Goal: Transaction & Acquisition: Purchase product/service

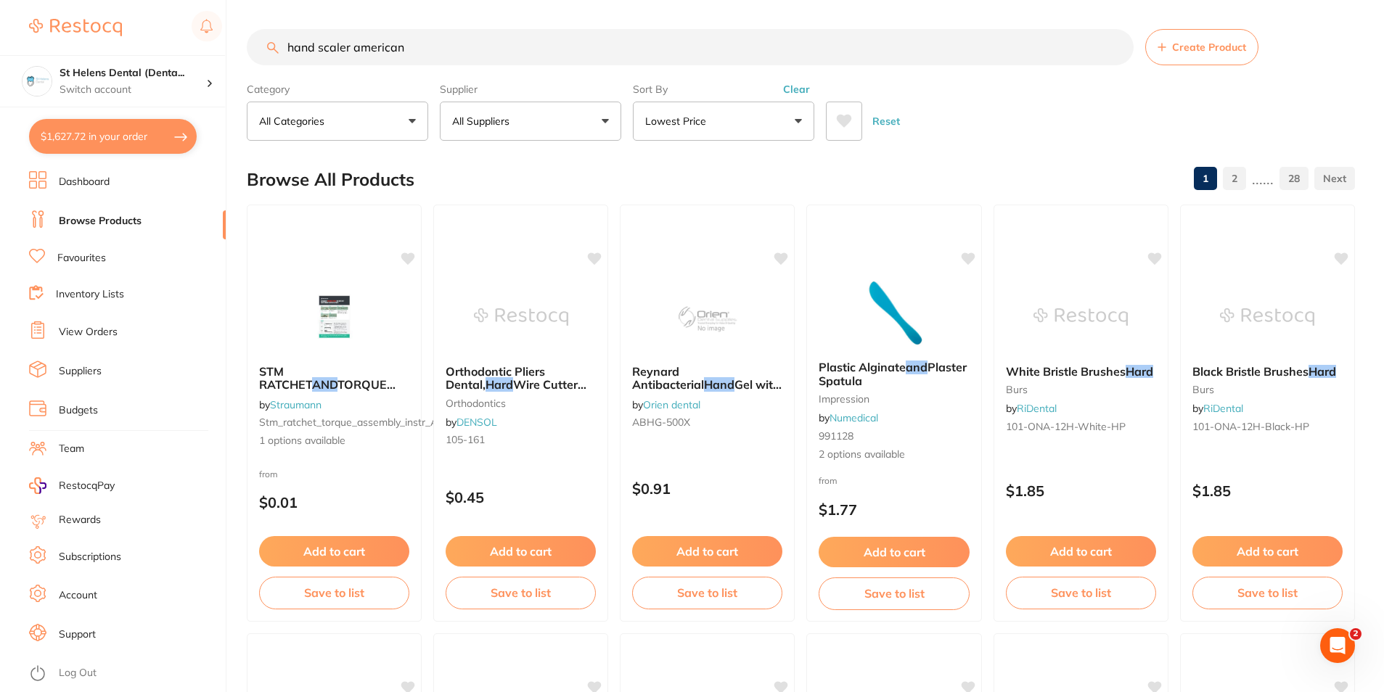
click at [540, 120] on button "All Suppliers" at bounding box center [530, 121] width 181 height 39
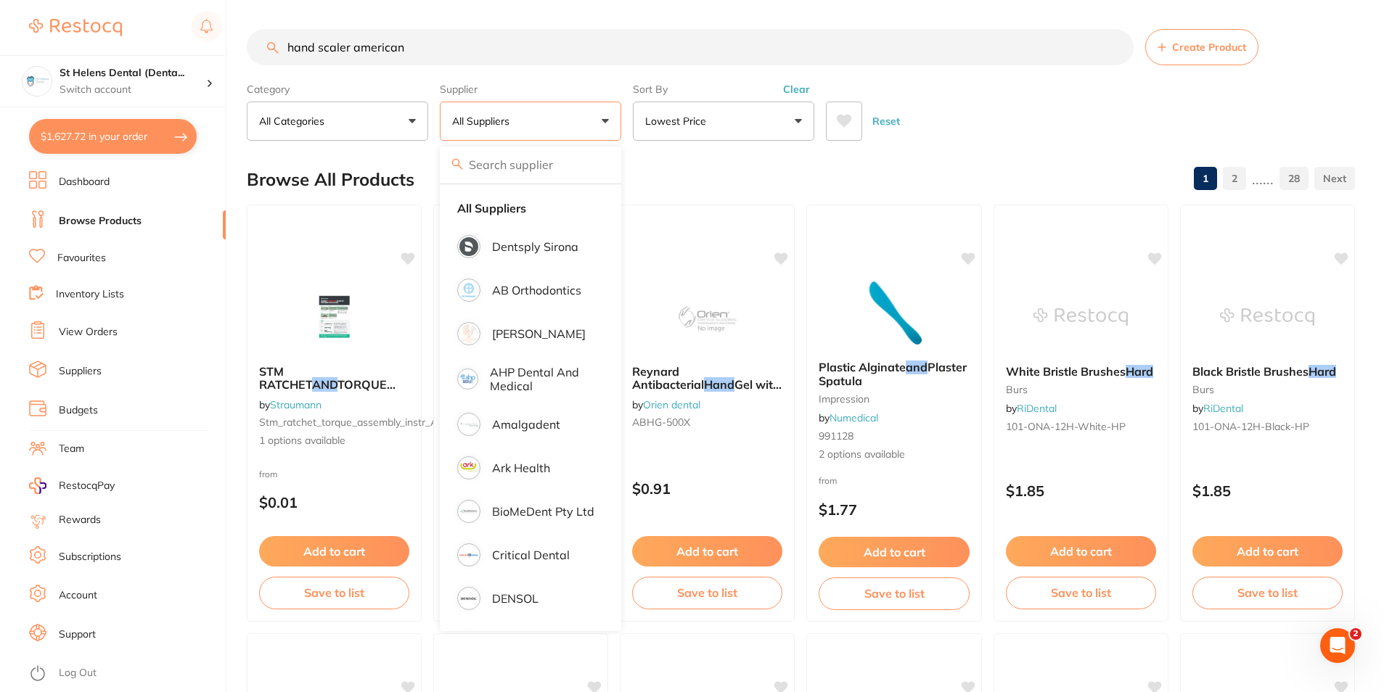
click at [438, 41] on input "hand scaler american" at bounding box center [690, 47] width 887 height 36
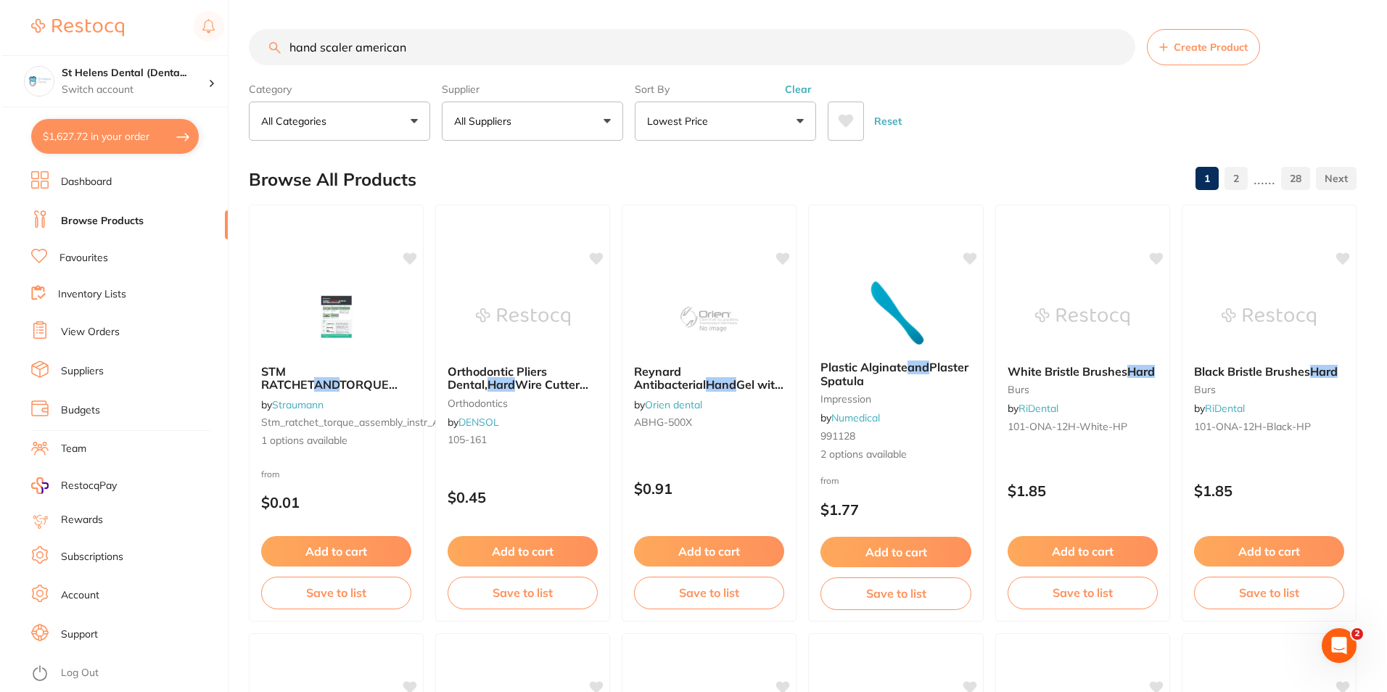
scroll to position [1, 0]
drag, startPoint x: 438, startPoint y: 41, endPoint x: 255, endPoint y: 69, distance: 185.6
click at [255, 69] on section "hand scaler american Create Product Category All Categories All Categories 3D P…" at bounding box center [801, 85] width 1108 height 112
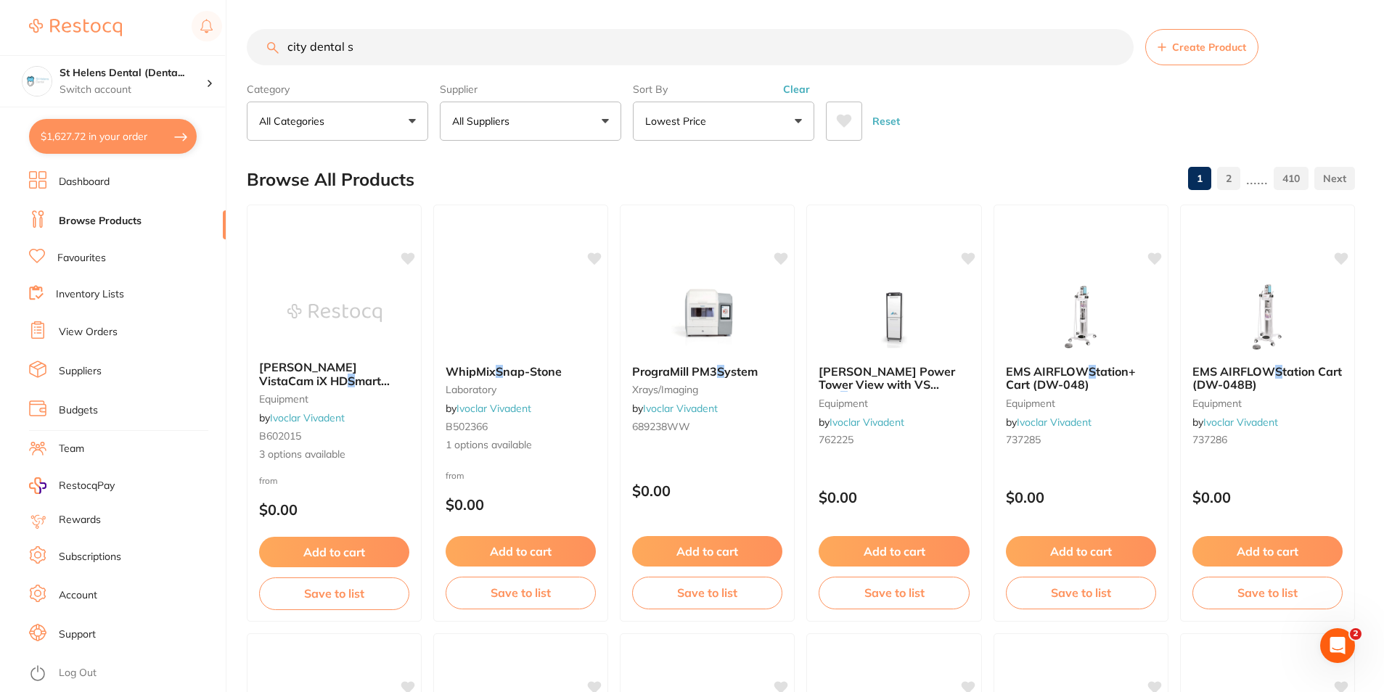
scroll to position [0, 0]
type input "city dental s"
click at [65, 377] on link "Suppliers" at bounding box center [80, 371] width 43 height 15
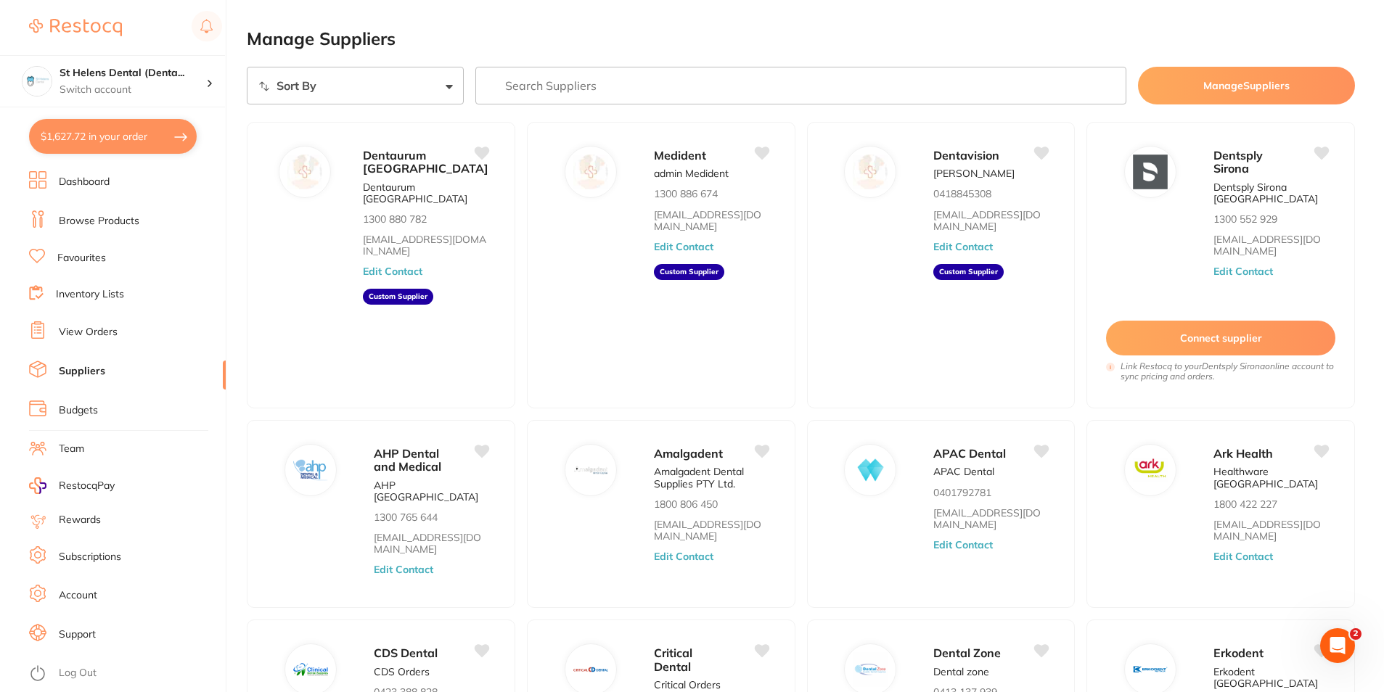
drag, startPoint x: 793, startPoint y: 84, endPoint x: 795, endPoint y: 75, distance: 9.0
click at [794, 81] on input "search" at bounding box center [800, 86] width 651 height 38
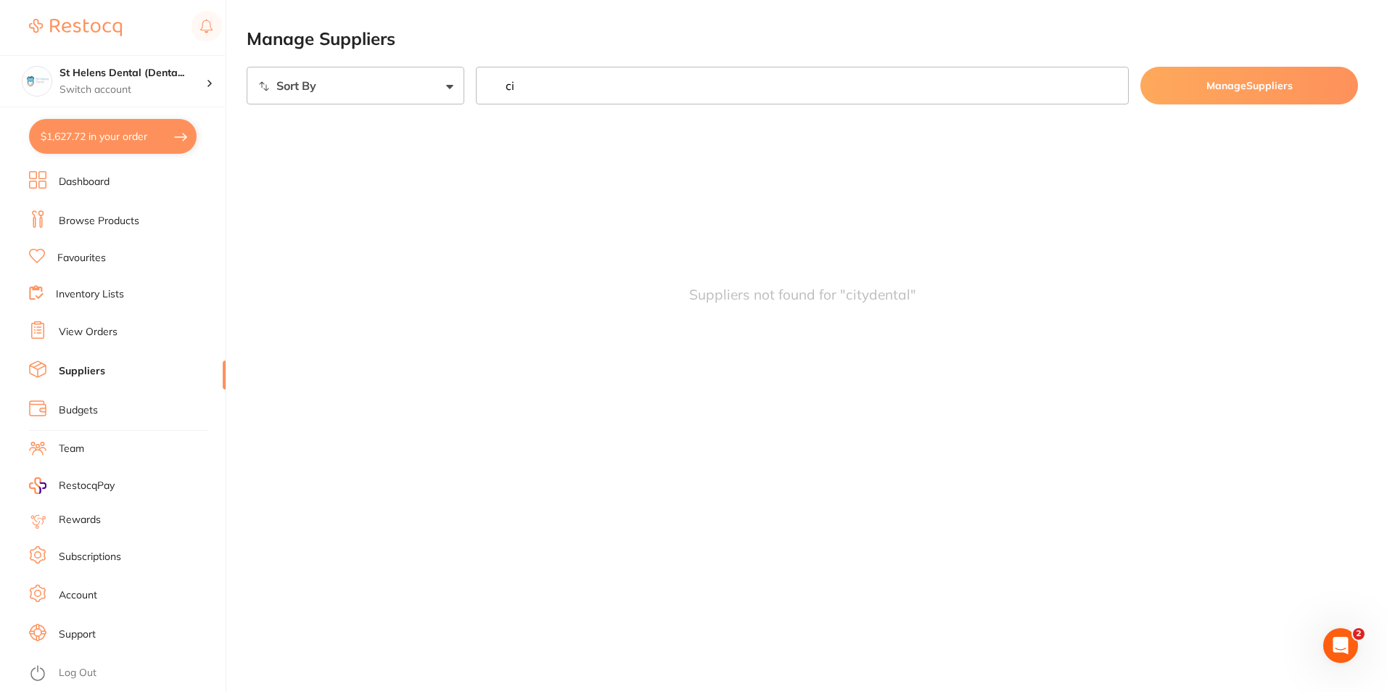
type input "c"
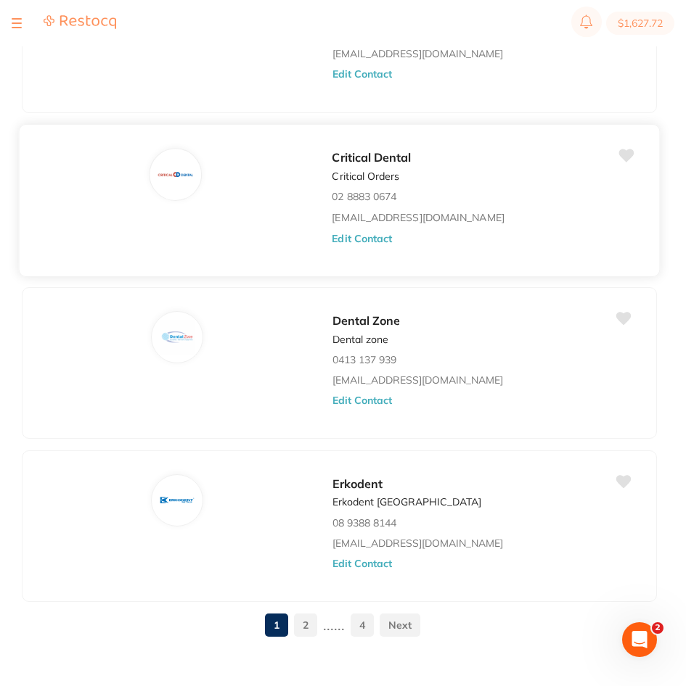
scroll to position [1661, 0]
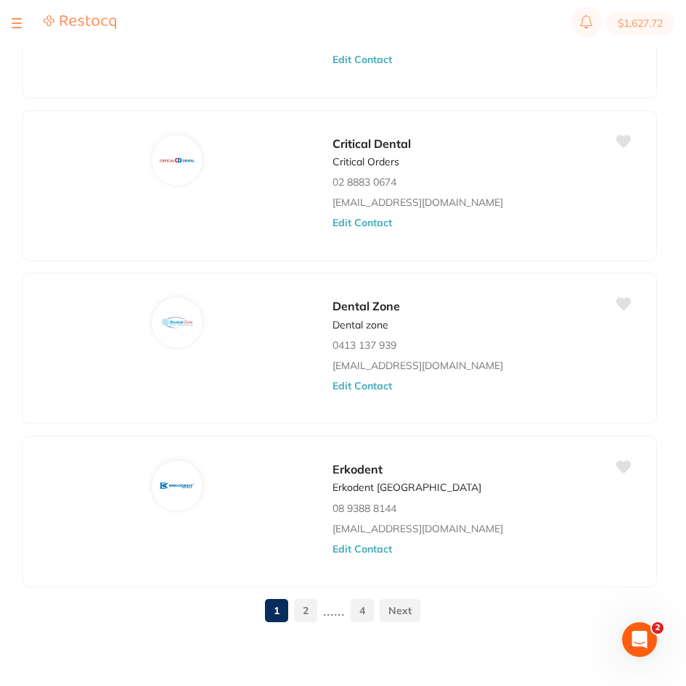
click at [307, 612] on link "2" at bounding box center [305, 610] width 23 height 29
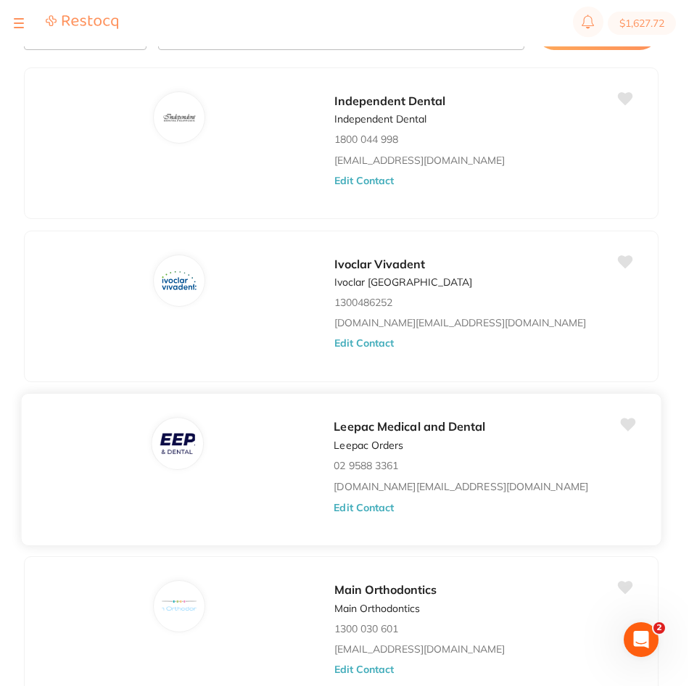
scroll to position [0, 0]
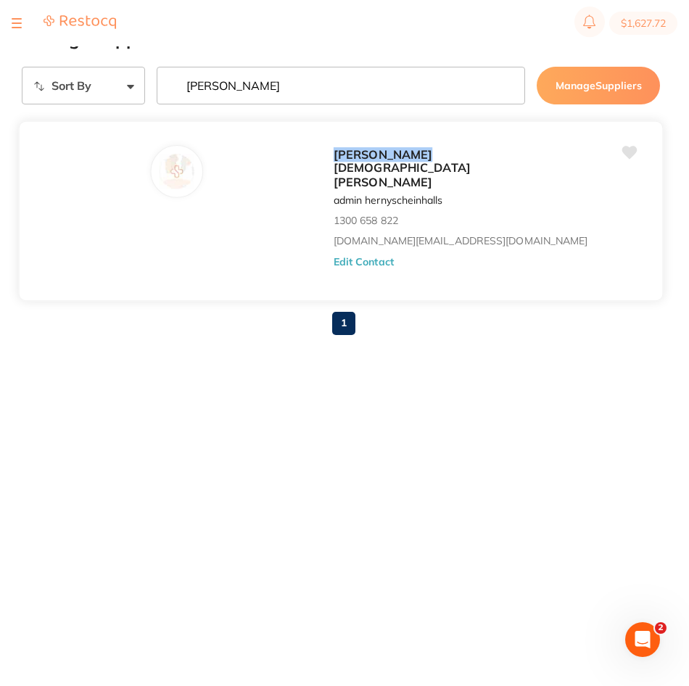
type input "[PERSON_NAME]"
drag, startPoint x: 517, startPoint y: 214, endPoint x: 333, endPoint y: 213, distance: 184.3
click at [334, 213] on div "[PERSON_NAME] admin hernyscheinhalls 1300 658 822 [DOMAIN_NAME][EMAIL_ADDRESS][…" at bounding box center [491, 215] width 314 height 140
copy link "[DOMAIN_NAME][EMAIL_ADDRESS][DOMAIN_NAME]"
drag, startPoint x: 234, startPoint y: 83, endPoint x: 133, endPoint y: 92, distance: 100.5
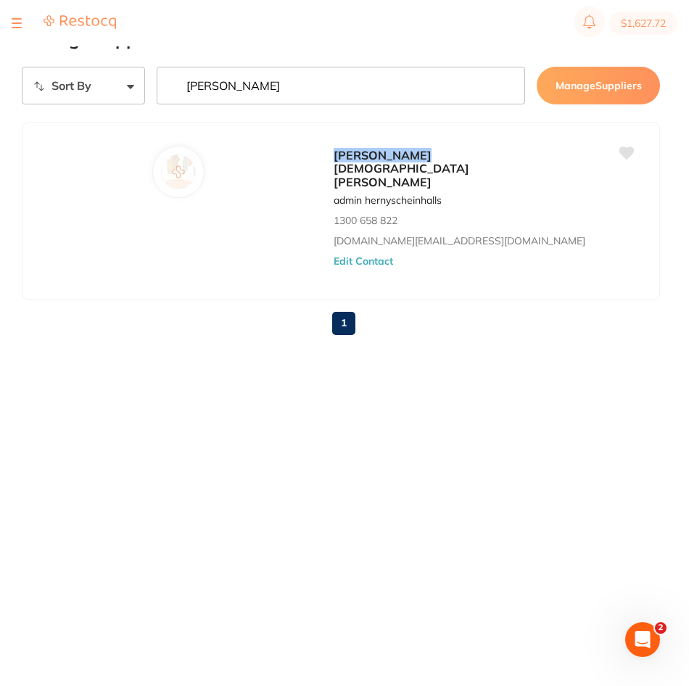
click at [133, 92] on div "Sort By A-Z Z-A [PERSON_NAME] Suppliers" at bounding box center [341, 86] width 638 height 38
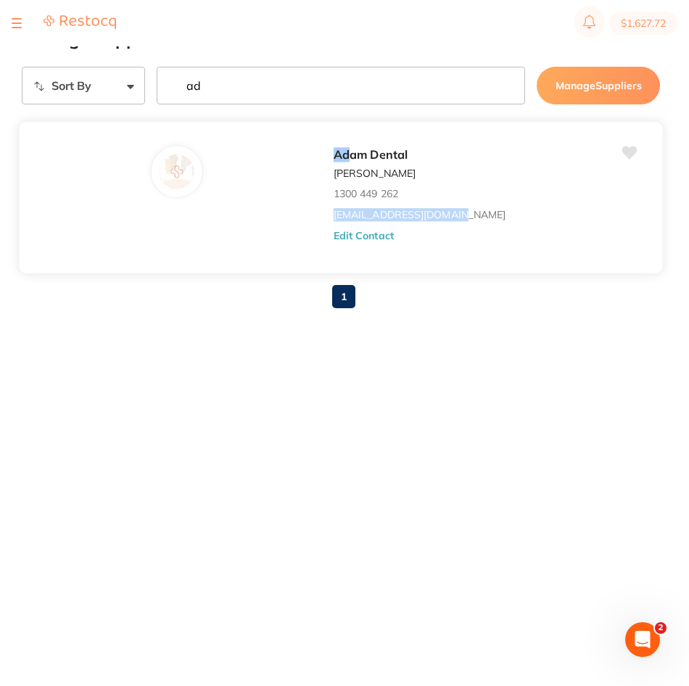
drag, startPoint x: 472, startPoint y: 213, endPoint x: 321, endPoint y: 220, distance: 151.0
click at [321, 220] on div "Ad am Dental [PERSON_NAME] 1300 449 262 [EMAIL_ADDRESS][DOMAIN_NAME] Edit Conta…" at bounding box center [341, 197] width 645 height 153
copy link "[EMAIL_ADDRESS][DOMAIN_NAME]"
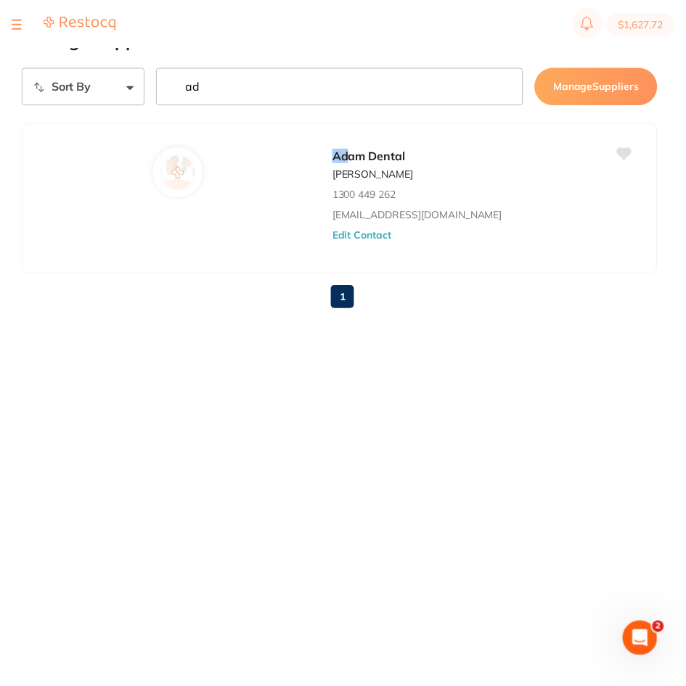
scroll to position [1, 0]
drag, startPoint x: 218, startPoint y: 94, endPoint x: 165, endPoint y: 99, distance: 53.3
click at [165, 99] on input "ad" at bounding box center [341, 86] width 369 height 38
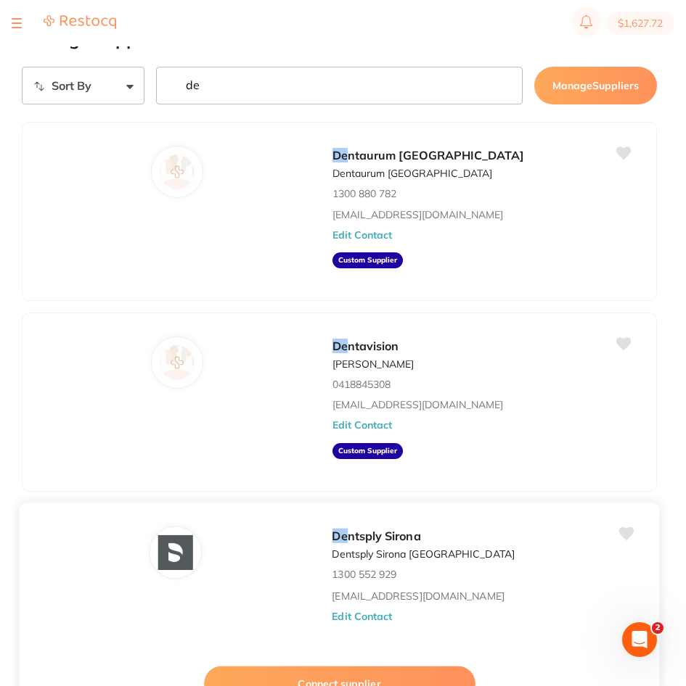
scroll to position [0, 0]
drag, startPoint x: 437, startPoint y: 537, endPoint x: 313, endPoint y: 533, distance: 123.4
click at [313, 533] on div "De ntsply Sirona Dentsply [GEOGRAPHIC_DATA] [GEOGRAPHIC_DATA] 1300 552 929 [EMA…" at bounding box center [339, 628] width 641 height 252
drag, startPoint x: 313, startPoint y: 533, endPoint x: 350, endPoint y: 532, distance: 36.3
copy span "De ntsply Sirona"
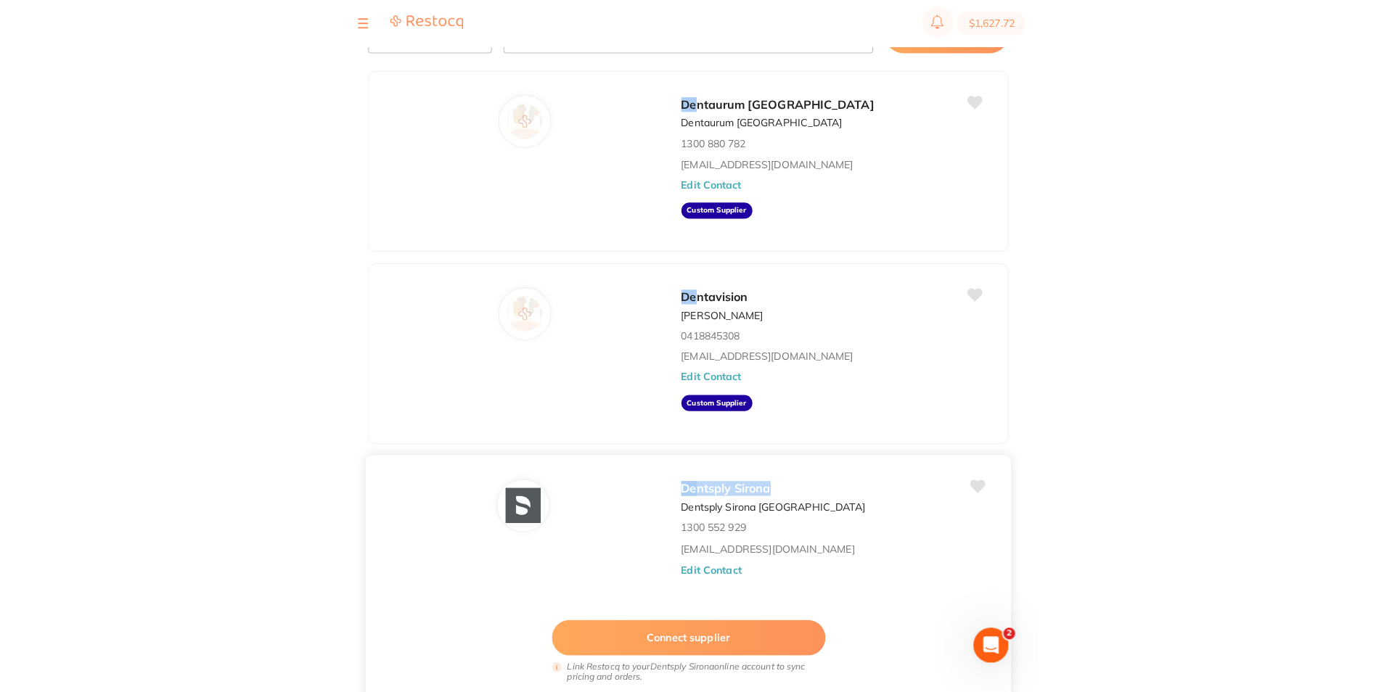
scroll to position [73, 0]
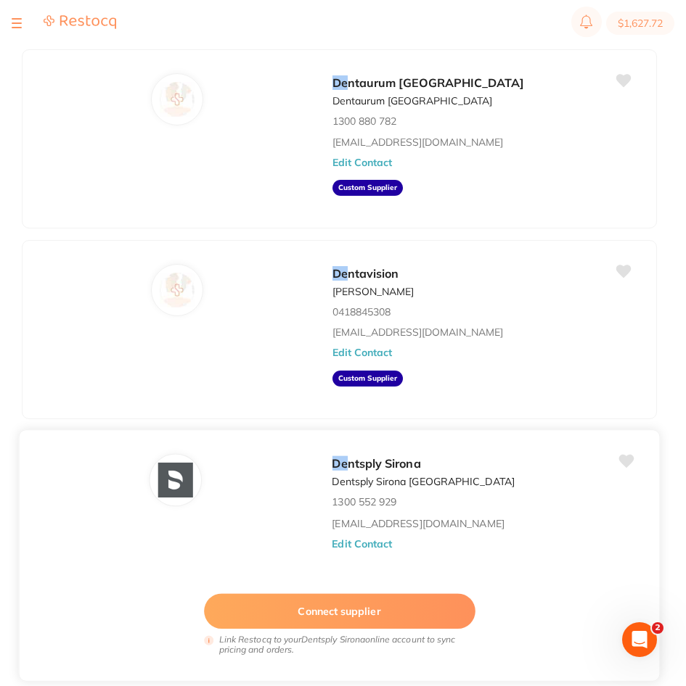
click at [525, 567] on div "Connect supplier Link Restocq to your Dentsply Sirona online account to sync pr…" at bounding box center [339, 616] width 625 height 99
drag, startPoint x: 528, startPoint y: 523, endPoint x: 344, endPoint y: 513, distance: 184.6
click at [344, 513] on div "De ntsply Sirona Dentsply Sirona [GEOGRAPHIC_DATA] 1300 552 929 [EMAIL_ADDRESS]…" at bounding box center [488, 509] width 313 height 113
click at [560, 576] on div "Connect supplier Link Restocq to your Dentsply Sirona online account to sync pr…" at bounding box center [339, 616] width 625 height 99
click at [532, 557] on div "De ntsply Sirona Dentsply Sirona Australia 1300 552 929 clientservices@dentsply…" at bounding box center [488, 509] width 313 height 113
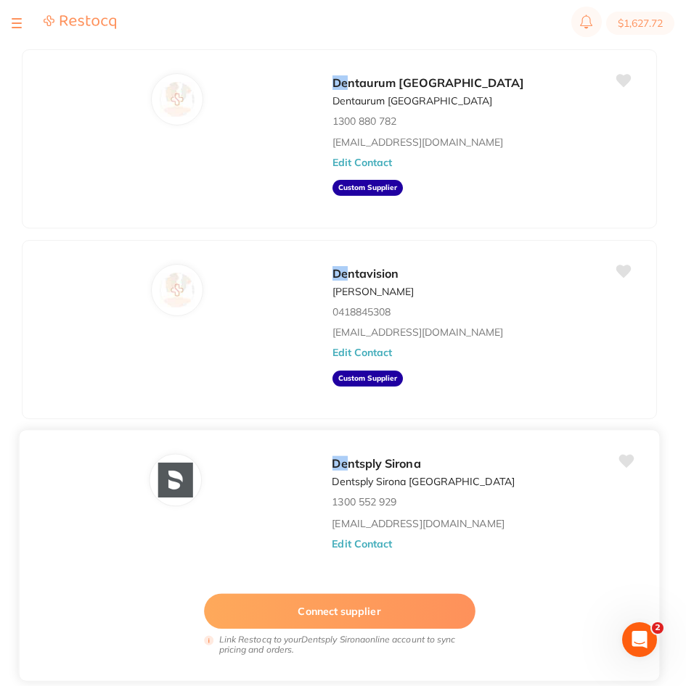
drag, startPoint x: 510, startPoint y: 523, endPoint x: 332, endPoint y: 529, distance: 177.8
click at [332, 529] on div "De ntsply Sirona Dentsply Sirona Australia 1300 552 929 clientservices@dentsply…" at bounding box center [488, 509] width 313 height 113
copy link "[EMAIL_ADDRESS][DOMAIN_NAME]"
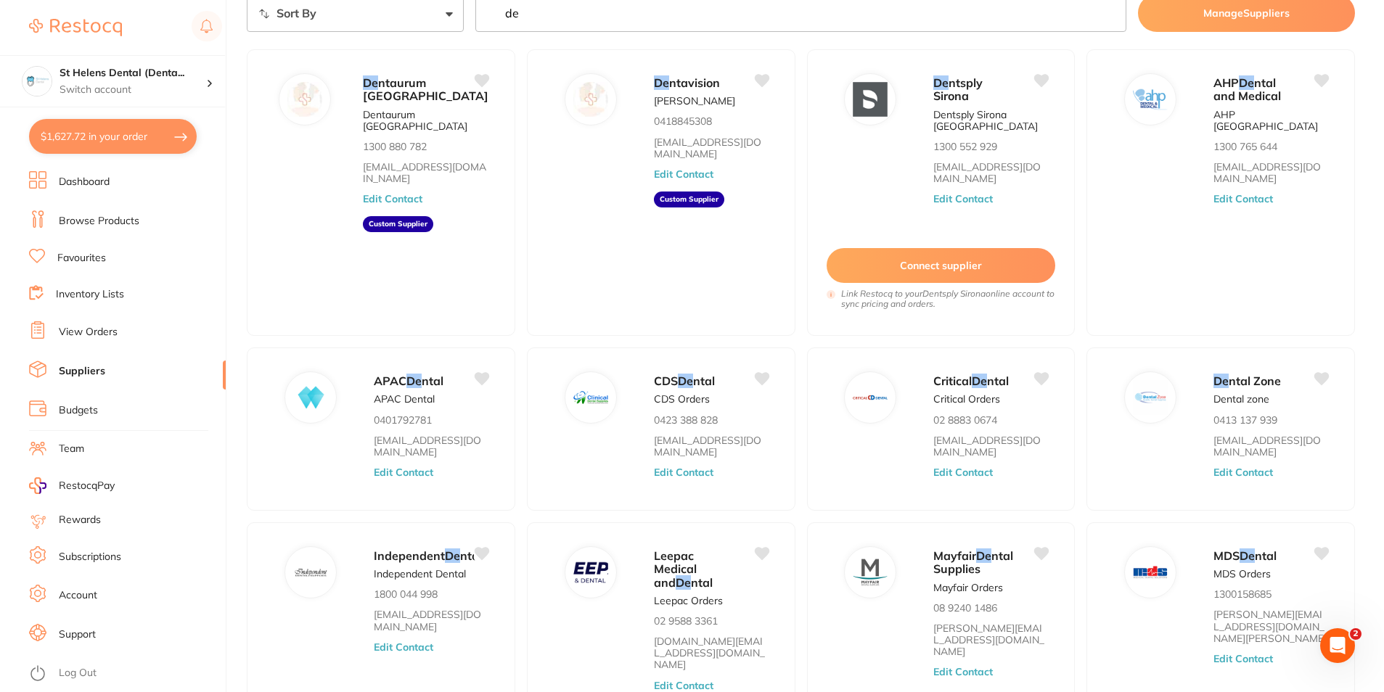
click at [602, 22] on input "de" at bounding box center [800, 13] width 651 height 38
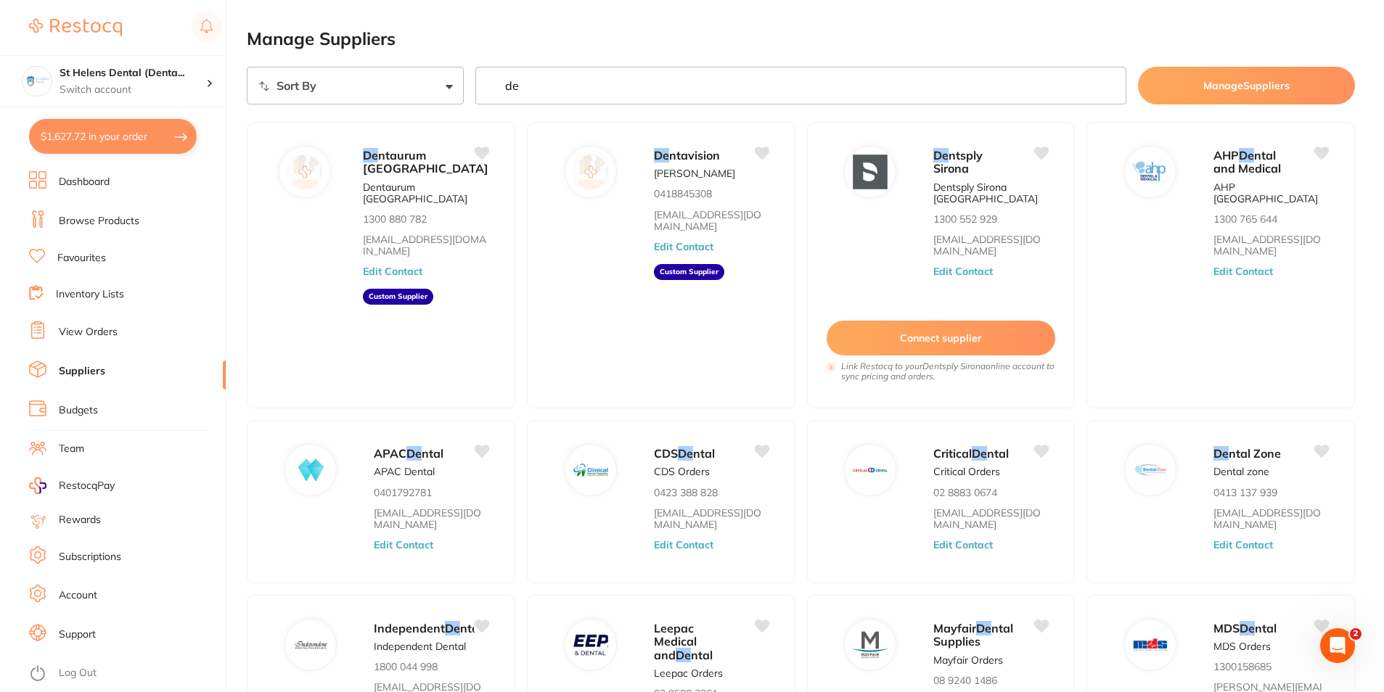
type input "d"
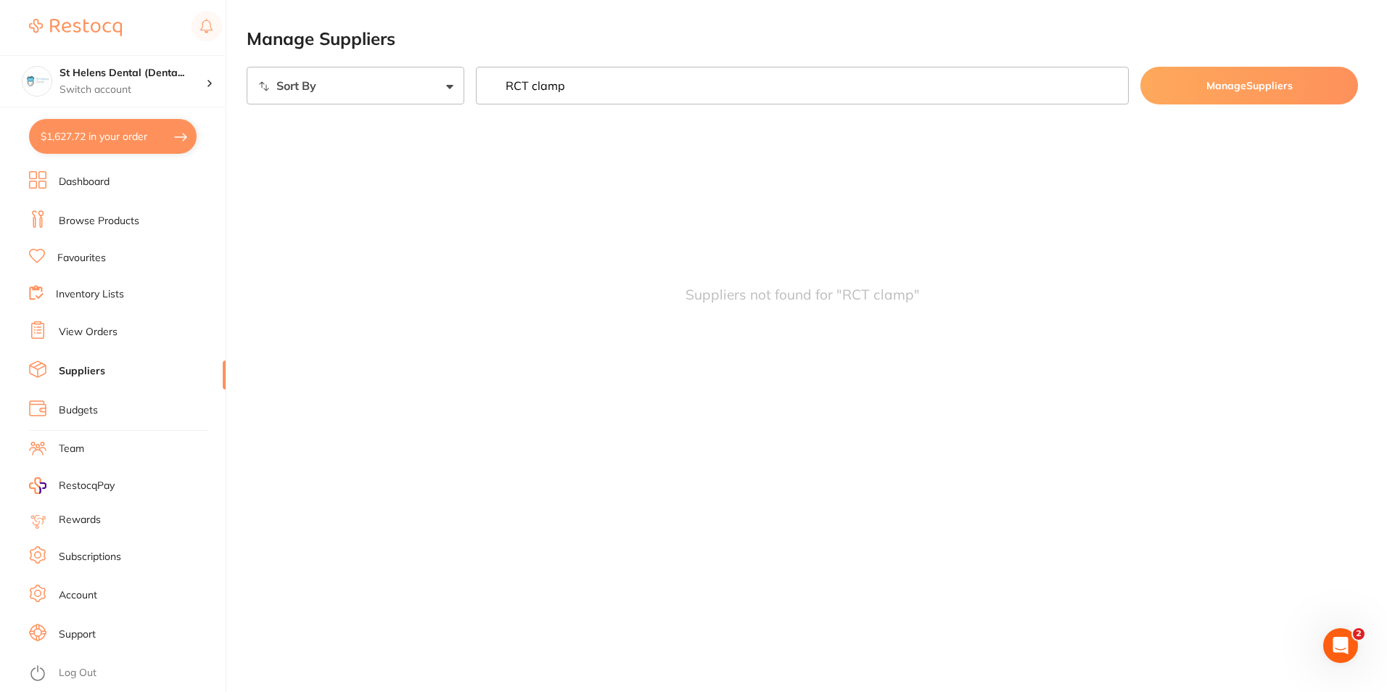
type input "RCT clamp"
click at [91, 223] on link "Browse Products" at bounding box center [99, 221] width 81 height 15
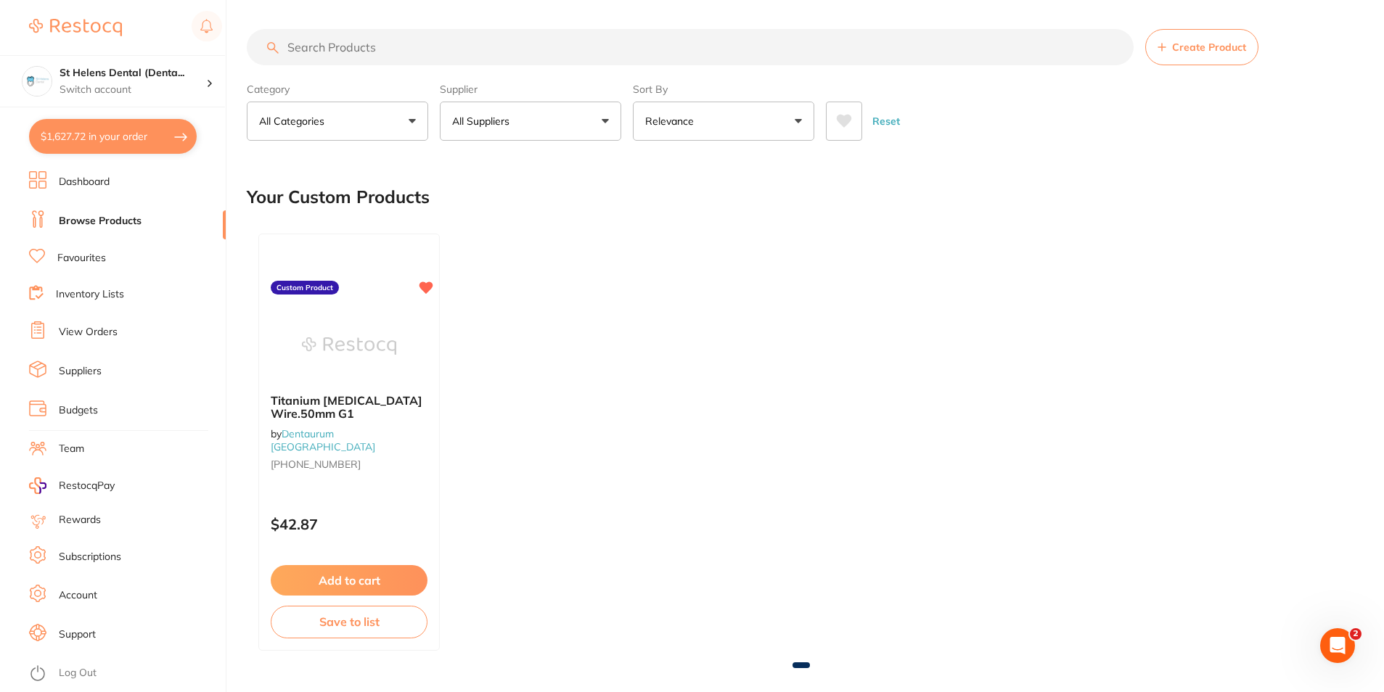
click at [448, 41] on input "search" at bounding box center [690, 47] width 887 height 36
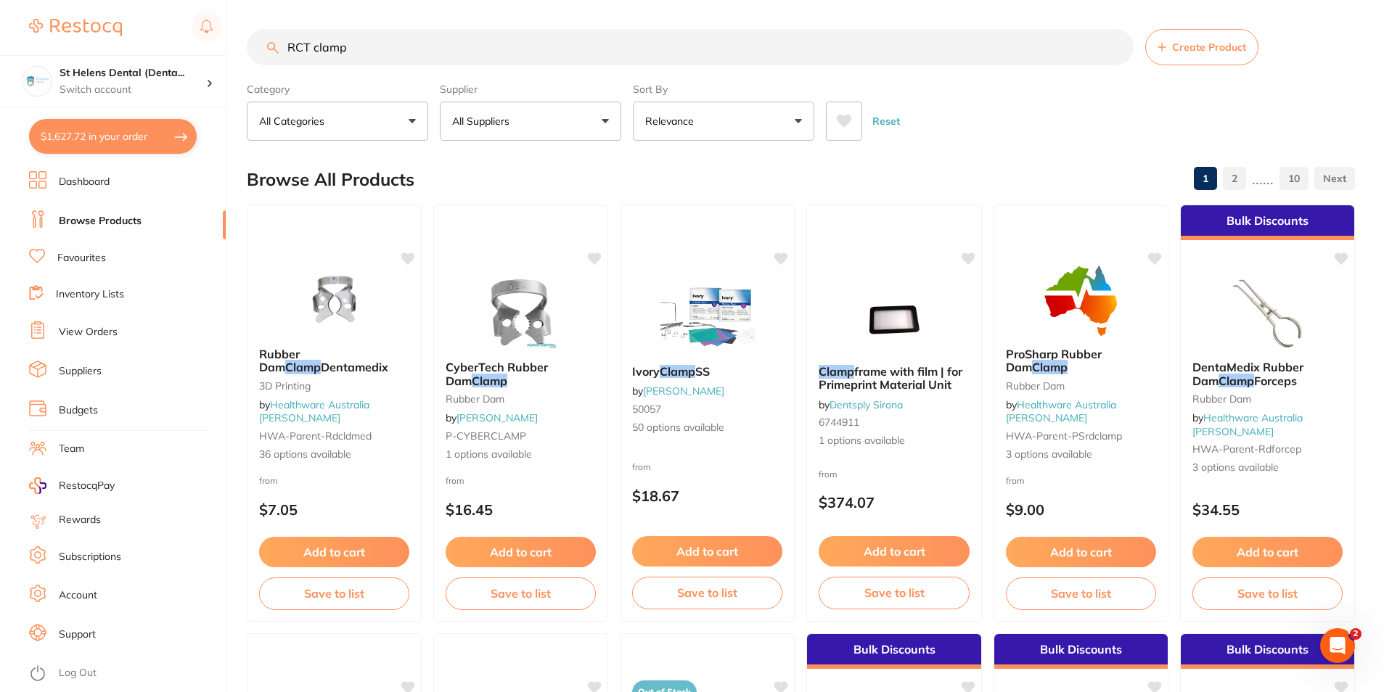
click at [314, 49] on input "RCT clamp" at bounding box center [690, 47] width 887 height 36
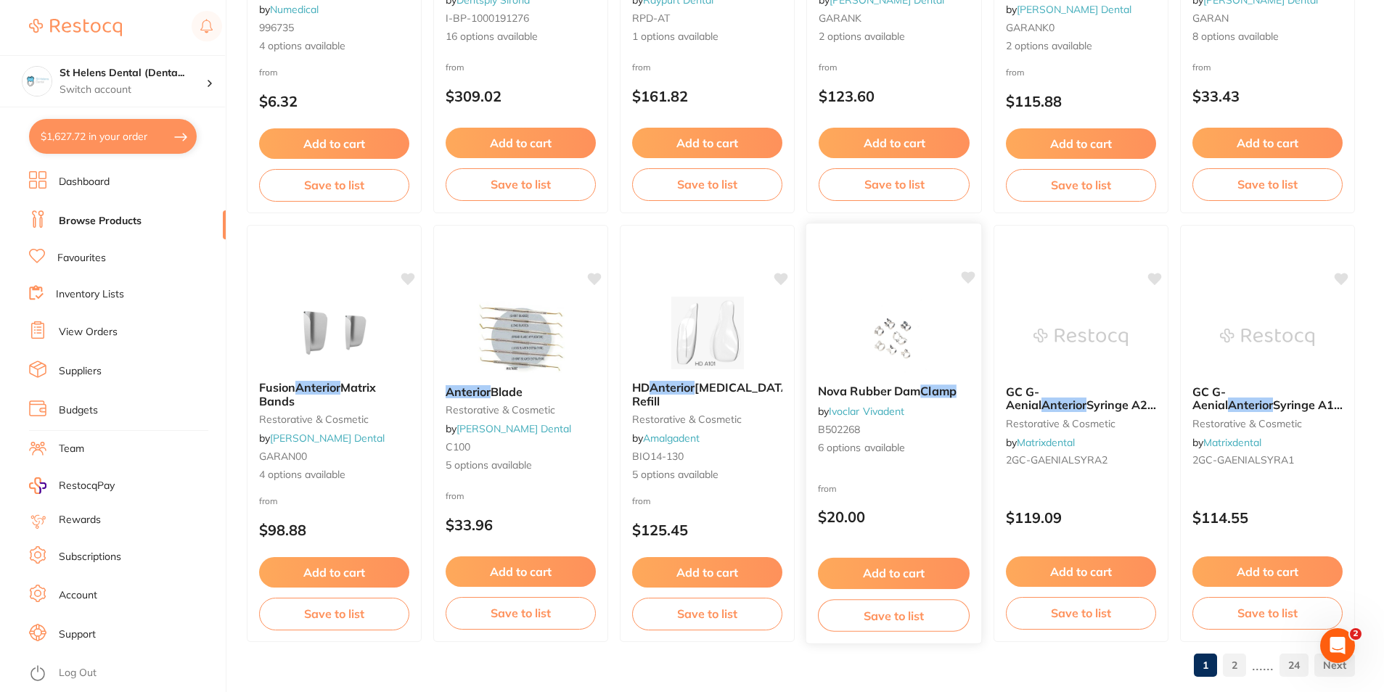
scroll to position [3435, 0]
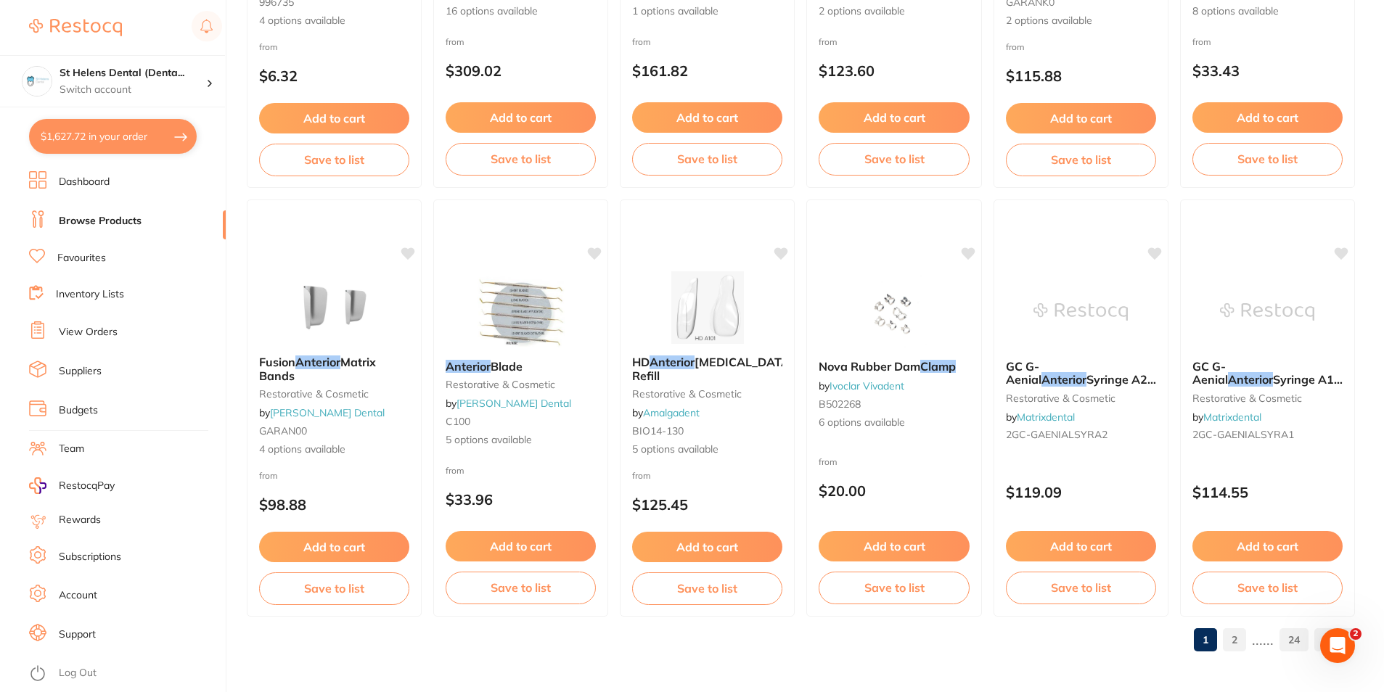
click at [1239, 636] on link "2" at bounding box center [1233, 639] width 23 height 29
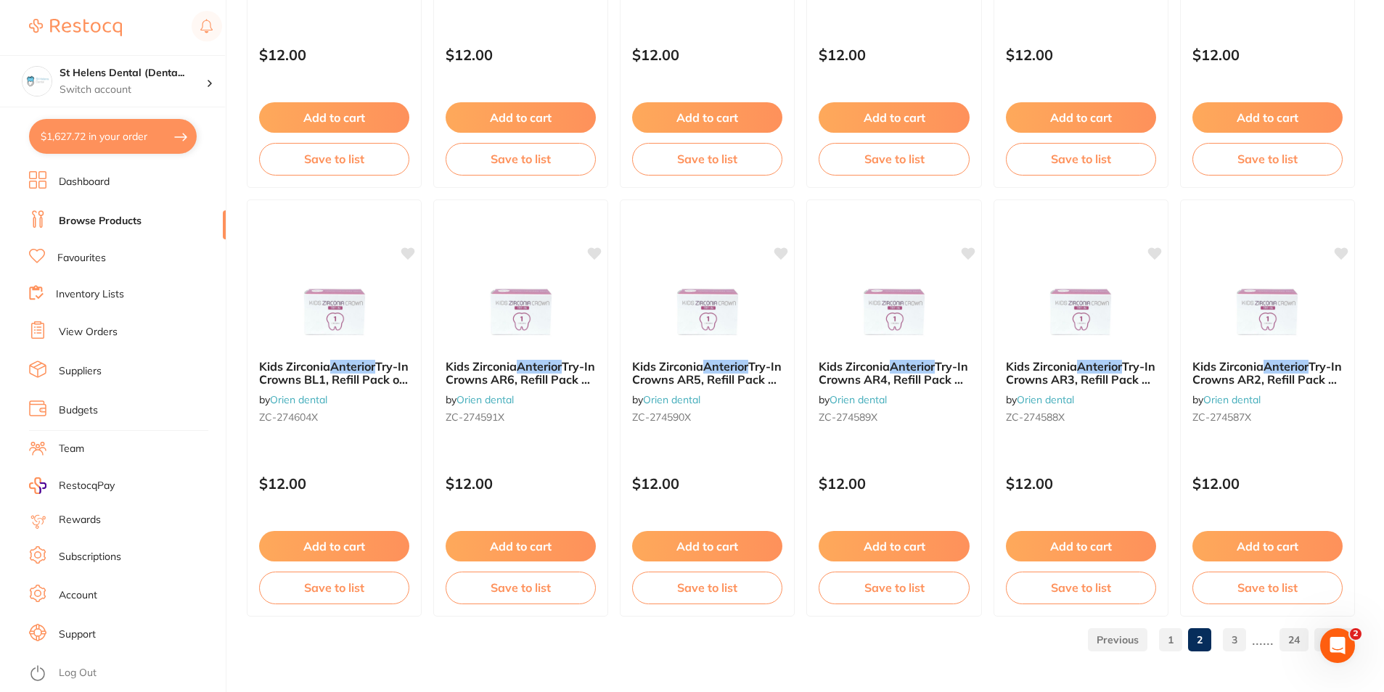
click at [1233, 633] on link "3" at bounding box center [1233, 639] width 23 height 29
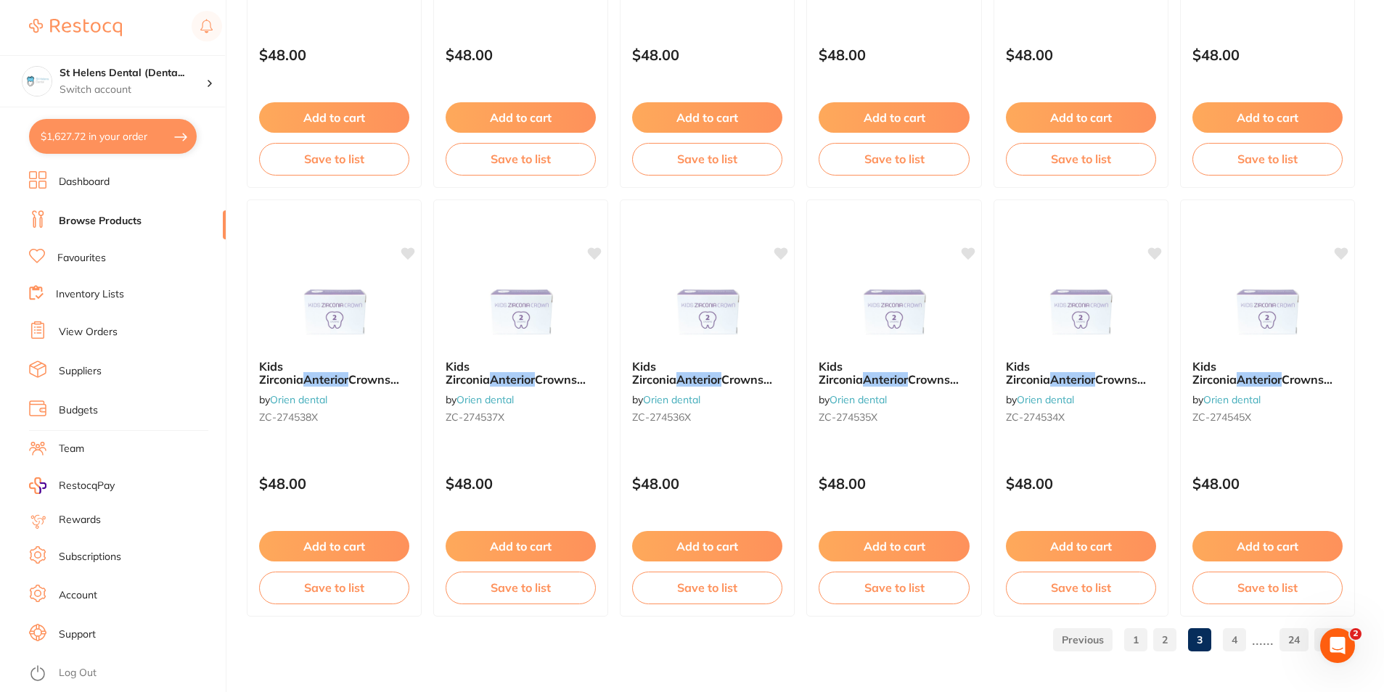
click at [1233, 644] on link "4" at bounding box center [1233, 639] width 23 height 29
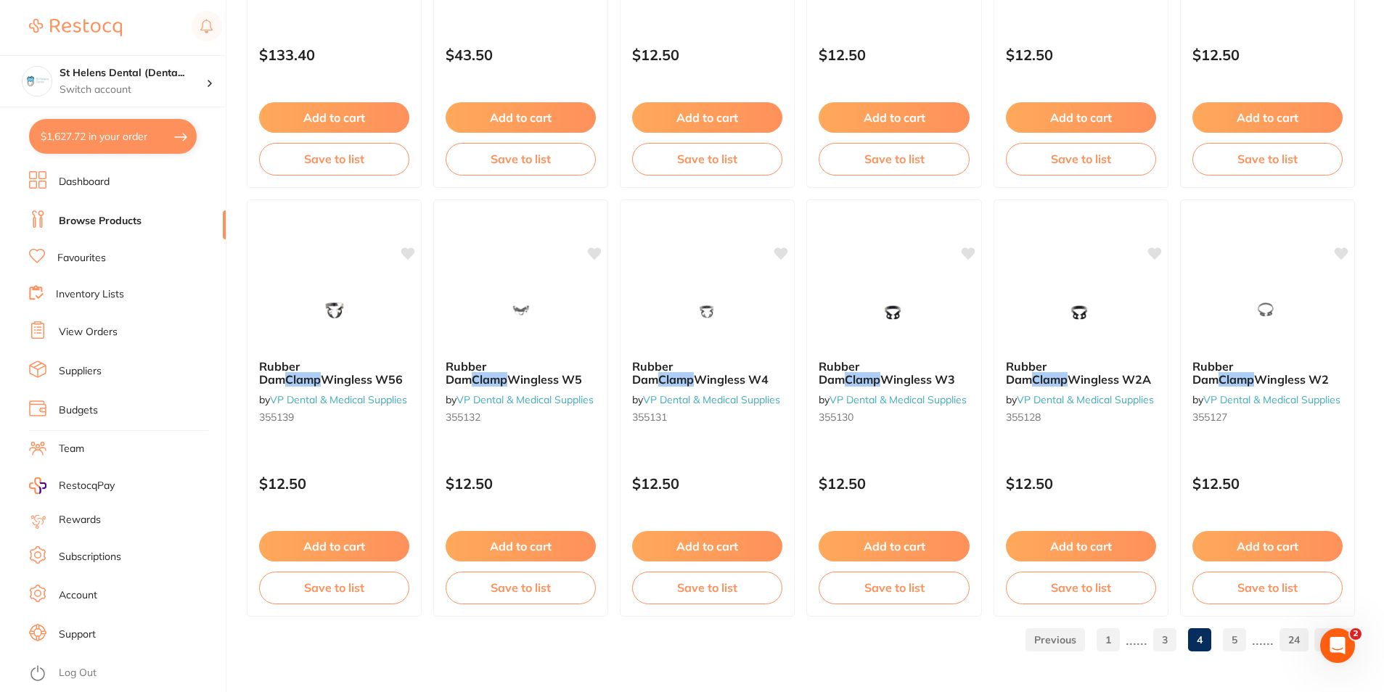
click at [1238, 646] on link "5" at bounding box center [1233, 639] width 23 height 29
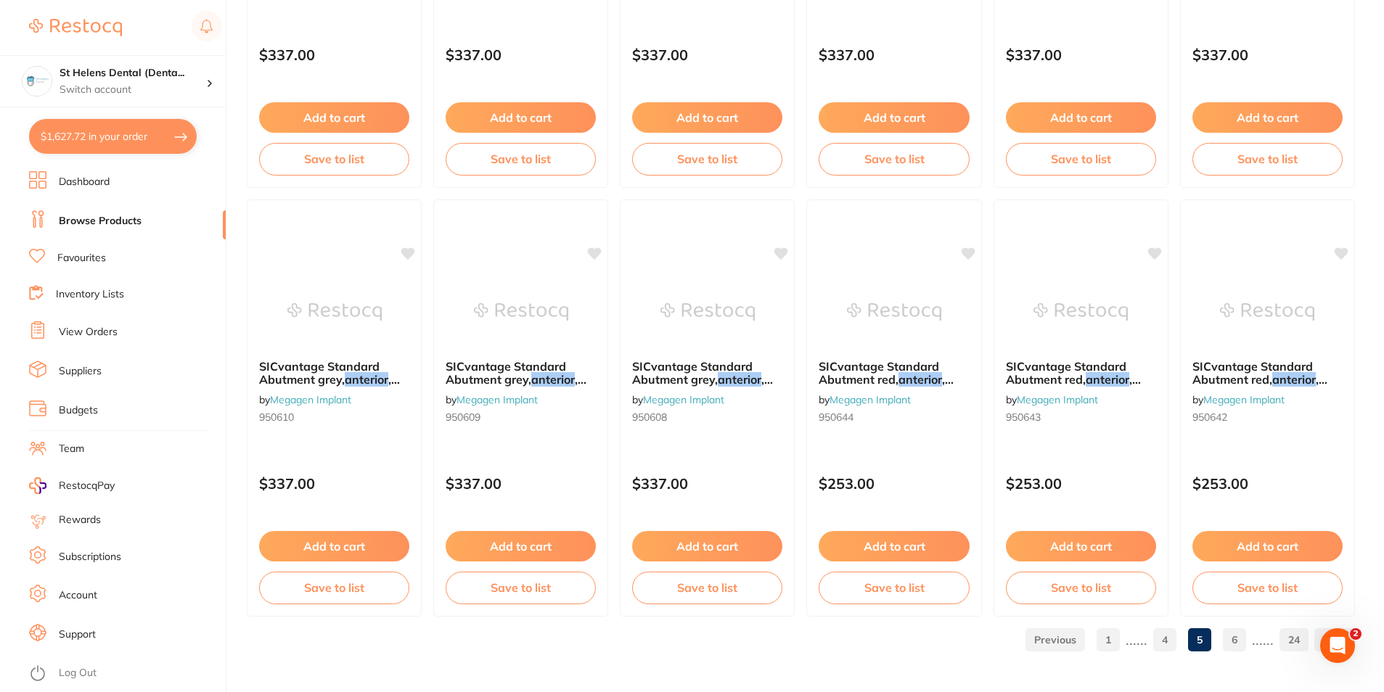
click at [1237, 643] on link "6" at bounding box center [1233, 639] width 23 height 29
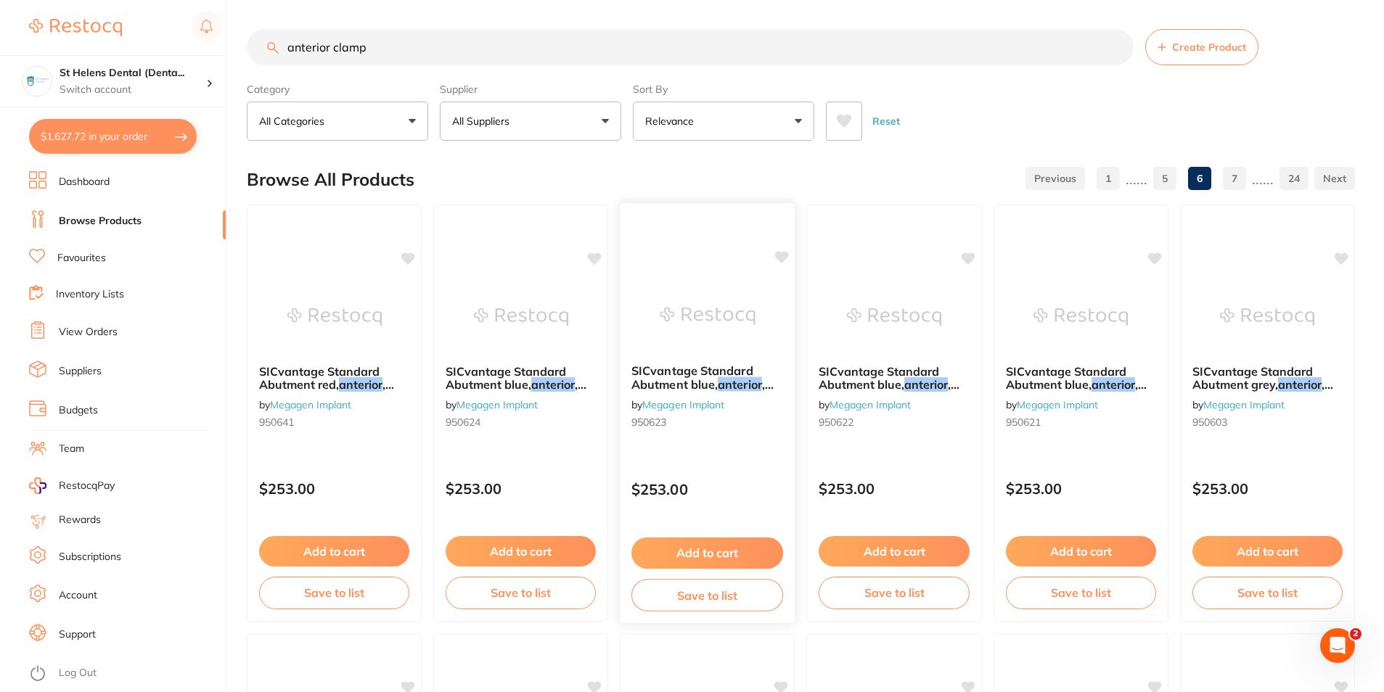
scroll to position [0, 0]
drag, startPoint x: 391, startPoint y: 42, endPoint x: 234, endPoint y: 42, distance: 157.4
click at [229, 42] on div "$1,627.72 St Helens Dental (Denta... Switch account St Helens Dental (DentalTow…" at bounding box center [692, 346] width 1384 height 692
paste input "CT-9884113"
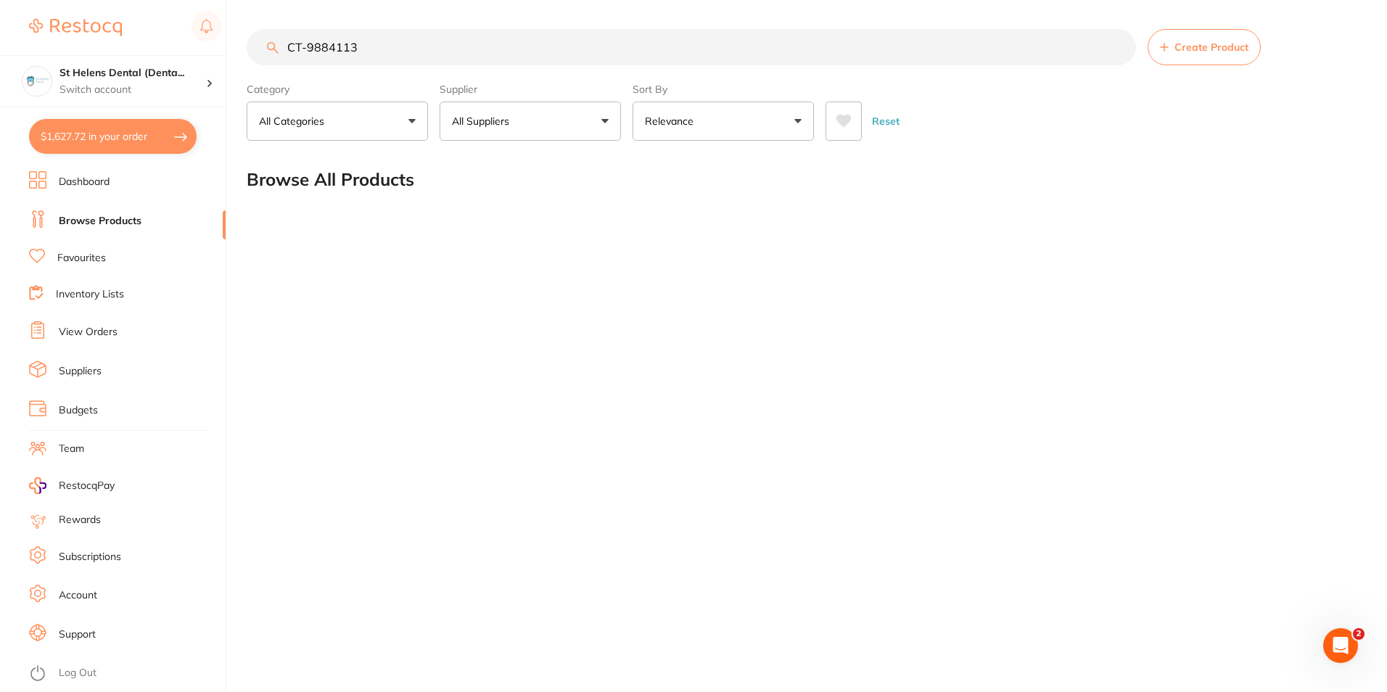
drag, startPoint x: 334, startPoint y: 41, endPoint x: 222, endPoint y: 41, distance: 112.5
click at [199, 41] on div "$1,627.72 St Helens Dental (Denta... Switch account St Helens Dental (DentalTow…" at bounding box center [693, 346] width 1387 height 692
paste input "CYBERCLAMP"
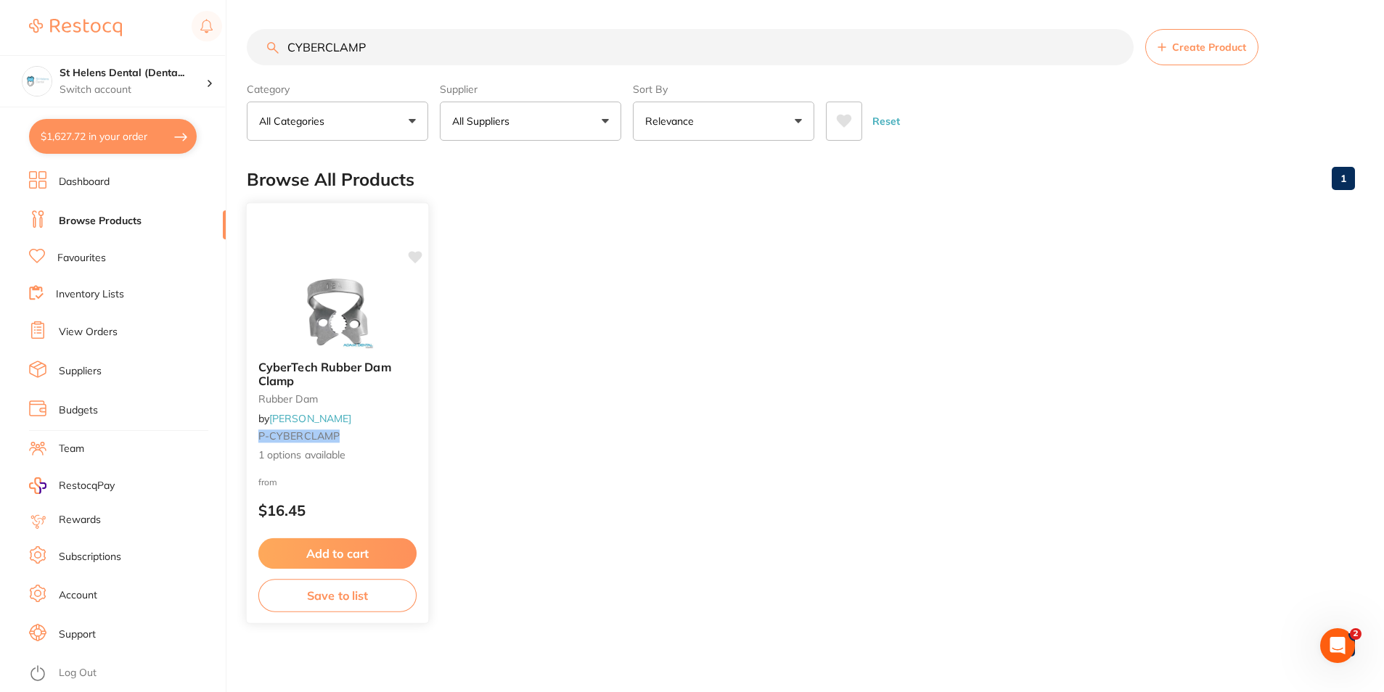
click at [335, 342] on img at bounding box center [336, 312] width 95 height 73
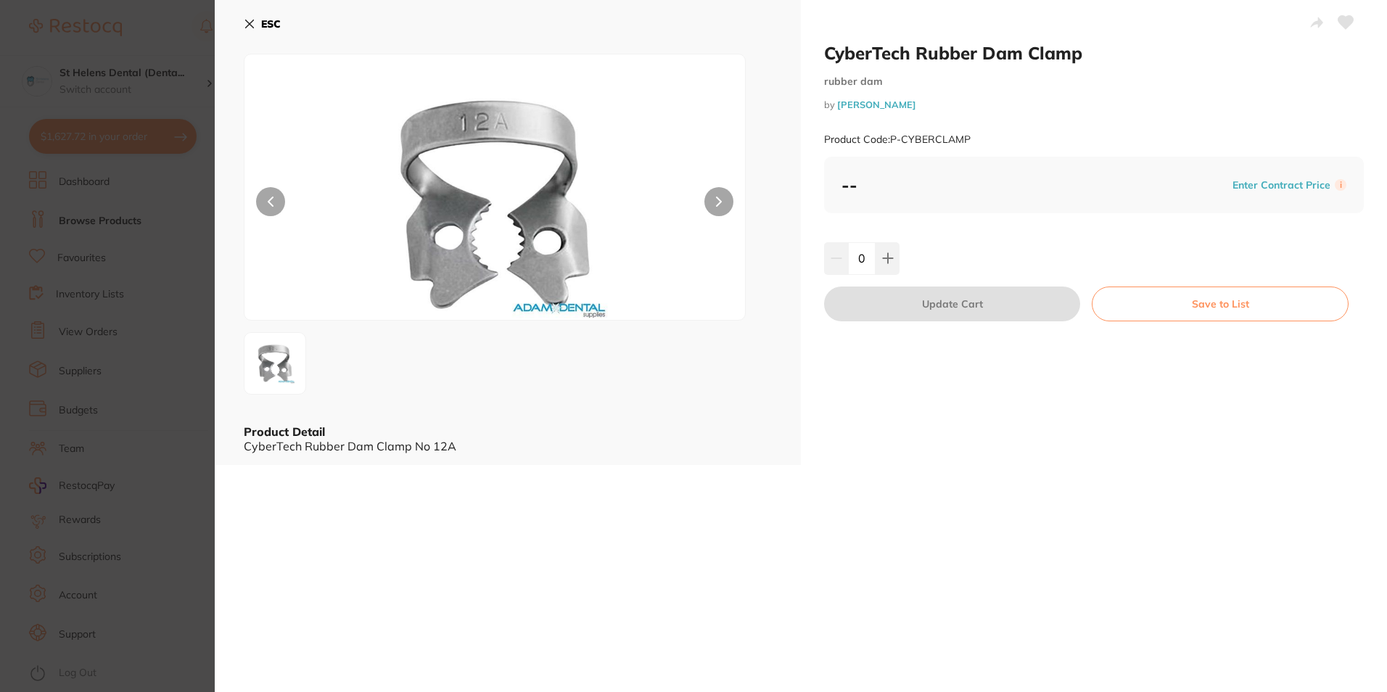
click at [69, 285] on section "CyberTech Rubber Dam Clamp rubber dam by Adam Dental Product Code: P-CYBERCLAMP…" at bounding box center [693, 346] width 1387 height 692
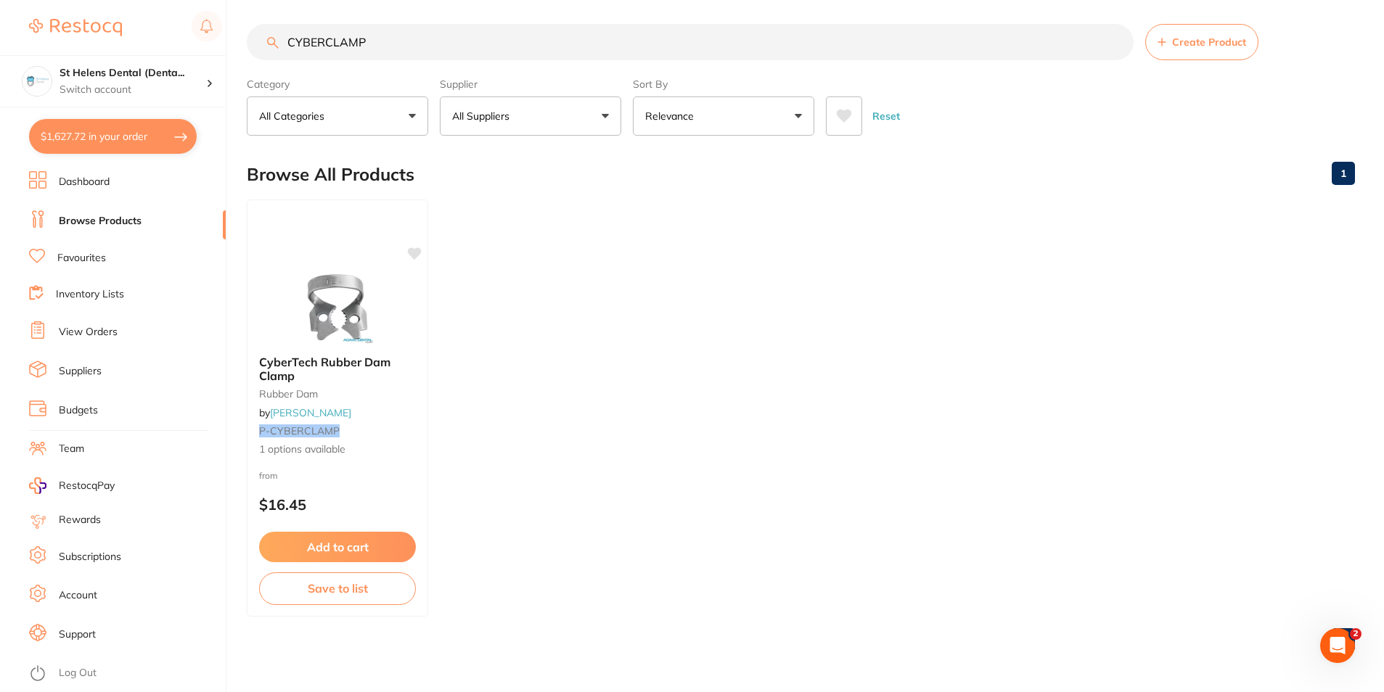
click at [325, 45] on input "CYBERCLAMP" at bounding box center [690, 42] width 887 height 36
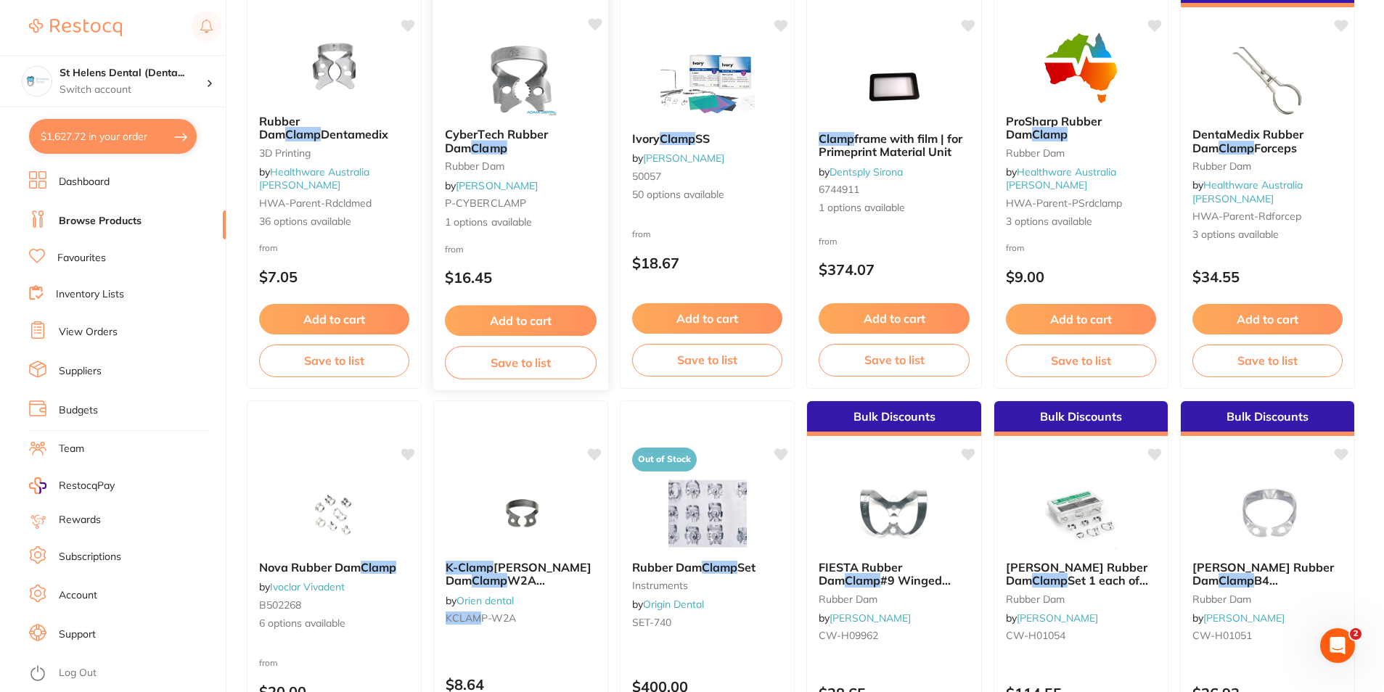
scroll to position [0, 0]
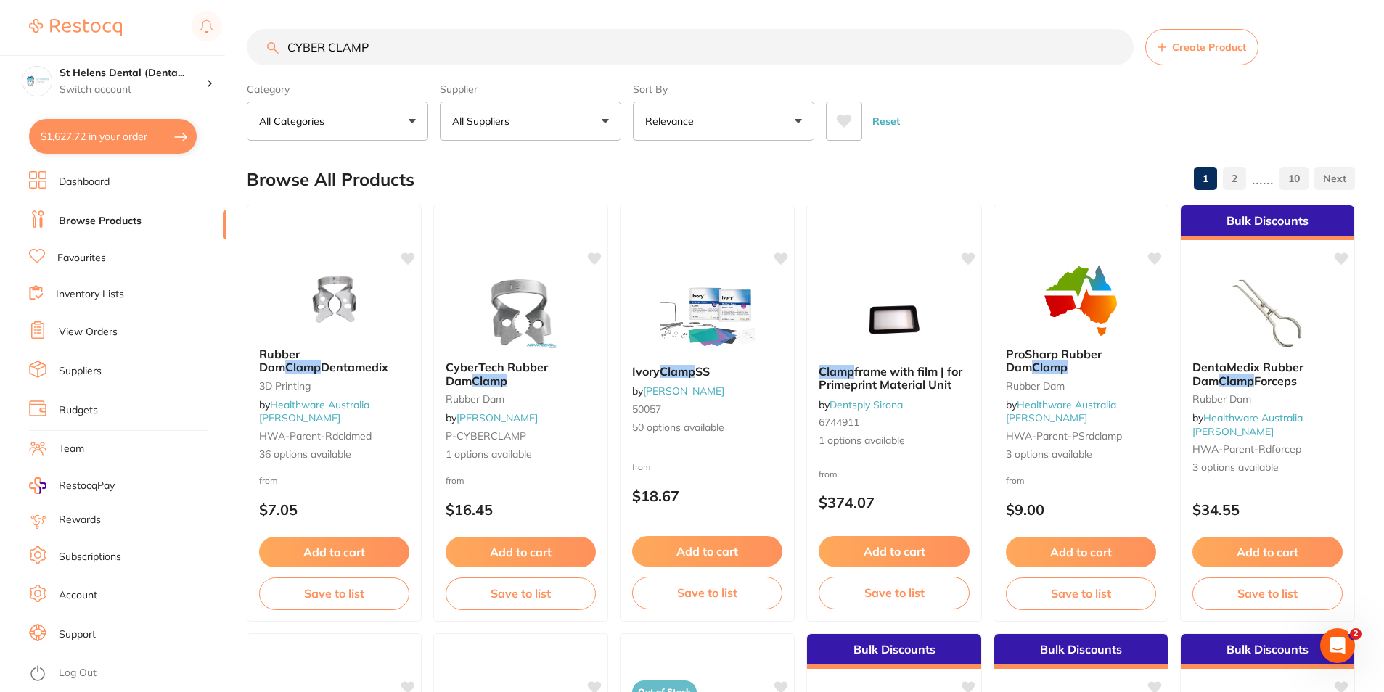
click at [402, 46] on input "CYBER CLAMP" at bounding box center [690, 47] width 887 height 36
drag, startPoint x: 402, startPoint y: 46, endPoint x: 287, endPoint y: 46, distance: 115.4
click at [287, 46] on input "CYBER CLAMP" at bounding box center [690, 47] width 887 height 36
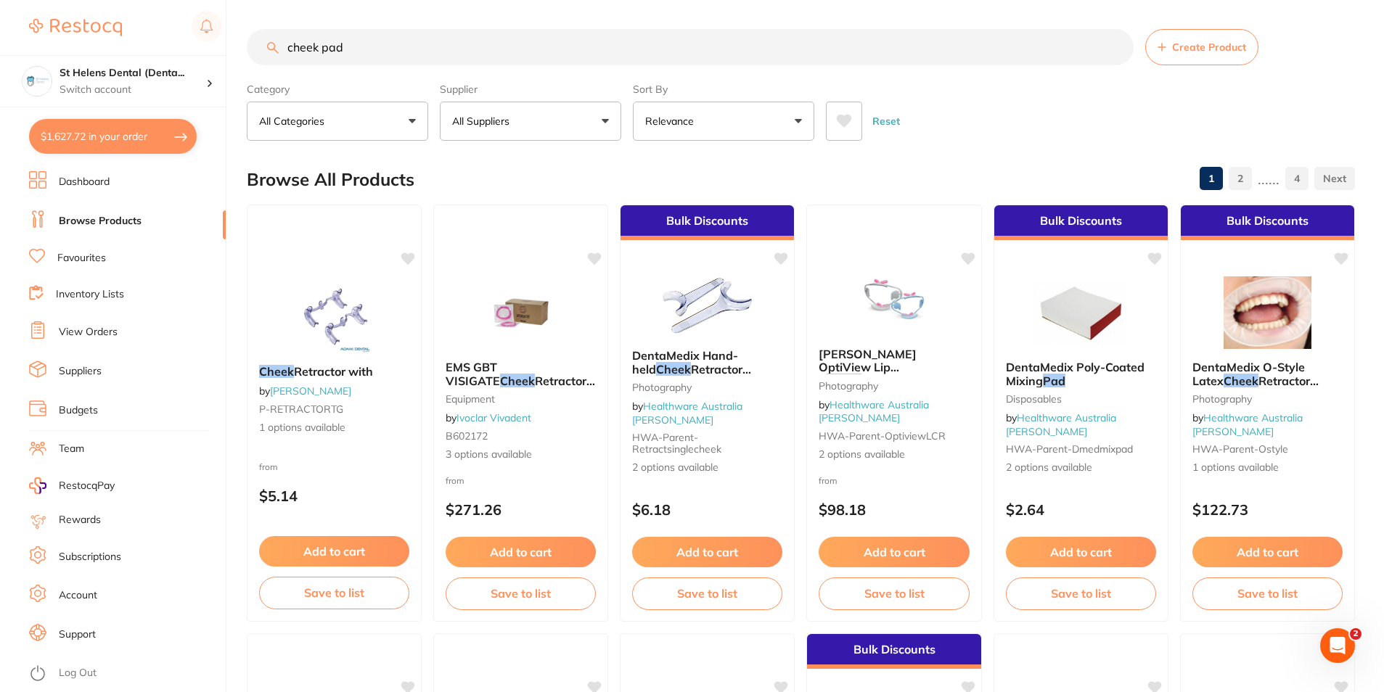
drag, startPoint x: 353, startPoint y: 35, endPoint x: 266, endPoint y: 47, distance: 88.6
click at [253, 47] on input "cheek pad" at bounding box center [690, 47] width 887 height 36
type input "dry guard"
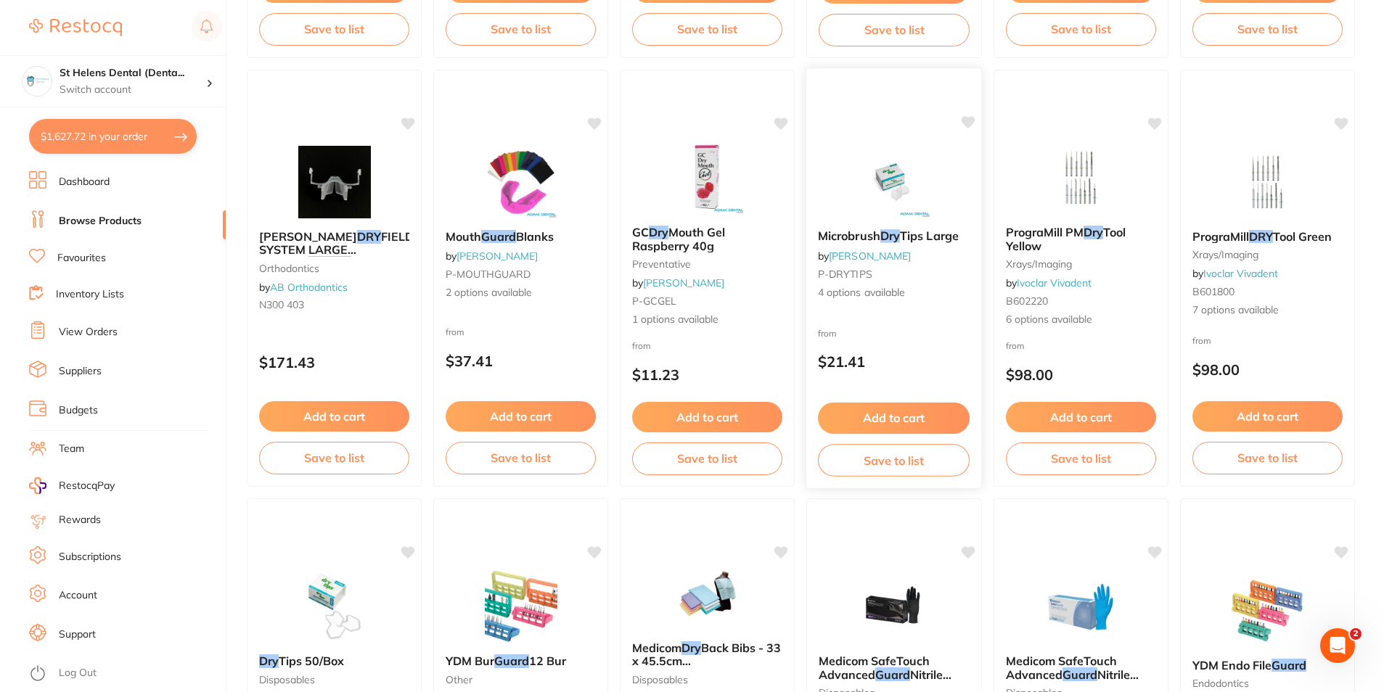
scroll to position [580, 0]
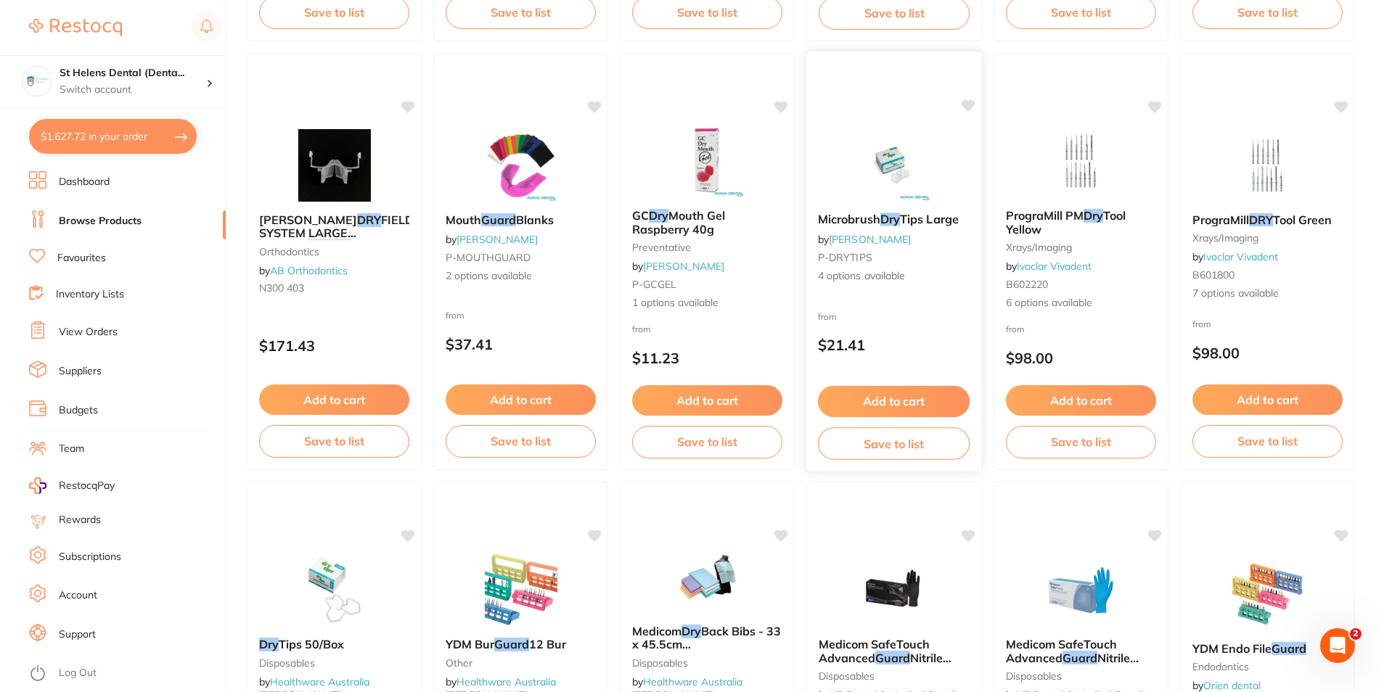
click at [974, 106] on icon at bounding box center [968, 105] width 14 height 12
click at [908, 395] on button "Add to cart" at bounding box center [894, 401] width 152 height 31
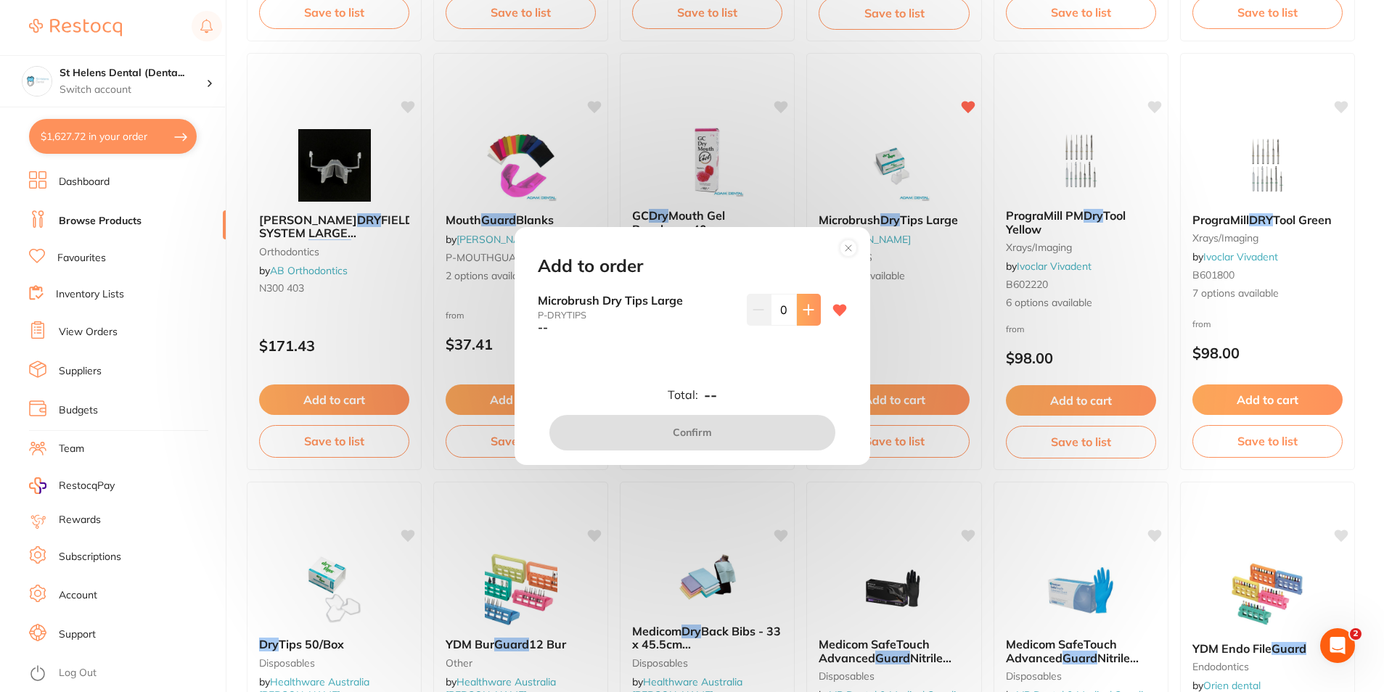
scroll to position [0, 0]
click at [807, 306] on icon at bounding box center [808, 310] width 12 height 12
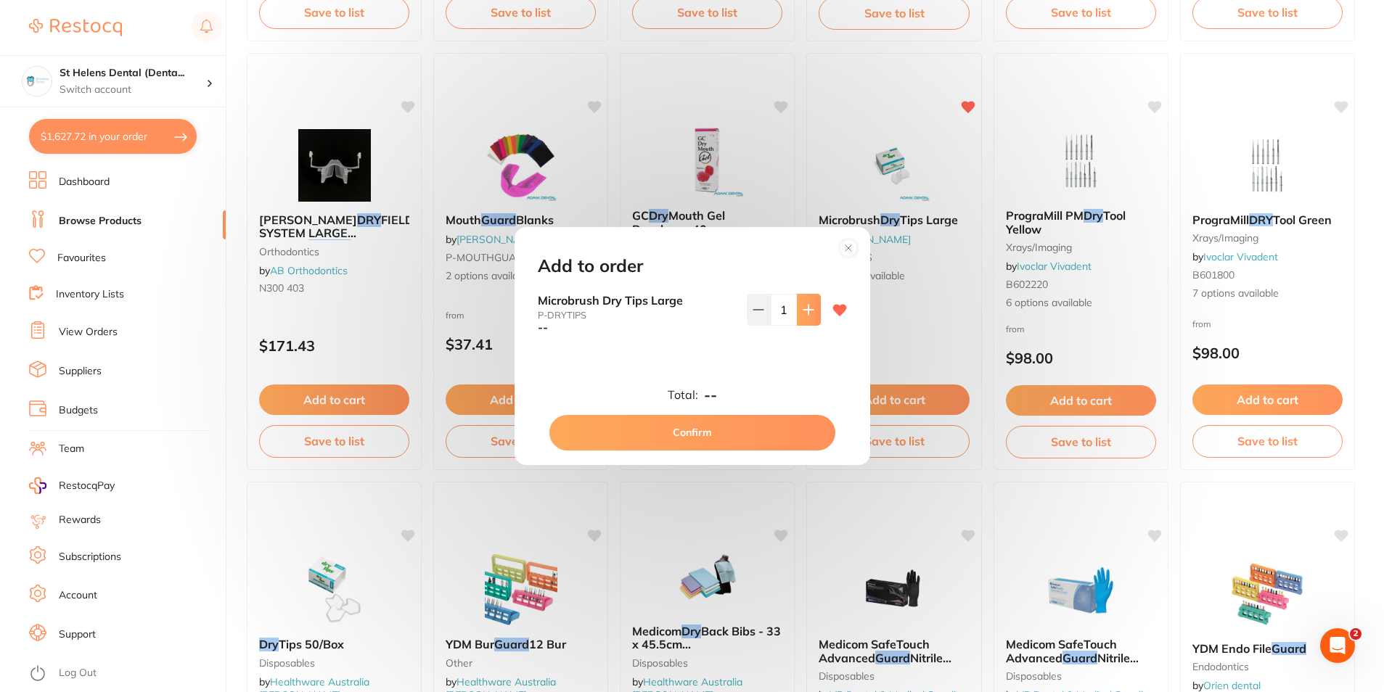
click at [807, 306] on icon at bounding box center [808, 310] width 12 height 12
type input "3"
click at [759, 443] on button "Confirm" at bounding box center [692, 432] width 286 height 35
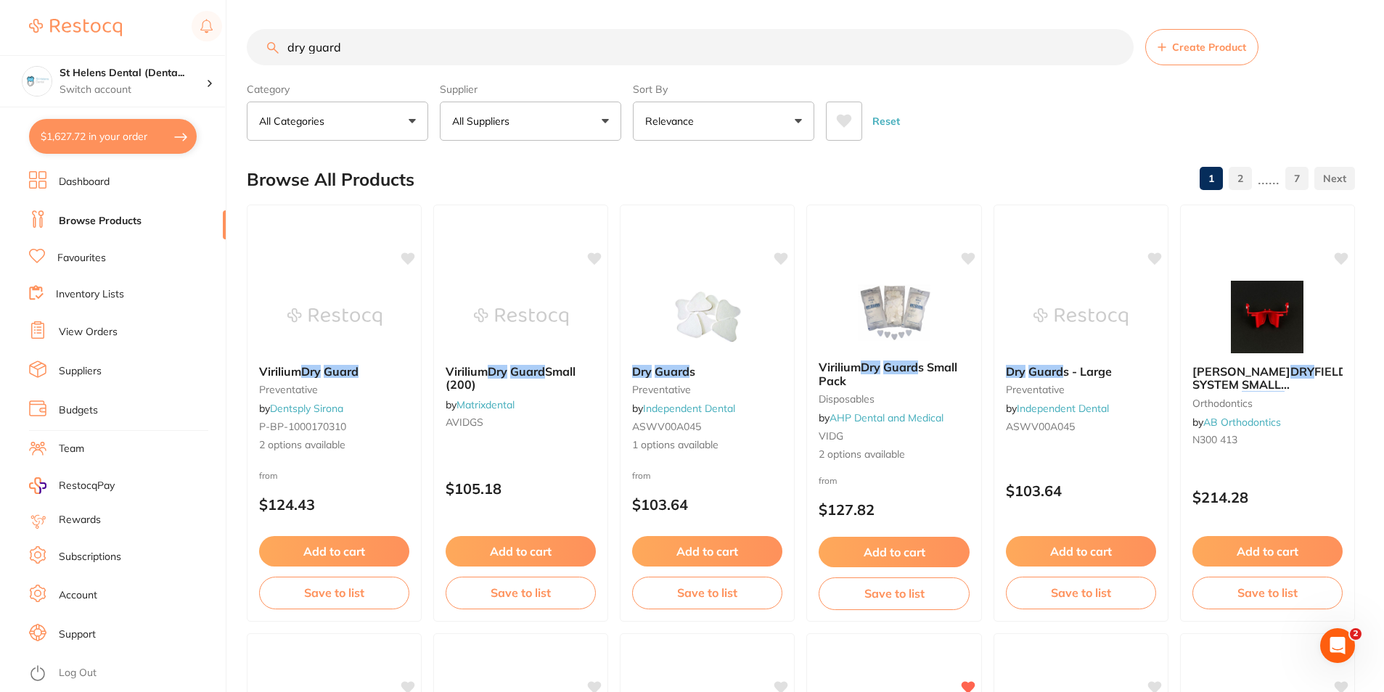
click at [562, 129] on button "All Suppliers" at bounding box center [530, 121] width 181 height 39
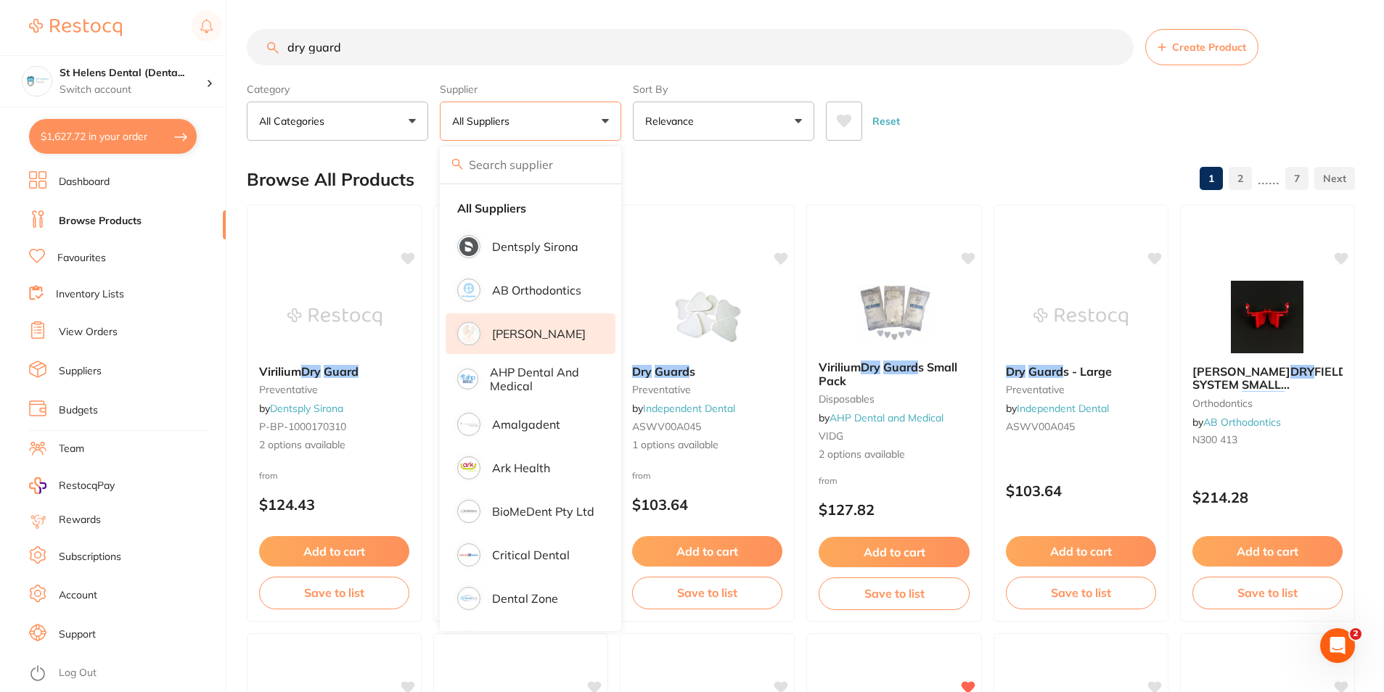
click at [537, 340] on p "[PERSON_NAME]" at bounding box center [539, 333] width 94 height 13
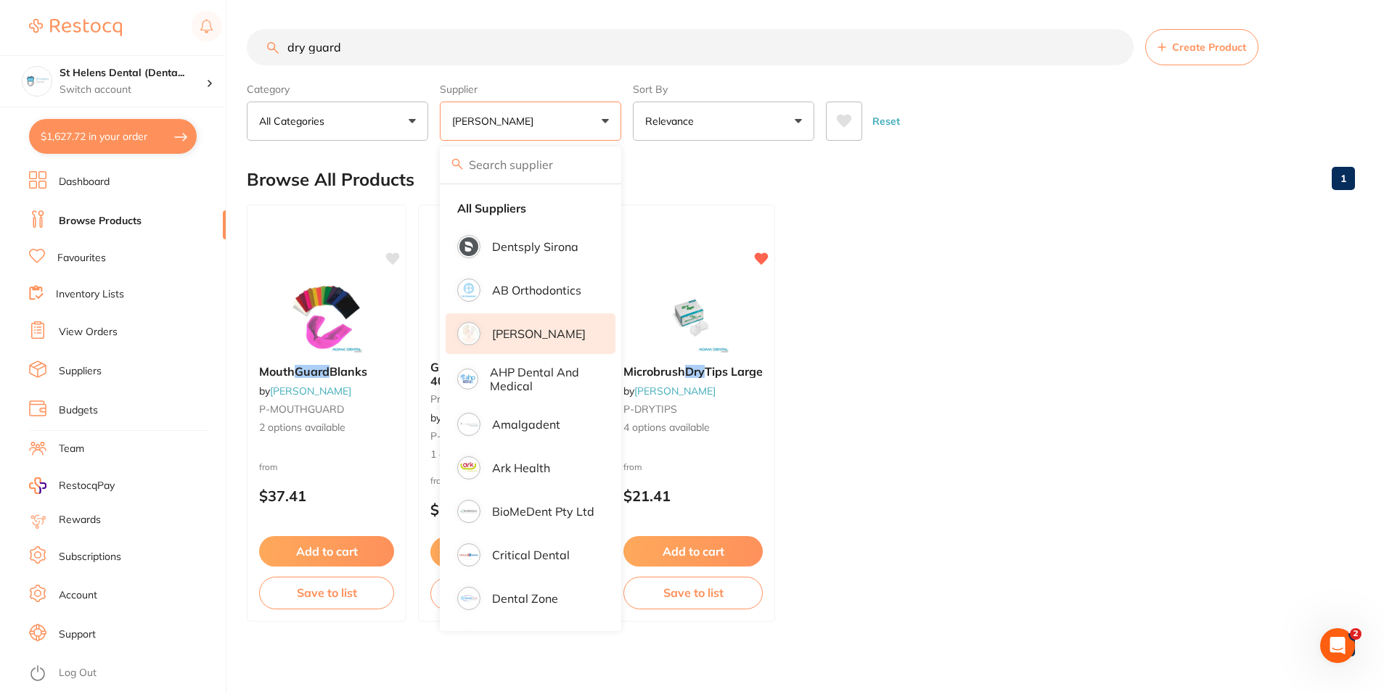
click at [949, 309] on ul "Mouth Guard Blanks by Adam Dental P-MOUTHGUARD 2 options available from $37.41 …" at bounding box center [801, 413] width 1108 height 417
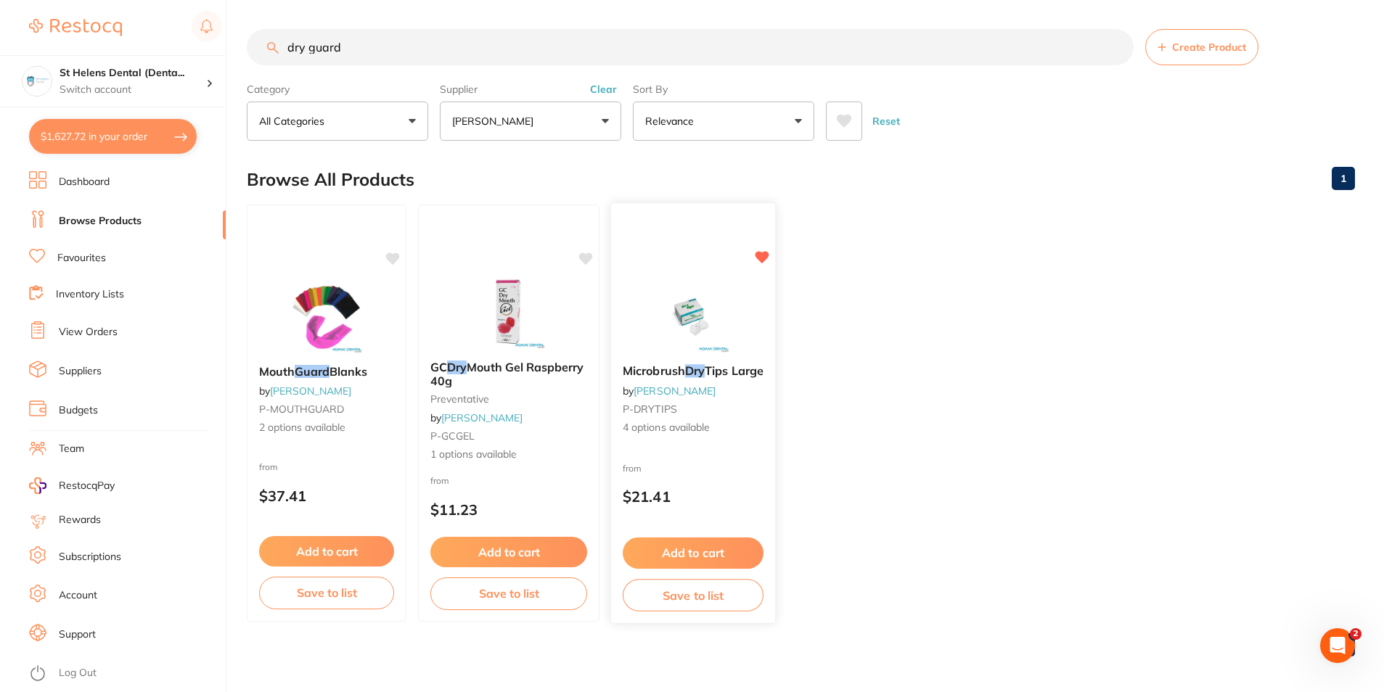
click at [691, 426] on span "4 options available" at bounding box center [692, 428] width 141 height 15
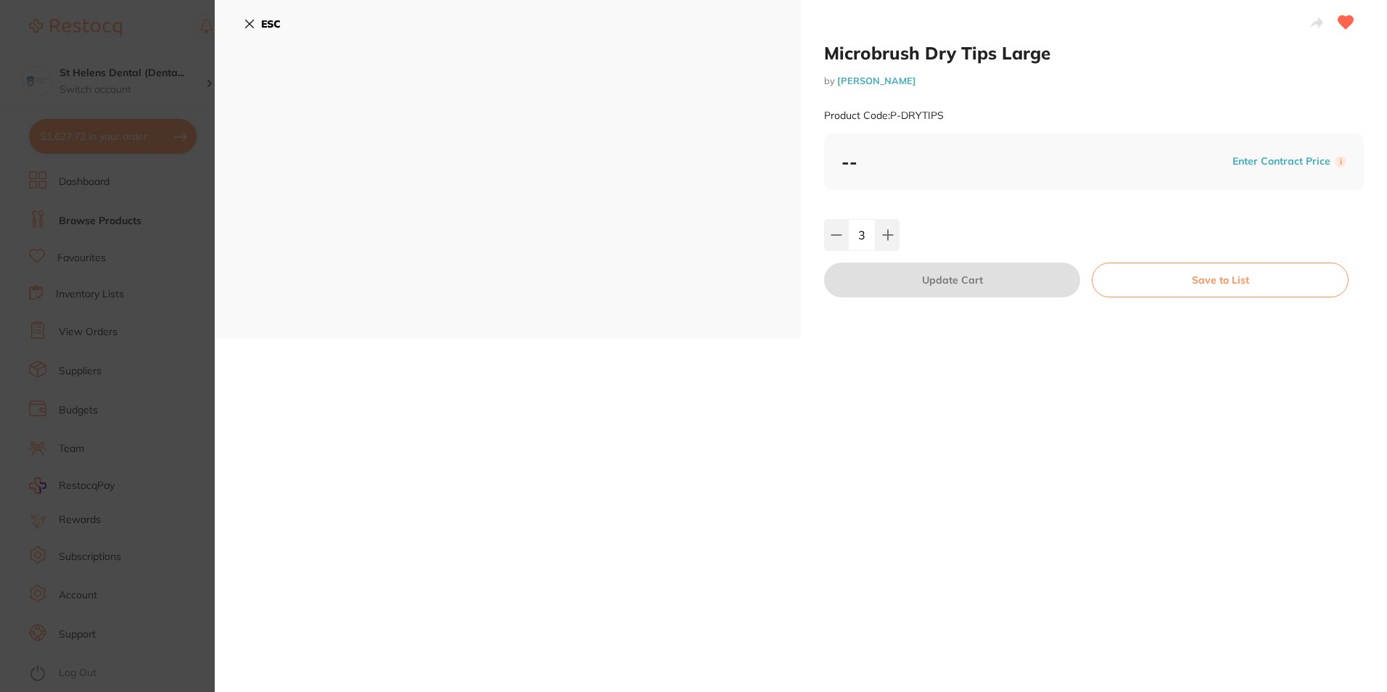
click at [1265, 159] on button "Enter Contract Price" at bounding box center [1281, 162] width 107 height 14
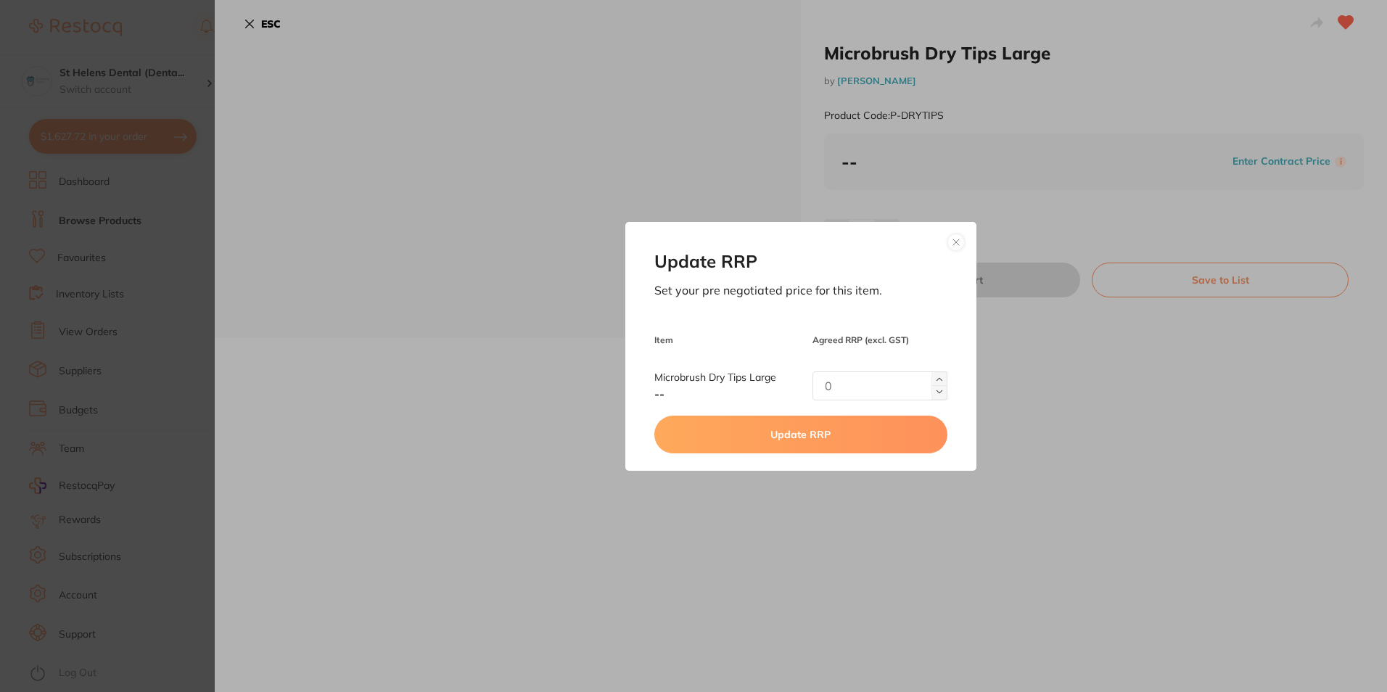
click at [959, 247] on button at bounding box center [955, 242] width 17 height 17
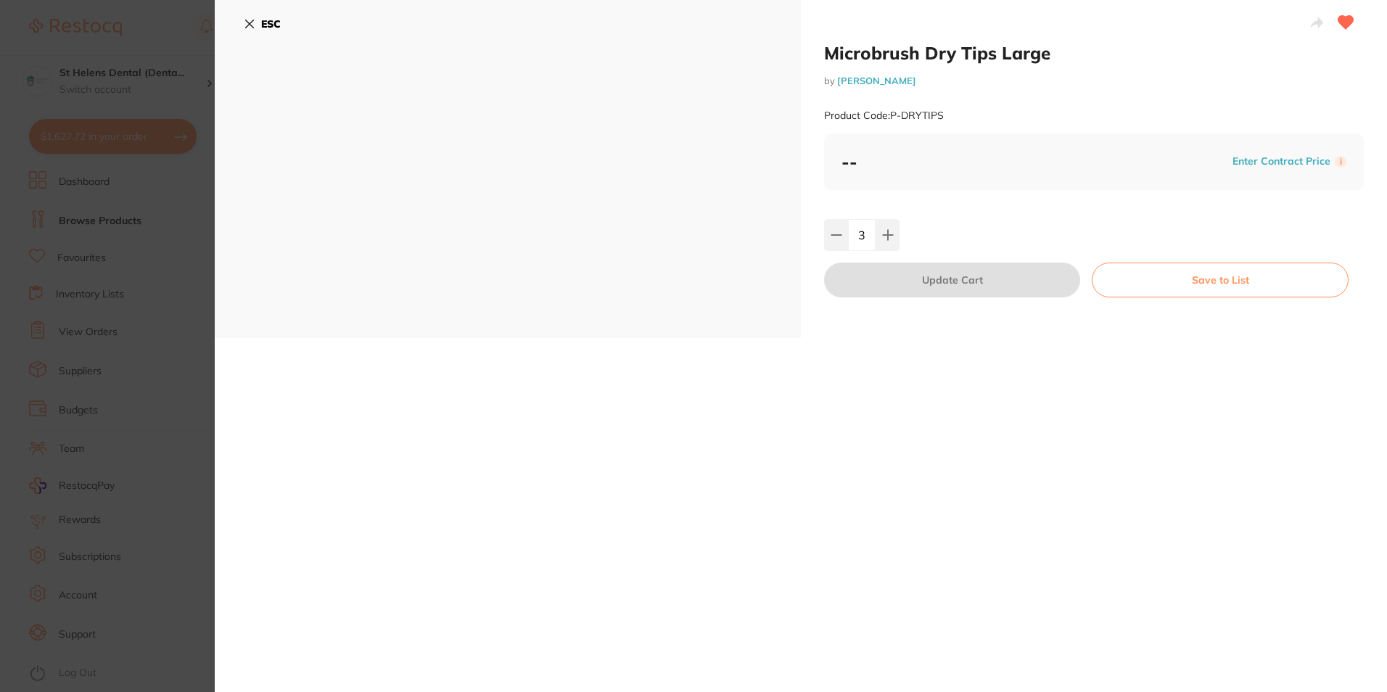
drag, startPoint x: 246, startPoint y: 20, endPoint x: 256, endPoint y: 18, distance: 10.4
click at [246, 20] on icon at bounding box center [250, 24] width 8 height 8
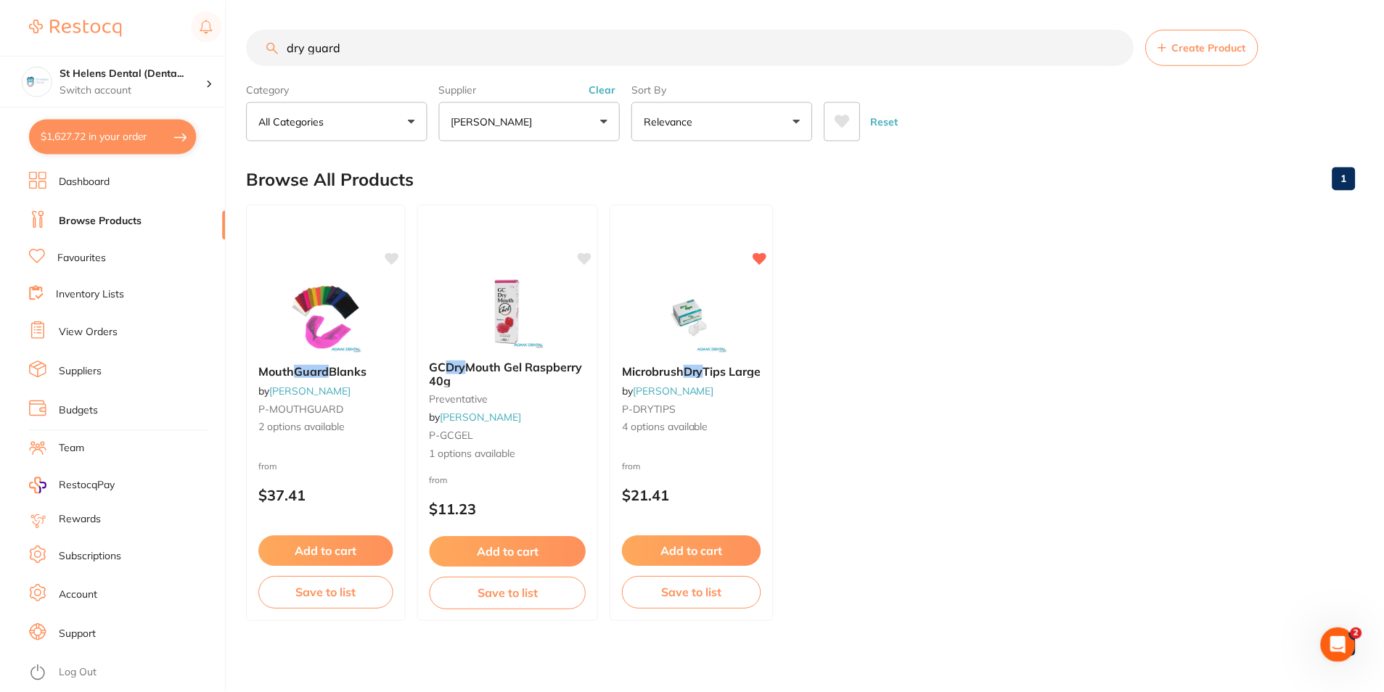
scroll to position [3, 0]
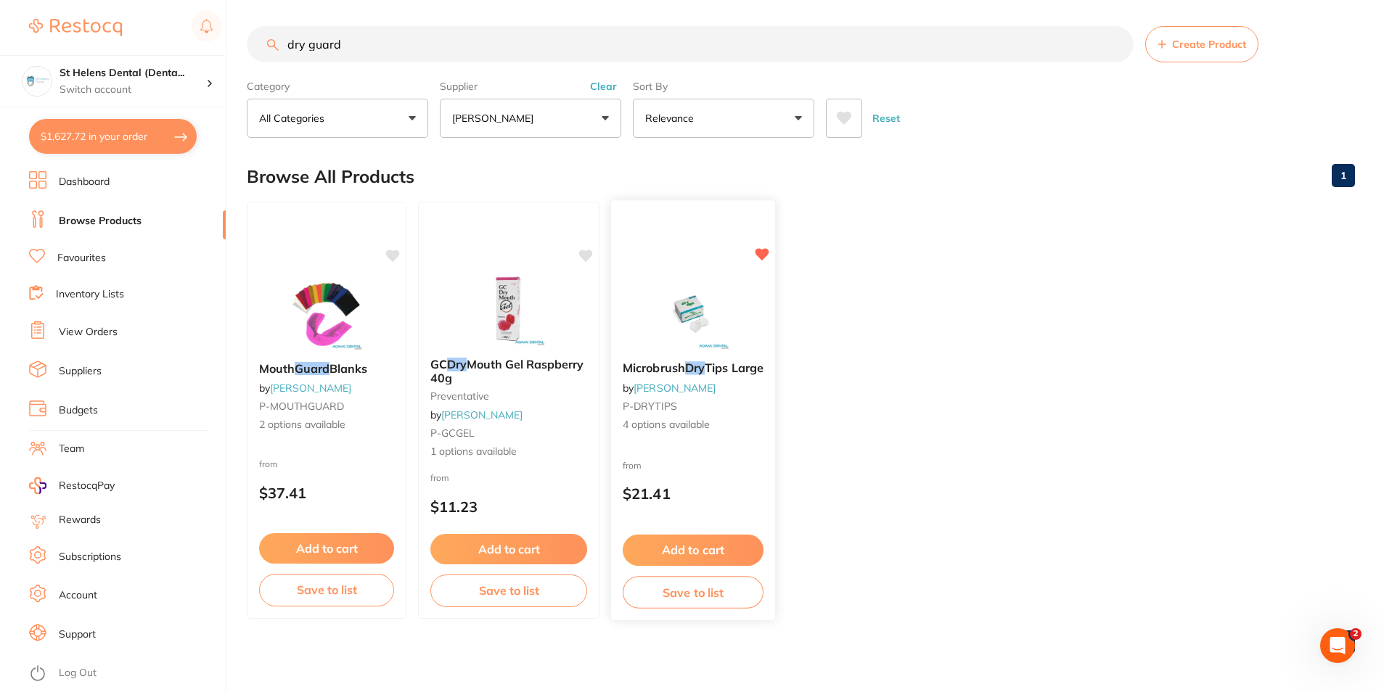
click at [699, 308] on img at bounding box center [692, 312] width 95 height 73
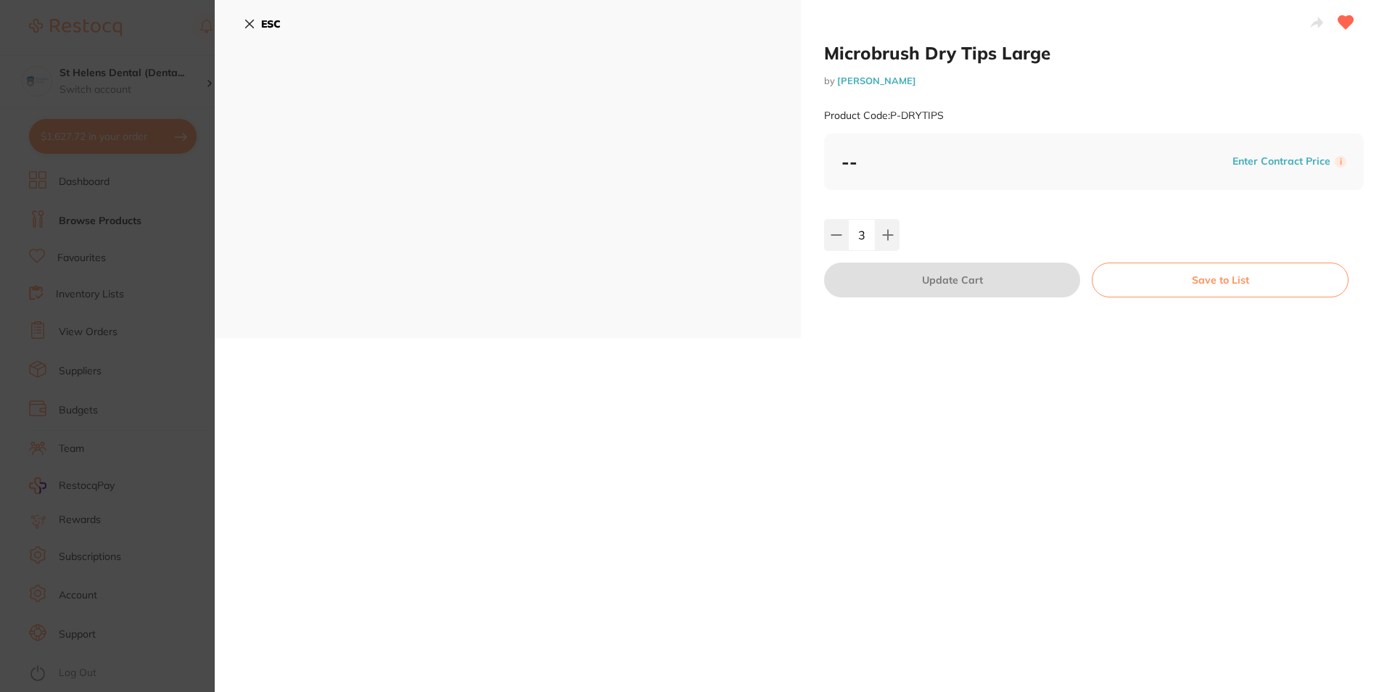
click at [105, 272] on section "Microbrush Dry Tips Large by Adam Dental Product Code: P-DRYTIPS ESC Microbrush…" at bounding box center [693, 346] width 1387 height 692
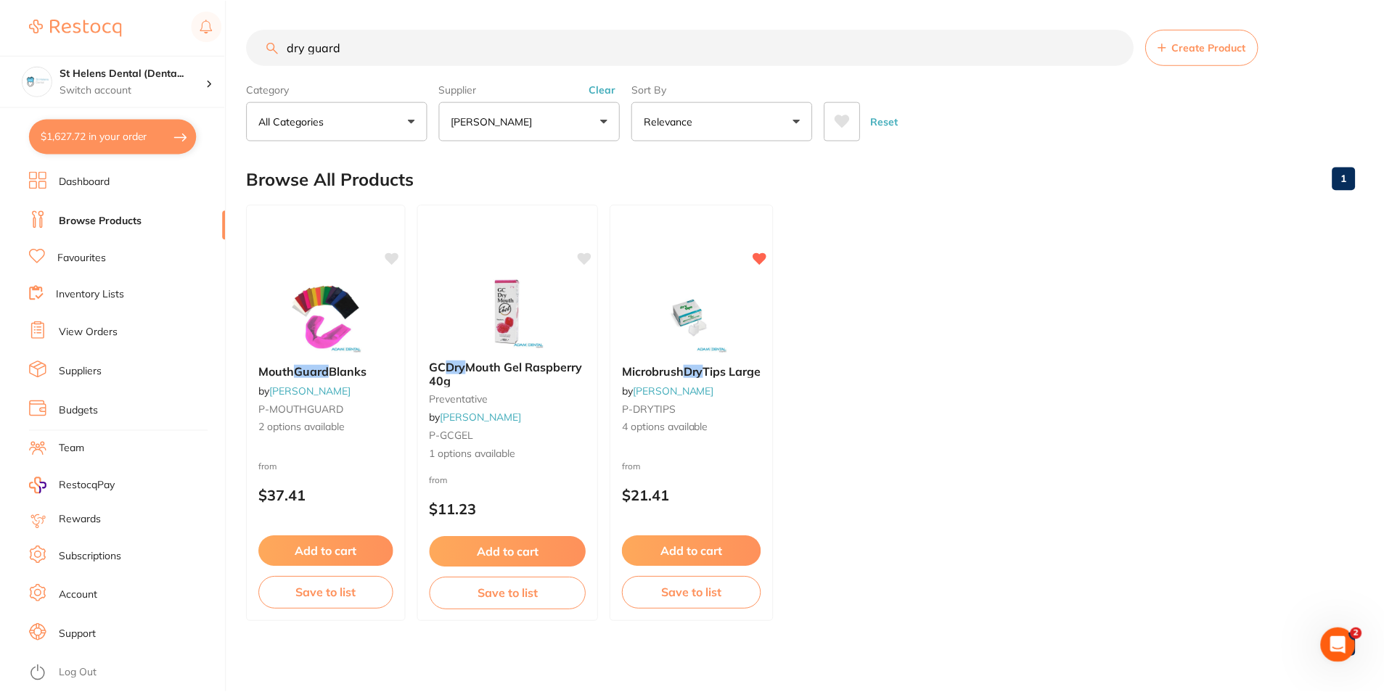
scroll to position [3, 0]
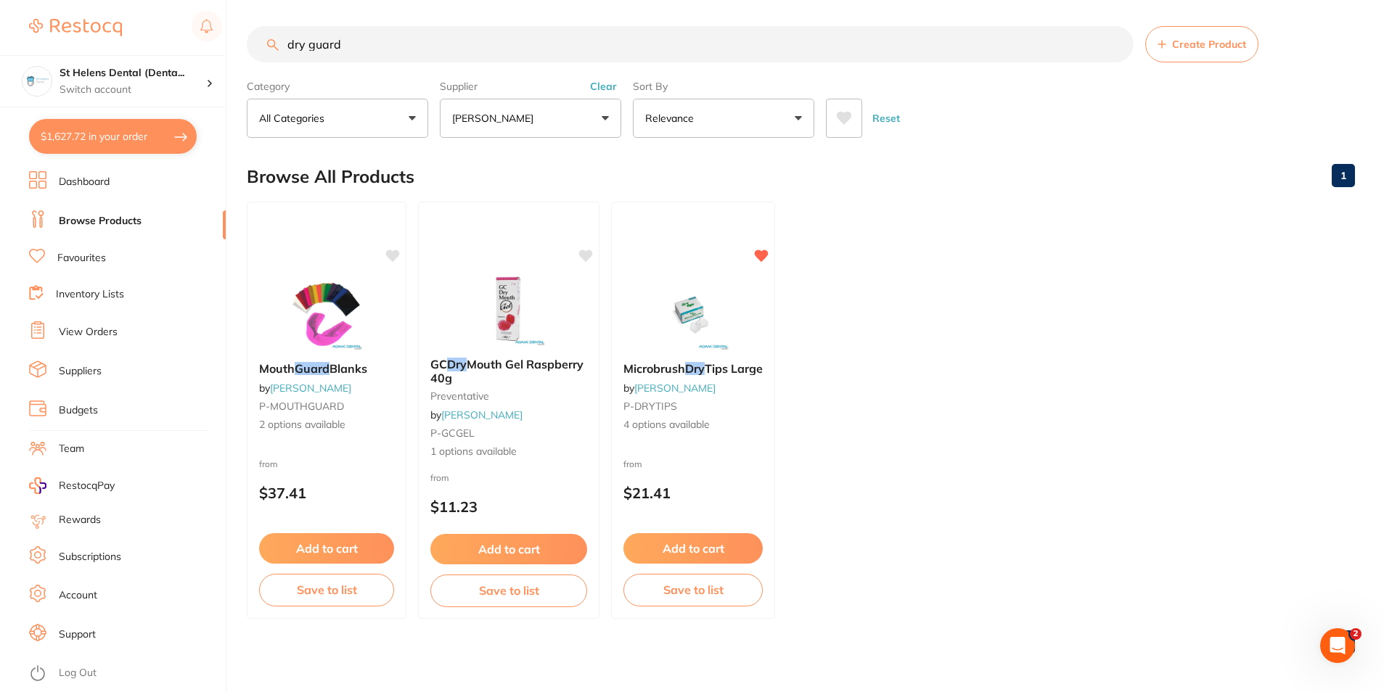
drag, startPoint x: 473, startPoint y: 54, endPoint x: 301, endPoint y: 20, distance: 175.3
click at [170, 40] on div "$1,627.72 St Helens Dental (Denta... Switch account St Helens Dental (DentalTow…" at bounding box center [692, 343] width 1384 height 692
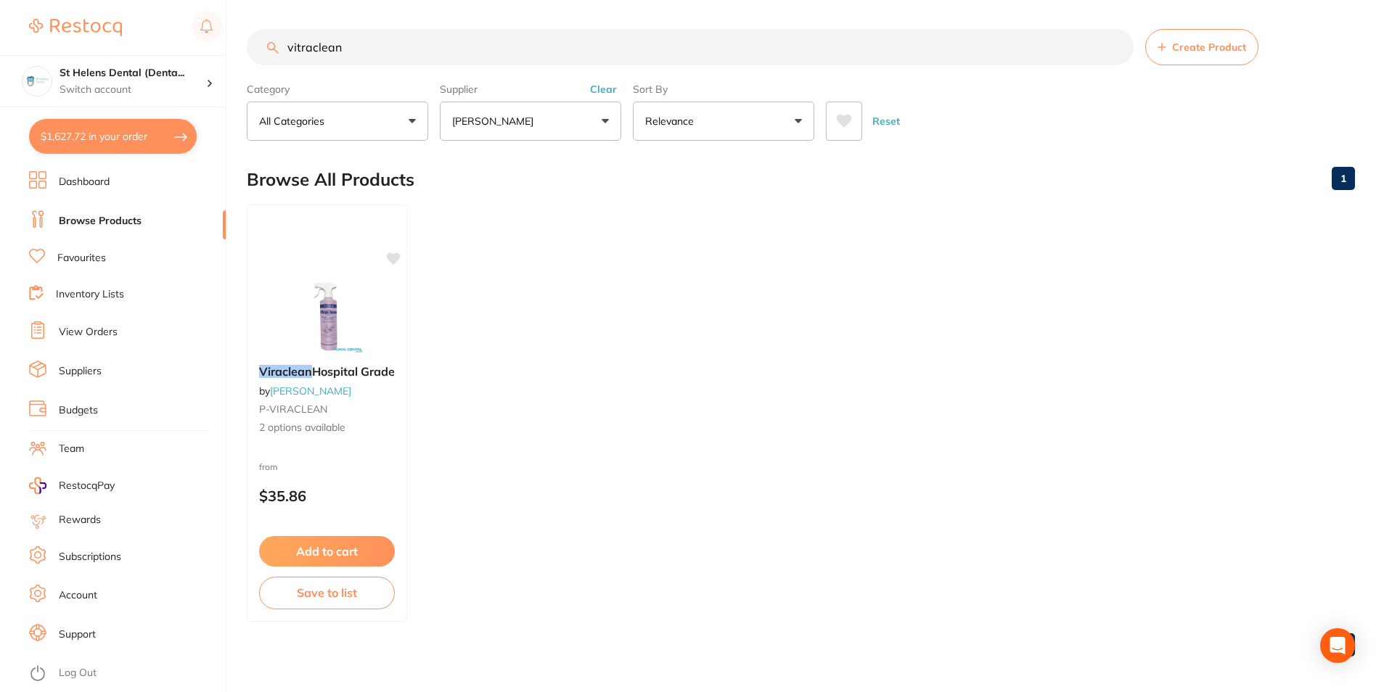
click at [556, 125] on button "[PERSON_NAME]" at bounding box center [530, 121] width 181 height 39
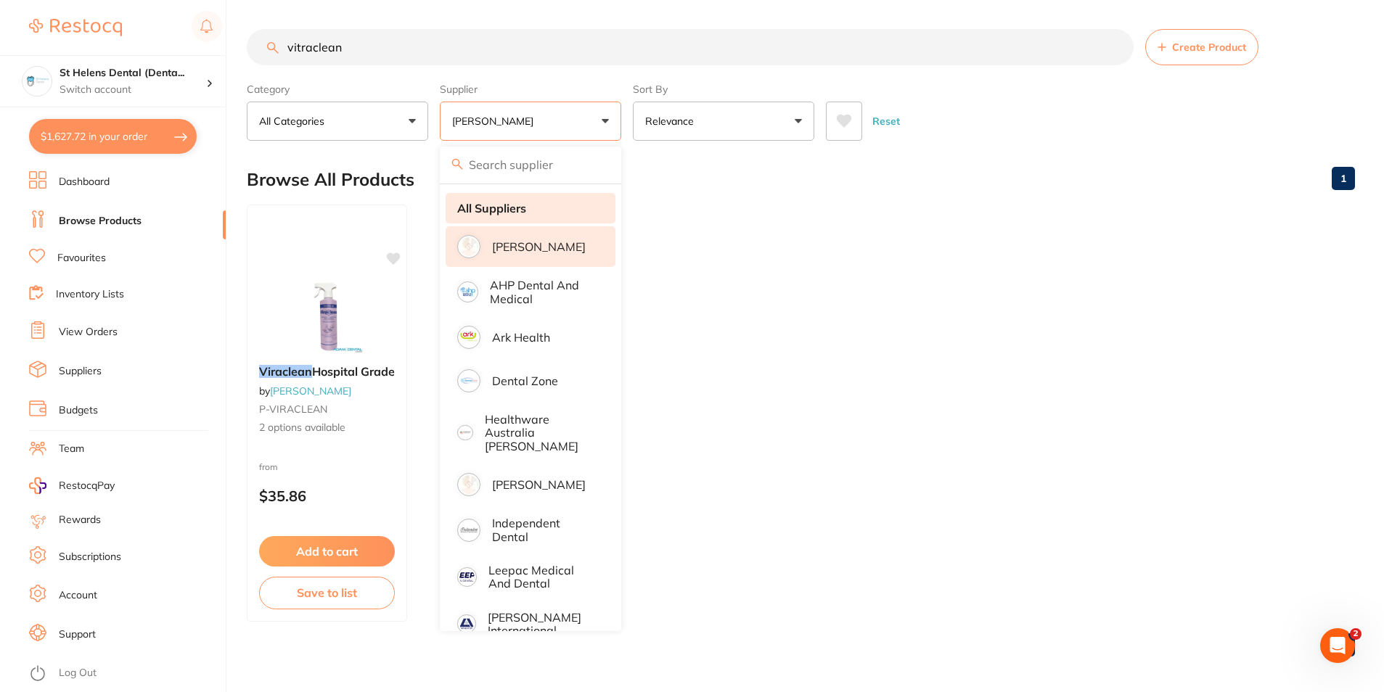
click at [525, 213] on strong "All Suppliers" at bounding box center [491, 208] width 69 height 13
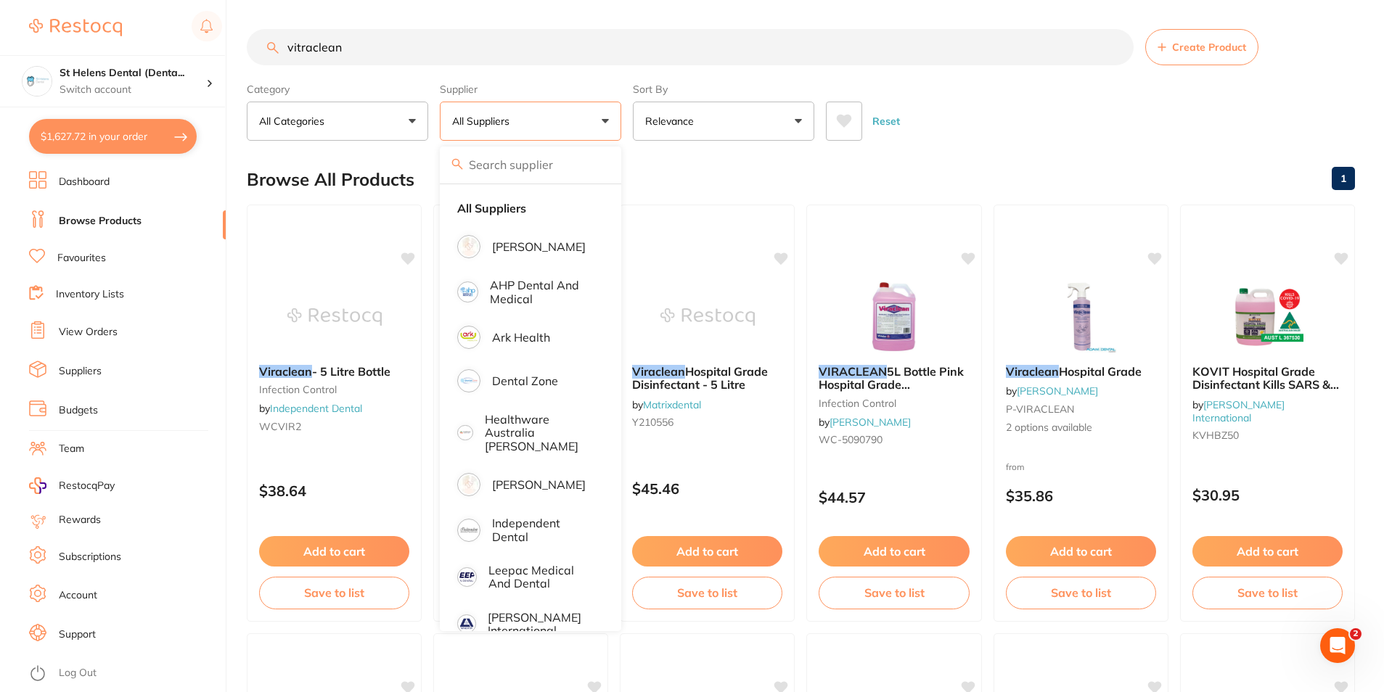
click at [1025, 138] on div "Reset" at bounding box center [1084, 115] width 517 height 51
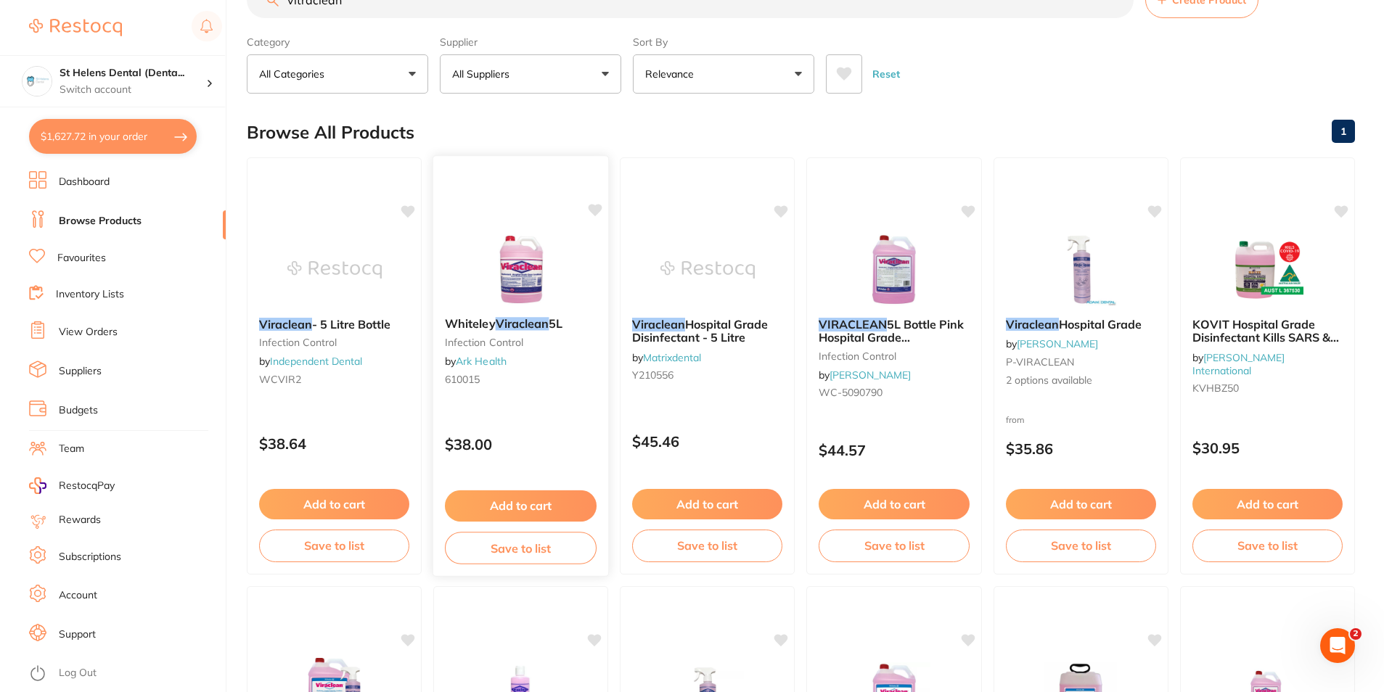
scroll to position [73, 0]
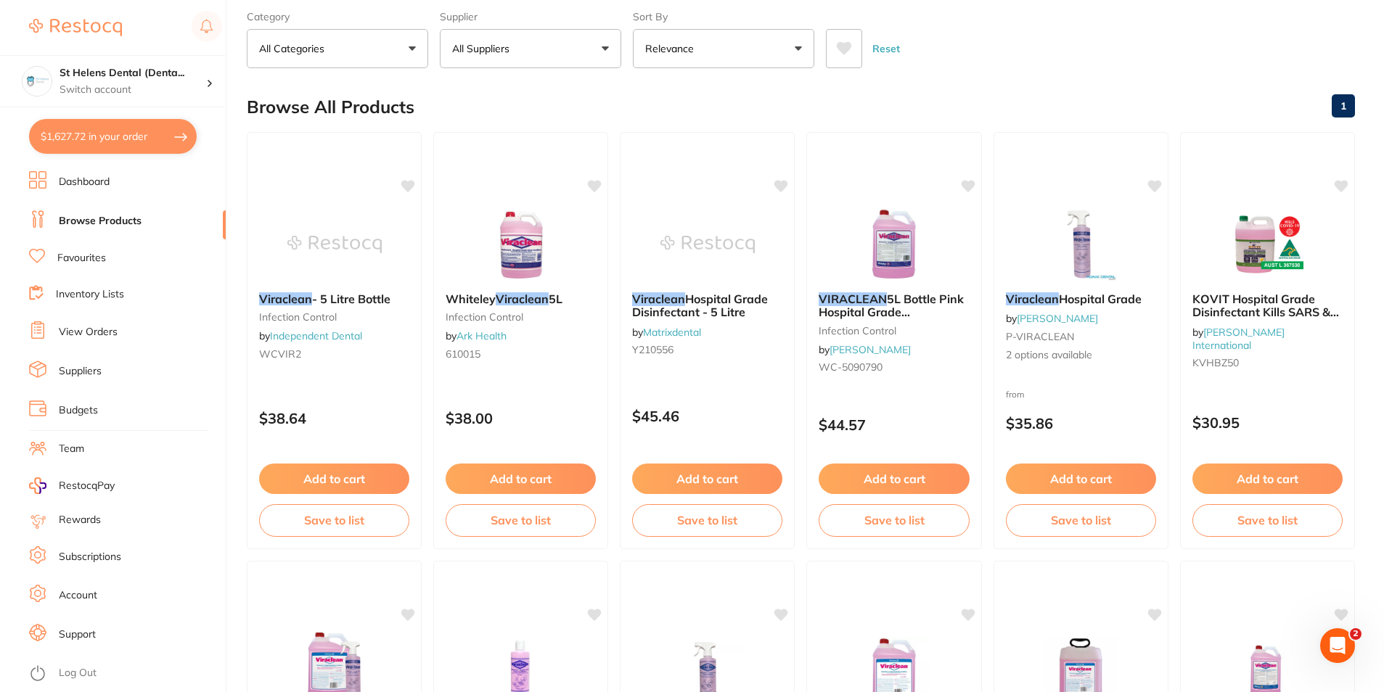
click at [1080, 360] on span "2 options available" at bounding box center [1081, 355] width 150 height 15
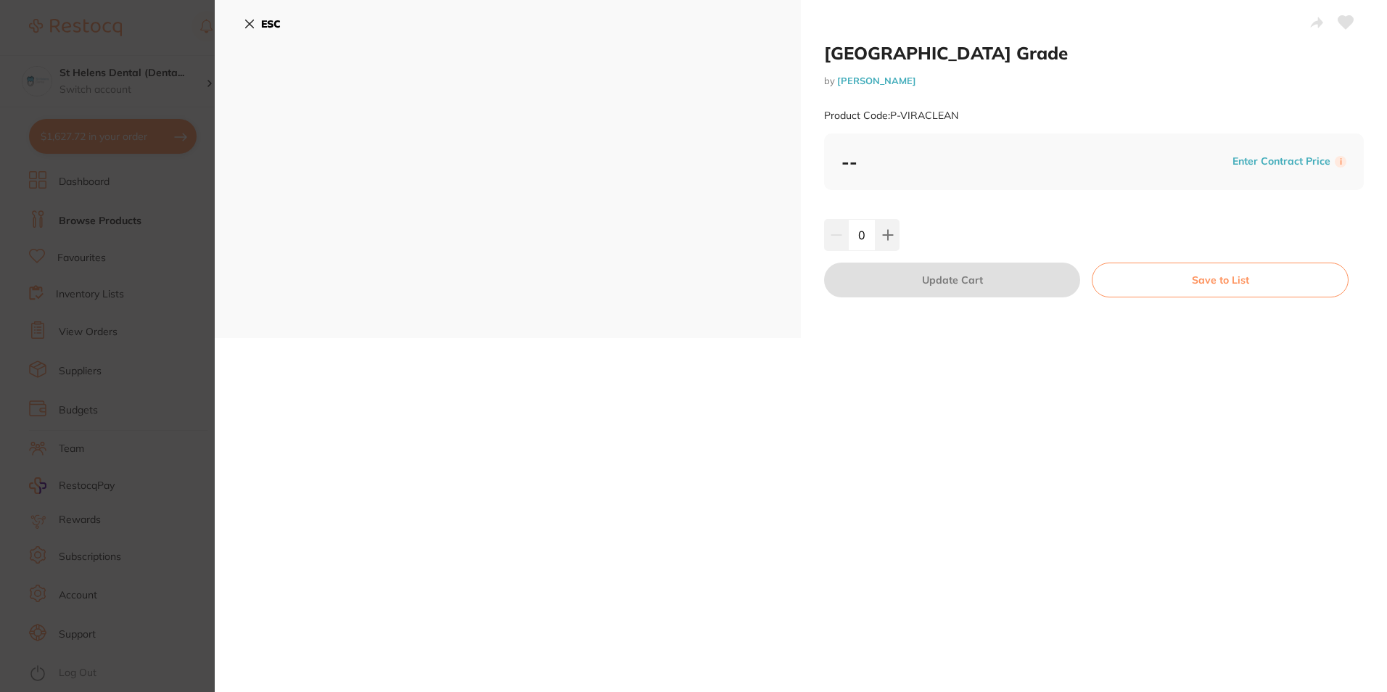
click at [245, 25] on icon at bounding box center [250, 24] width 12 height 12
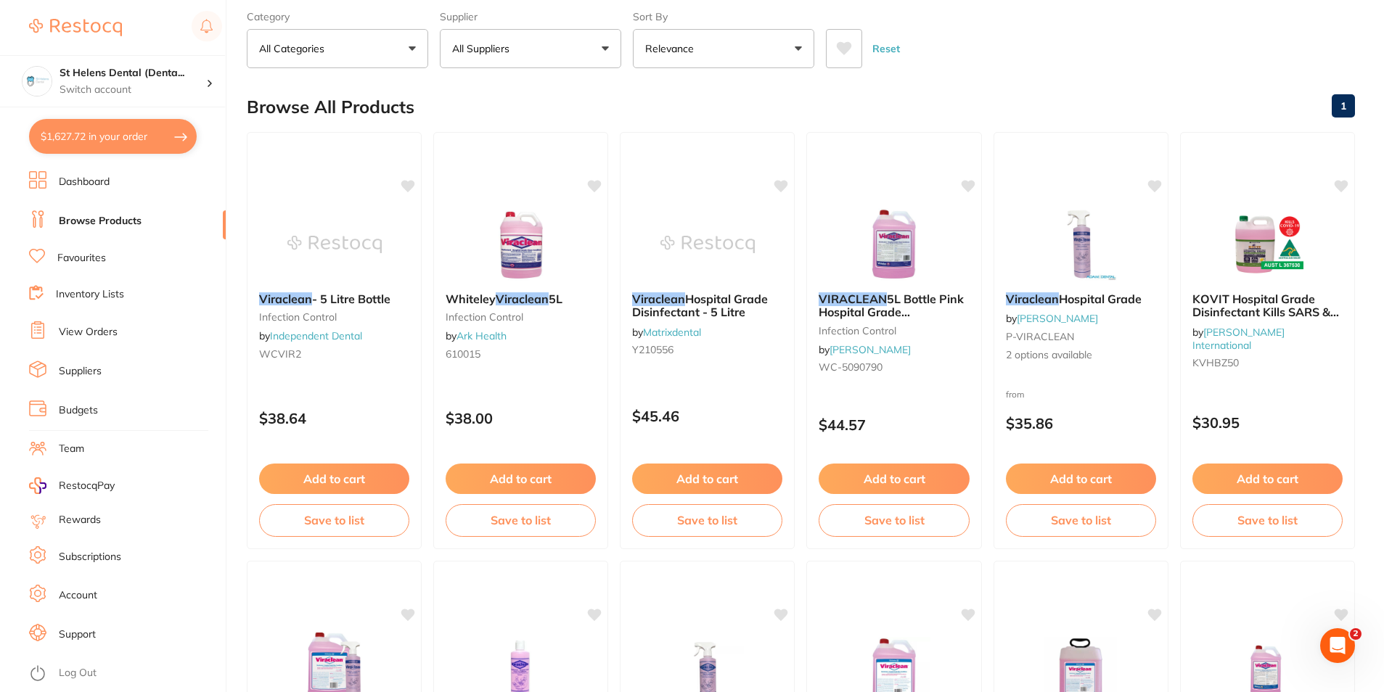
click at [1069, 250] on img at bounding box center [1080, 244] width 94 height 73
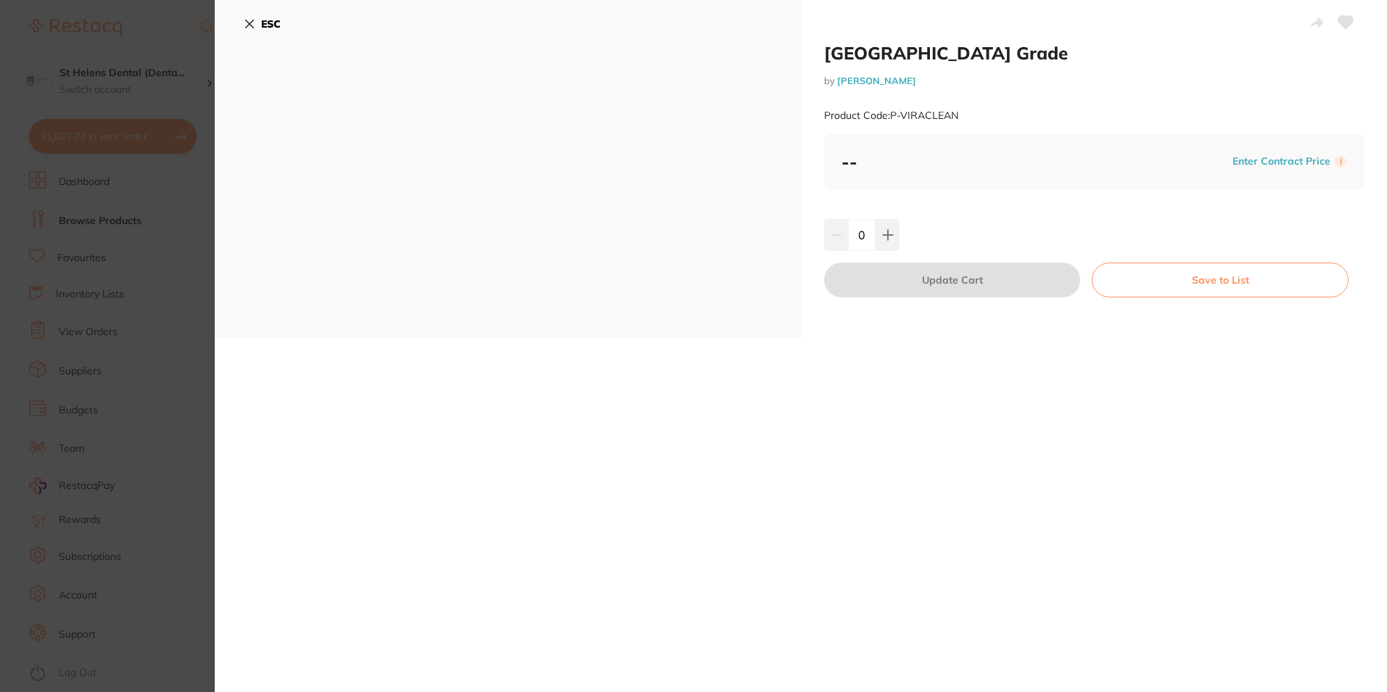
click at [155, 417] on section "Viraclean Hospital Grade by Adam Dental Product Code: P-VIRACLEAN ESC Viraclean…" at bounding box center [693, 346] width 1387 height 692
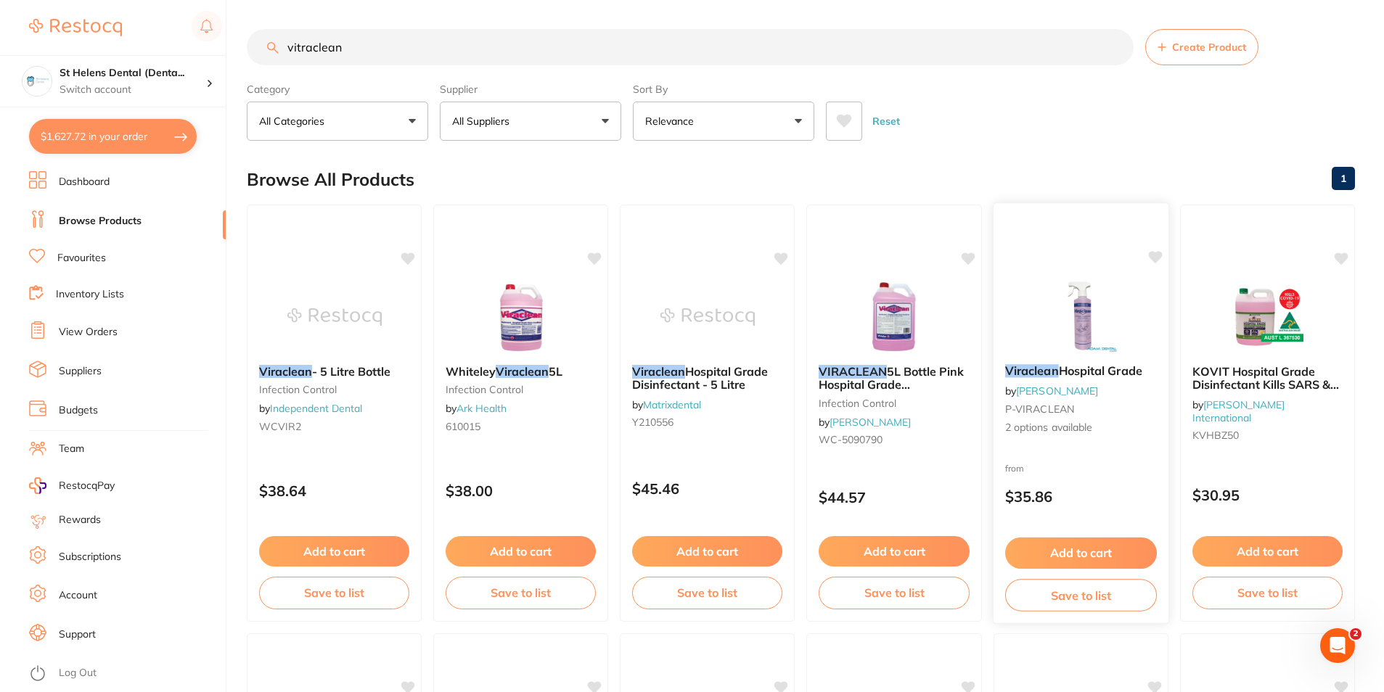
click at [1154, 255] on icon at bounding box center [1155, 257] width 14 height 12
click at [426, 52] on input "vitraclean" at bounding box center [690, 47] width 887 height 36
type input "v"
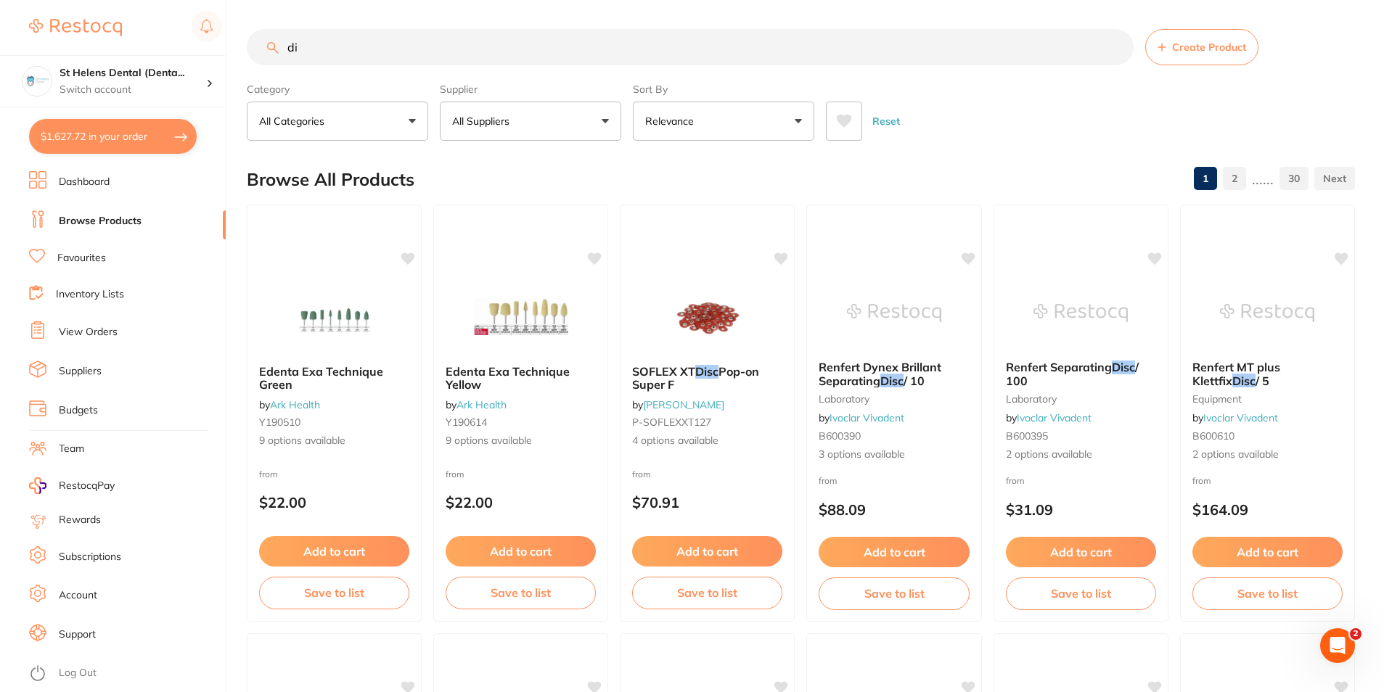
type input "d"
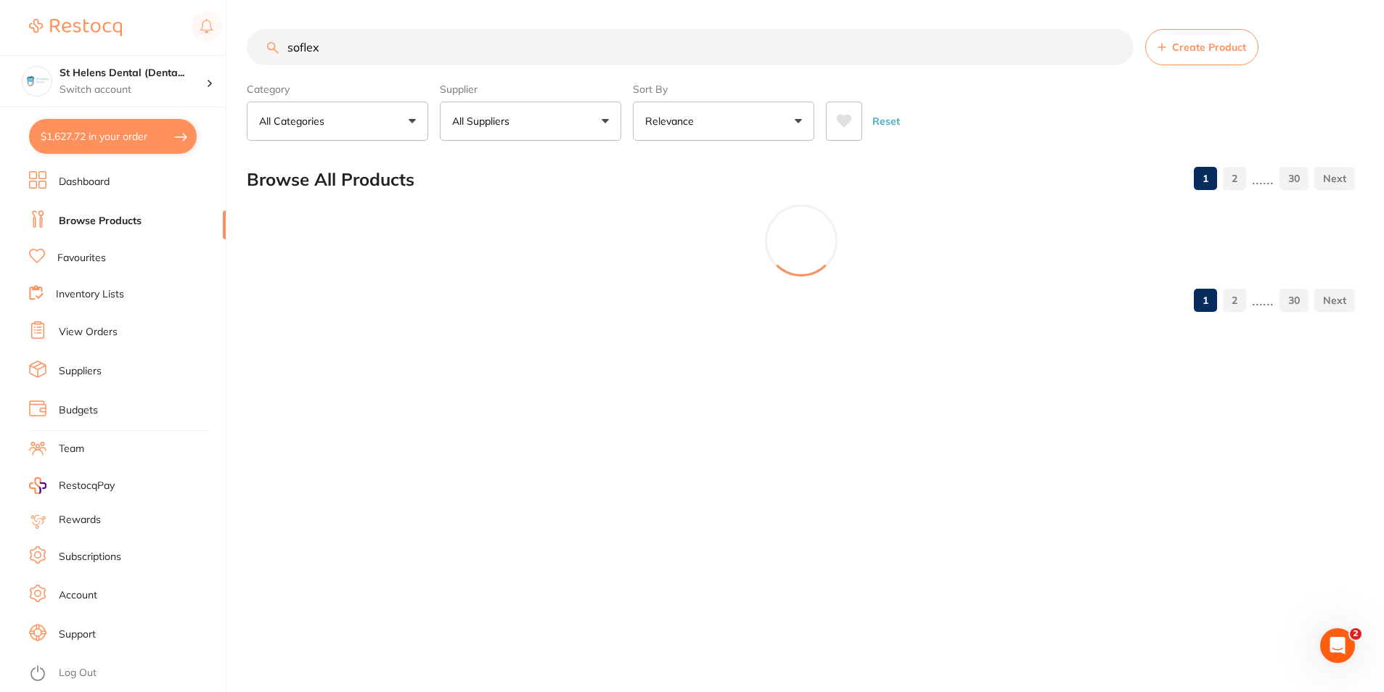
type input "soflex"
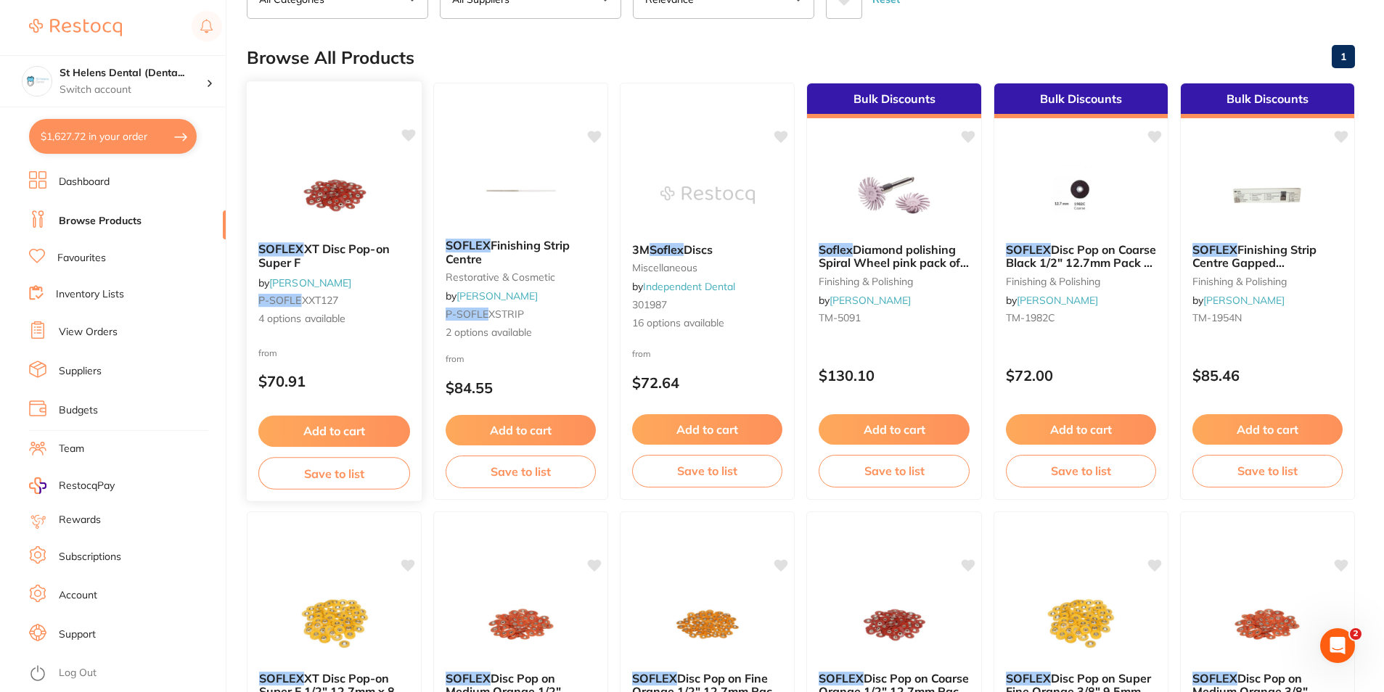
scroll to position [73, 0]
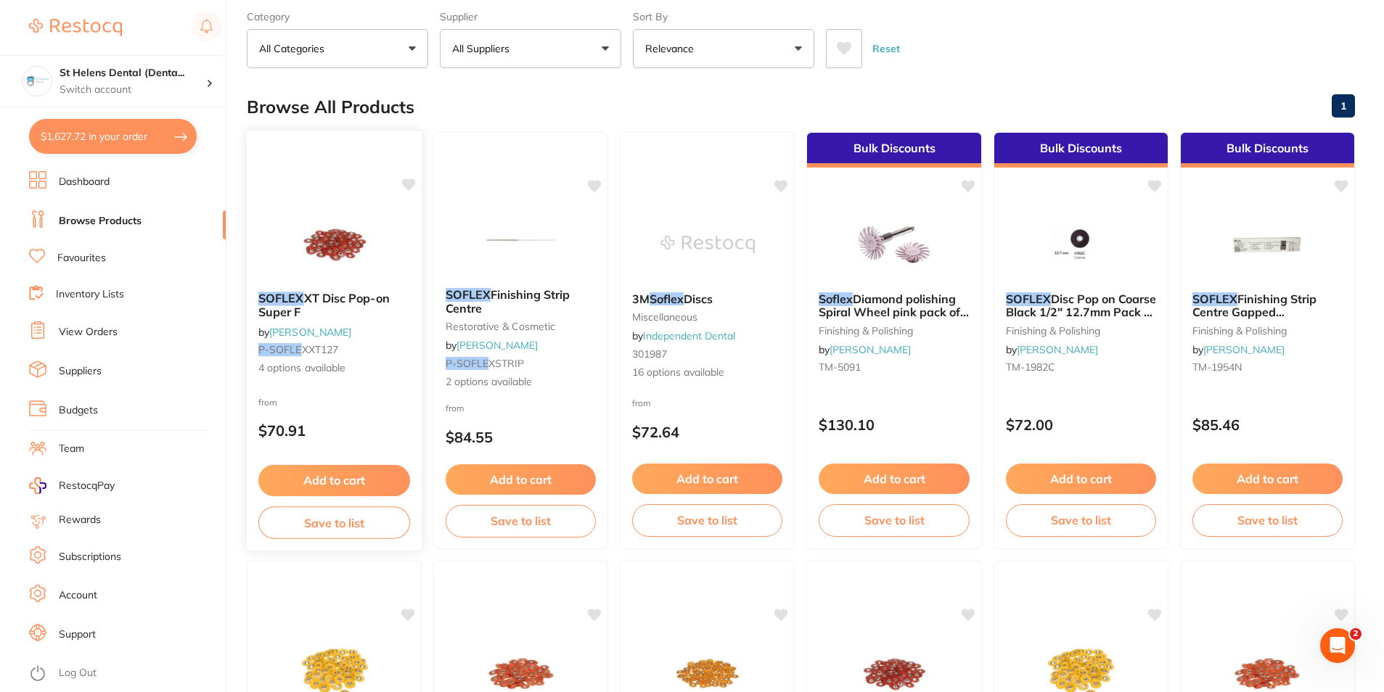
click at [329, 262] on img at bounding box center [334, 243] width 95 height 73
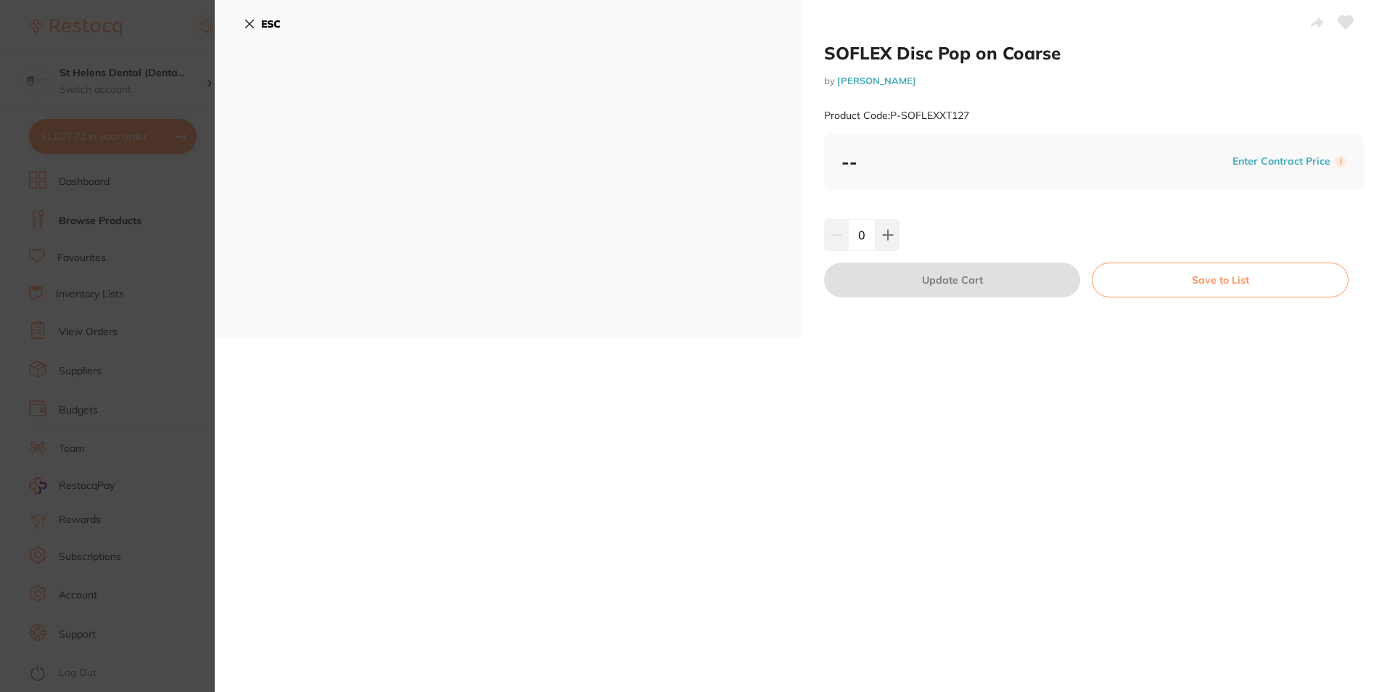
drag, startPoint x: 0, startPoint y: 0, endPoint x: 254, endPoint y: 21, distance: 254.8
click at [254, 21] on icon at bounding box center [250, 24] width 12 height 12
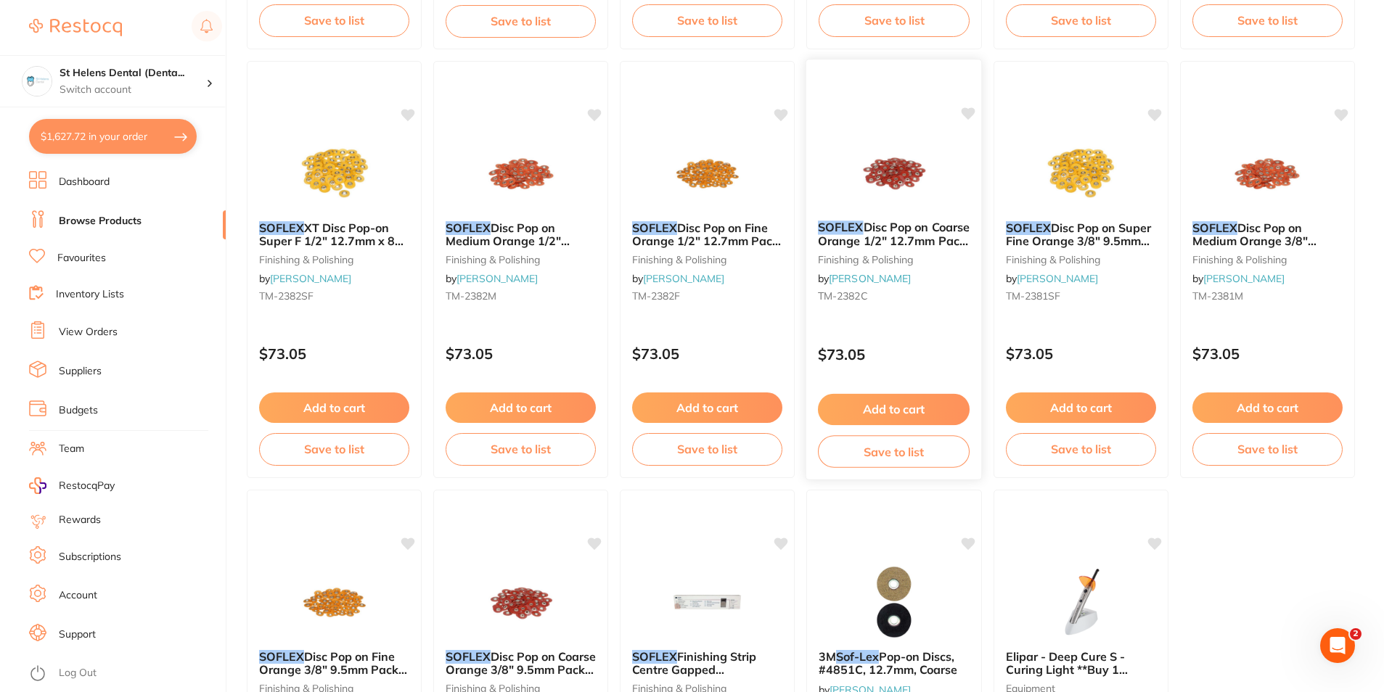
scroll to position [645, 0]
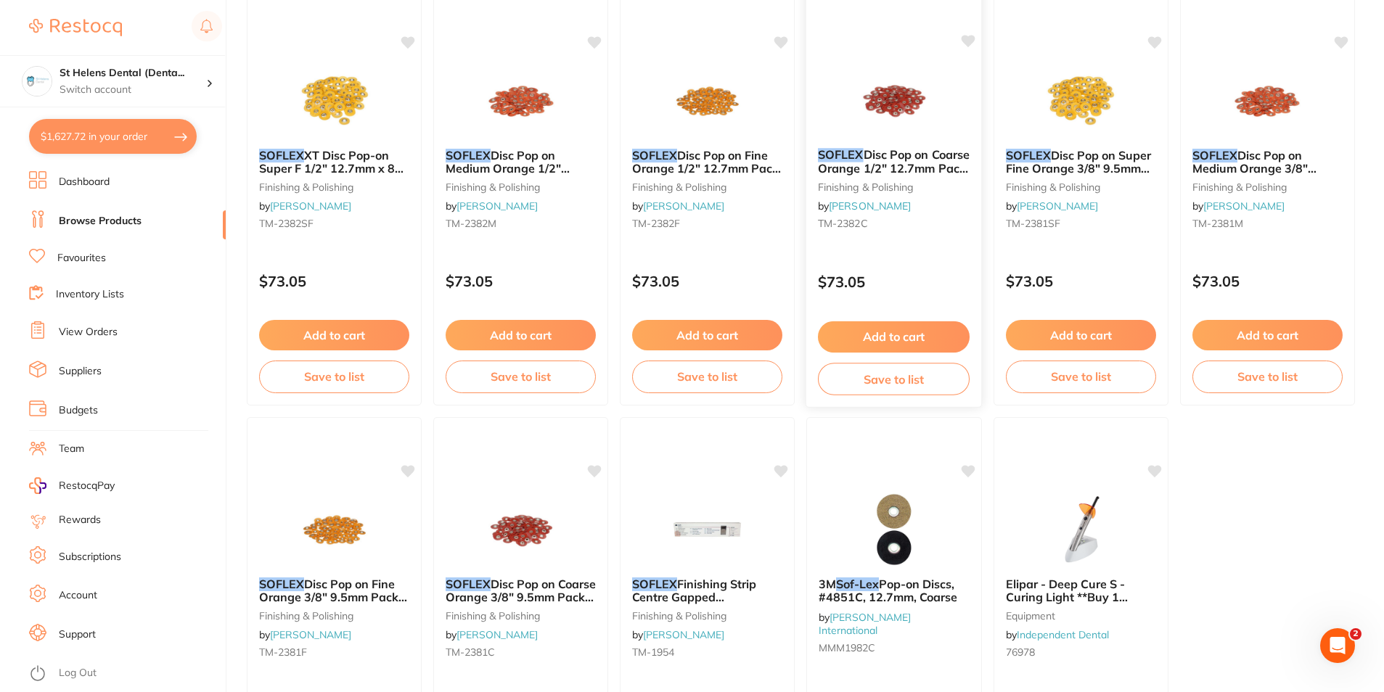
click at [908, 331] on button "Add to cart" at bounding box center [894, 336] width 152 height 31
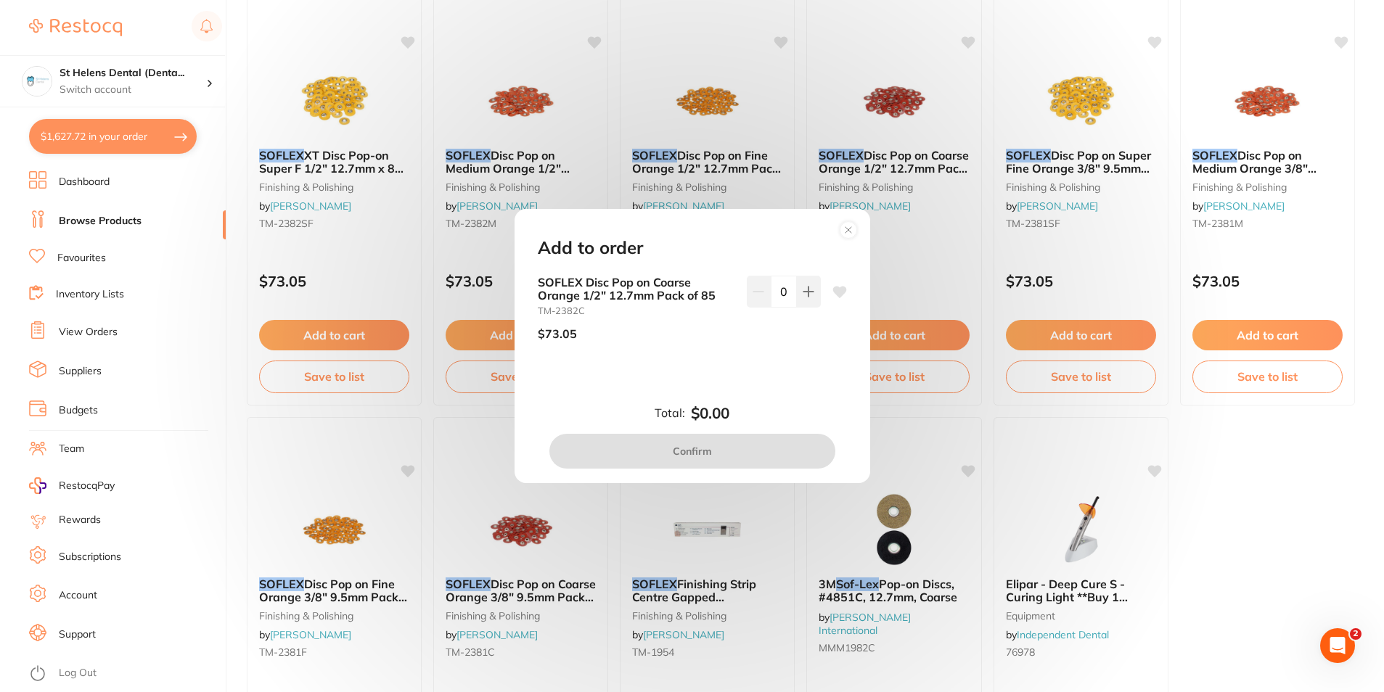
scroll to position [0, 0]
click at [813, 287] on button at bounding box center [809, 292] width 24 height 32
type input "1"
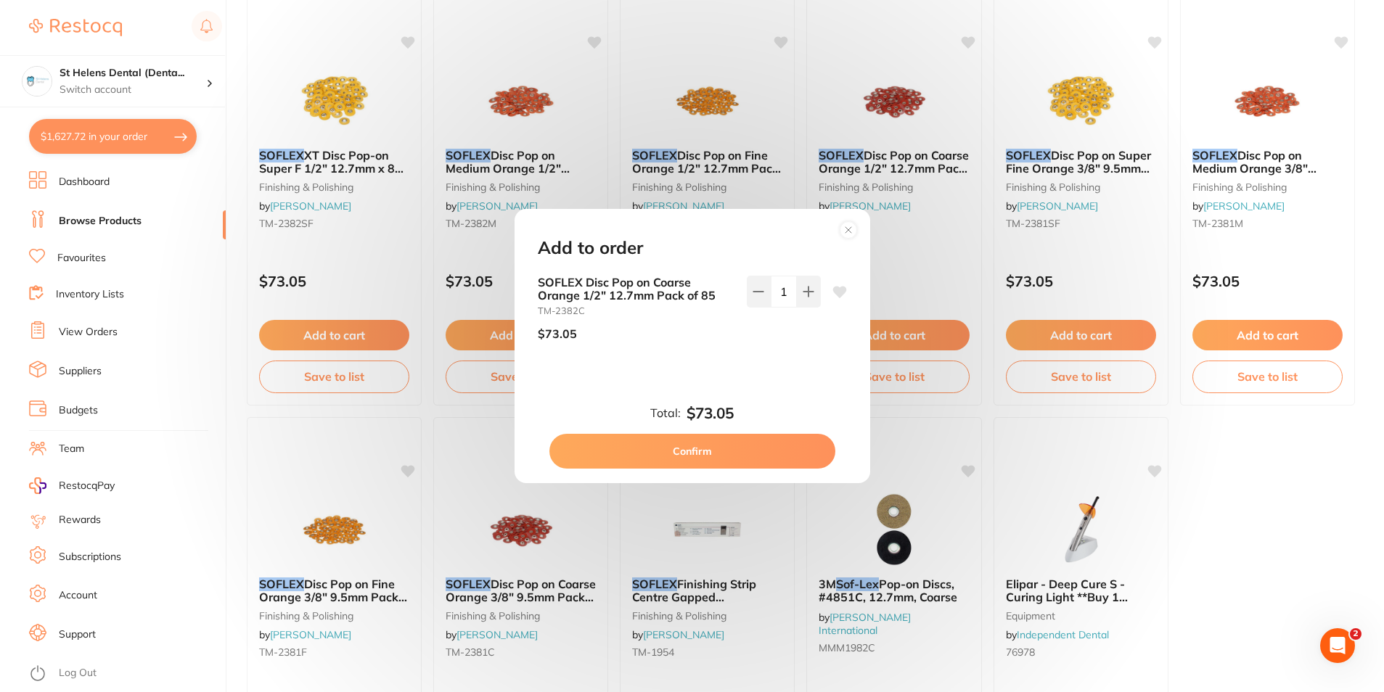
click at [836, 293] on icon at bounding box center [839, 292] width 14 height 12
click at [743, 454] on button "Confirm" at bounding box center [692, 451] width 286 height 35
checkbox input "false"
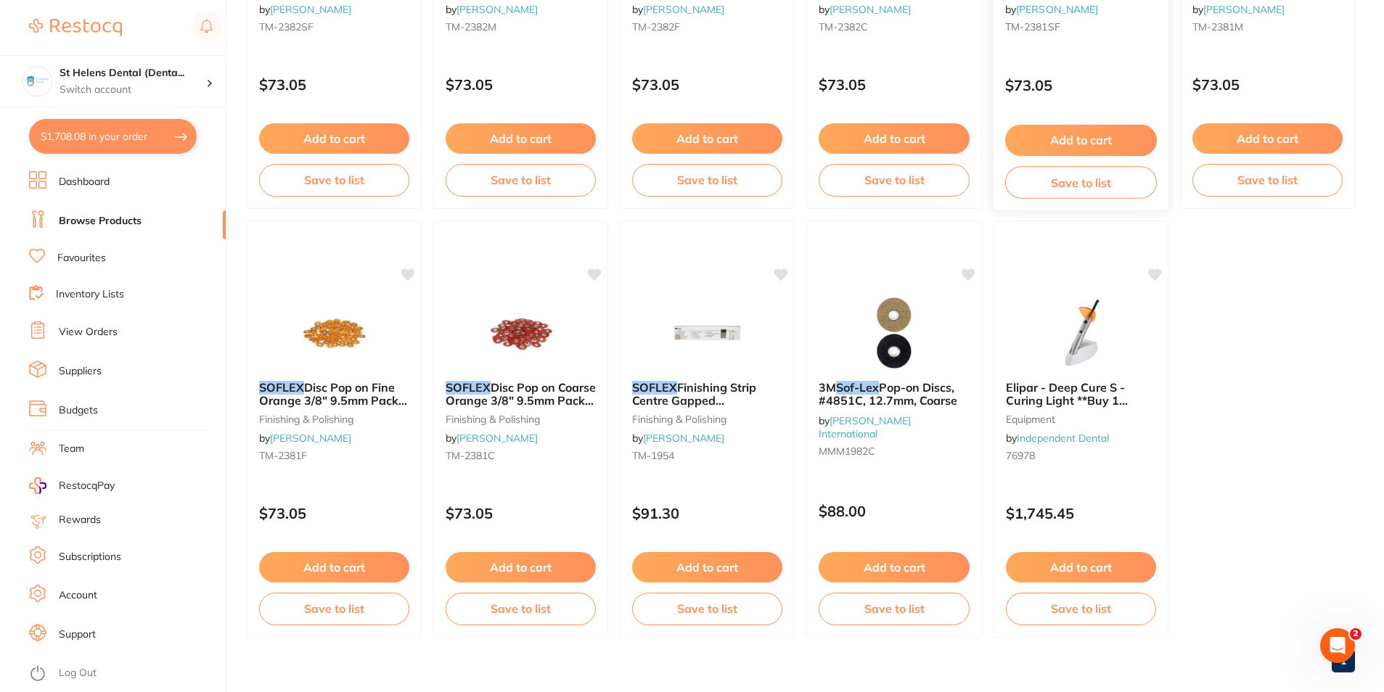
scroll to position [863, 0]
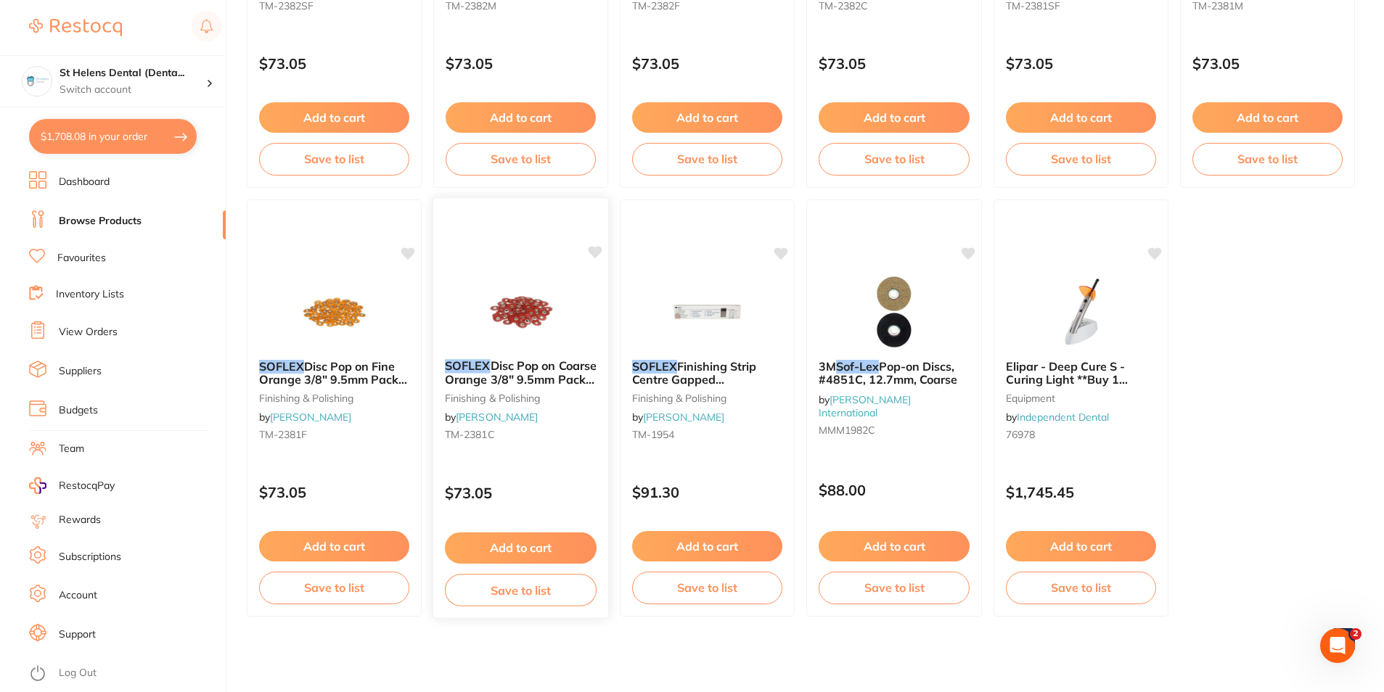
click at [602, 254] on icon at bounding box center [595, 252] width 15 height 15
click at [525, 549] on button "Add to cart" at bounding box center [521, 548] width 152 height 31
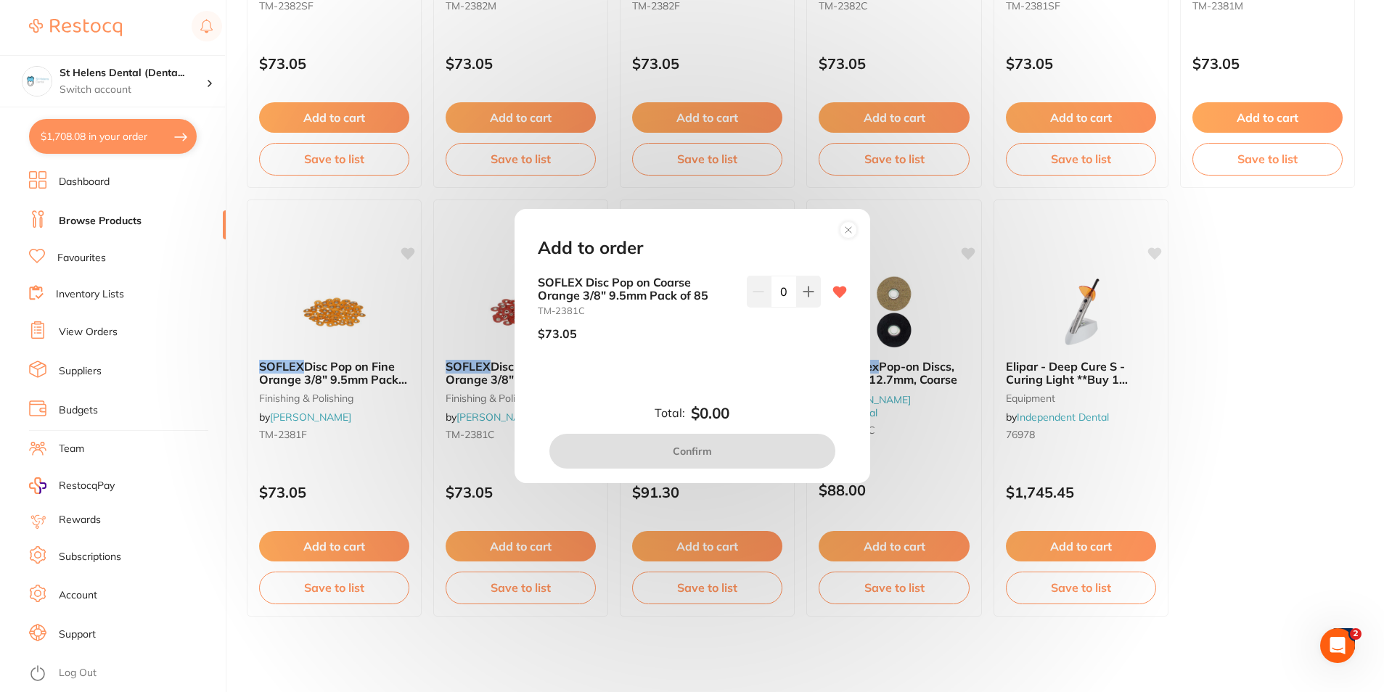
scroll to position [0, 0]
click at [799, 303] on button at bounding box center [809, 292] width 24 height 32
type input "1"
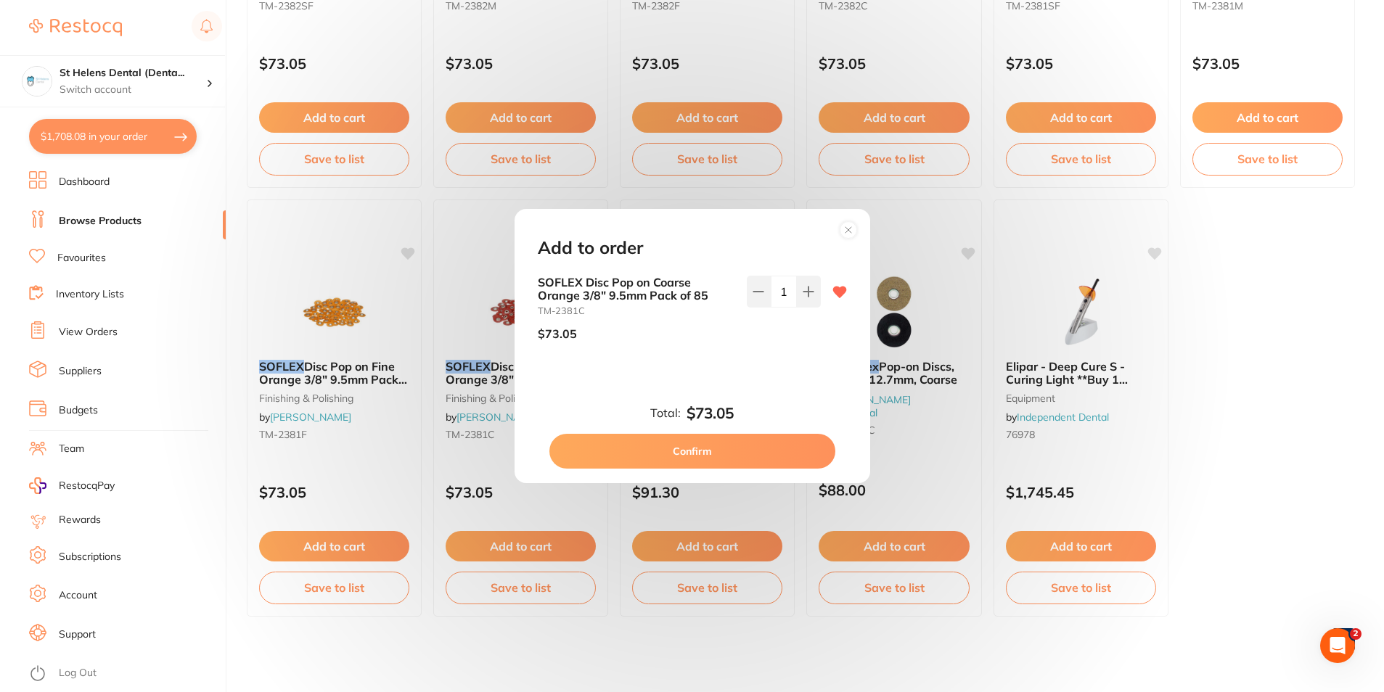
click at [753, 461] on button "Confirm" at bounding box center [692, 451] width 286 height 35
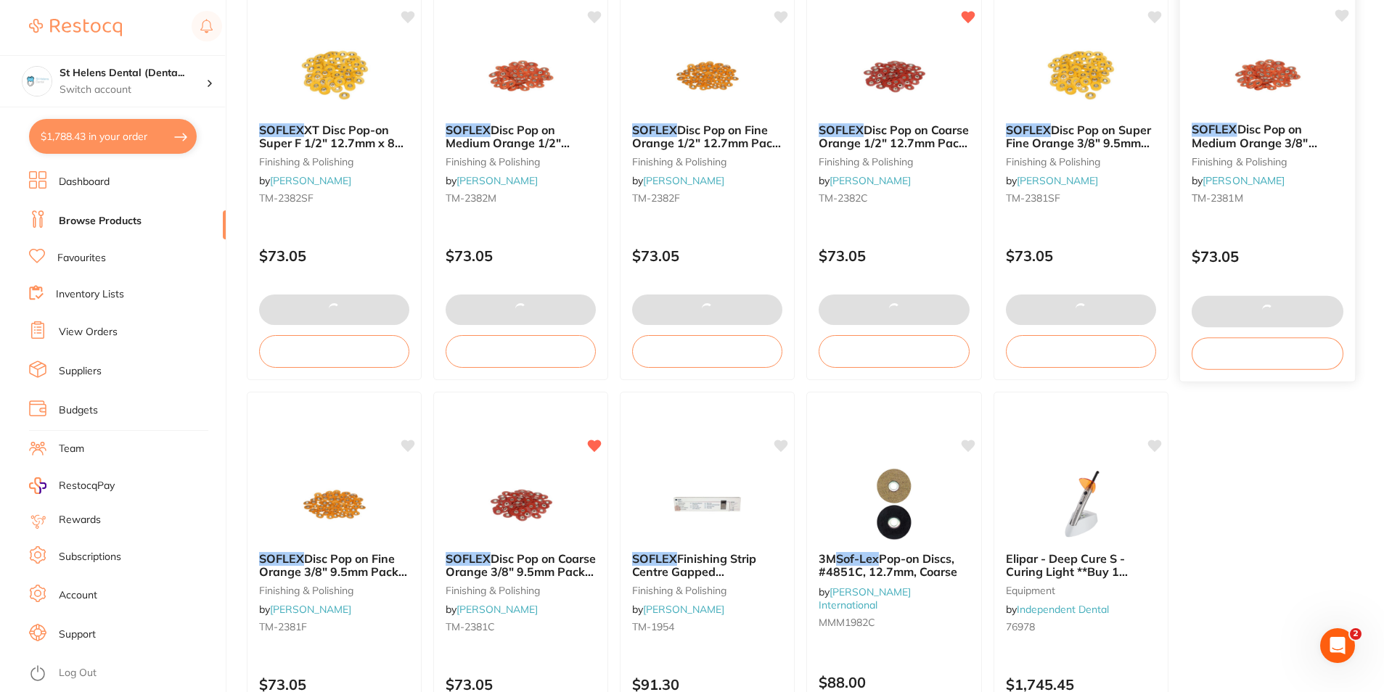
scroll to position [645, 0]
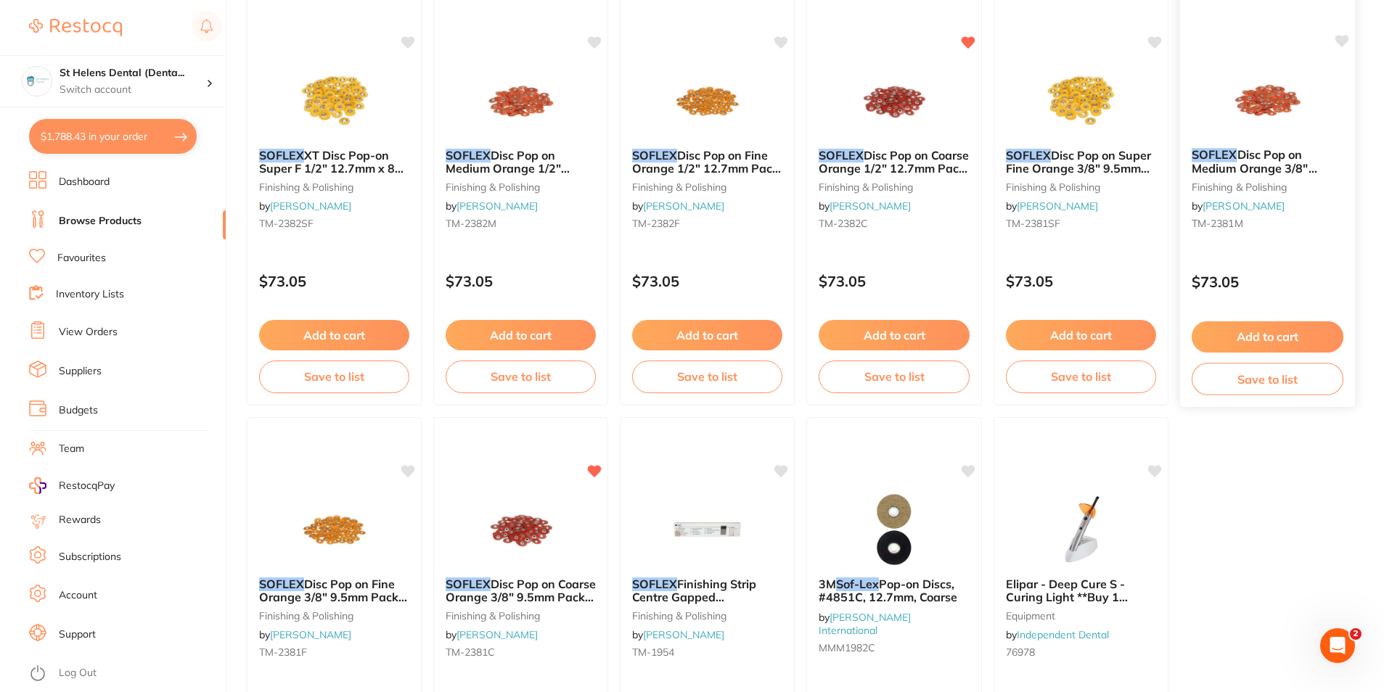
click at [1254, 332] on button "Add to cart" at bounding box center [1267, 336] width 152 height 31
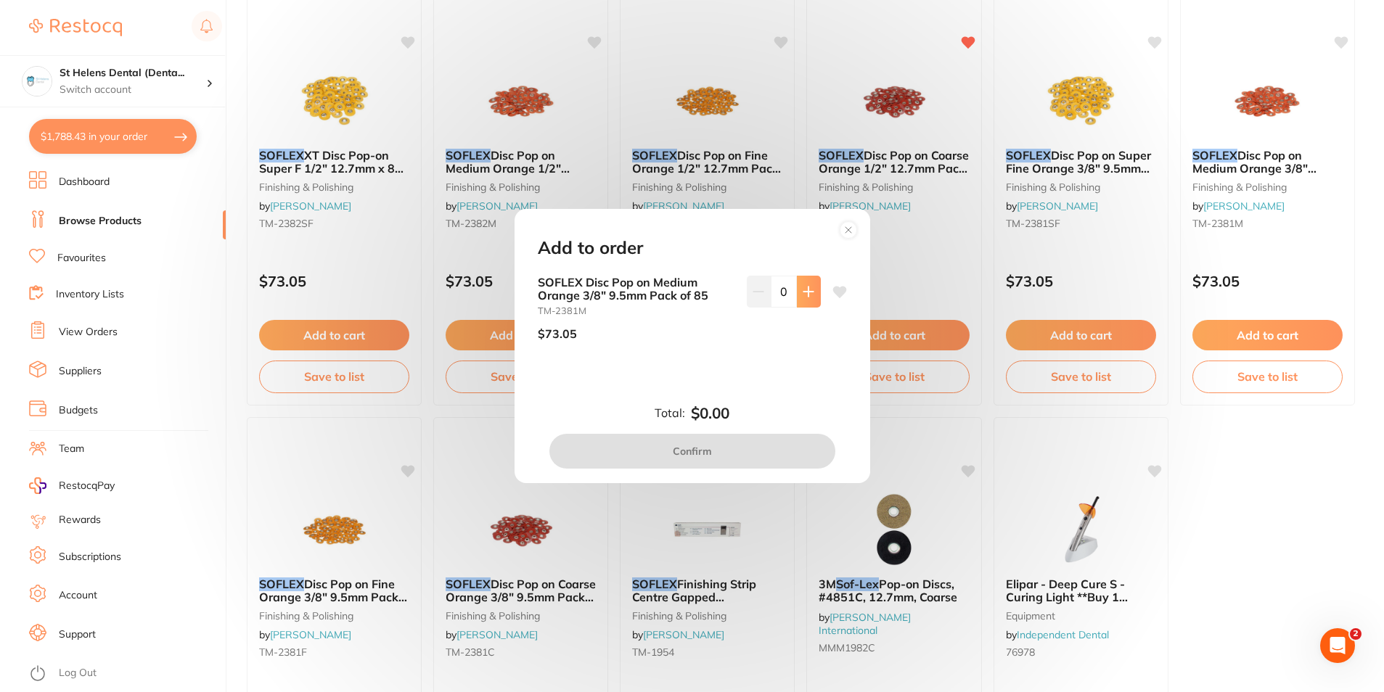
scroll to position [0, 0]
click at [804, 289] on icon at bounding box center [807, 291] width 9 height 9
type input "1"
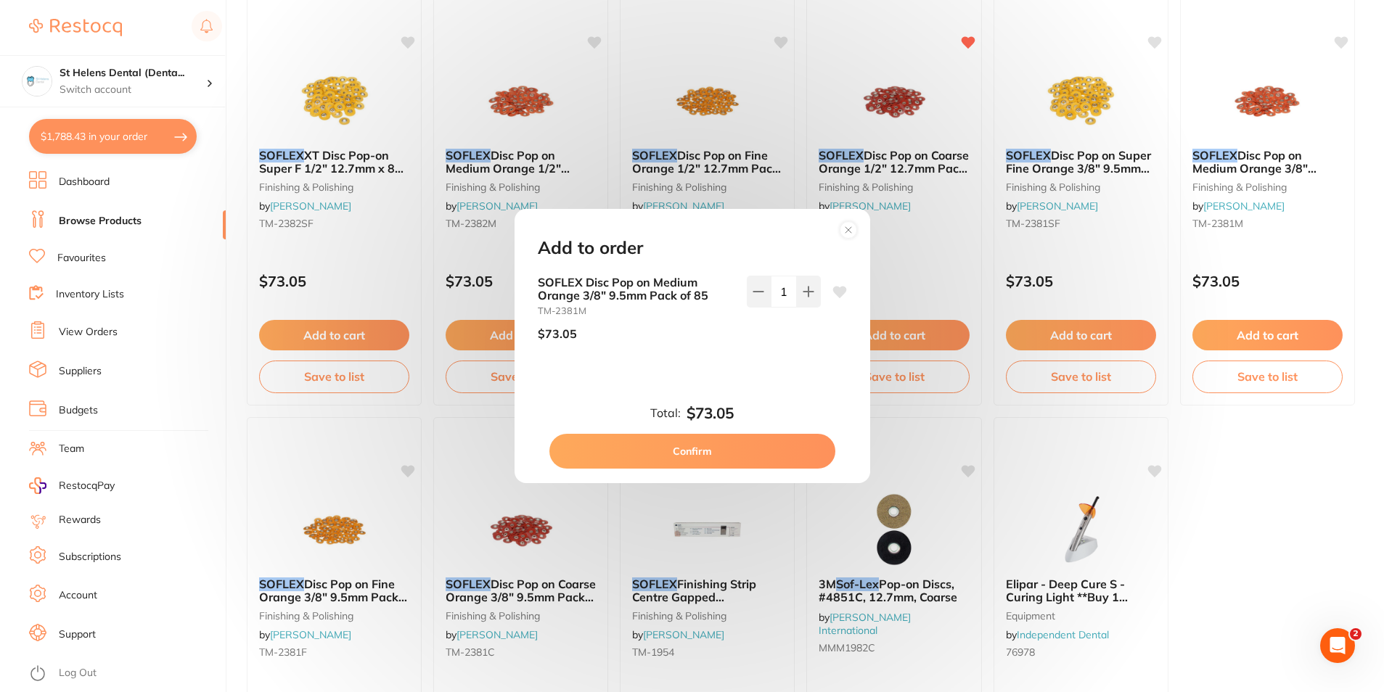
click at [832, 289] on icon at bounding box center [839, 292] width 14 height 12
click at [765, 456] on button "Confirm" at bounding box center [692, 451] width 286 height 35
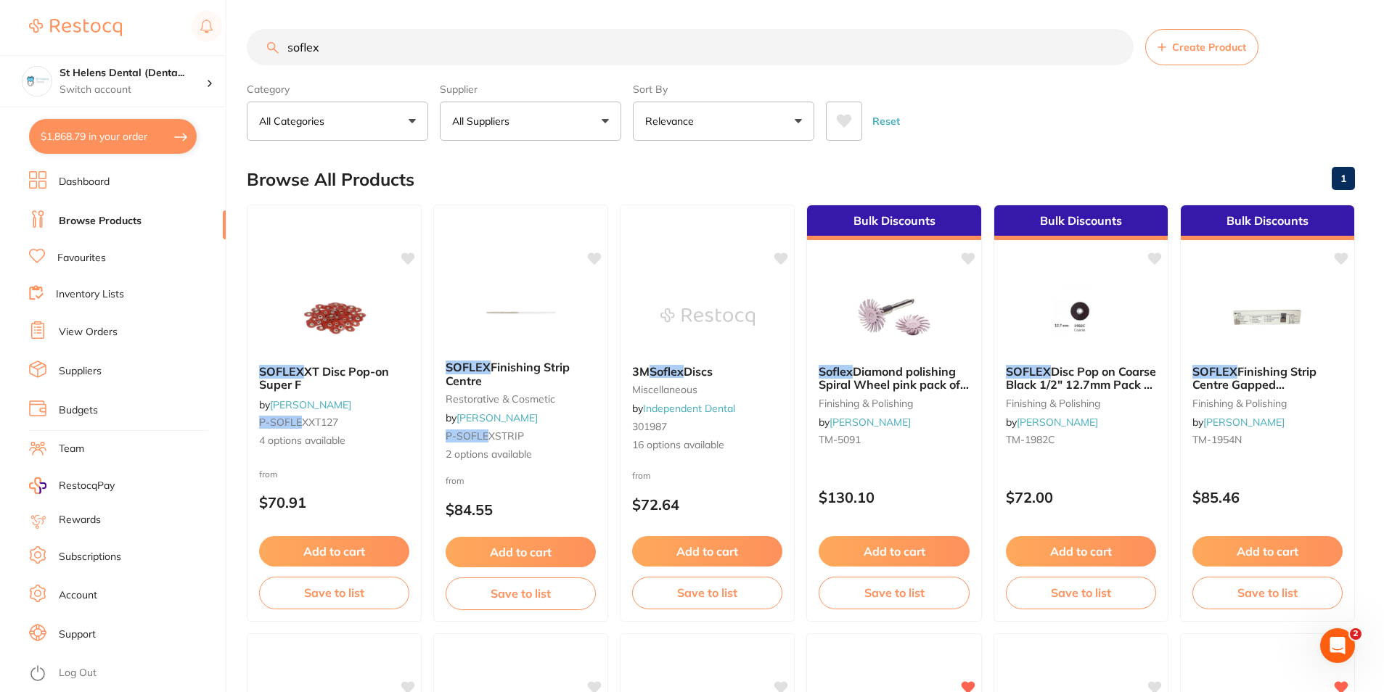
drag, startPoint x: 358, startPoint y: 41, endPoint x: 267, endPoint y: 38, distance: 91.5
click at [267, 38] on input "soflex" at bounding box center [690, 47] width 887 height 36
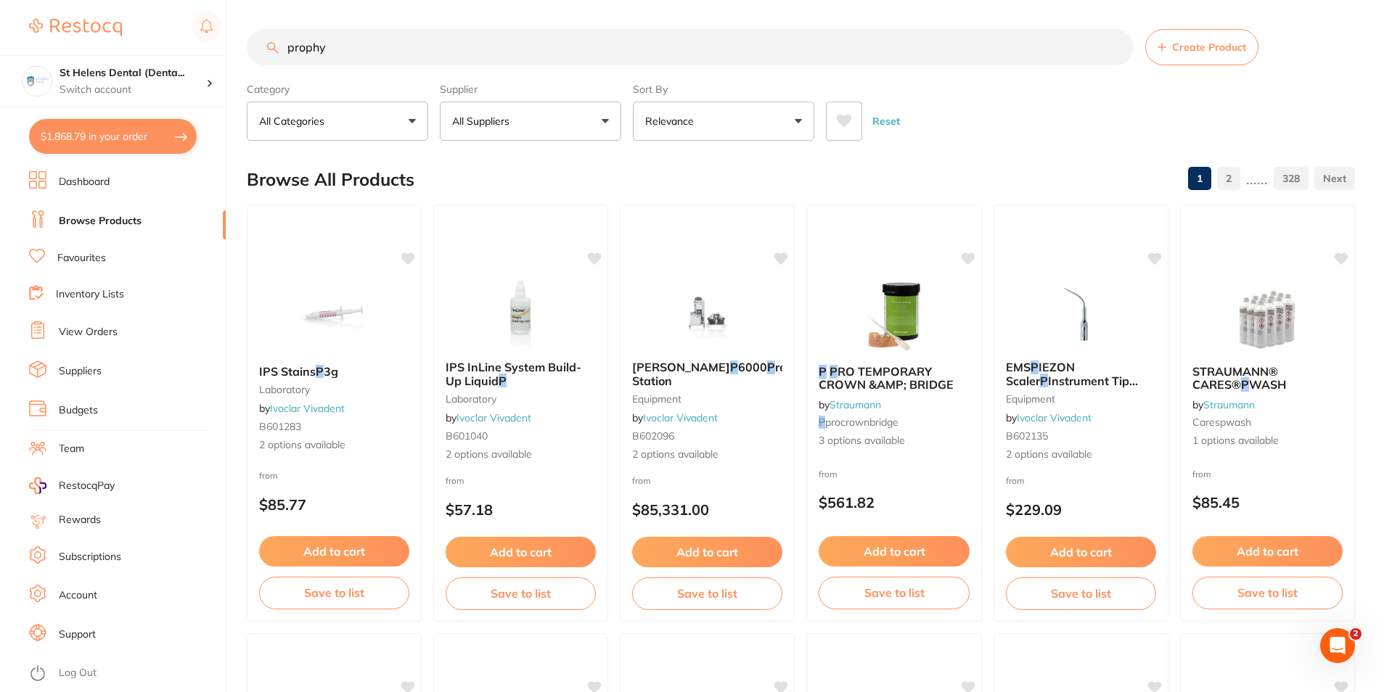
type input "prophy"
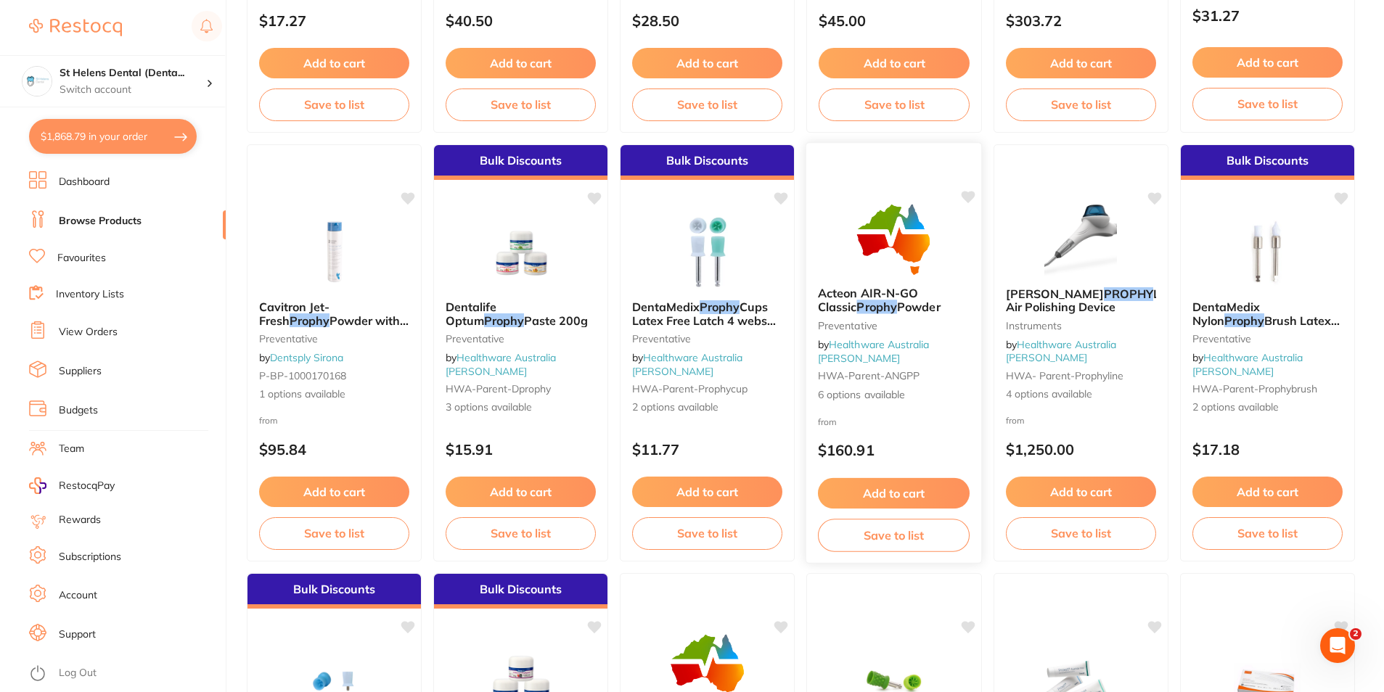
scroll to position [943, 0]
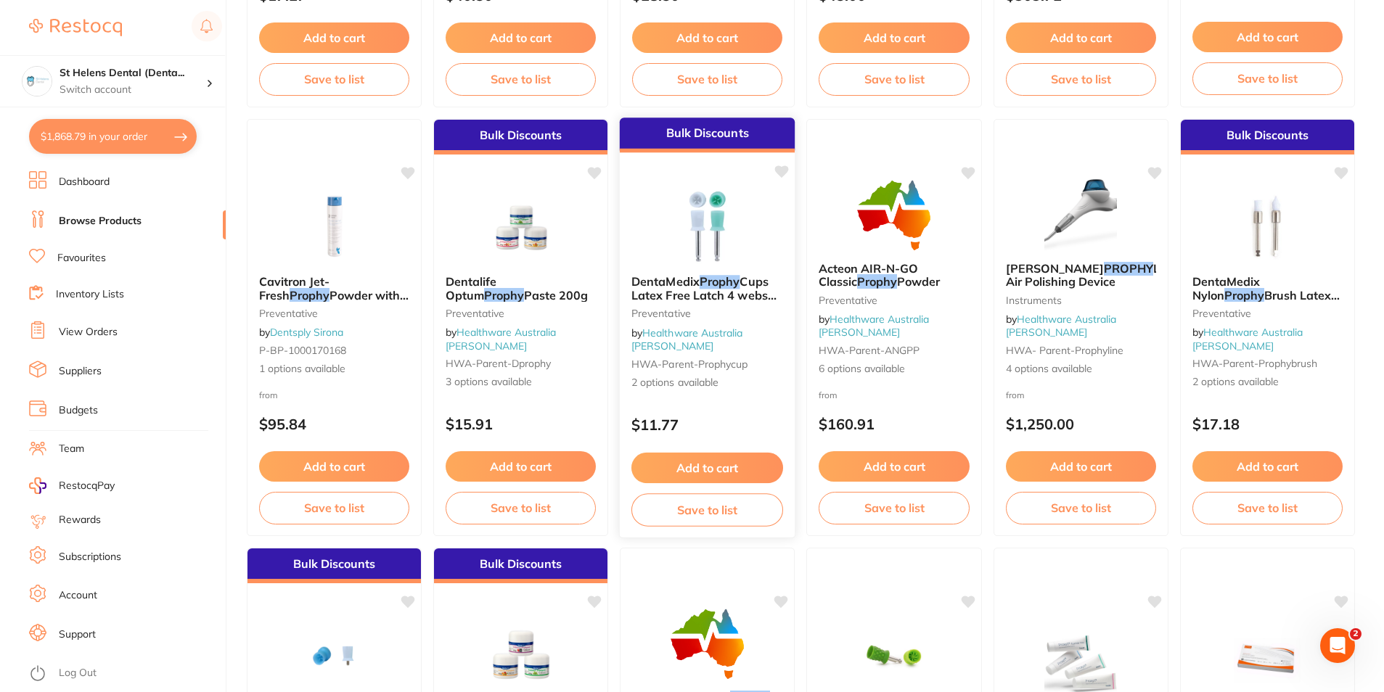
click at [715, 231] on img at bounding box center [706, 226] width 95 height 73
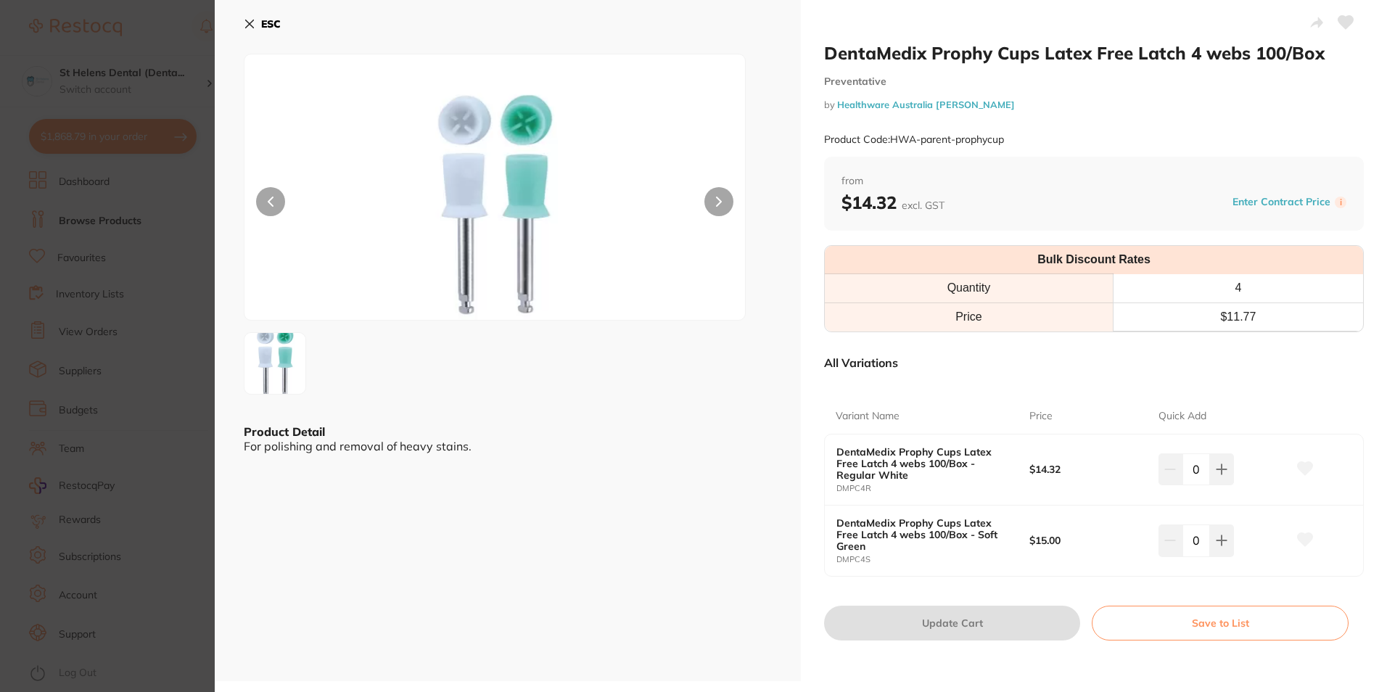
click at [250, 30] on button "ESC" at bounding box center [262, 24] width 37 height 25
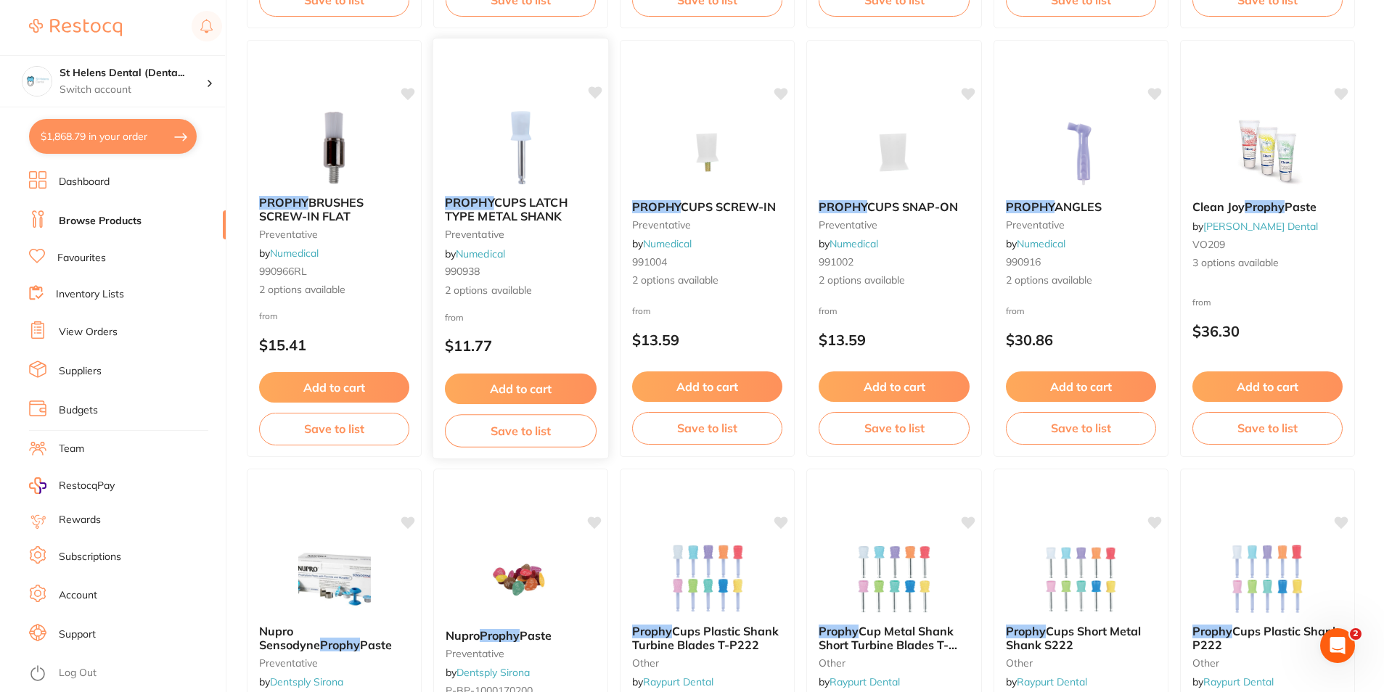
scroll to position [2322, 0]
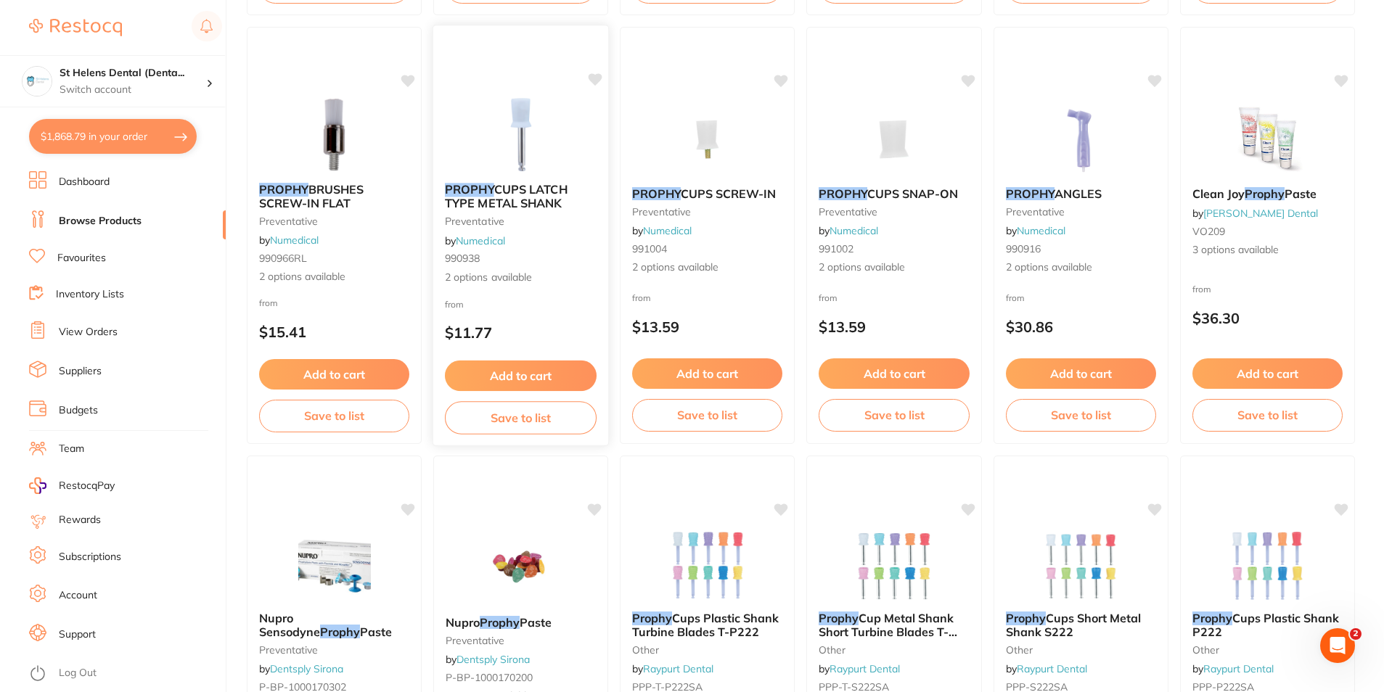
click at [503, 184] on span "CUPS LATCH TYPE METAL SHANK" at bounding box center [506, 196] width 123 height 28
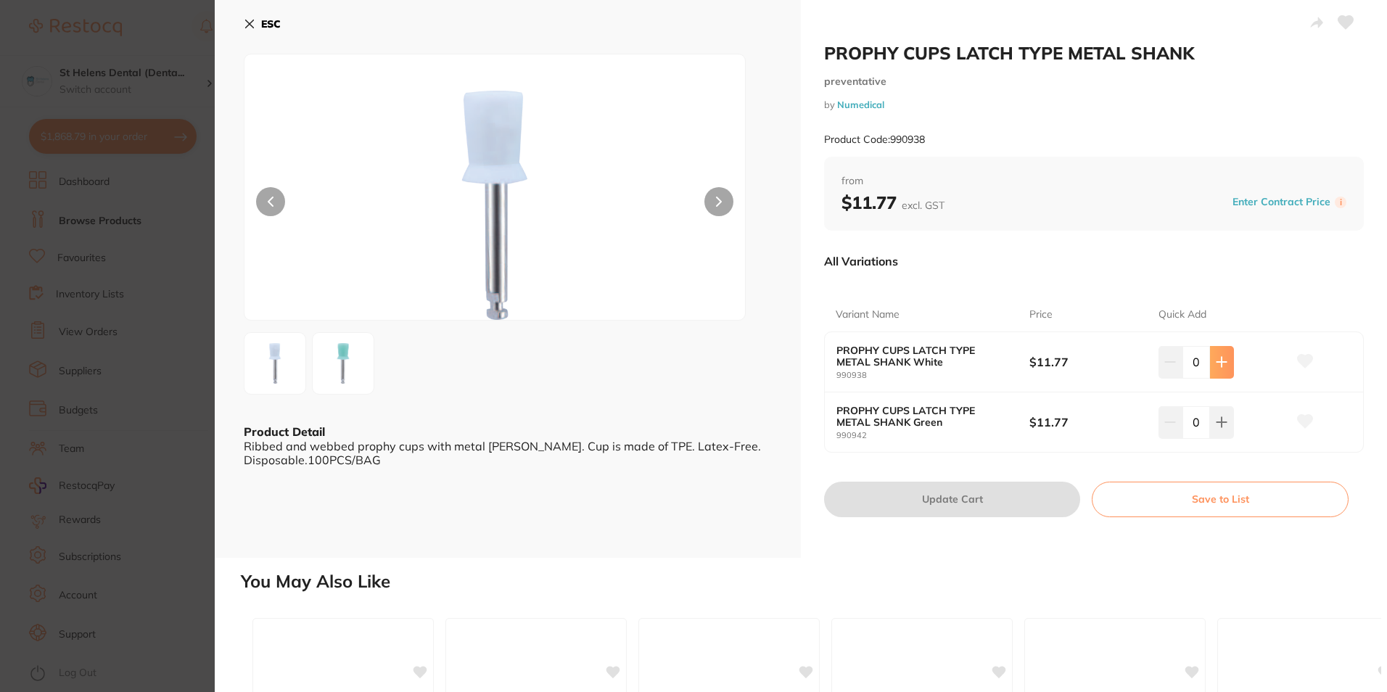
click at [1215, 369] on button at bounding box center [1222, 362] width 24 height 32
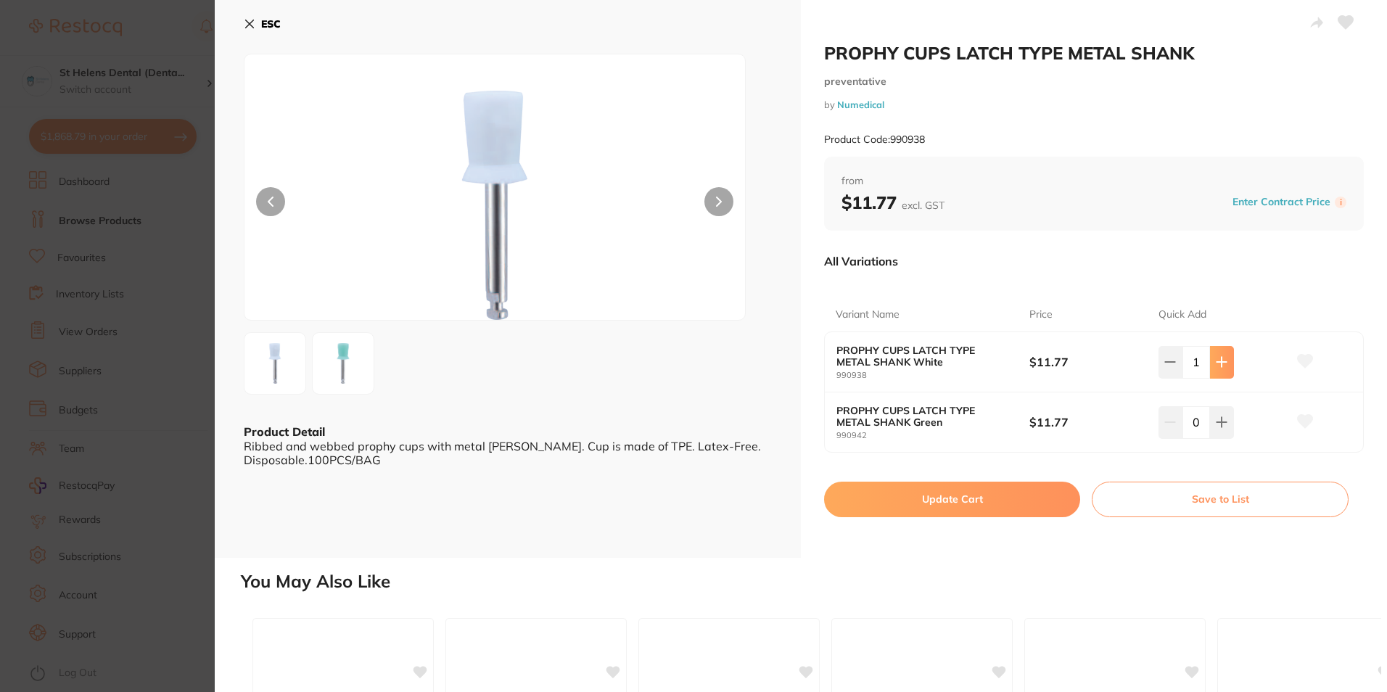
click at [1215, 369] on button at bounding box center [1222, 362] width 24 height 32
type input "2"
click at [1310, 358] on icon at bounding box center [1305, 361] width 15 height 13
click at [995, 514] on button "Update Cart" at bounding box center [952, 499] width 256 height 35
checkbox input "false"
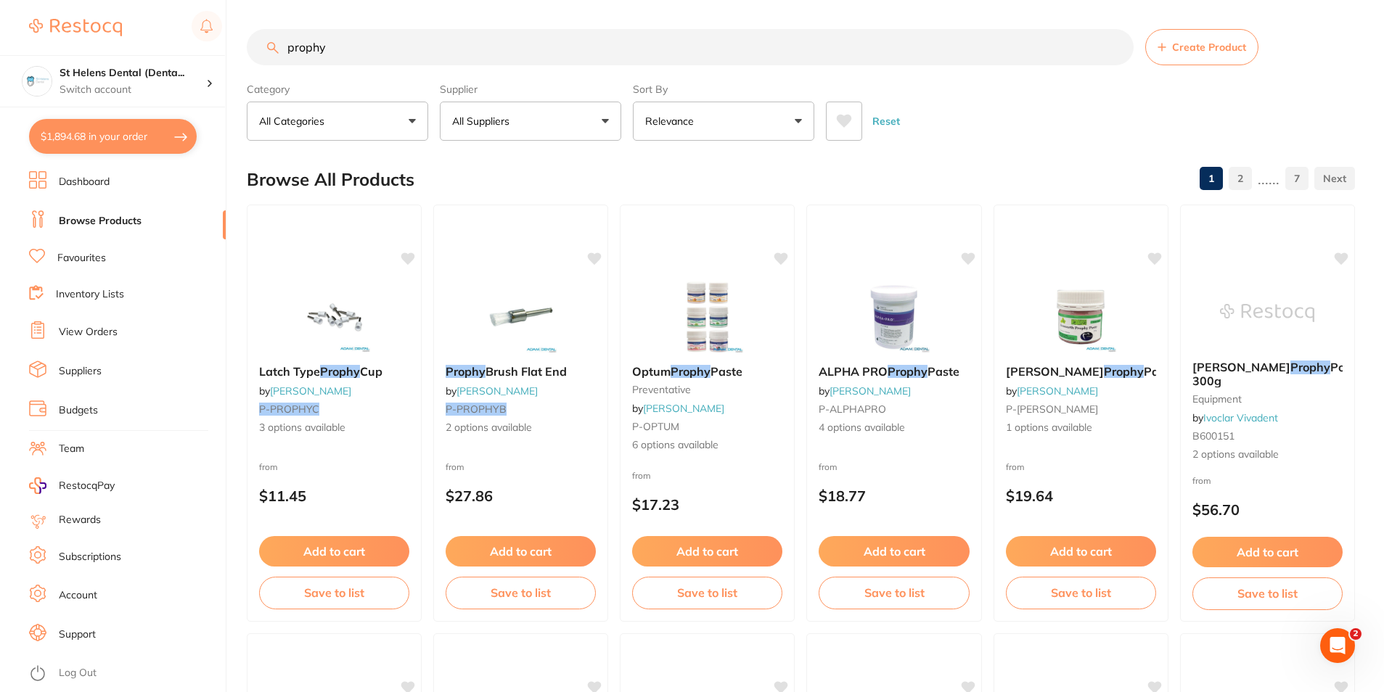
drag, startPoint x: 176, startPoint y: 44, endPoint x: 151, endPoint y: 36, distance: 26.4
click at [146, 42] on div "$1,894.68 St Helens Dental (Denta... Switch account St Helens Dental (DentalTow…" at bounding box center [692, 346] width 1384 height 692
type input "bibs"
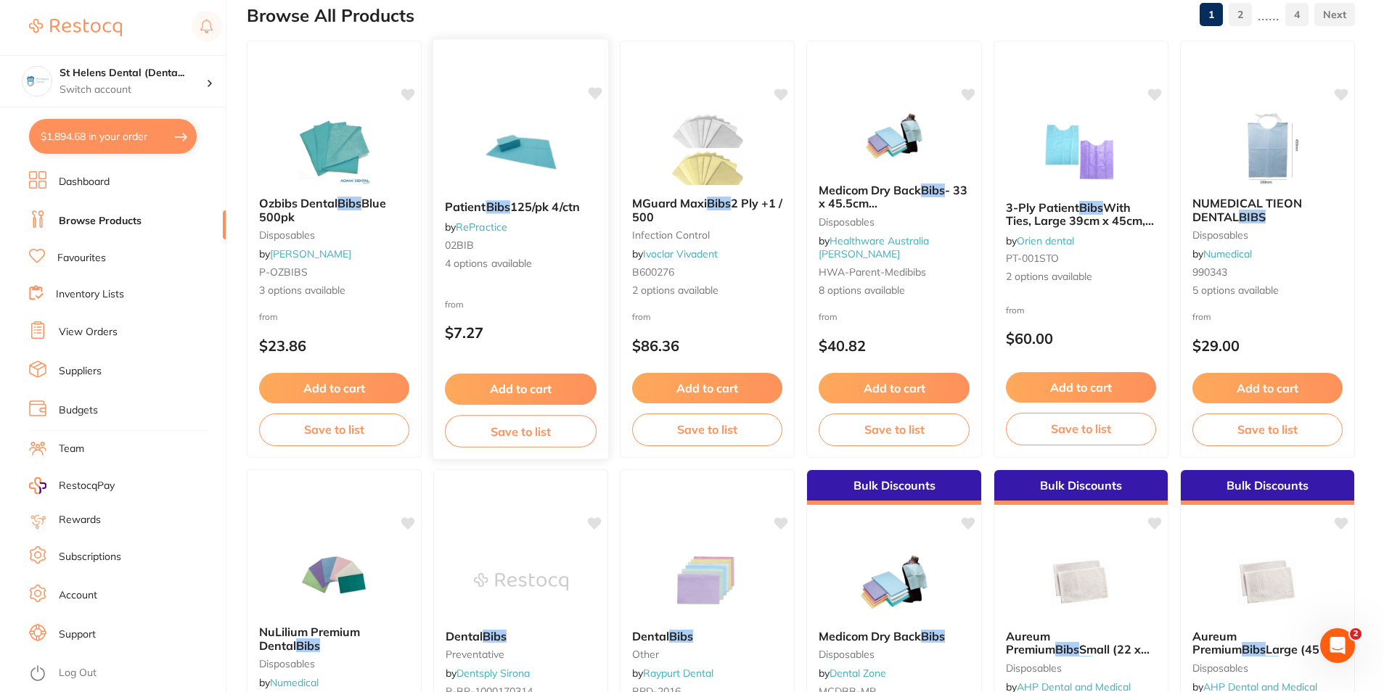
scroll to position [145, 0]
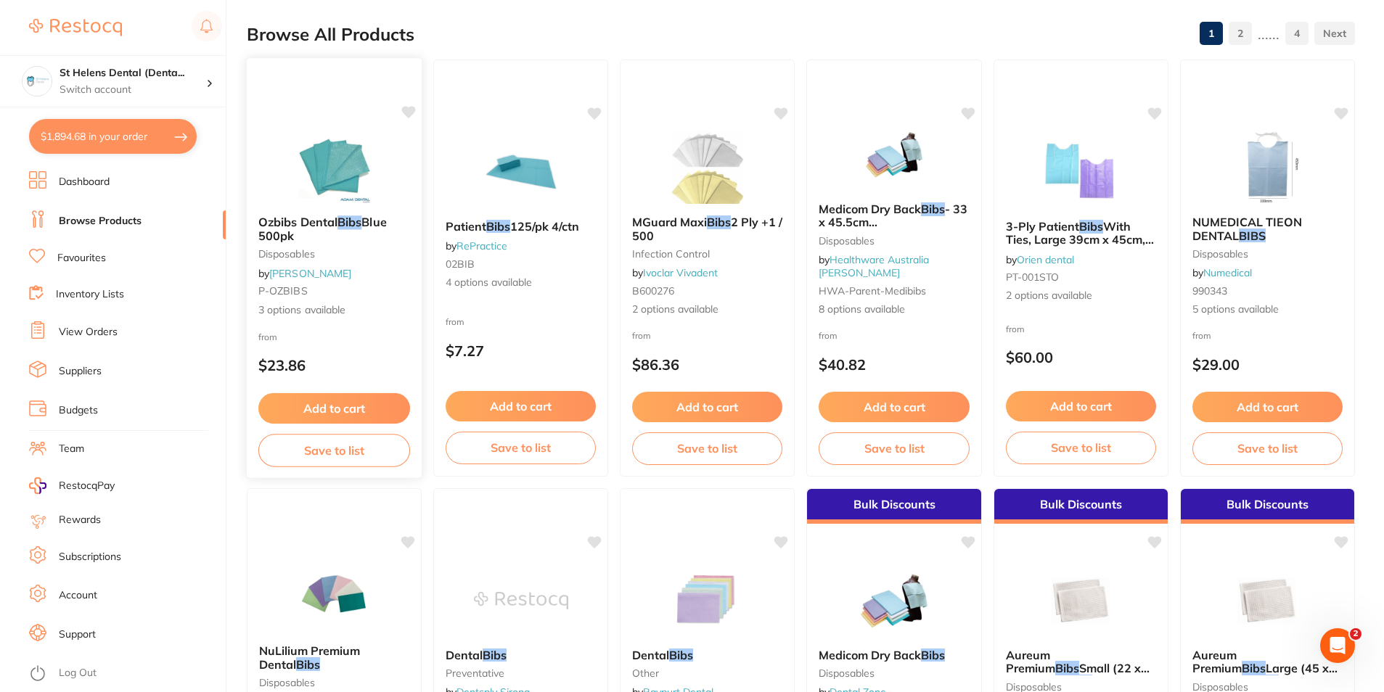
click at [324, 182] on img at bounding box center [334, 167] width 95 height 73
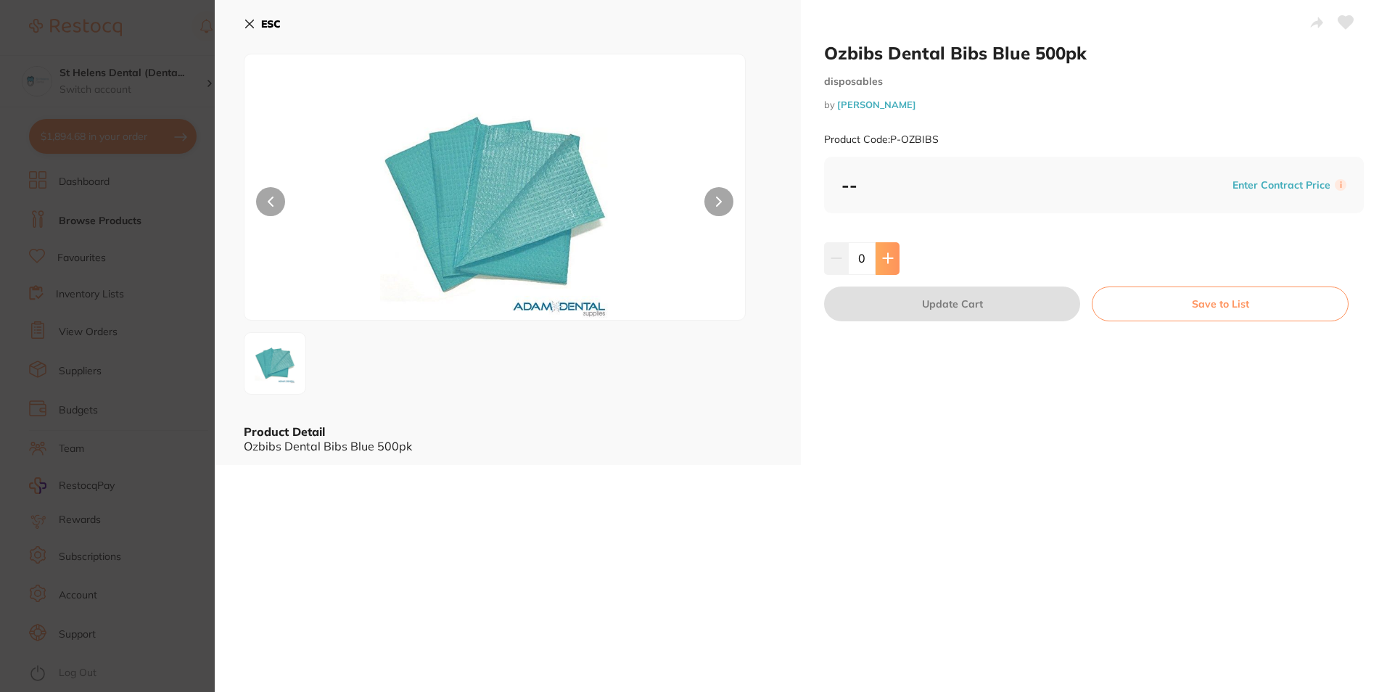
click at [882, 260] on icon at bounding box center [888, 258] width 12 height 12
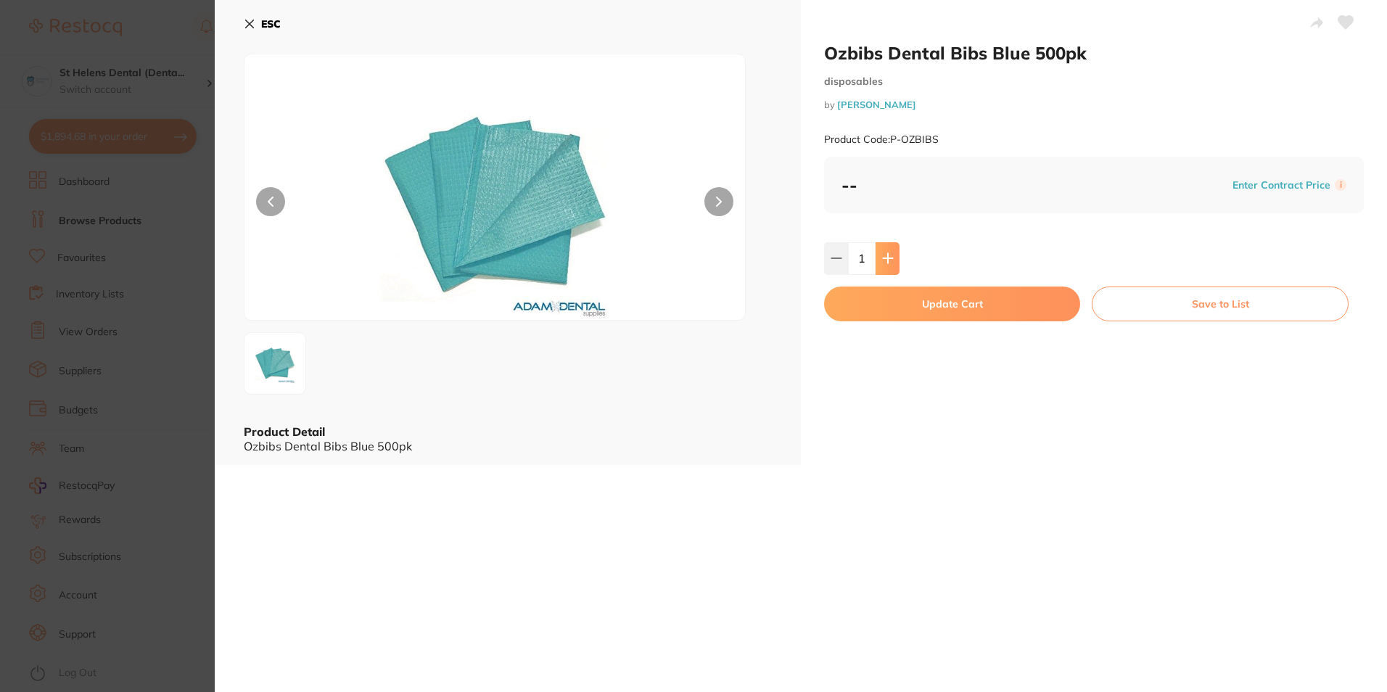
click at [882, 260] on icon at bounding box center [888, 258] width 12 height 12
type input "2"
click at [1347, 27] on icon at bounding box center [1346, 22] width 16 height 15
click at [1022, 304] on button "Update Cart" at bounding box center [952, 304] width 256 height 35
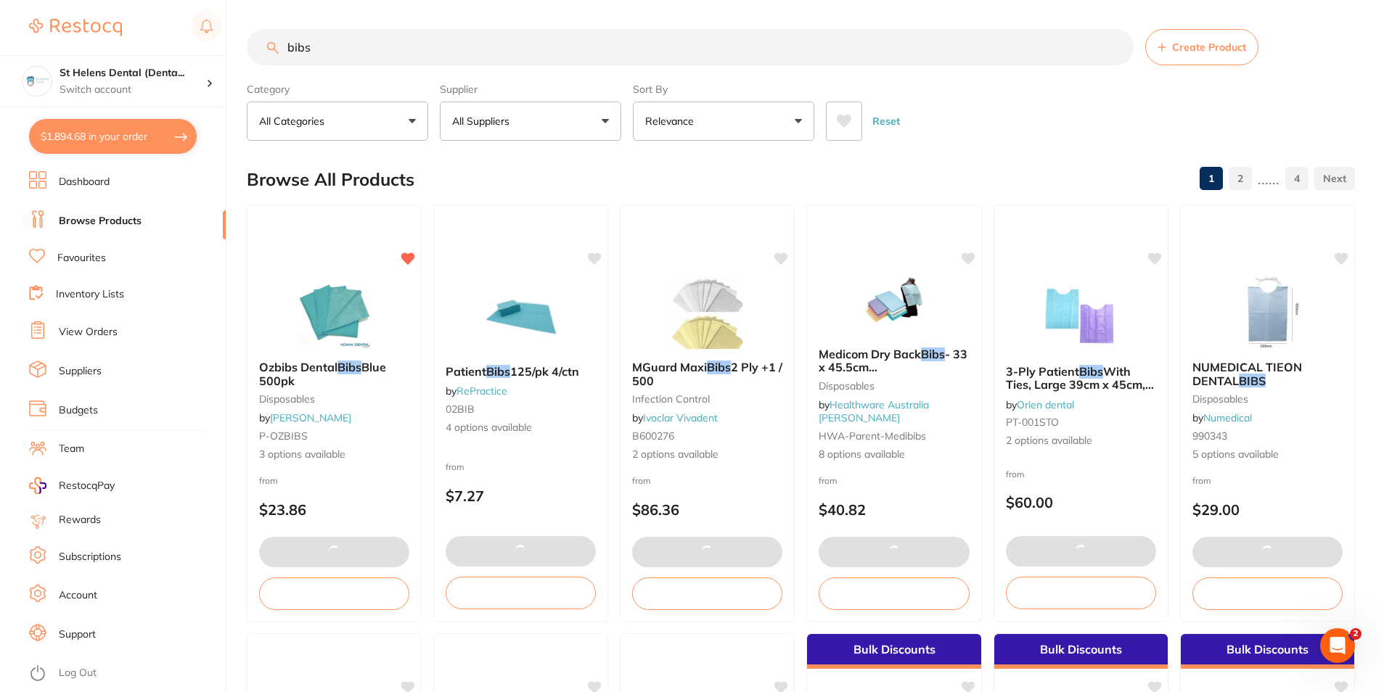
drag, startPoint x: 367, startPoint y: 49, endPoint x: 133, endPoint y: 47, distance: 233.6
click at [133, 47] on div "$1,894.68 St Helens Dental (Denta... Switch account St Helens Dental (DentalTow…" at bounding box center [692, 346] width 1384 height 692
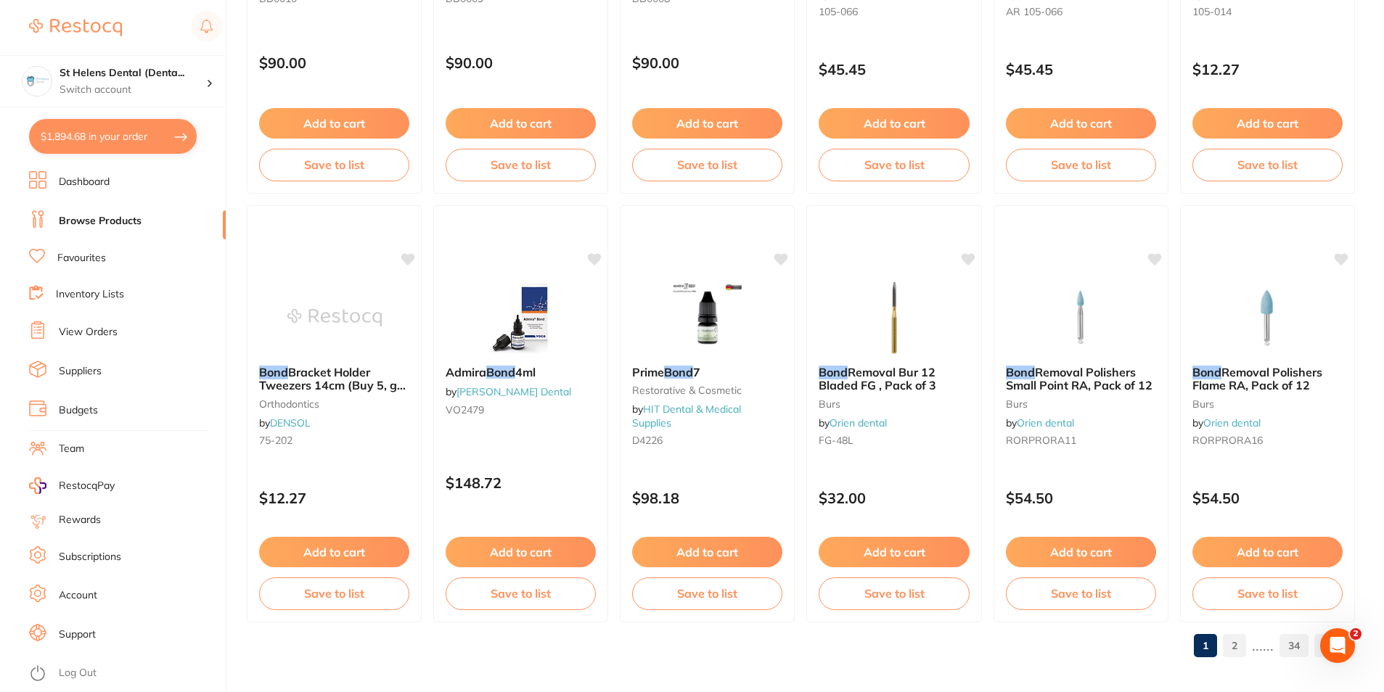
scroll to position [3435, 0]
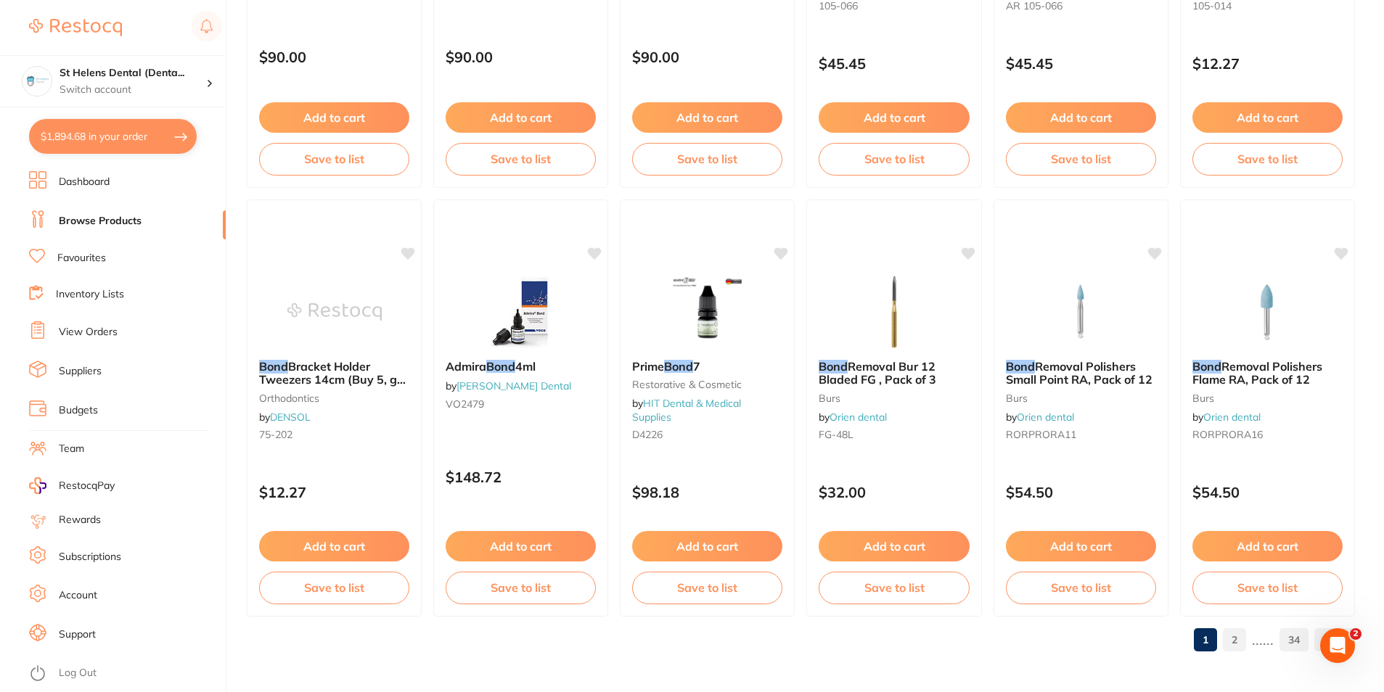
click at [1239, 640] on link "2" at bounding box center [1233, 639] width 23 height 29
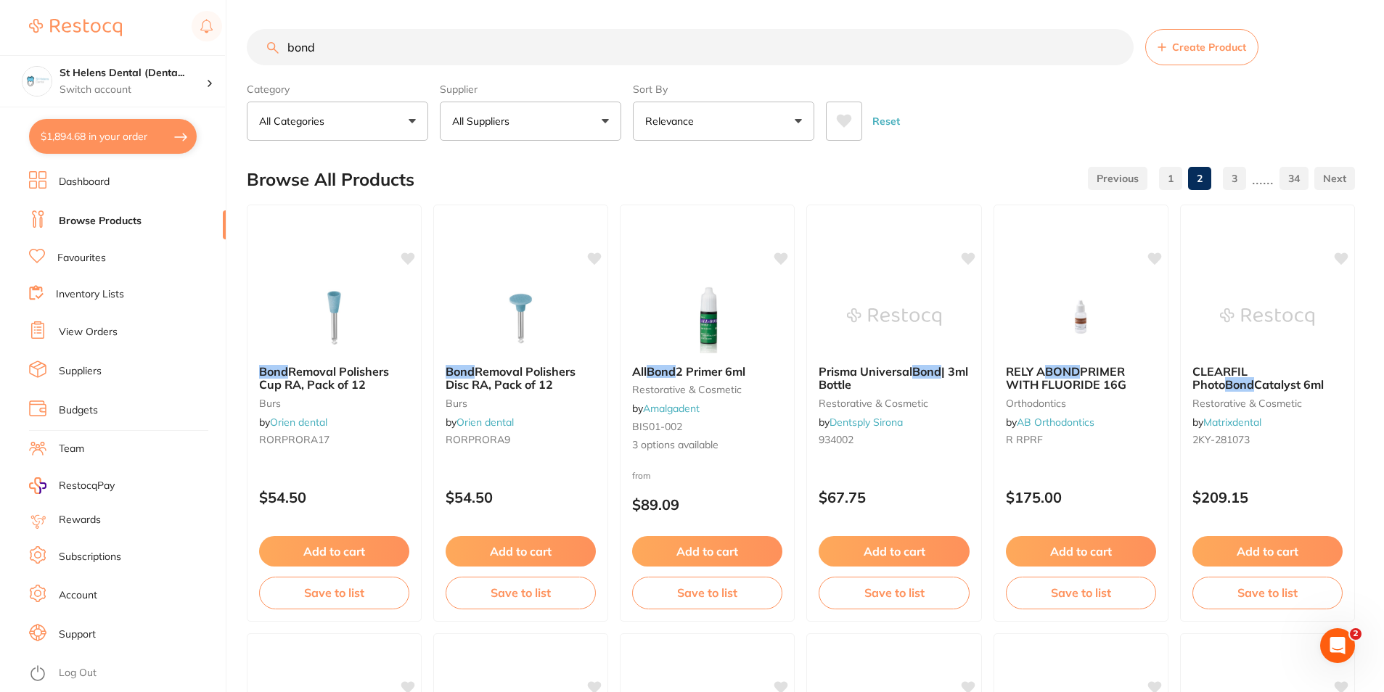
scroll to position [1, 0]
drag, startPoint x: 353, startPoint y: 59, endPoint x: 278, endPoint y: 59, distance: 74.7
click at [278, 59] on input "bond" at bounding box center [690, 47] width 887 height 36
paste input "GC SOLARE Universal Bond 2.5ml Bottle"
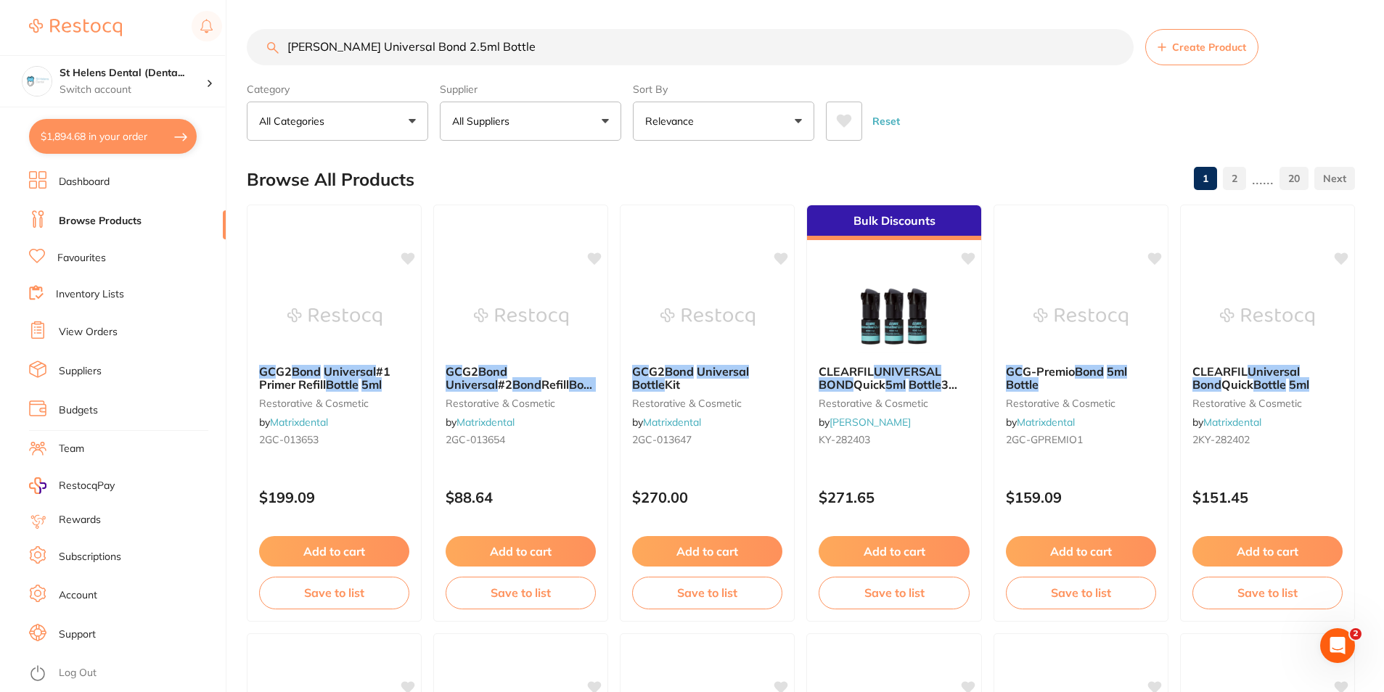
drag, startPoint x: 517, startPoint y: 52, endPoint x: 279, endPoint y: 70, distance: 238.6
click at [279, 70] on section "GC SOLARE Universal Bond 2.5ml Bottle Create Product Category All Categories Al…" at bounding box center [801, 85] width 1108 height 112
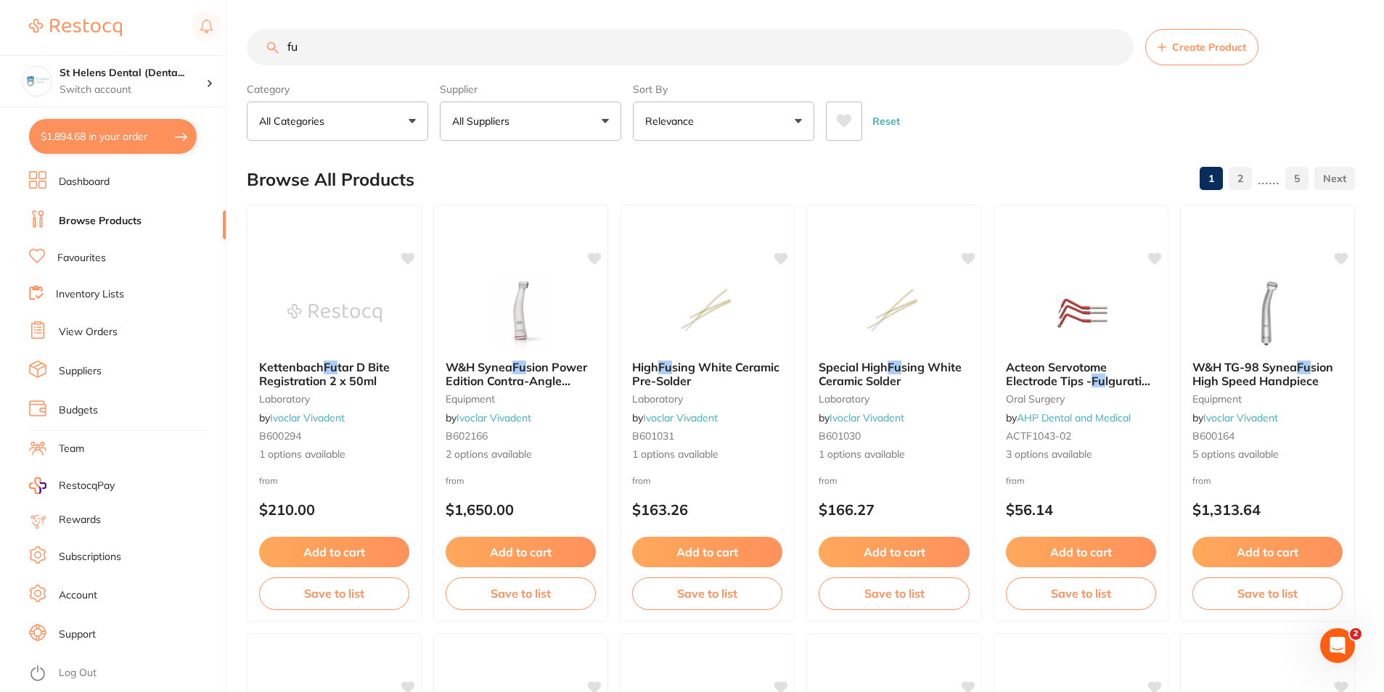
scroll to position [0, 0]
type input "fuji 8"
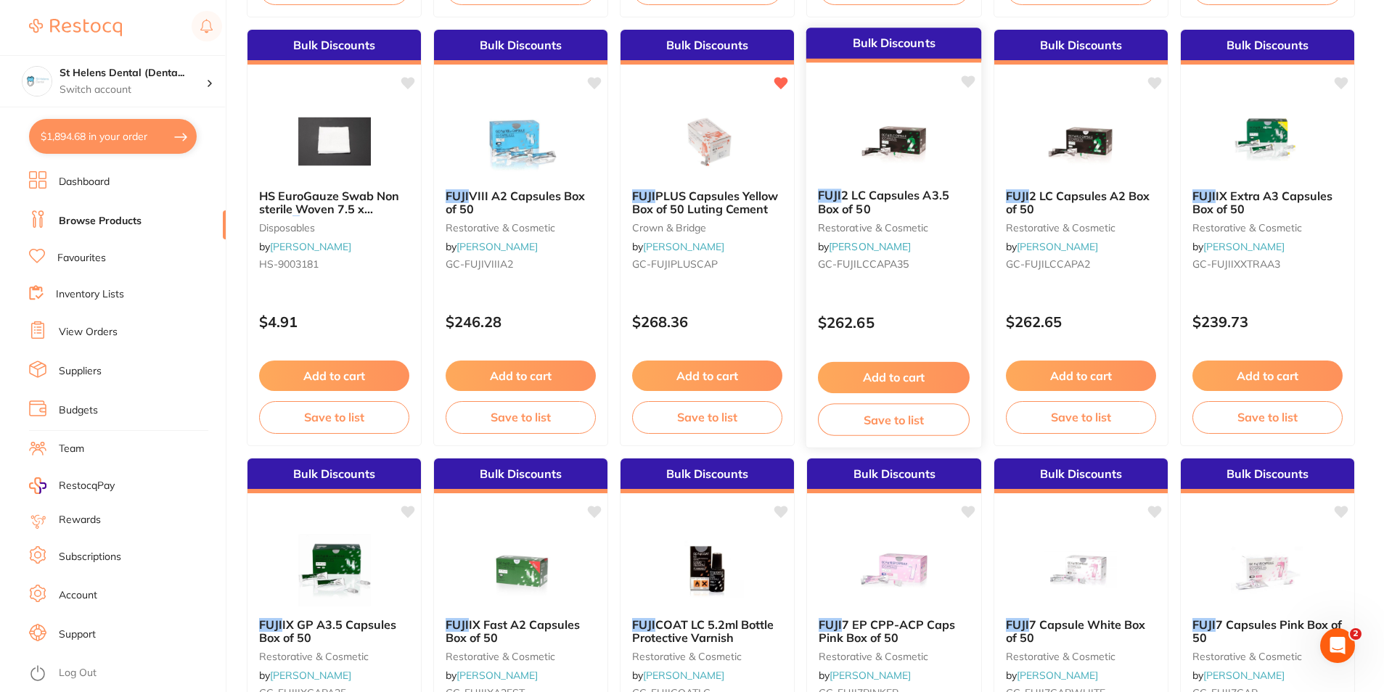
scroll to position [2322, 0]
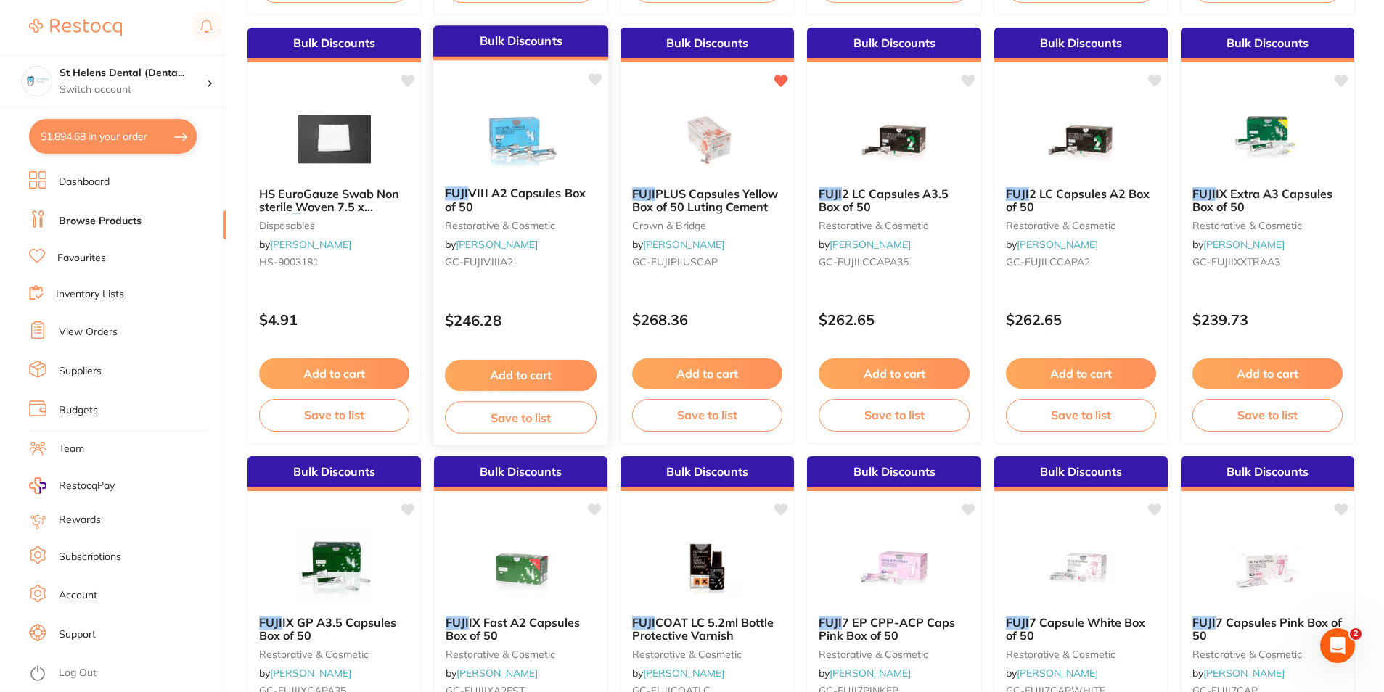
click at [523, 379] on button "Add to cart" at bounding box center [521, 375] width 152 height 31
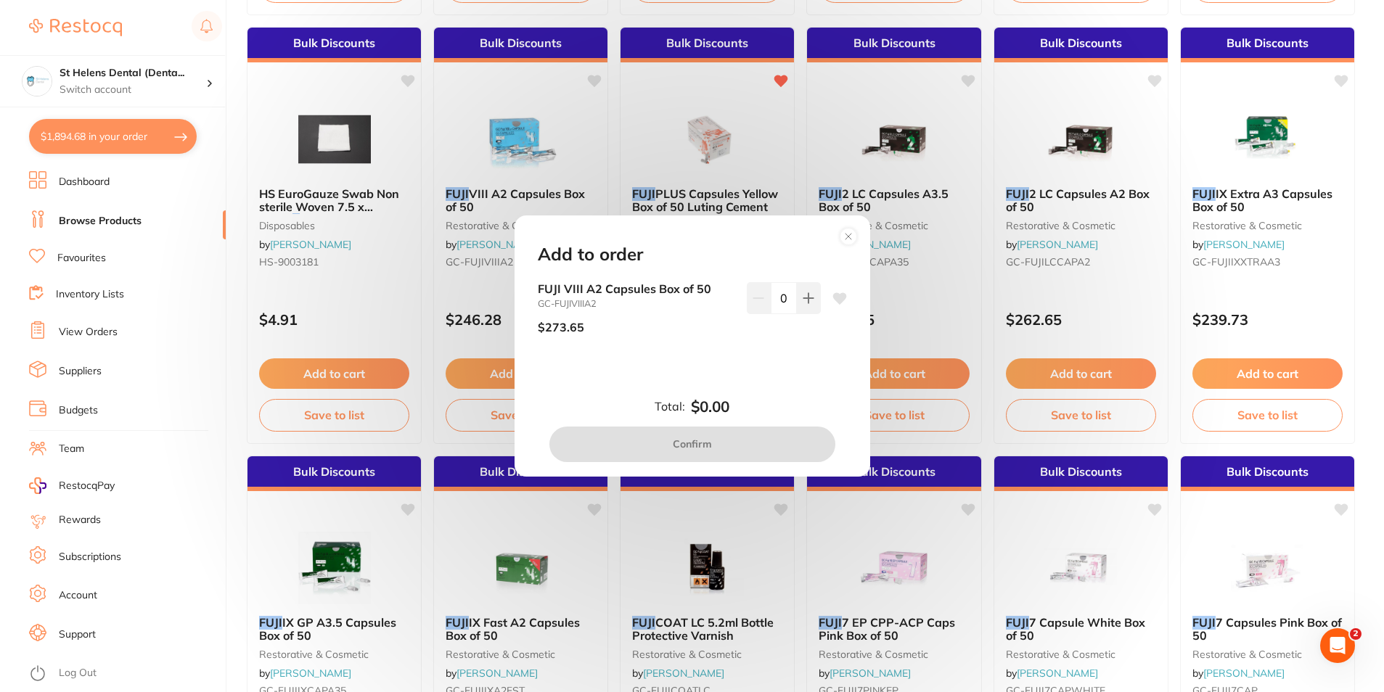
scroll to position [0, 0]
click at [833, 302] on icon at bounding box center [839, 299] width 14 height 12
click at [802, 300] on icon at bounding box center [808, 298] width 12 height 12
type input "1"
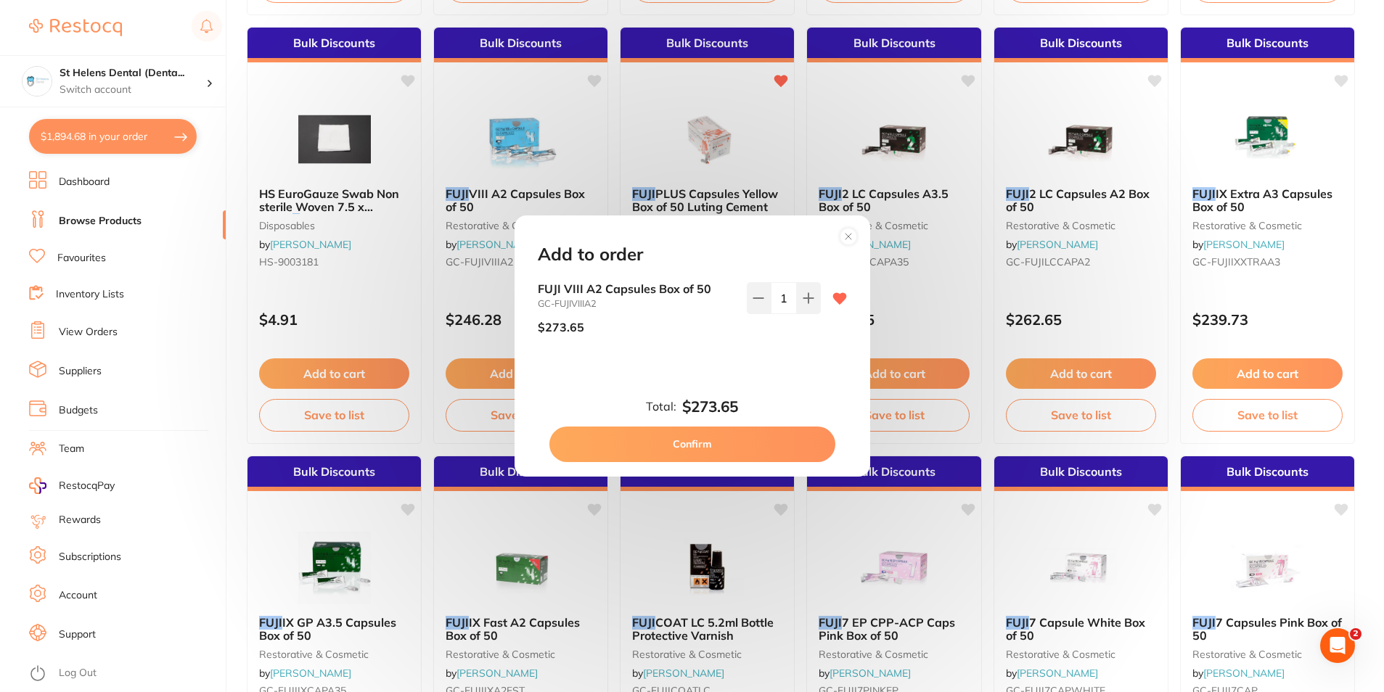
click at [776, 439] on button "Confirm" at bounding box center [692, 444] width 286 height 35
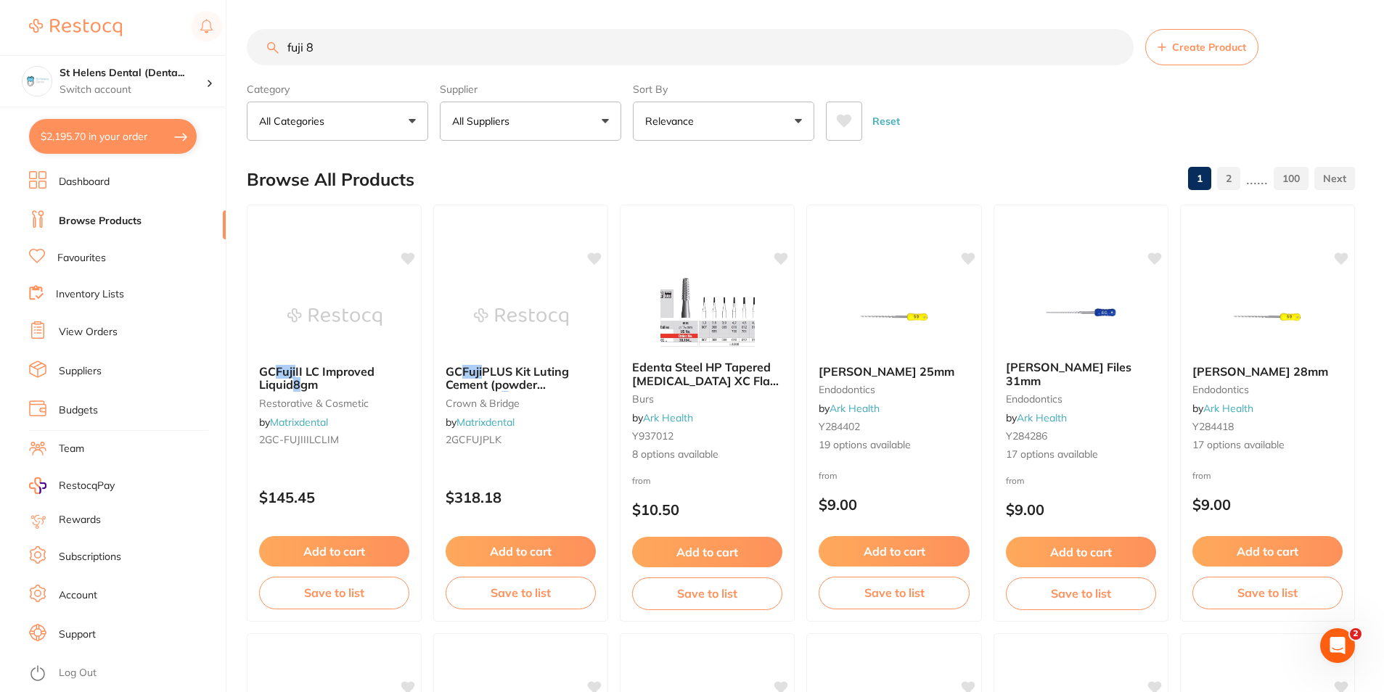
click at [239, 41] on div "$2,195.70 St Helens Dental (Denta... Switch account St Helens Dental (DentalTow…" at bounding box center [692, 346] width 1384 height 692
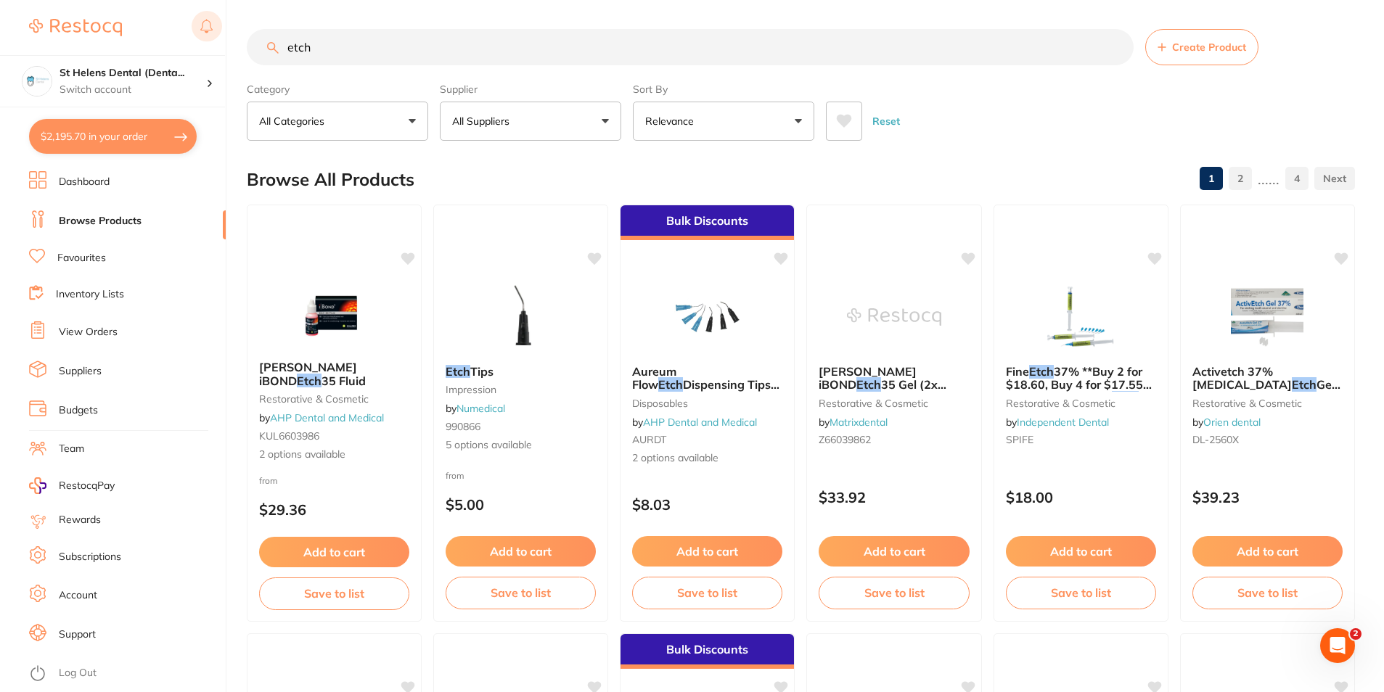
drag, startPoint x: 329, startPoint y: 44, endPoint x: 192, endPoint y: 38, distance: 136.5
click at [192, 38] on div "$2,195.70 St Helens Dental (Denta... Switch account St Helens Dental (DentalTow…" at bounding box center [692, 346] width 1384 height 692
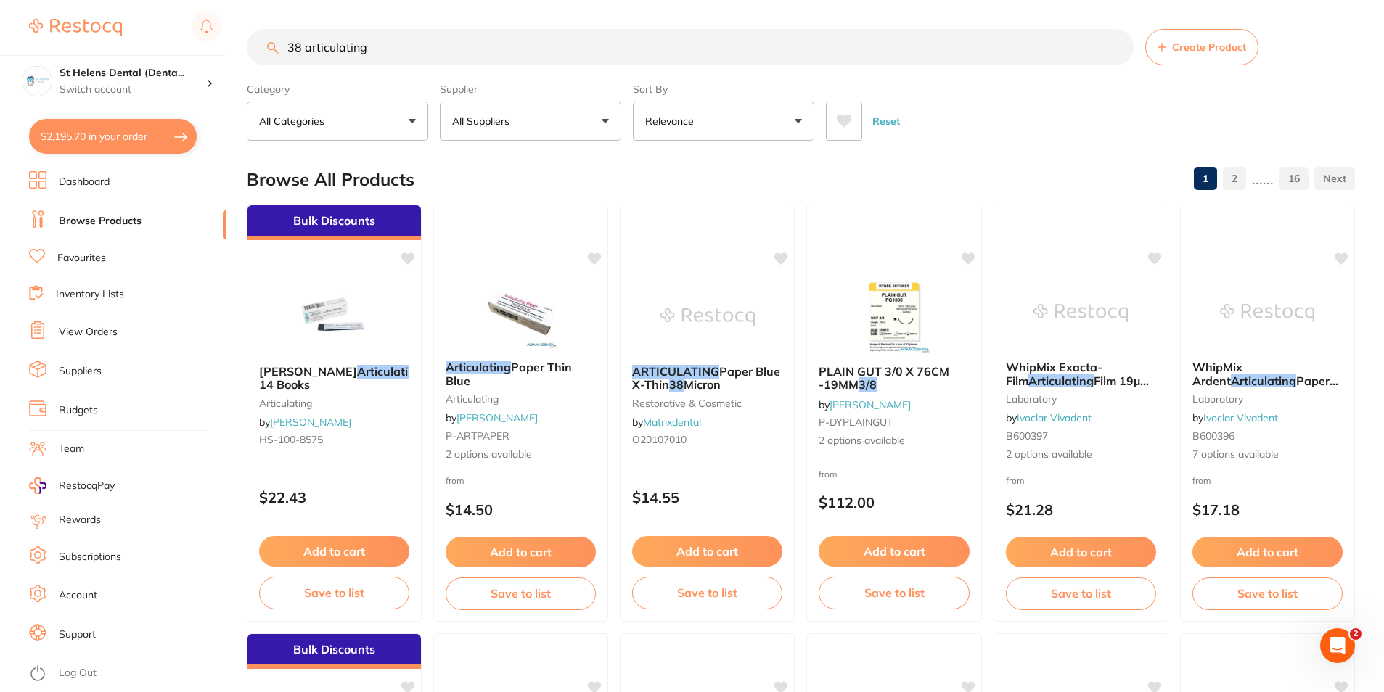
scroll to position [1, 0]
drag, startPoint x: 312, startPoint y: 62, endPoint x: 245, endPoint y: 61, distance: 66.8
click at [245, 61] on div "$2,195.70 St Helens Dental (Denta... Switch account St Helens Dental (DentalTow…" at bounding box center [692, 346] width 1384 height 692
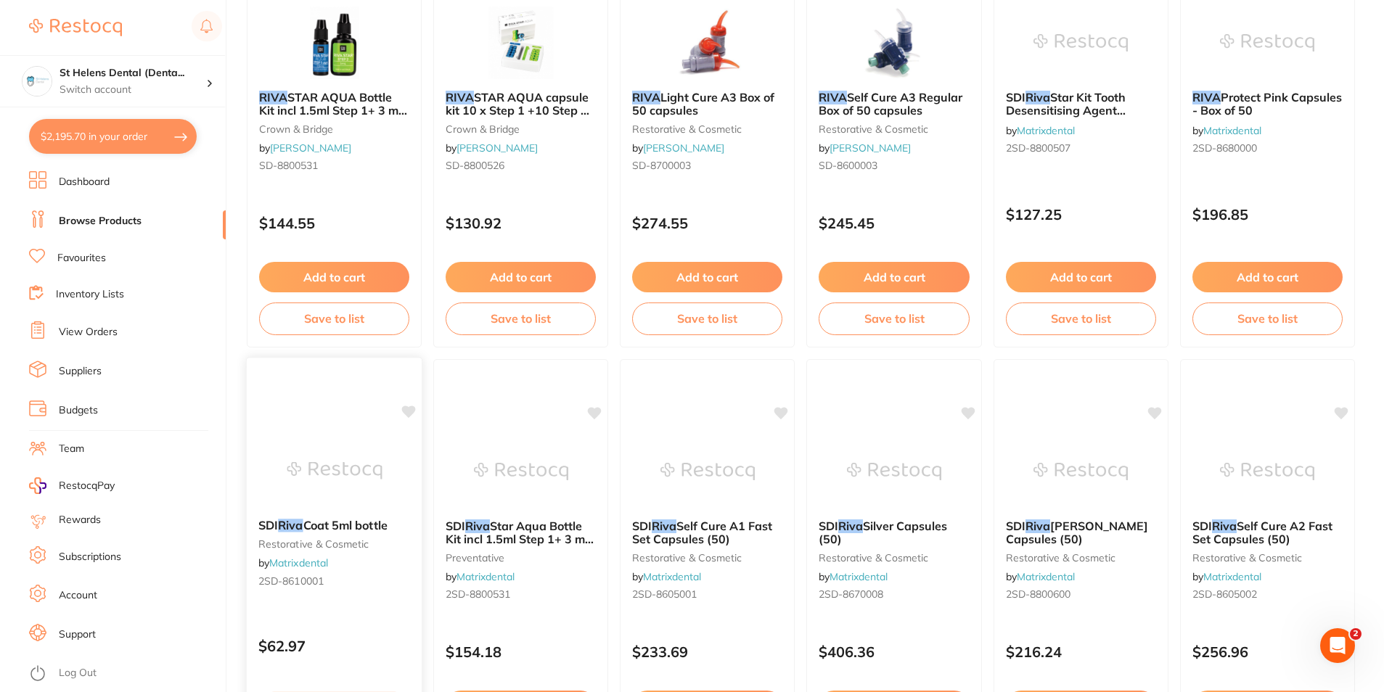
scroll to position [290, 0]
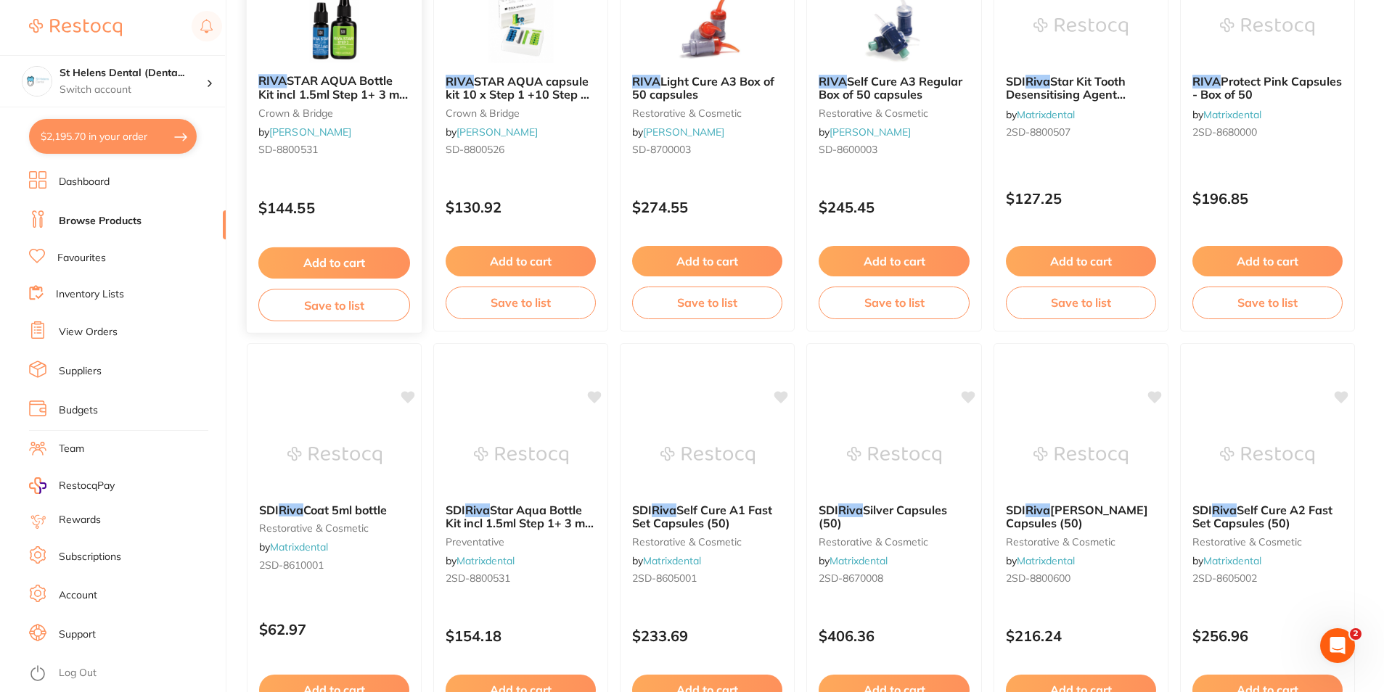
type input "riva"
click at [308, 264] on button "Add to cart" at bounding box center [334, 261] width 150 height 30
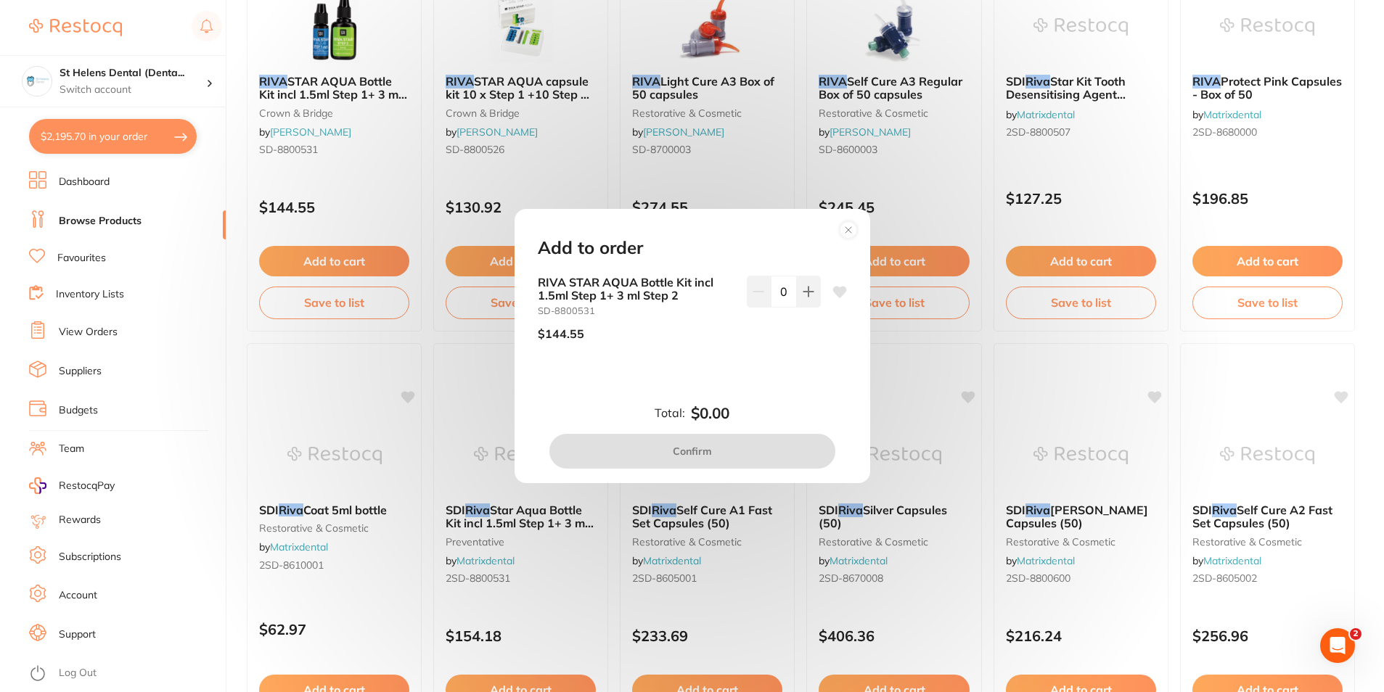
click at [836, 293] on icon at bounding box center [839, 292] width 14 height 12
click at [813, 297] on button at bounding box center [809, 292] width 24 height 32
type input "1"
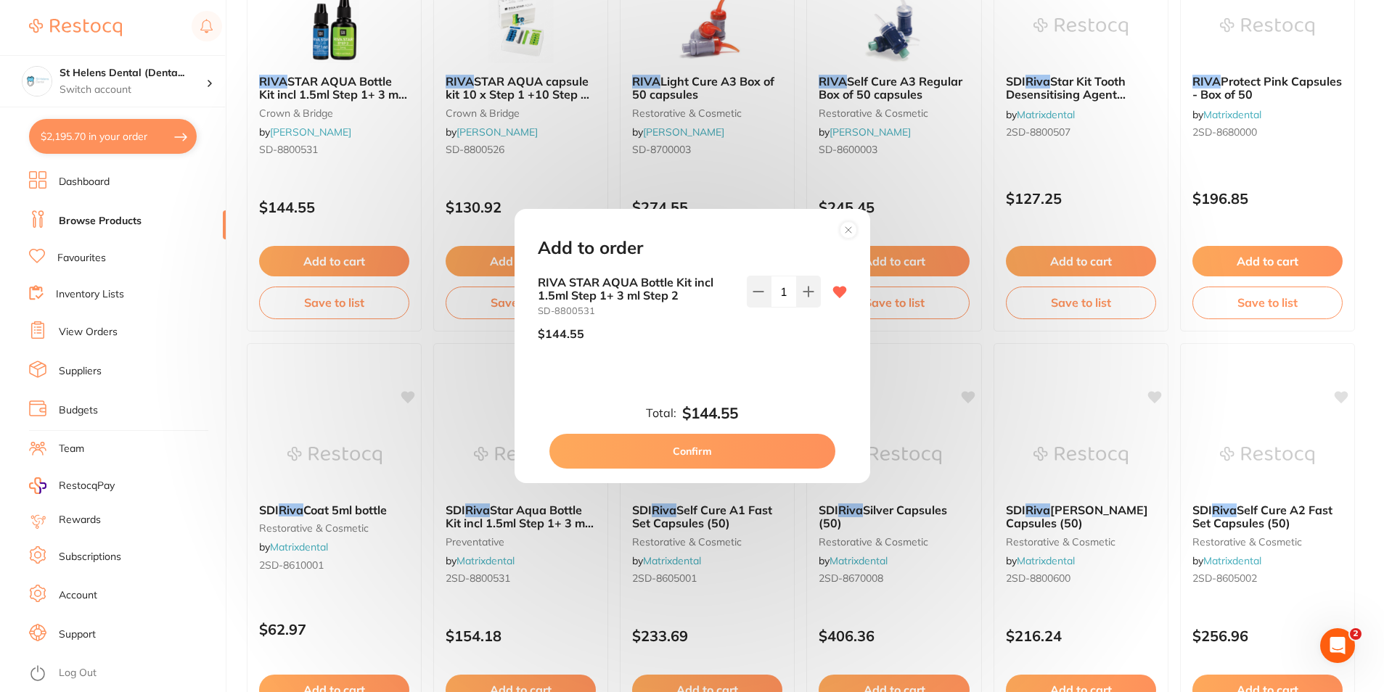
click at [797, 463] on button "Confirm" at bounding box center [692, 451] width 286 height 35
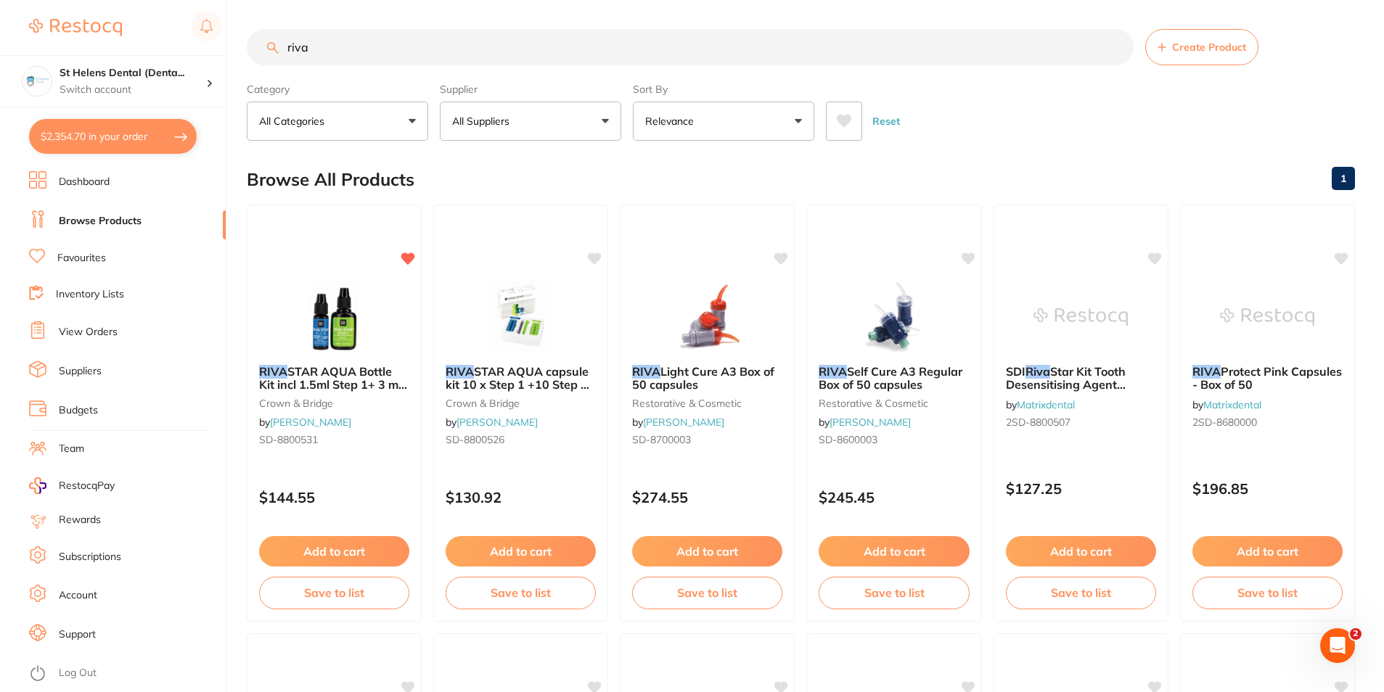
scroll to position [1, 0]
drag, startPoint x: 276, startPoint y: 65, endPoint x: 268, endPoint y: 66, distance: 7.4
click at [268, 66] on section "riva Create Product Category All Categories All Categories crown & bridge Dispo…" at bounding box center [801, 85] width 1108 height 112
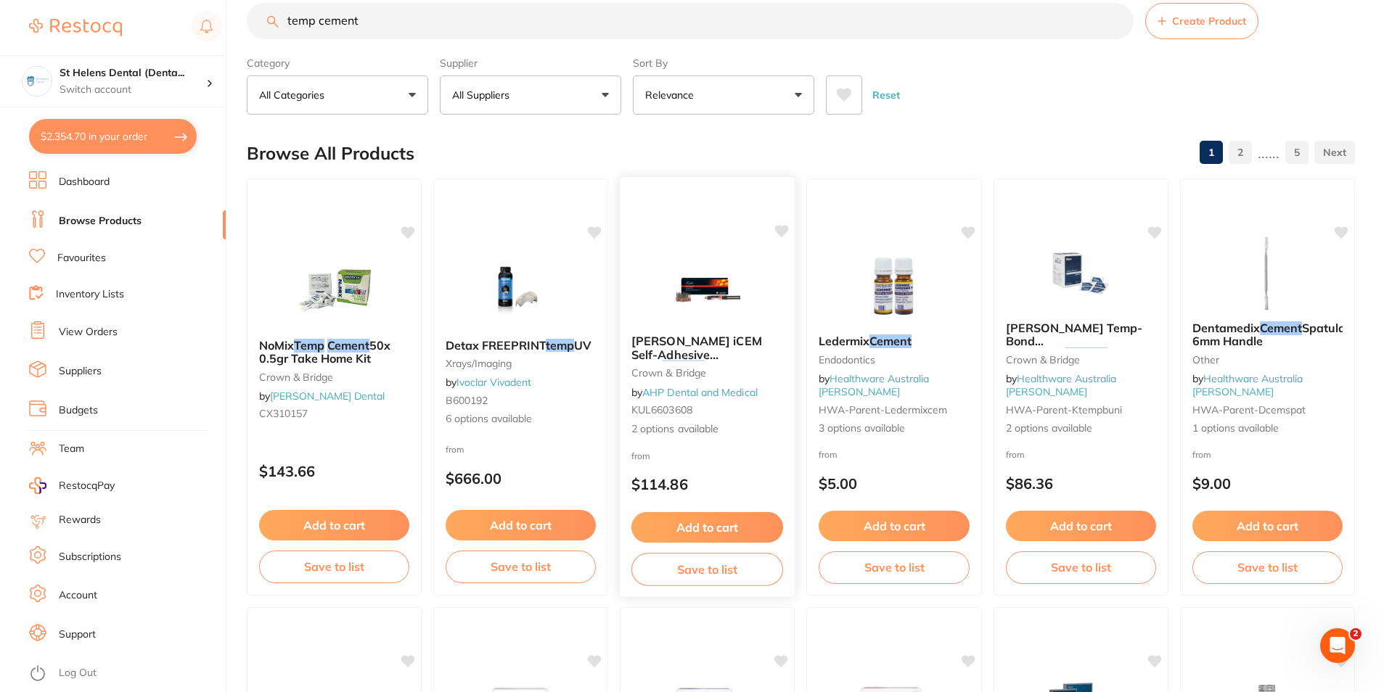
scroll to position [0, 0]
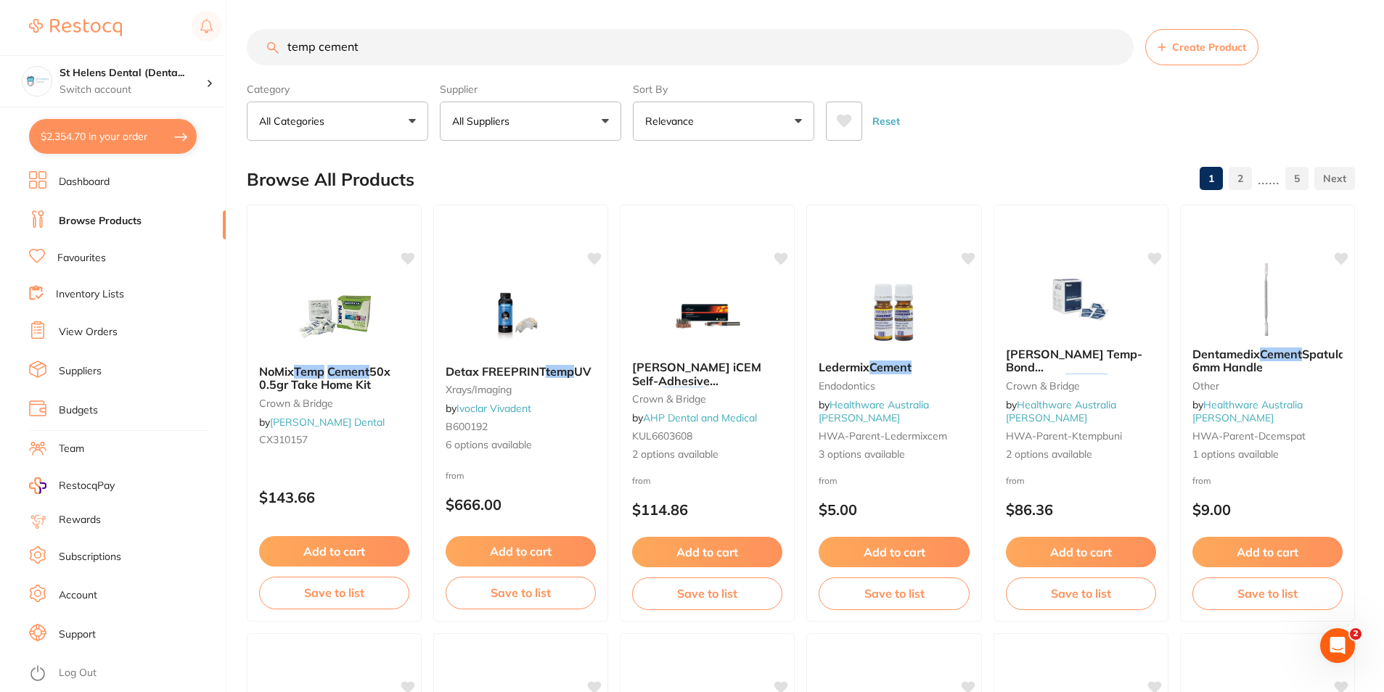
click at [507, 135] on button "All Suppliers" at bounding box center [530, 121] width 181 height 39
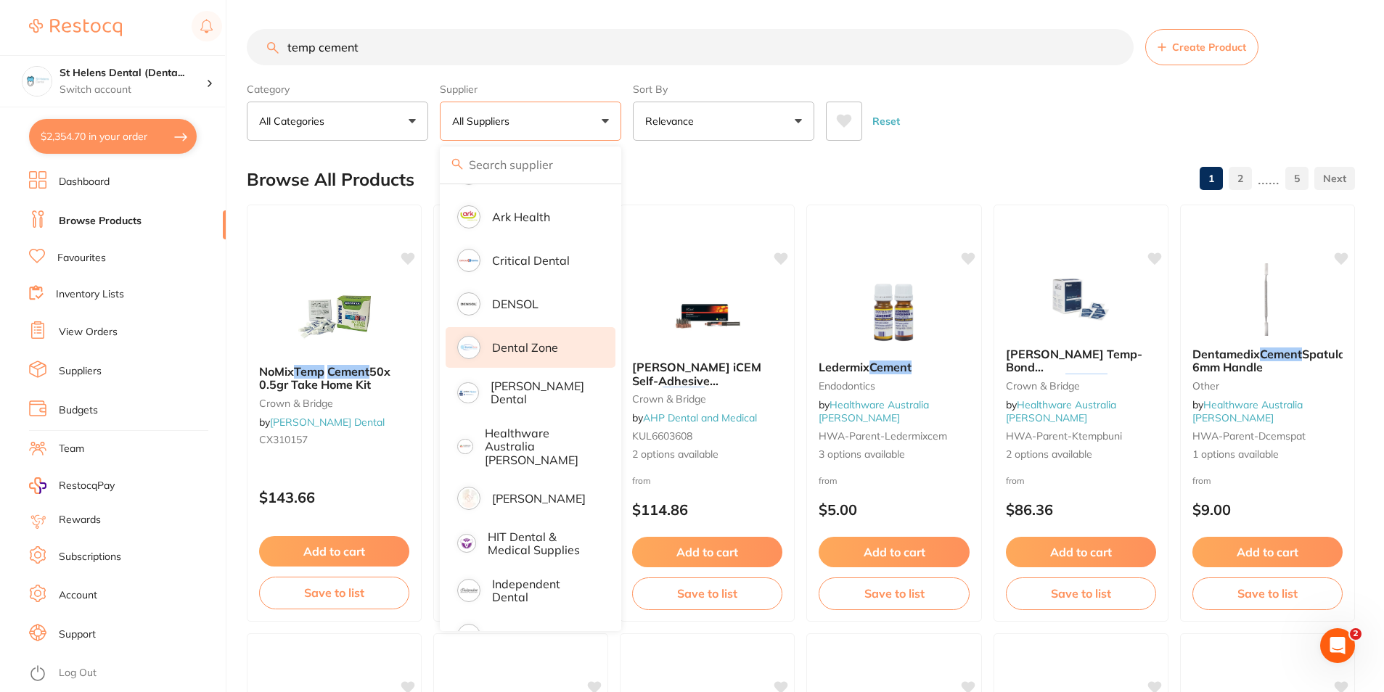
scroll to position [290, 0]
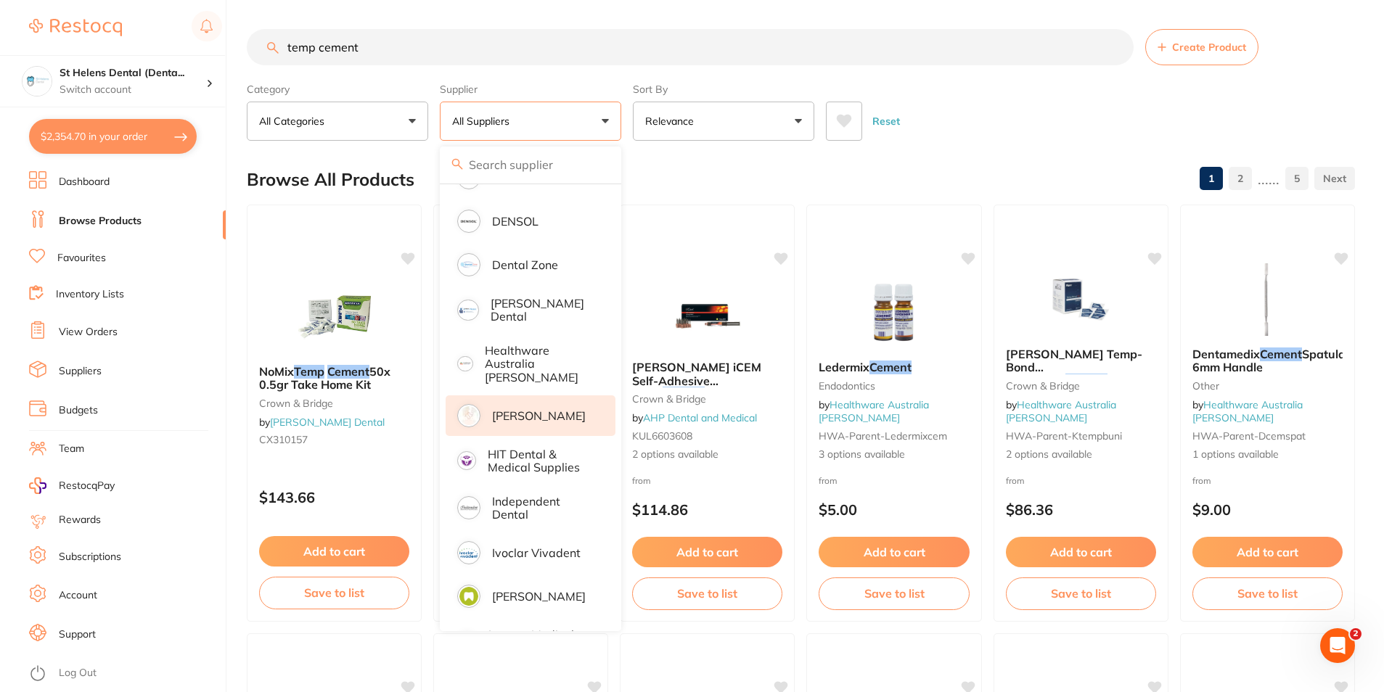
click at [523, 409] on p "[PERSON_NAME]" at bounding box center [539, 415] width 94 height 13
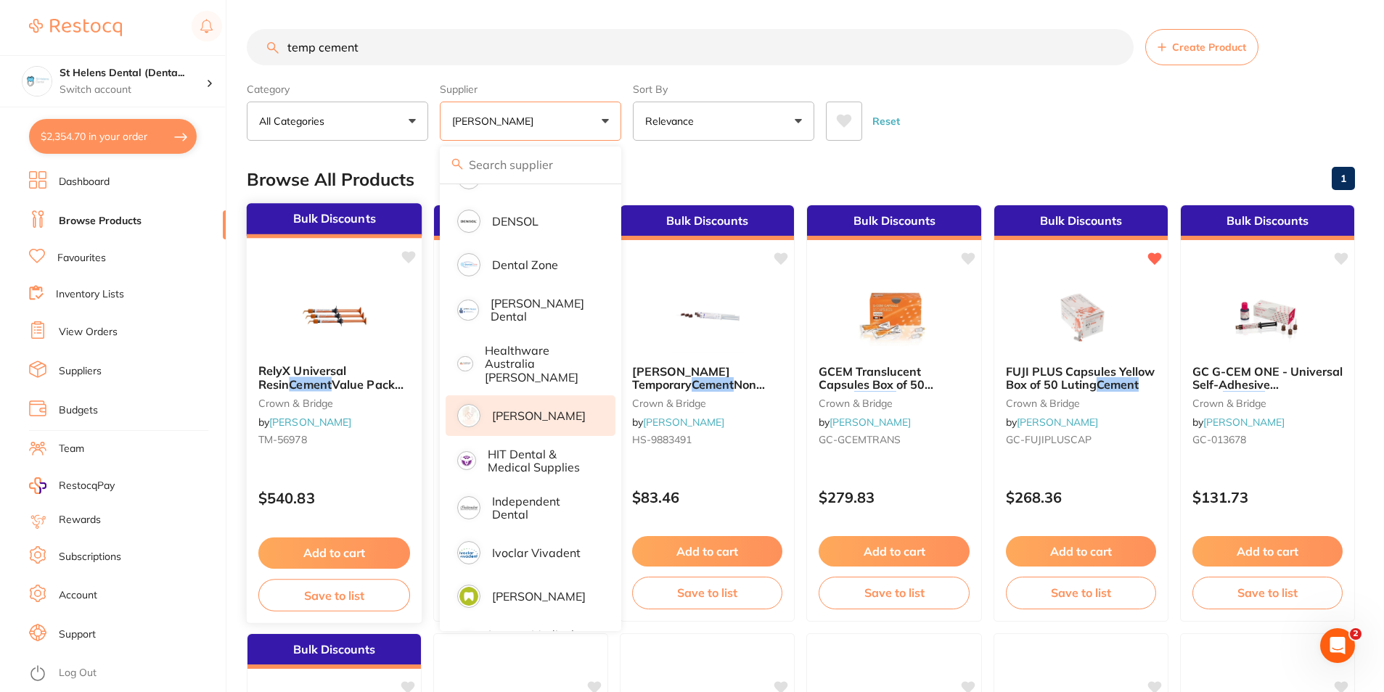
scroll to position [0, 0]
click at [987, 138] on div "Reset" at bounding box center [1084, 115] width 517 height 51
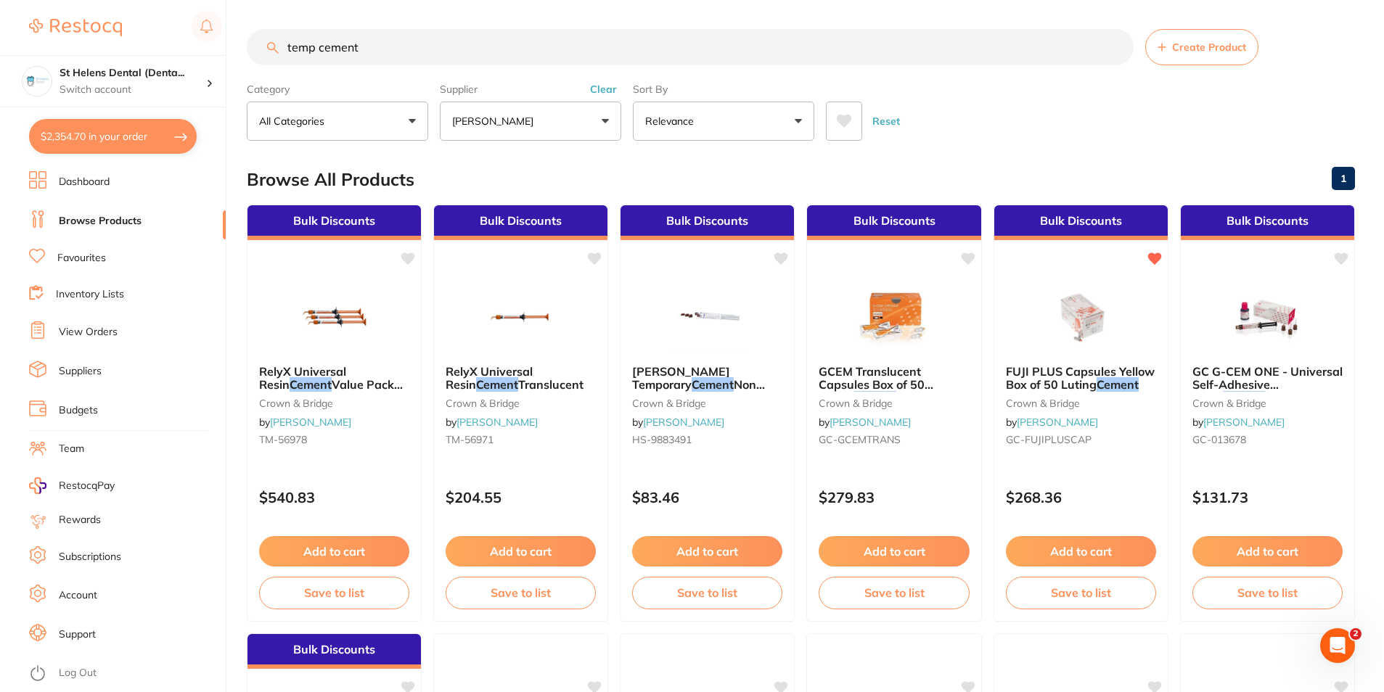
click at [316, 43] on input "temp cement" at bounding box center [690, 47] width 887 height 36
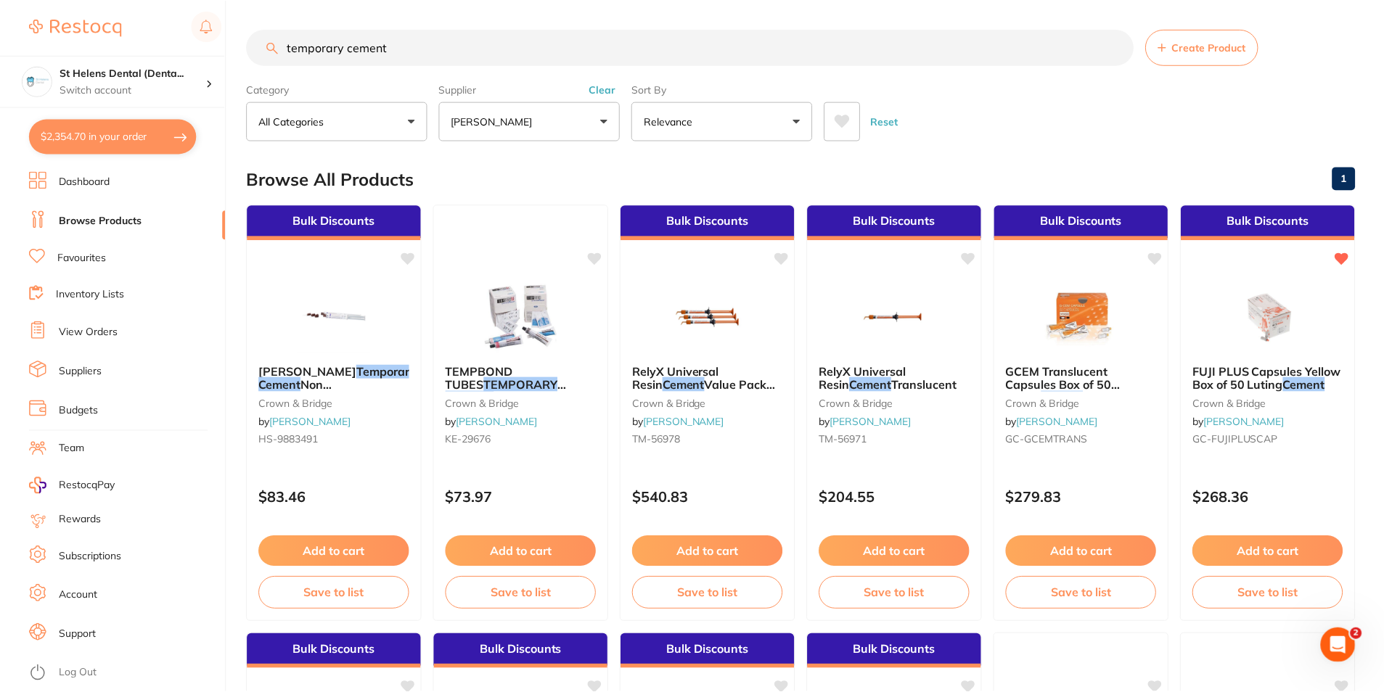
scroll to position [334, 0]
type input "temporary cement"
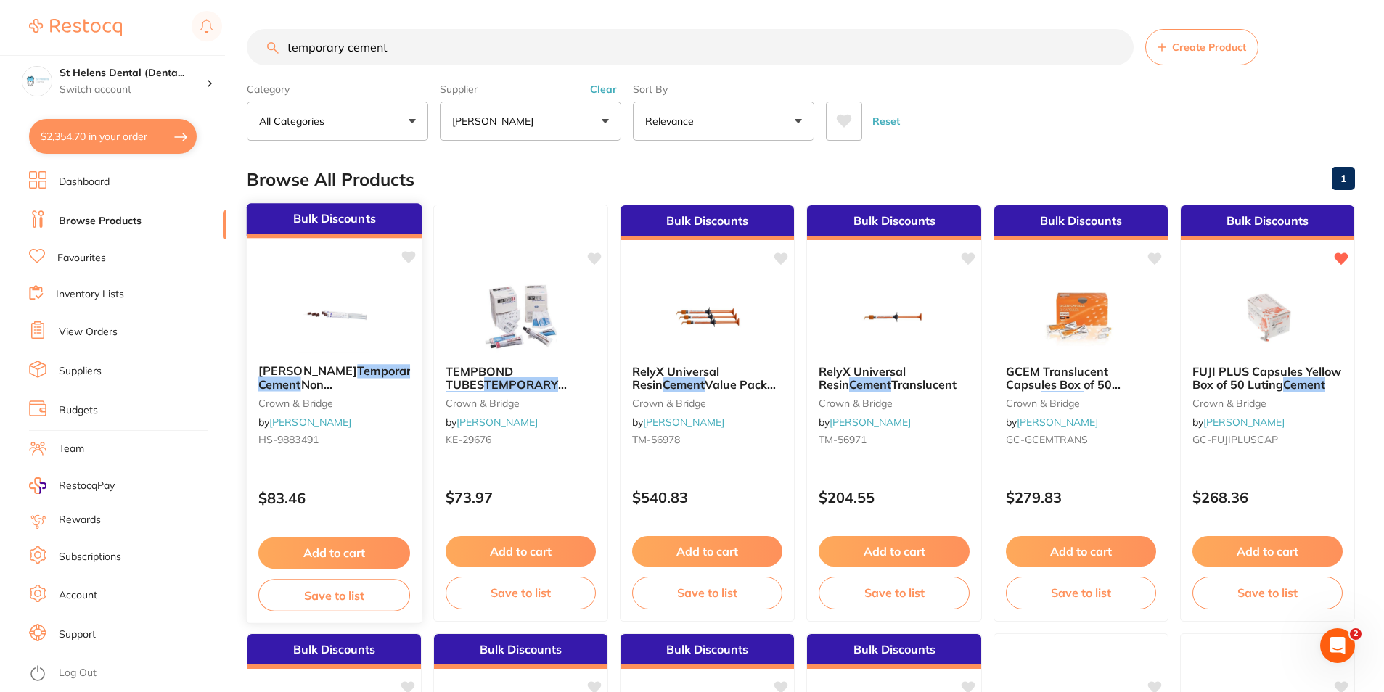
click at [411, 260] on icon at bounding box center [409, 257] width 14 height 12
click at [538, 123] on p "[PERSON_NAME]" at bounding box center [495, 121] width 87 height 15
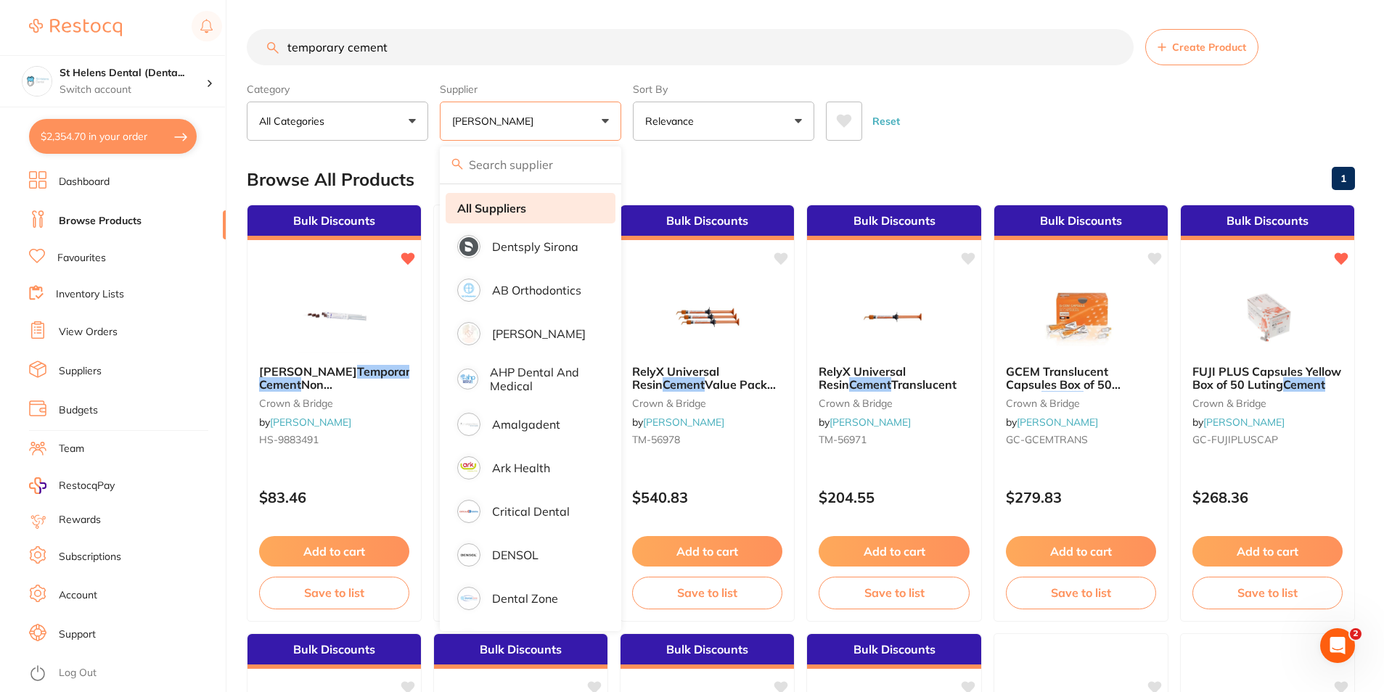
click at [534, 200] on li "All Suppliers" at bounding box center [530, 208] width 170 height 30
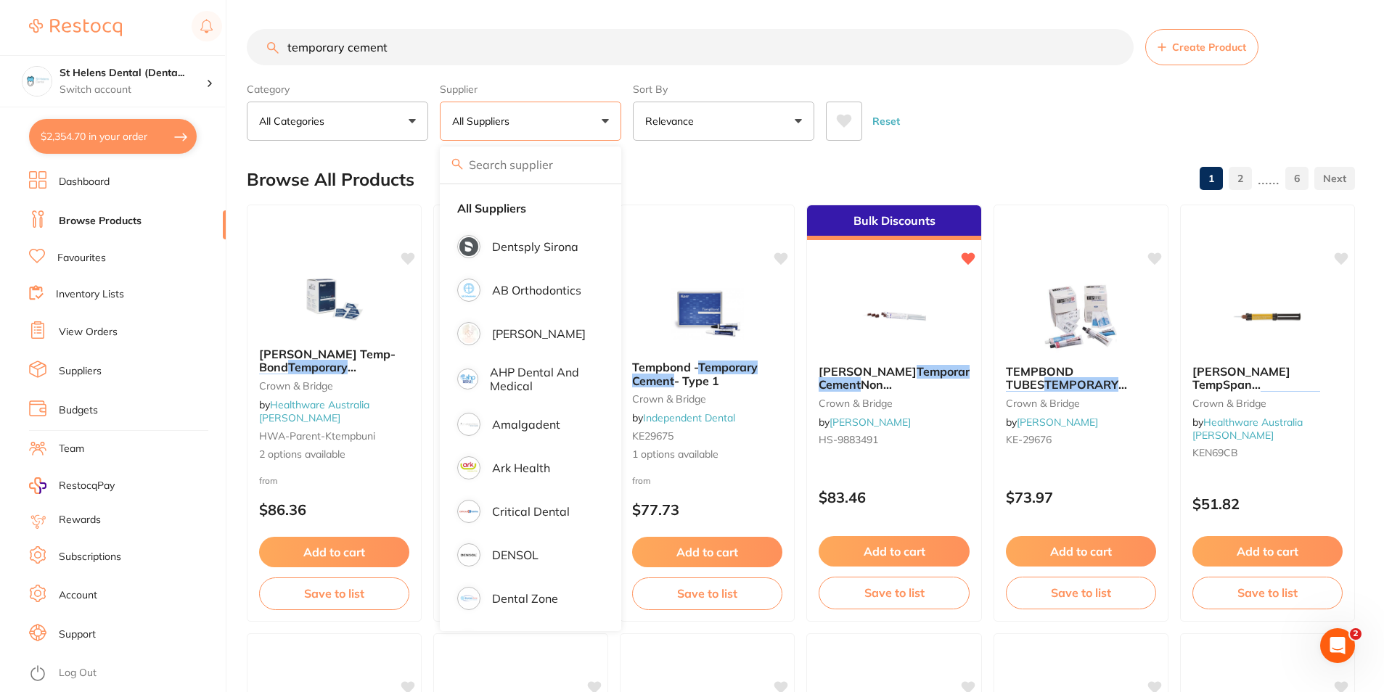
click at [999, 116] on div "Reset" at bounding box center [1084, 115] width 517 height 51
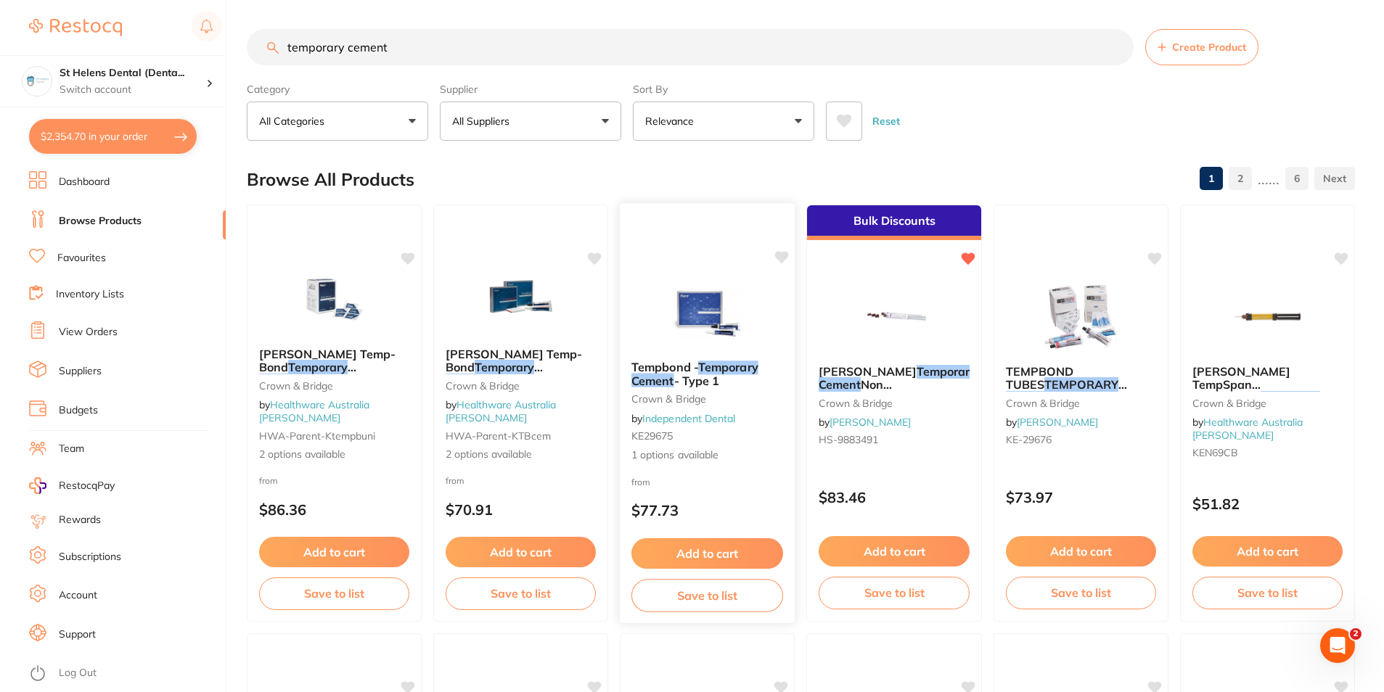
click at [710, 323] on img at bounding box center [706, 312] width 95 height 73
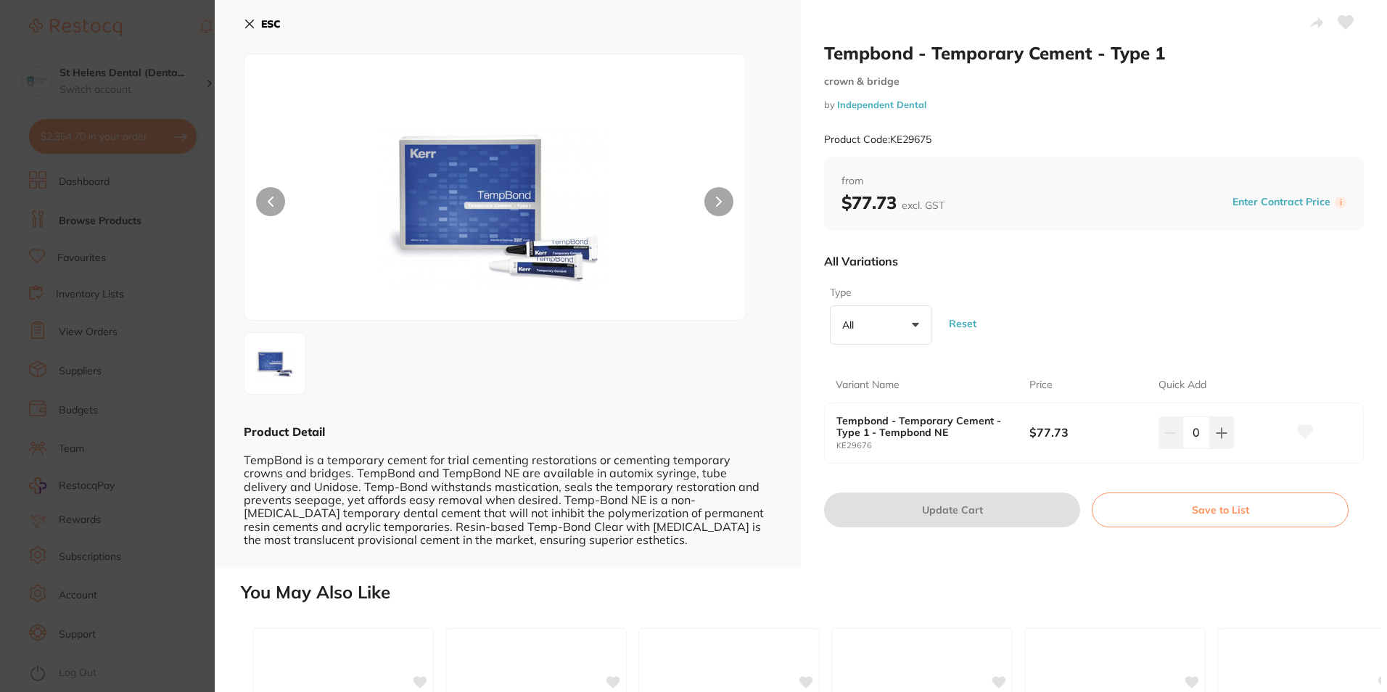
click at [61, 130] on section "Tempbond - Temporary Cement - Type 1 crown & bridge by Independent Dental Produ…" at bounding box center [693, 346] width 1387 height 692
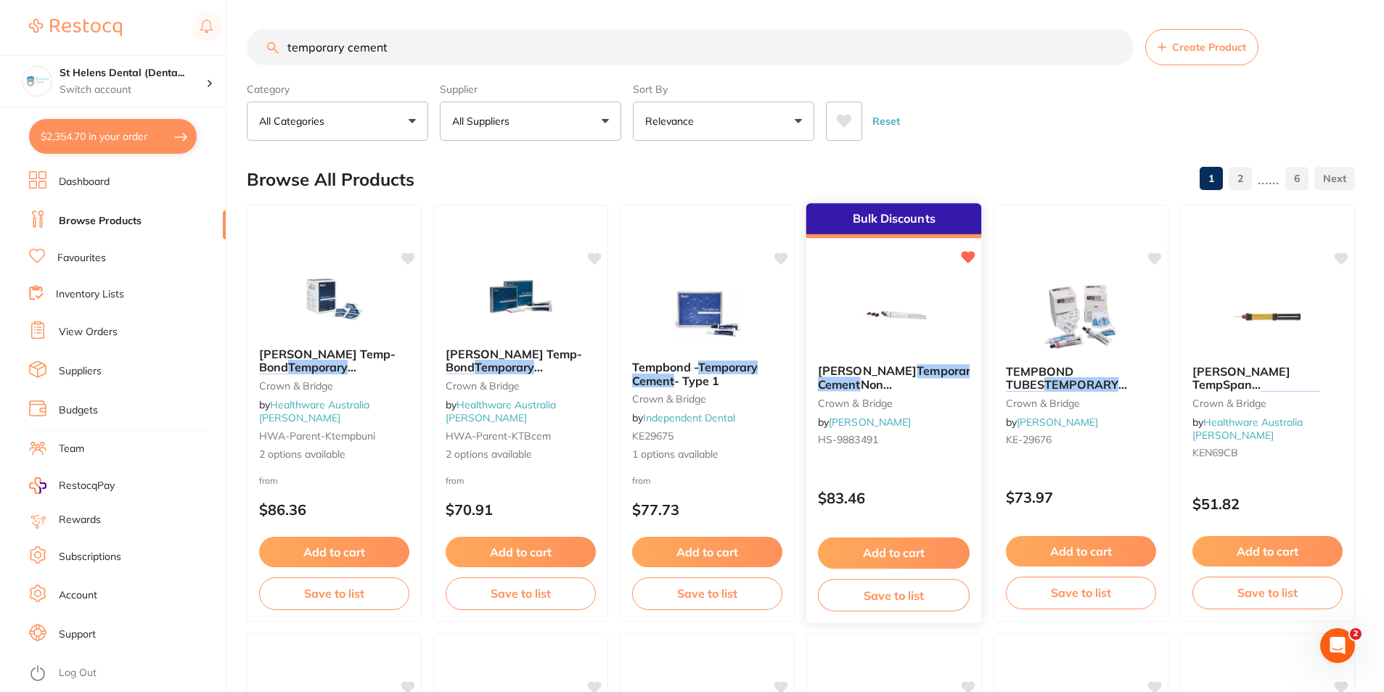
click at [921, 550] on button "Add to cart" at bounding box center [894, 553] width 152 height 31
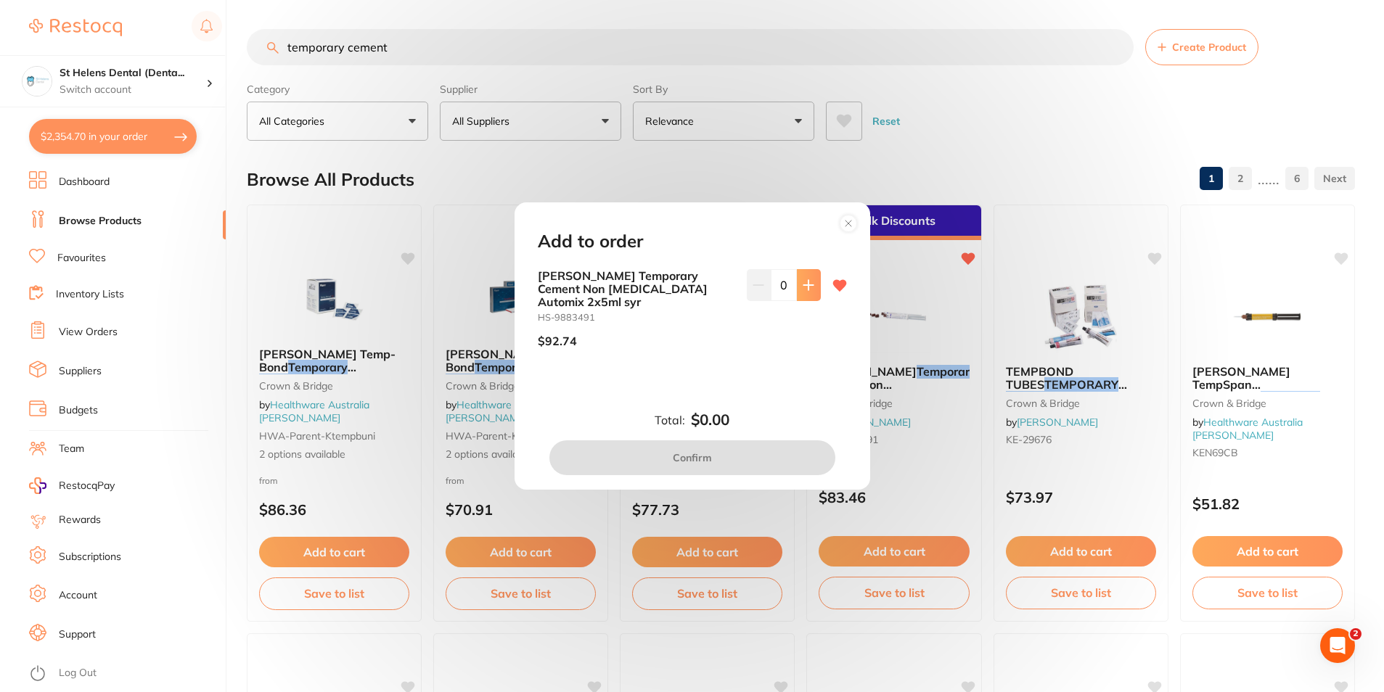
click at [798, 295] on button at bounding box center [809, 285] width 24 height 32
type input "1"
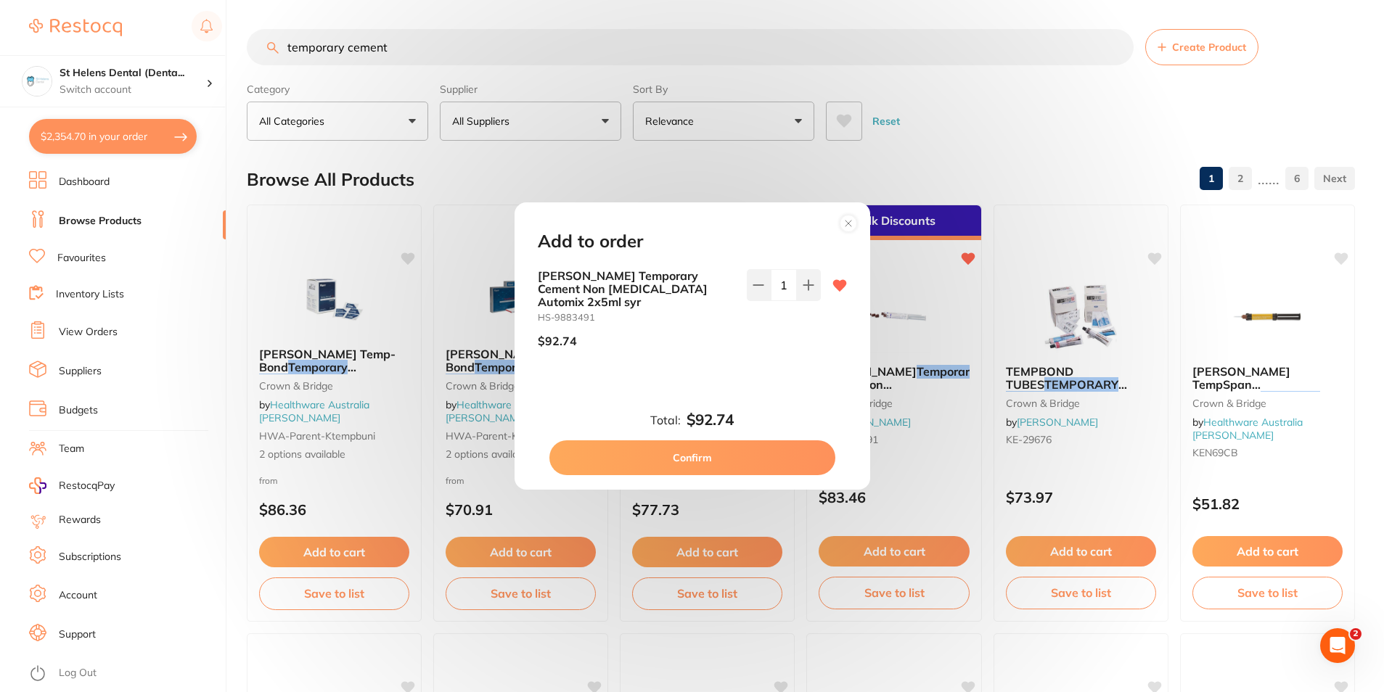
click at [750, 453] on button "Confirm" at bounding box center [692, 457] width 286 height 35
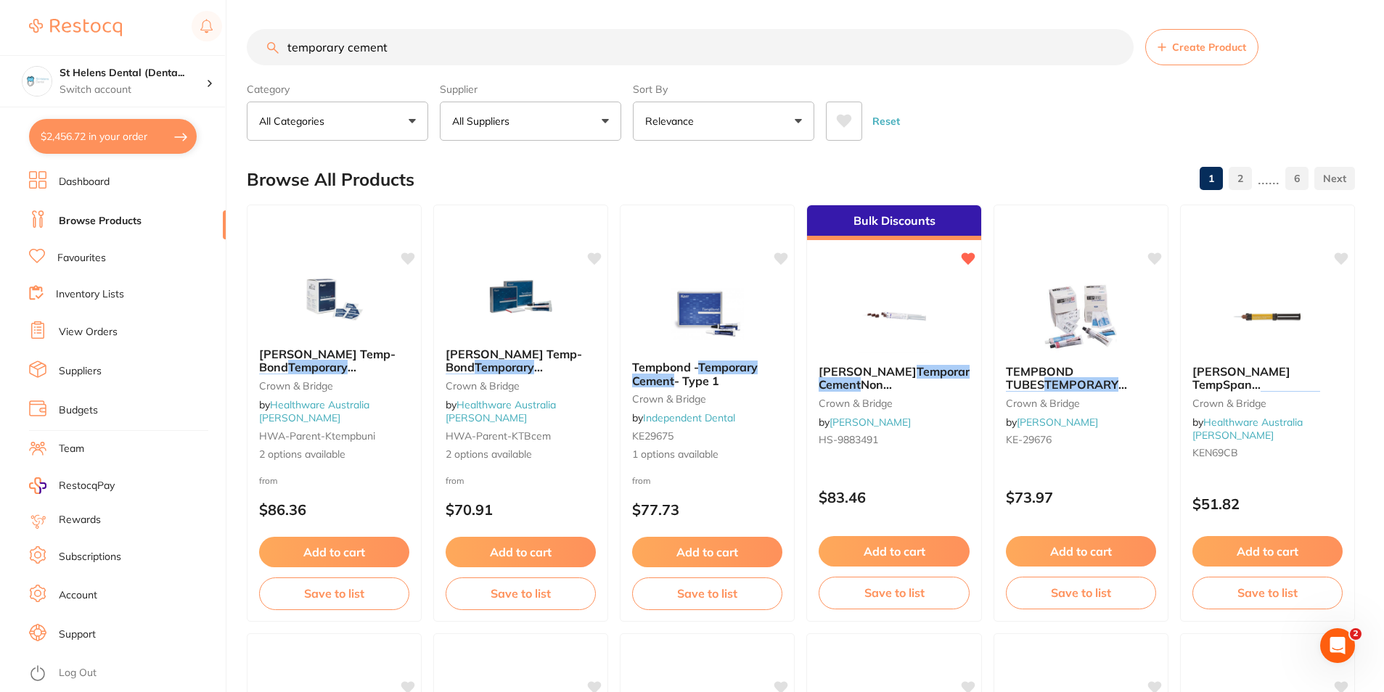
drag, startPoint x: 750, startPoint y: 453, endPoint x: 273, endPoint y: 56, distance: 621.2
click at [273, 56] on input "temporary cement" at bounding box center [690, 47] width 887 height 36
type input "AH plus"
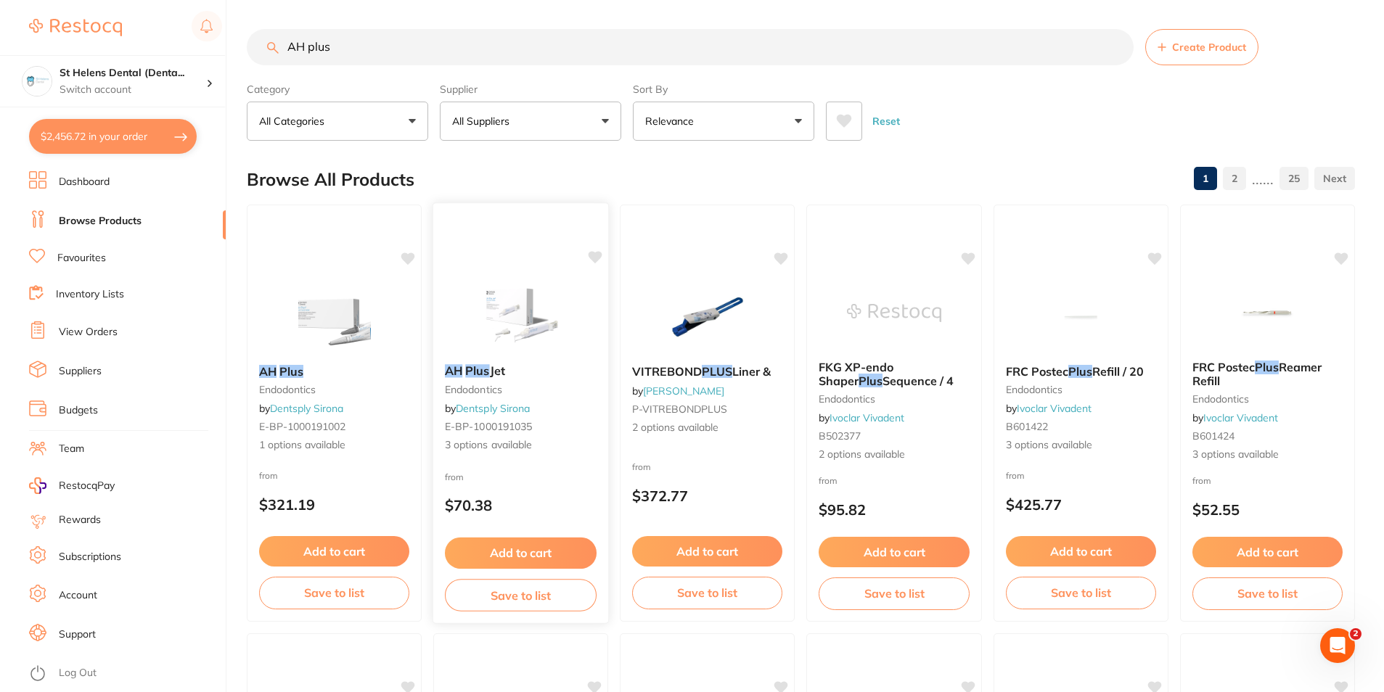
scroll to position [0, 0]
click at [521, 315] on img at bounding box center [520, 315] width 95 height 73
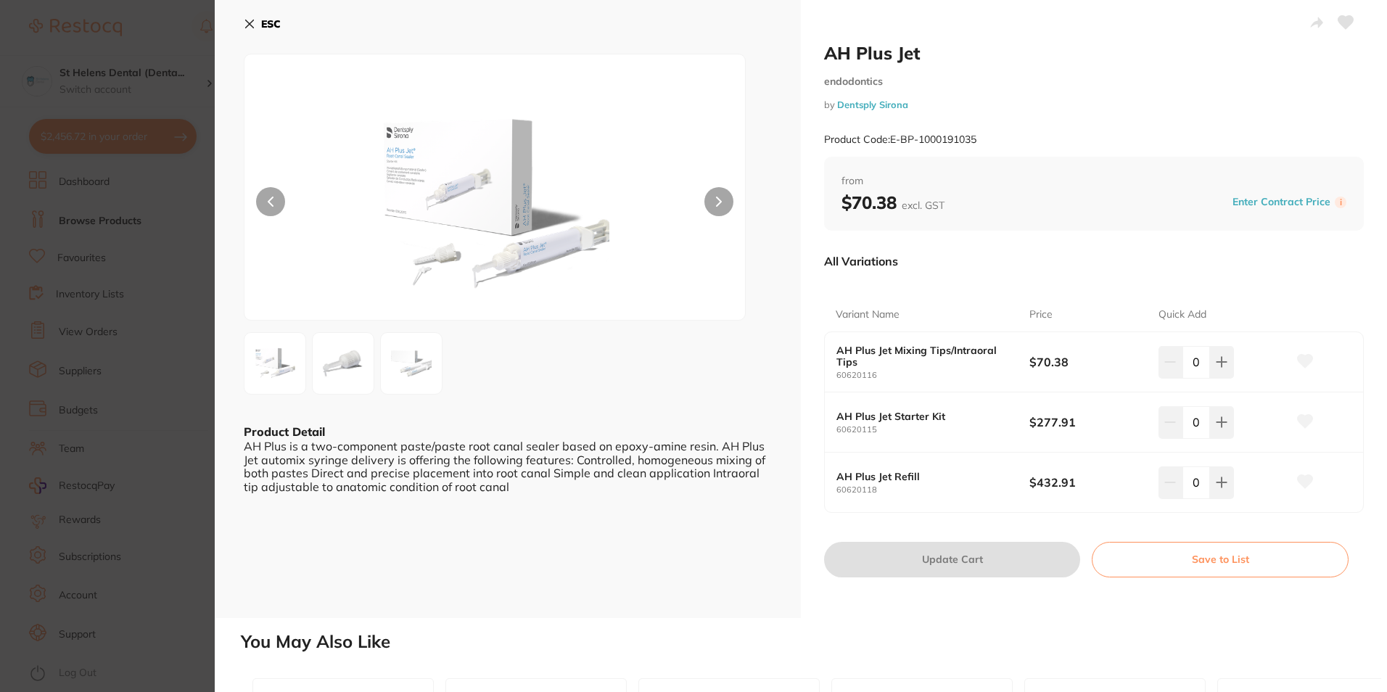
drag, startPoint x: 521, startPoint y: 315, endPoint x: 375, endPoint y: 544, distance: 271.7
click at [375, 544] on div "ESC Product Detail AH Plus is a two-component paste/paste root canal sealer bas…" at bounding box center [508, 309] width 586 height 618
click at [247, 19] on icon at bounding box center [250, 24] width 12 height 12
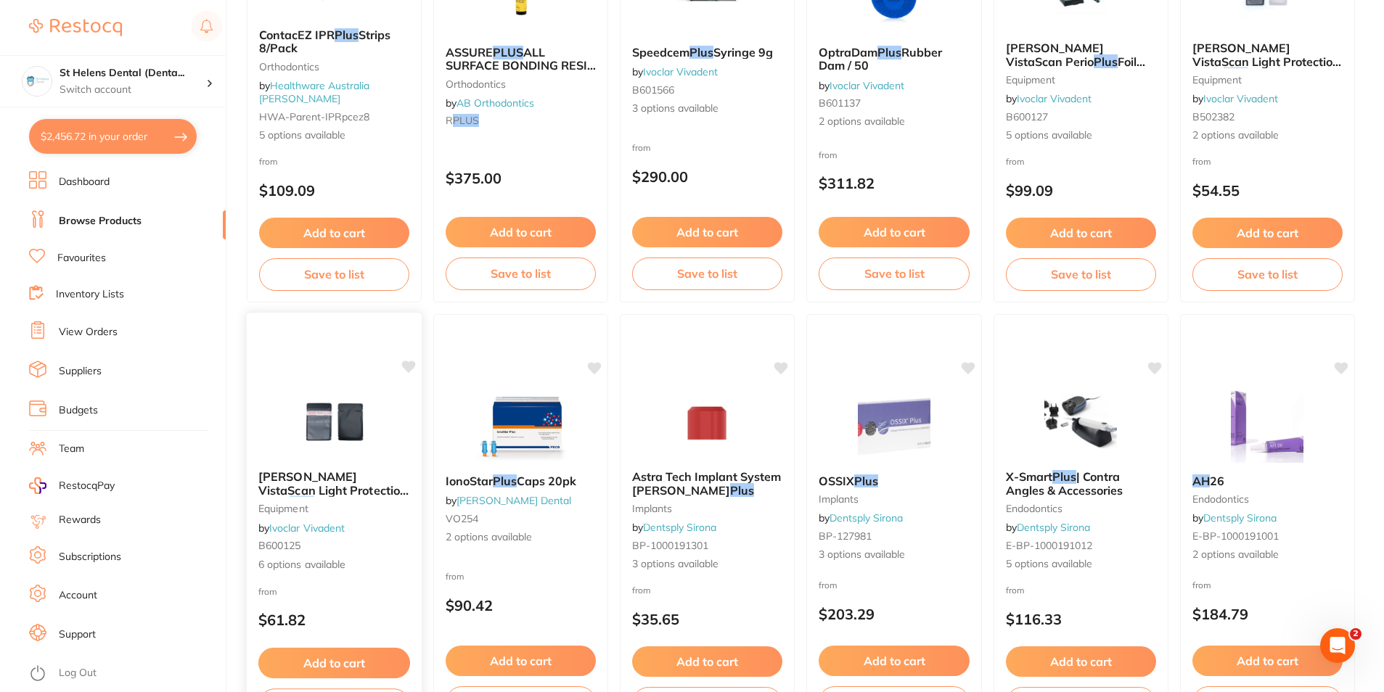
scroll to position [2107, 0]
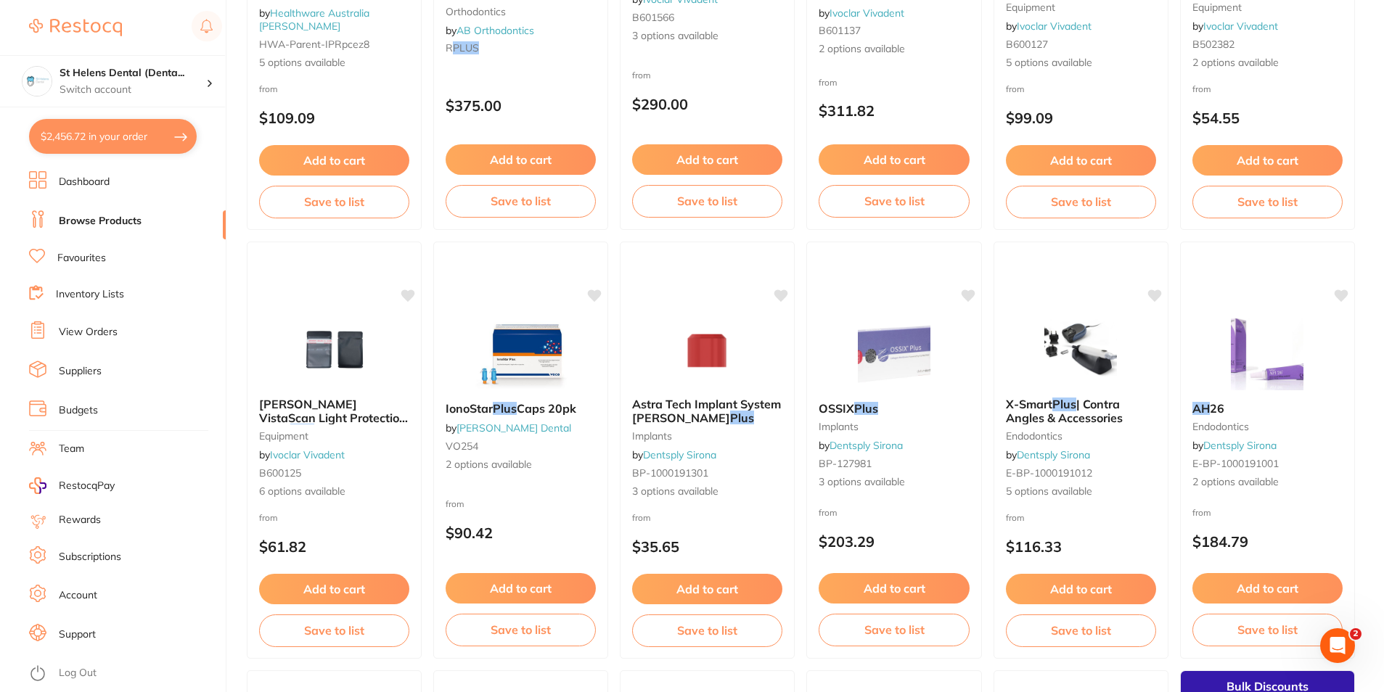
drag, startPoint x: 1265, startPoint y: 376, endPoint x: 1250, endPoint y: 381, distance: 15.4
click at [1265, 376] on img at bounding box center [1267, 354] width 94 height 73
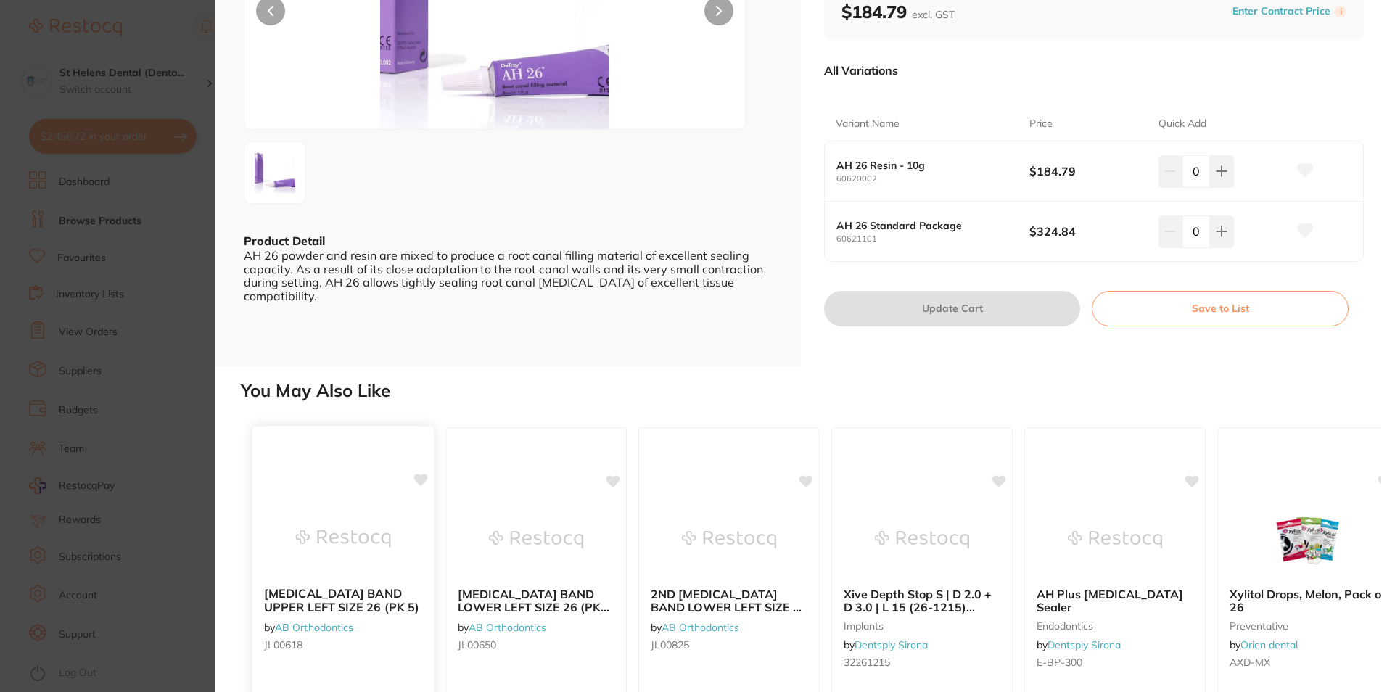
scroll to position [290, 0]
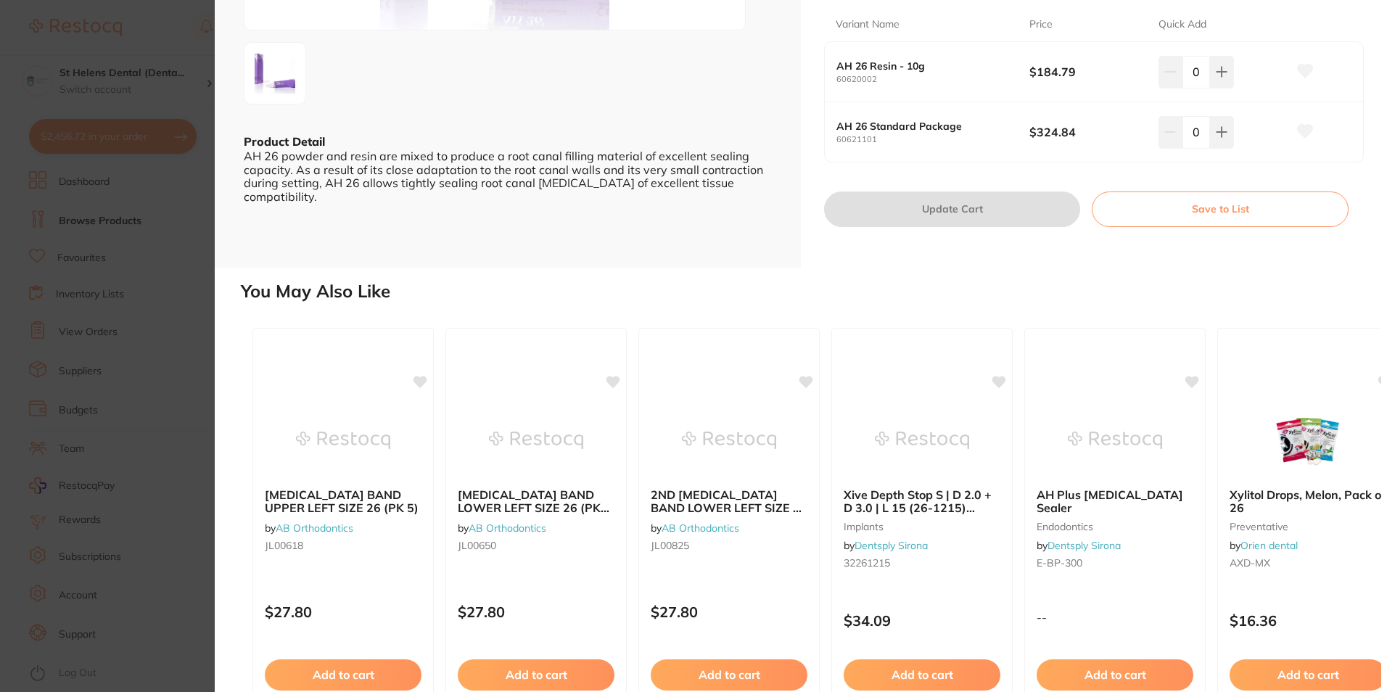
click at [123, 246] on section "AH 26 endodontics by Dentsply Sirona Product Code: E-BP-1000191001 ESC Product …" at bounding box center [693, 346] width 1387 height 692
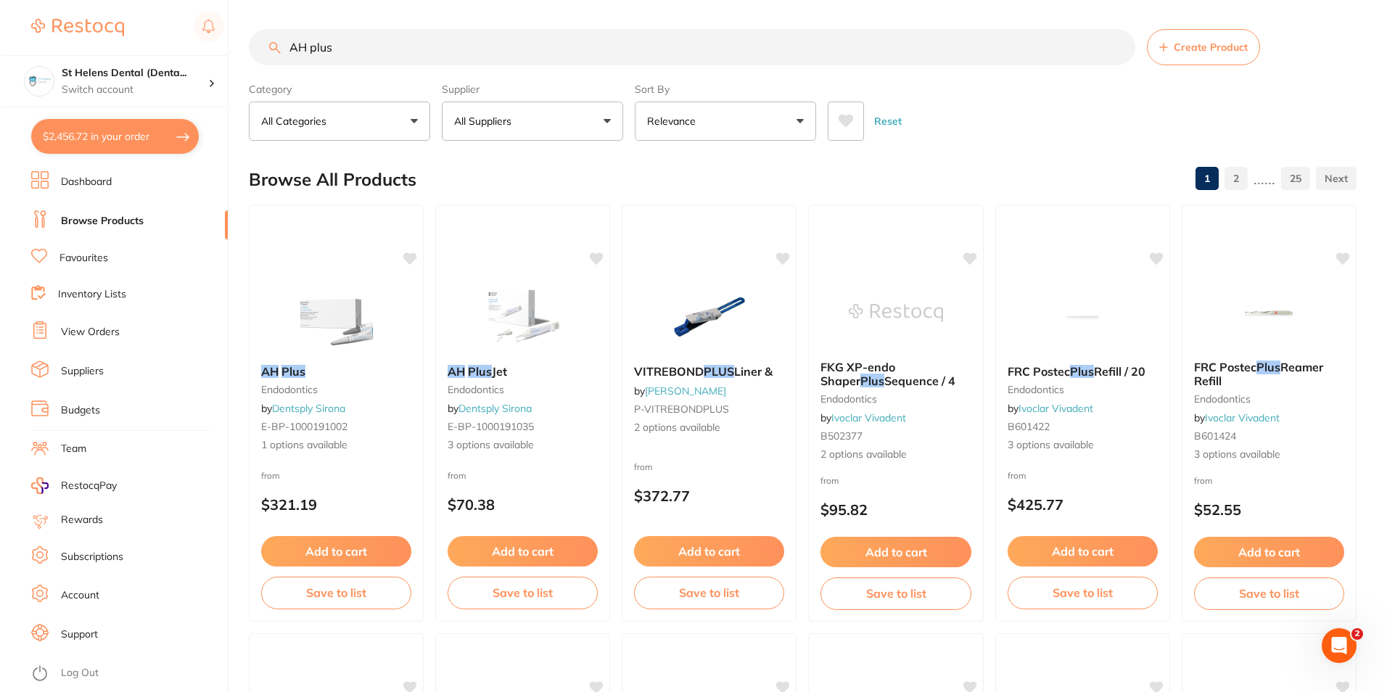
scroll to position [580, 0]
click at [336, 324] on img at bounding box center [334, 315] width 95 height 73
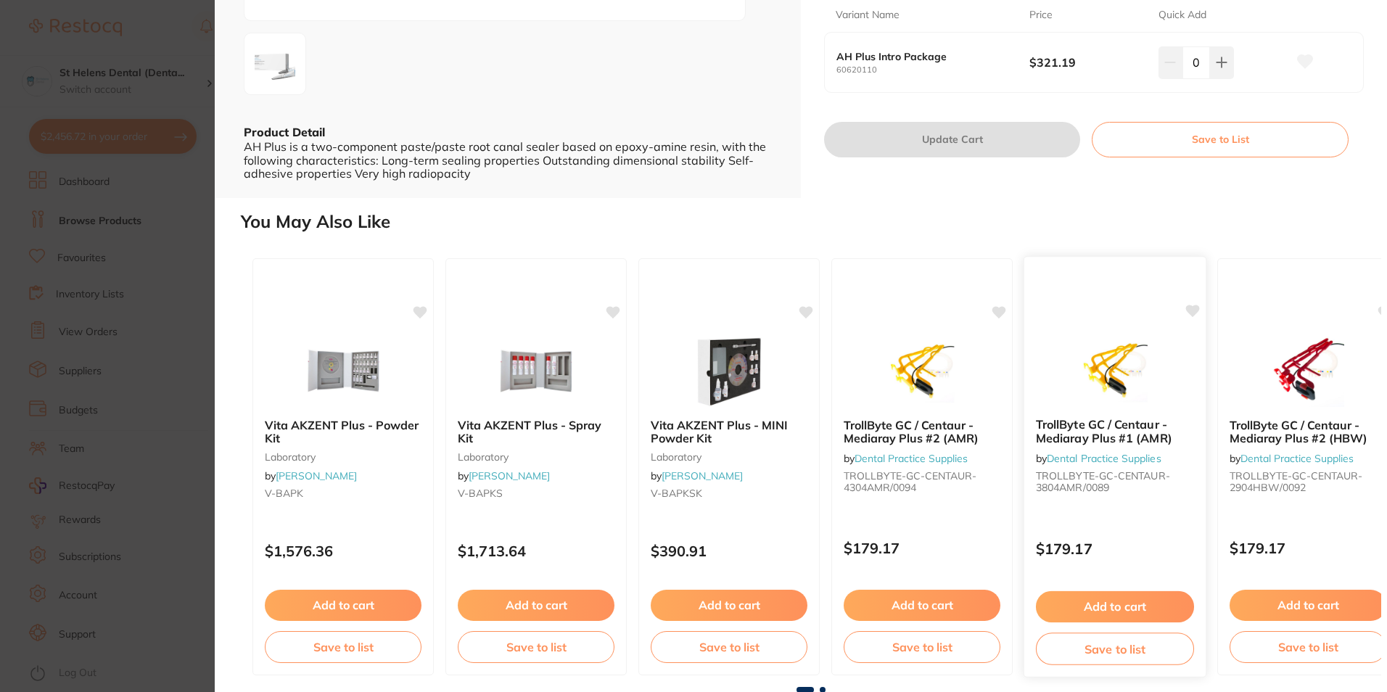
scroll to position [300, 0]
click at [805, 687] on span at bounding box center [805, 689] width 17 height 6
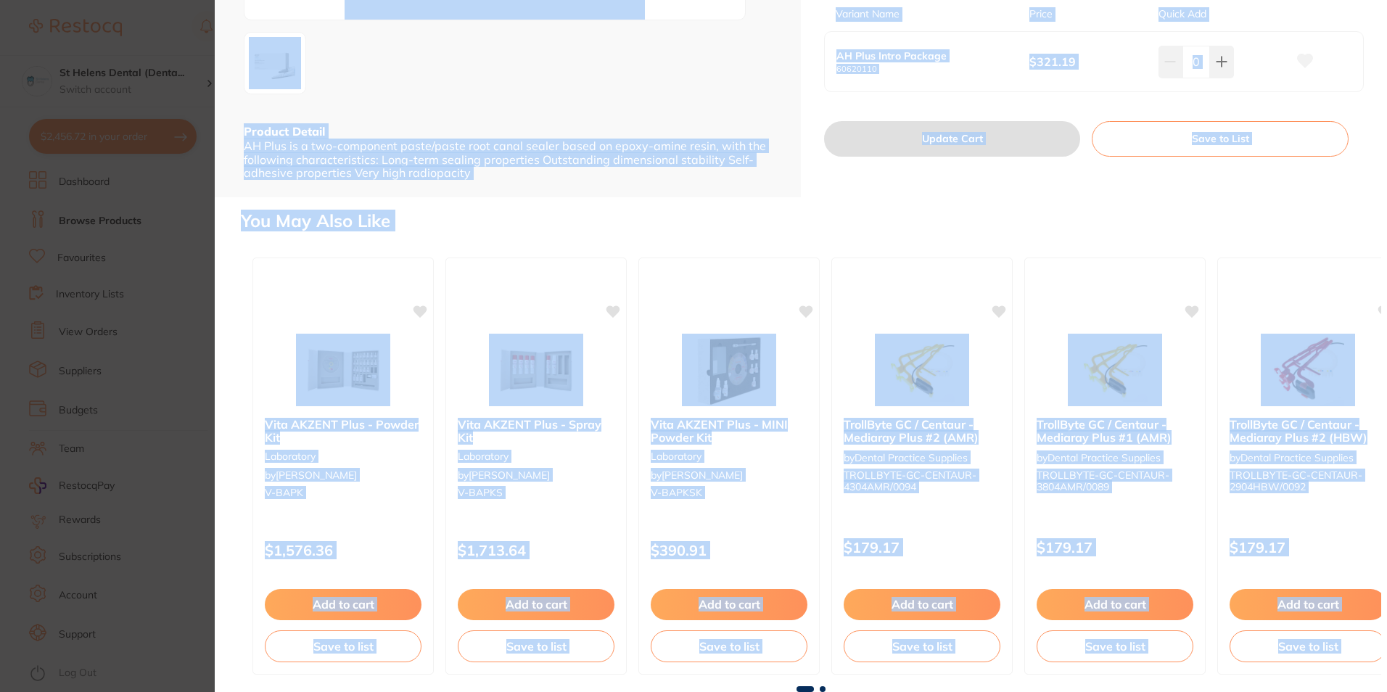
drag, startPoint x: 805, startPoint y: 687, endPoint x: 781, endPoint y: 693, distance: 24.6
click at [781, 691] on html "$2,456.72 St Helens Dental (Denta... Switch account St Helens Dental (DentalTow…" at bounding box center [693, 346] width 1387 height 692
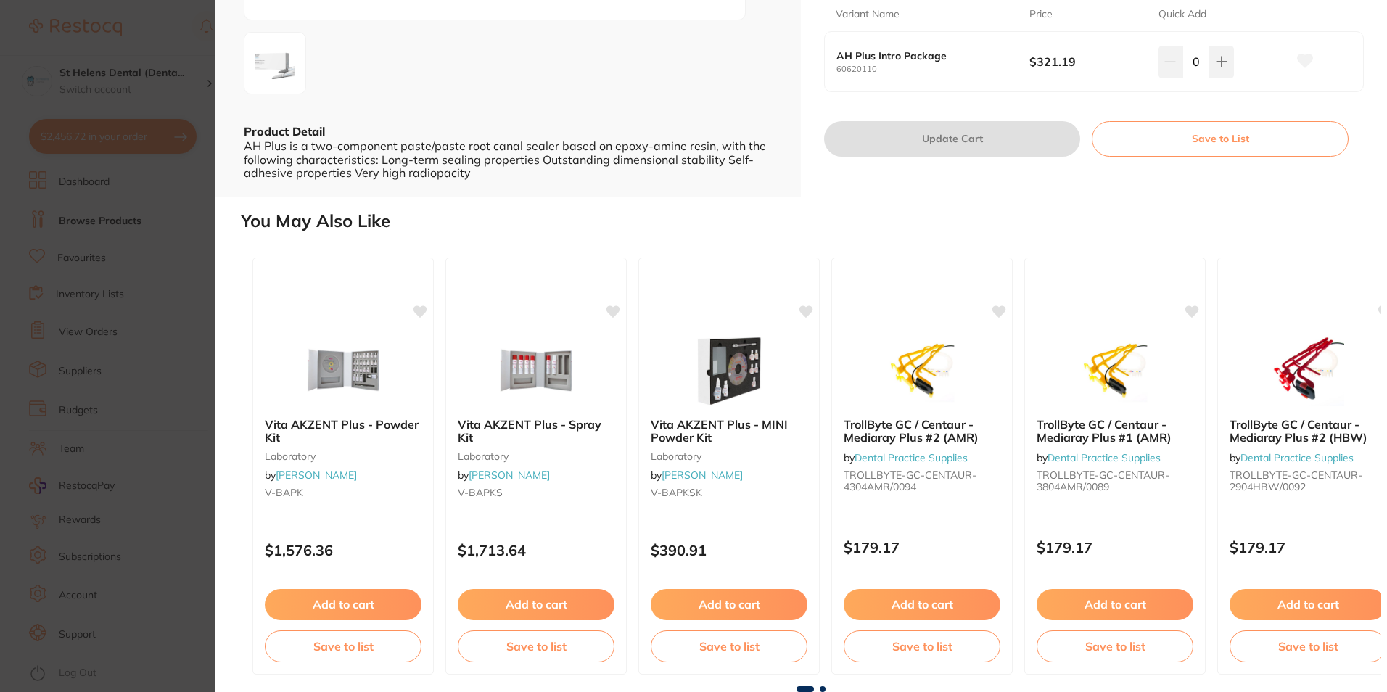
drag, startPoint x: 781, startPoint y: 693, endPoint x: 826, endPoint y: 688, distance: 44.5
click at [826, 688] on div at bounding box center [811, 689] width 1140 height 6
click at [821, 689] on span at bounding box center [823, 689] width 6 height 6
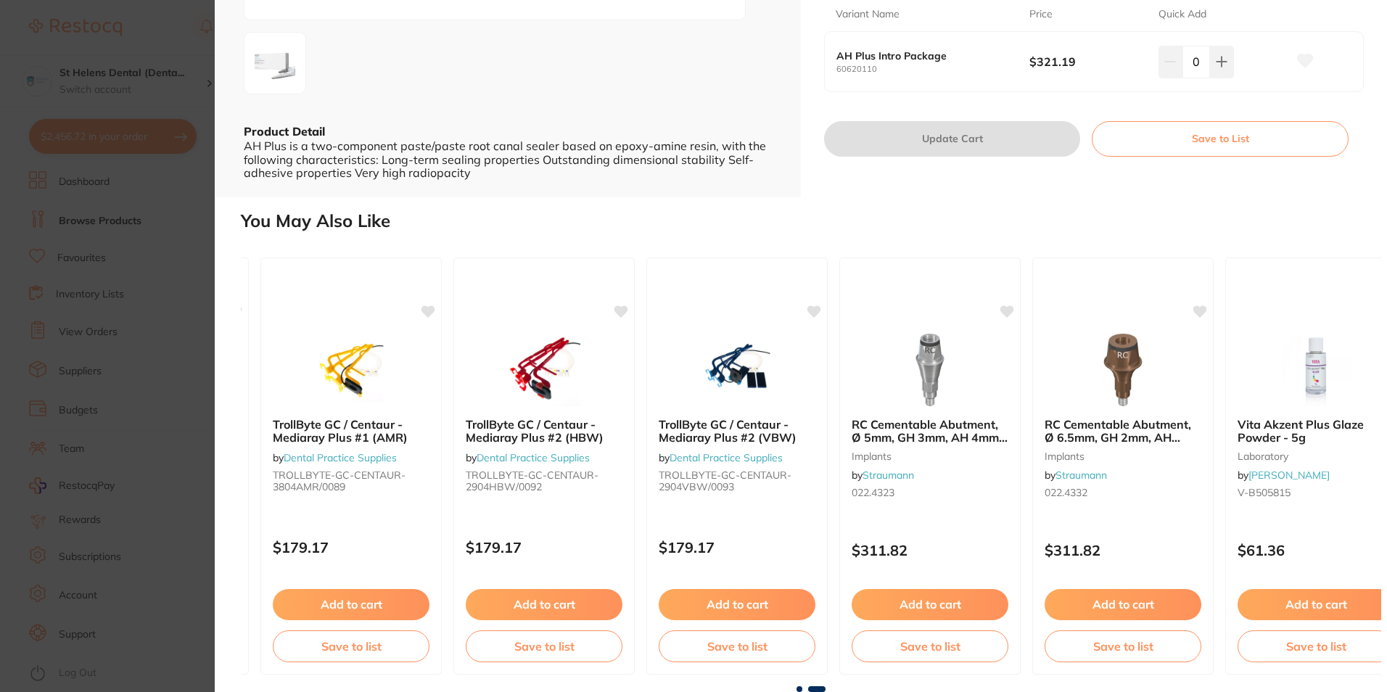
scroll to position [0, 805]
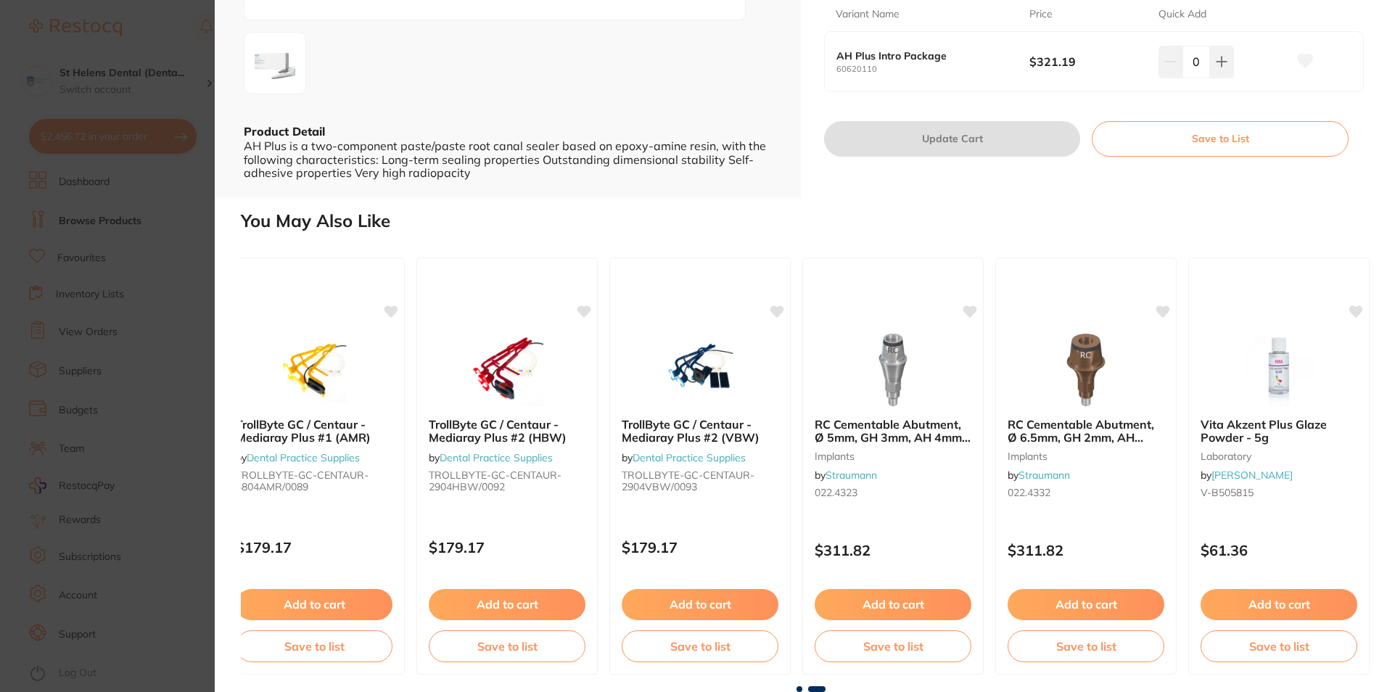
click at [821, 689] on span at bounding box center [816, 689] width 17 height 6
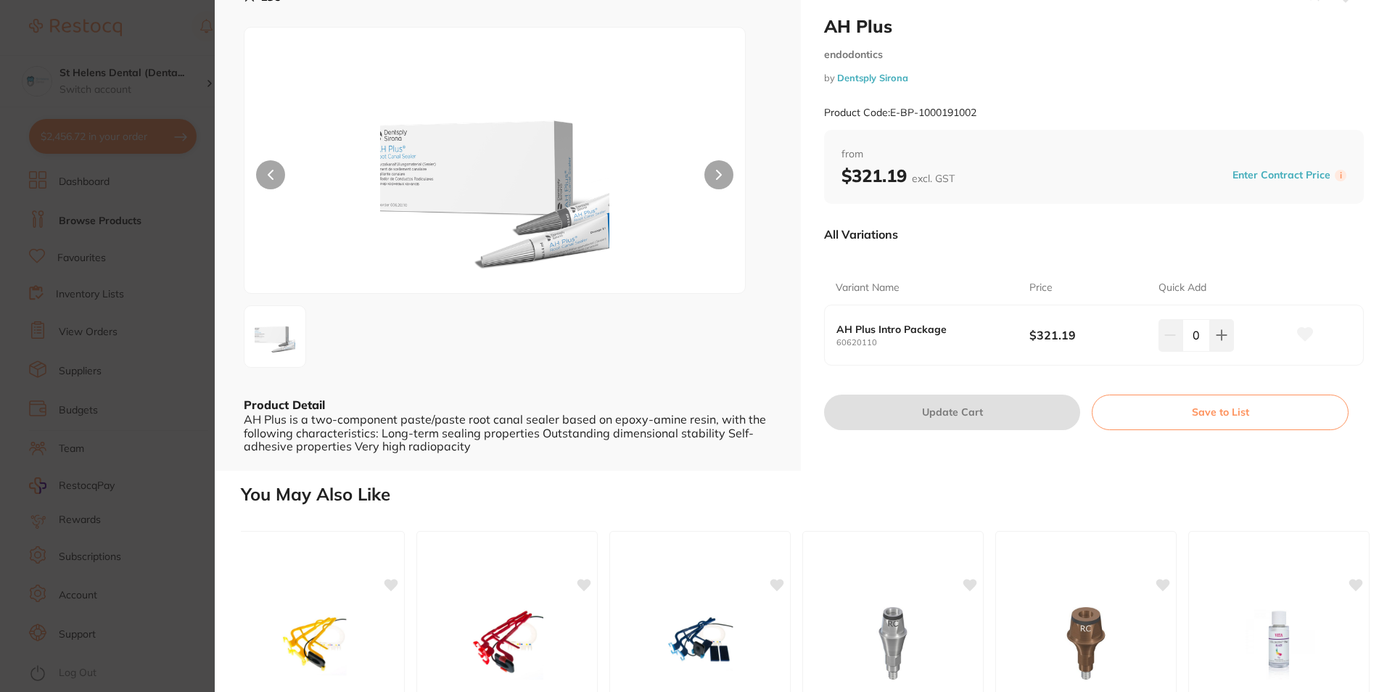
scroll to position [10, 0]
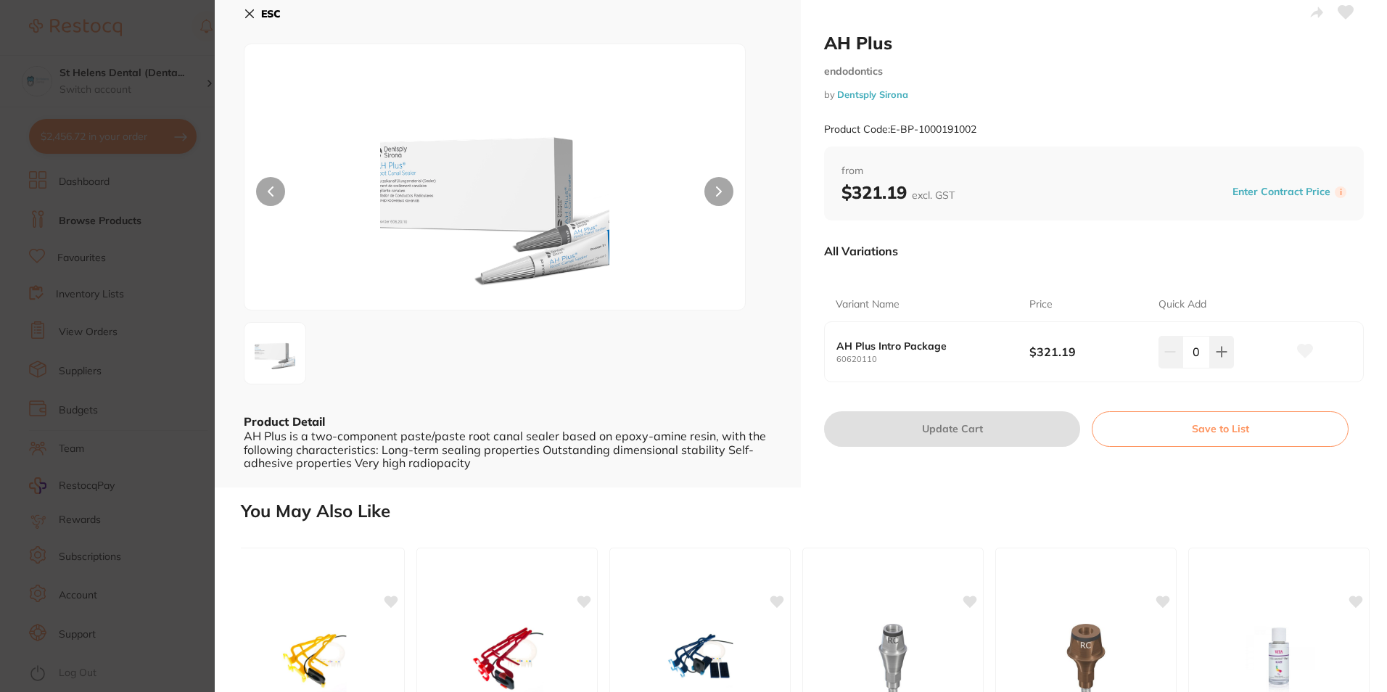
click at [1298, 353] on icon at bounding box center [1305, 351] width 15 height 13
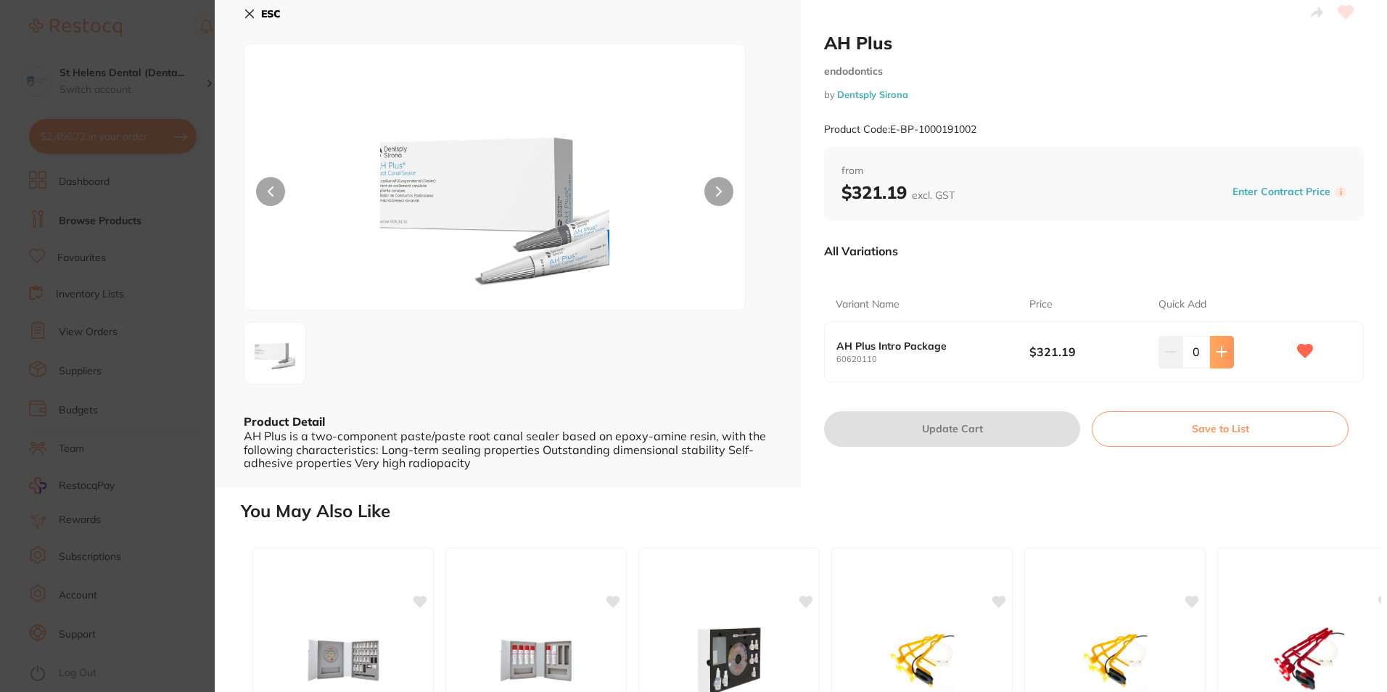
click at [1220, 360] on button at bounding box center [1222, 352] width 24 height 32
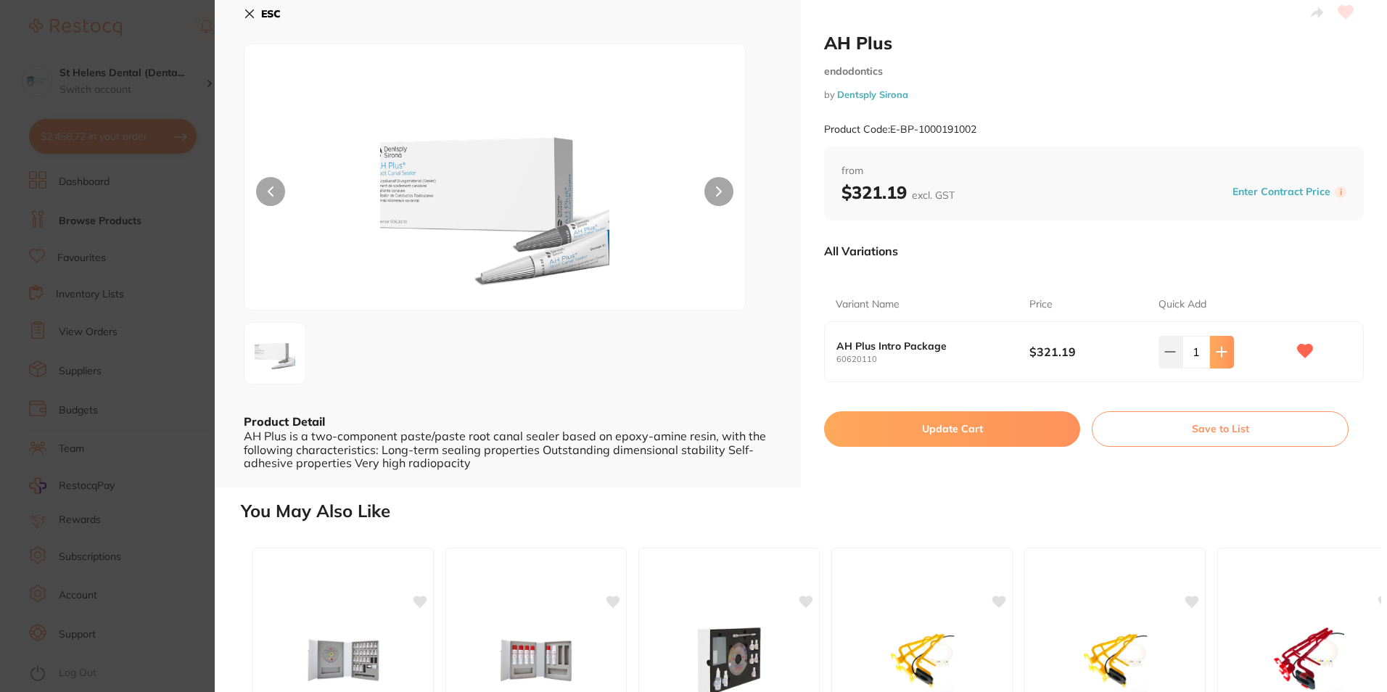
type input "1"
click at [1008, 432] on button "Update Cart" at bounding box center [952, 428] width 256 height 35
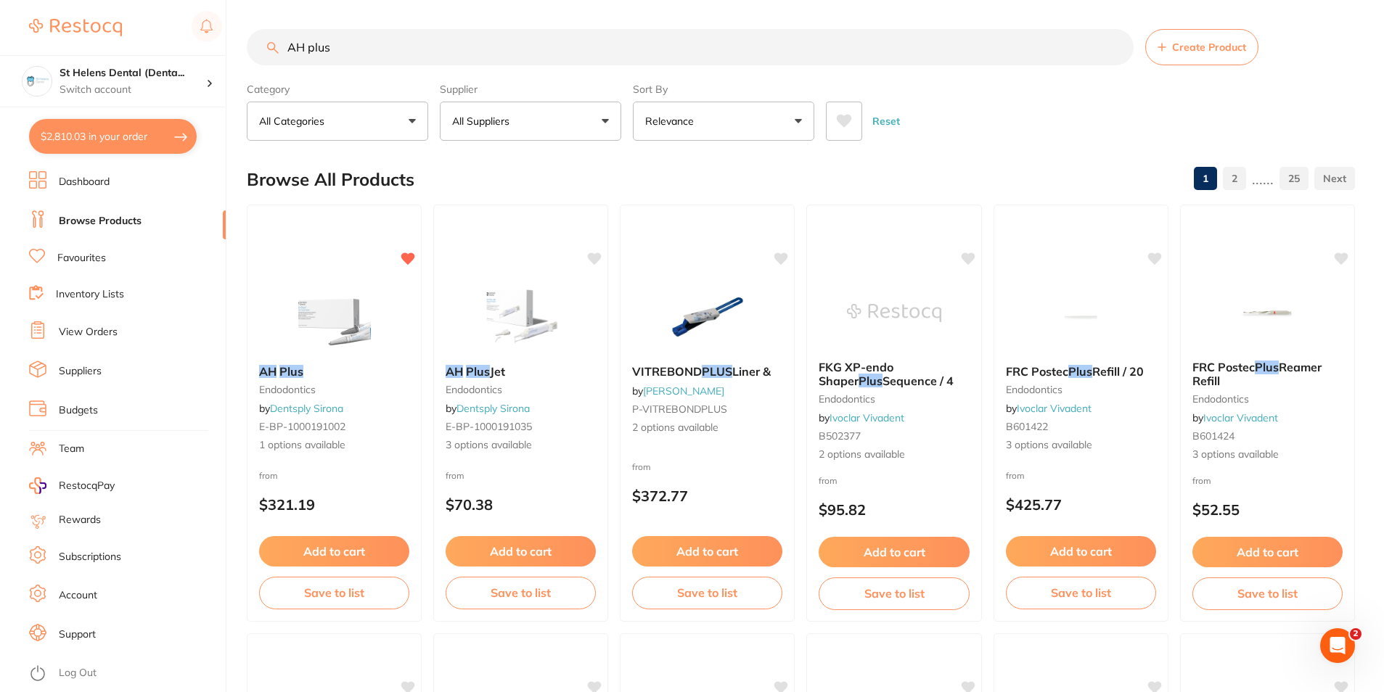
click at [96, 45] on div "$2,810.03 St Helens Dental (Denta... Switch account St Helens Dental (DentalTow…" at bounding box center [692, 346] width 1384 height 692
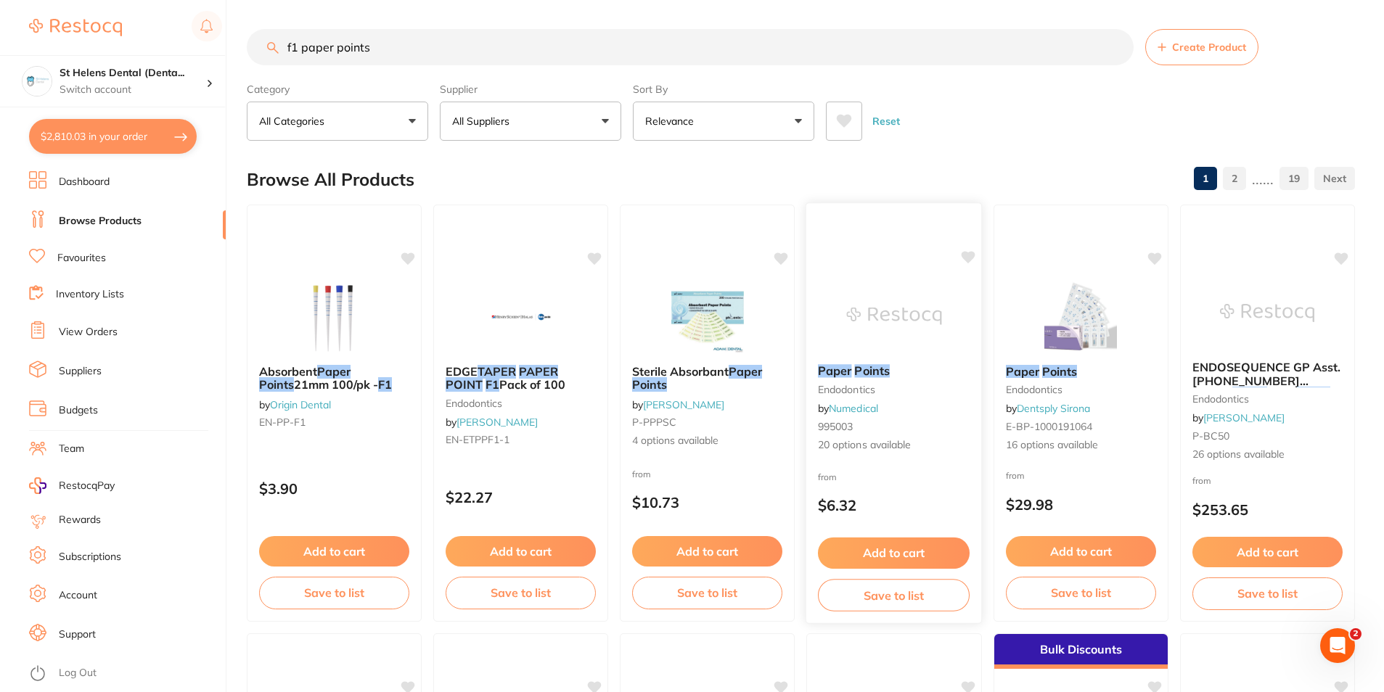
click at [874, 374] on em "Points" at bounding box center [872, 370] width 35 height 15
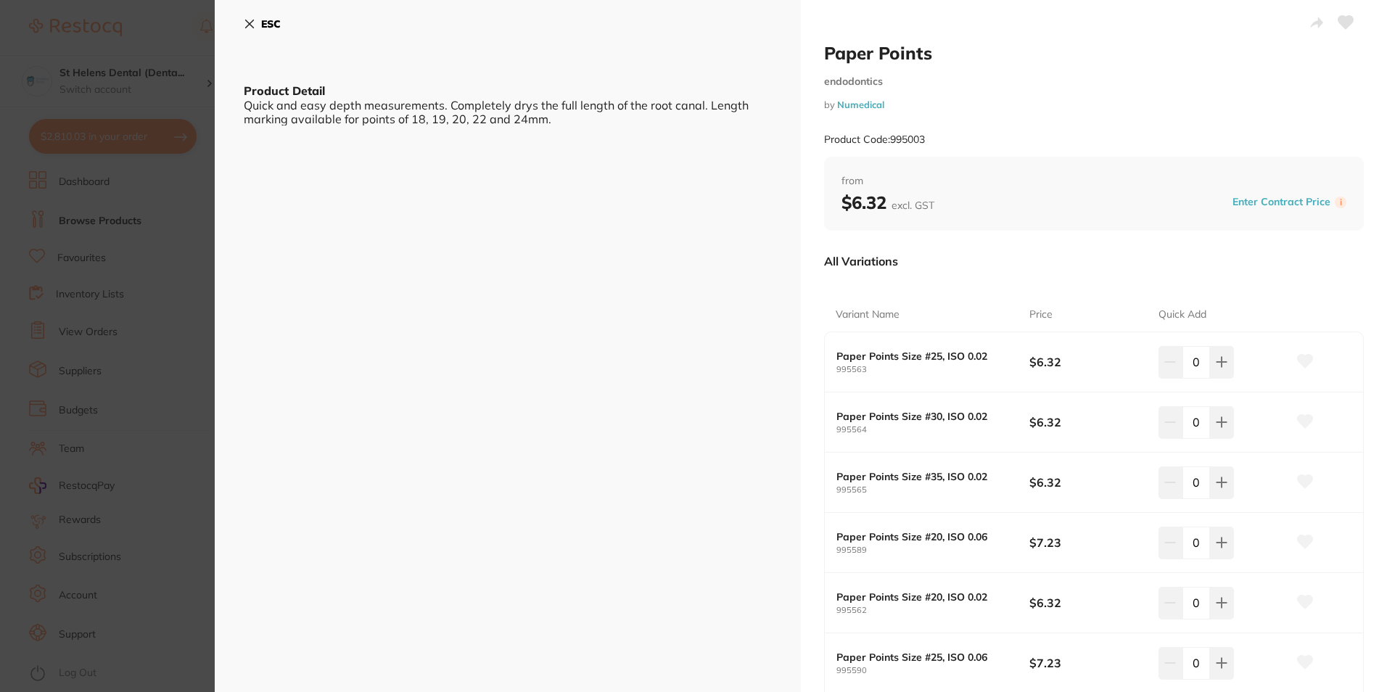
click at [147, 258] on section "Paper Points endodontics by Numedical Product Code: 995003 ESC Product Detail Q…" at bounding box center [693, 346] width 1387 height 692
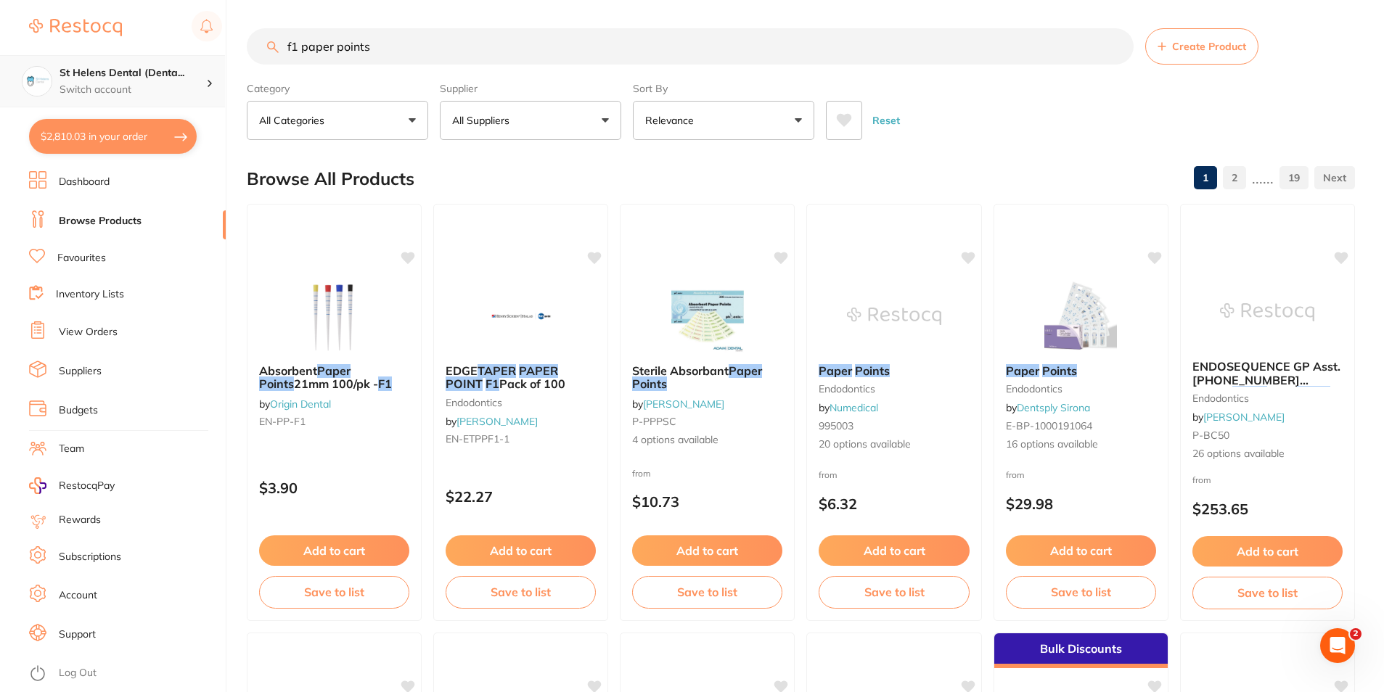
scroll to position [1, 0]
drag, startPoint x: 437, startPoint y: 55, endPoint x: 202, endPoint y: 54, distance: 234.3
click at [200, 55] on div "$2,810.03 St Helens Dental (Denta... Switch account St Helens Dental (DentalTow…" at bounding box center [692, 345] width 1384 height 692
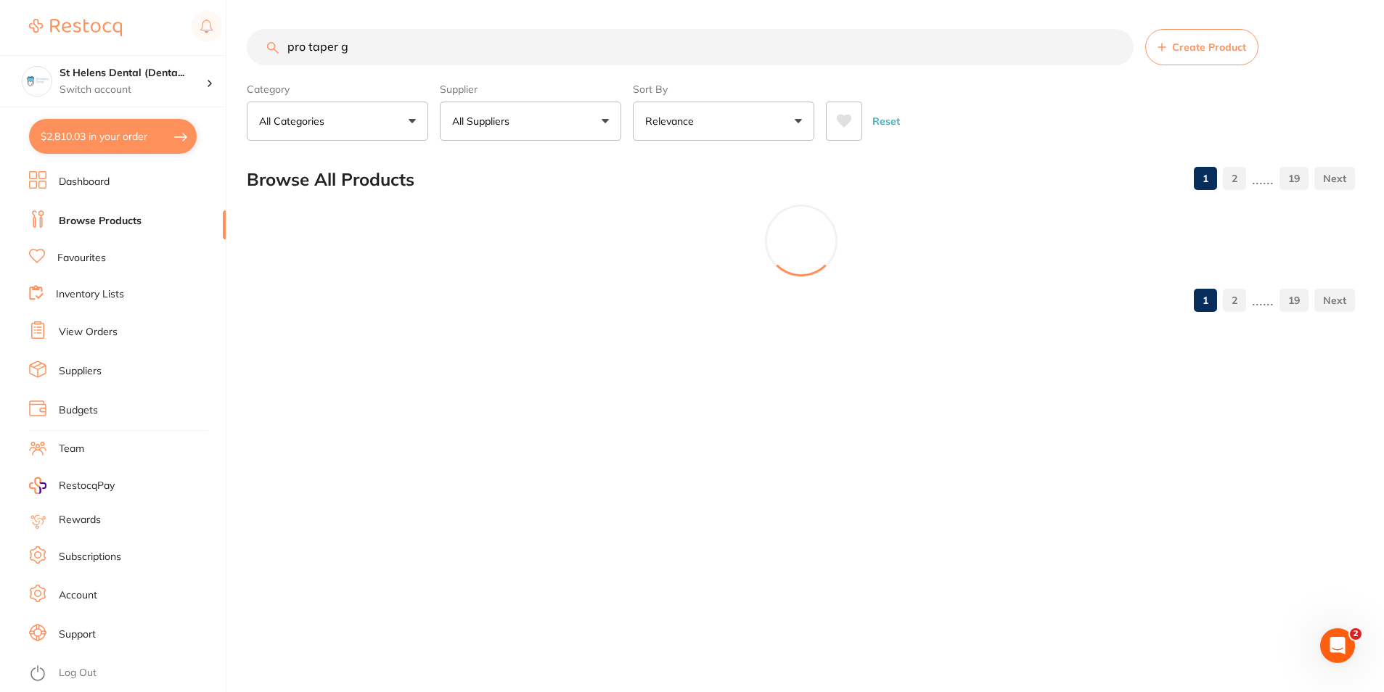
scroll to position [0, 0]
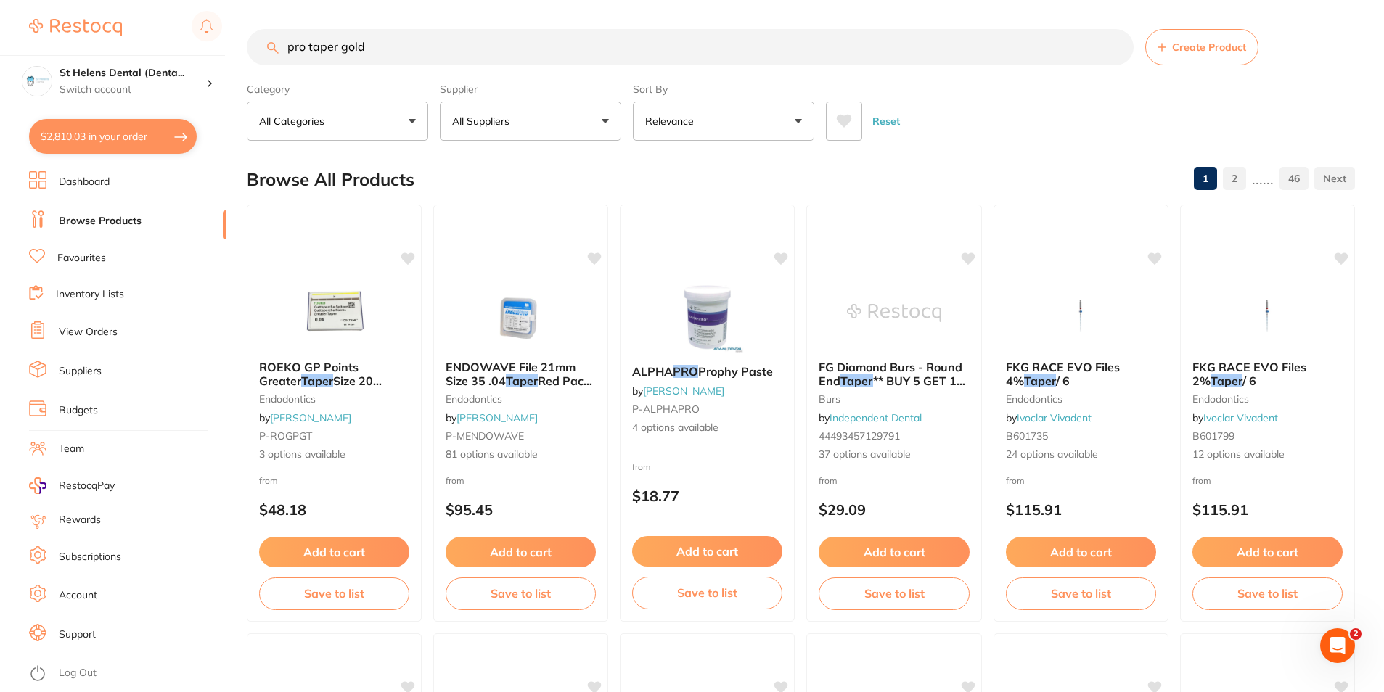
type input "pro taper gold"
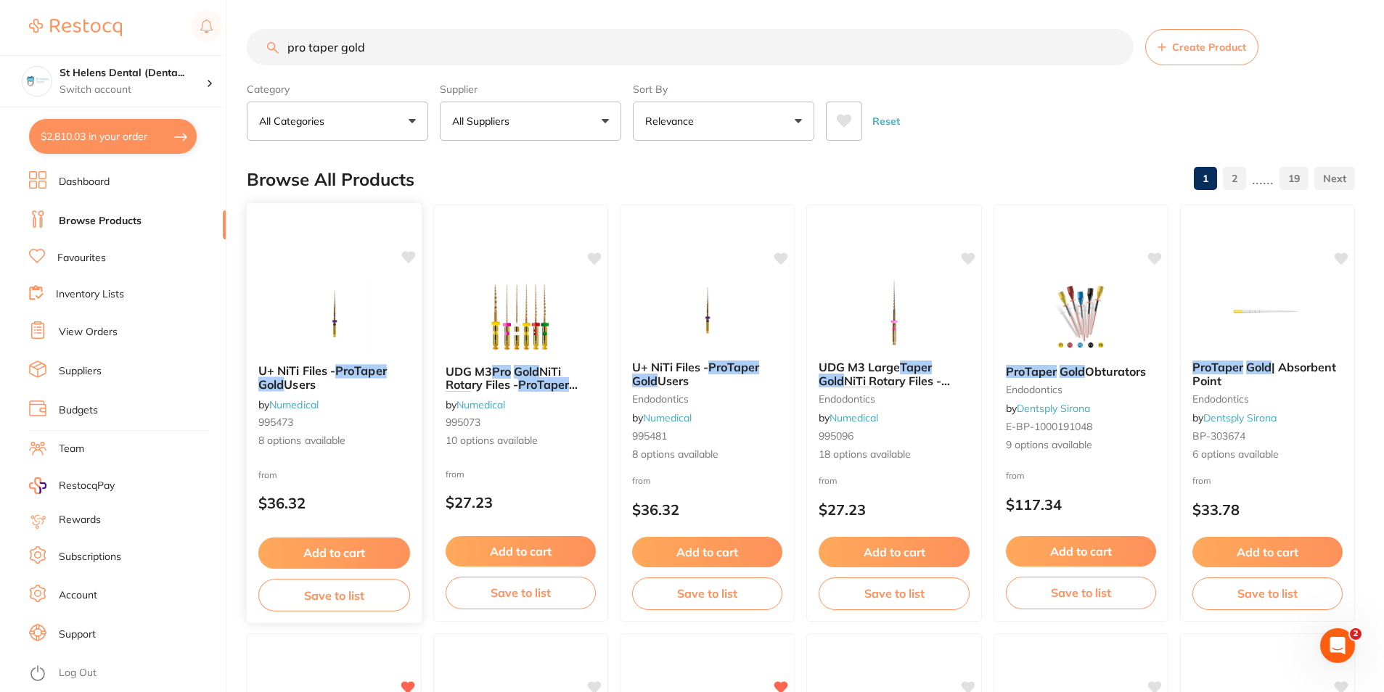
click at [309, 382] on span "Users" at bounding box center [299, 384] width 31 height 15
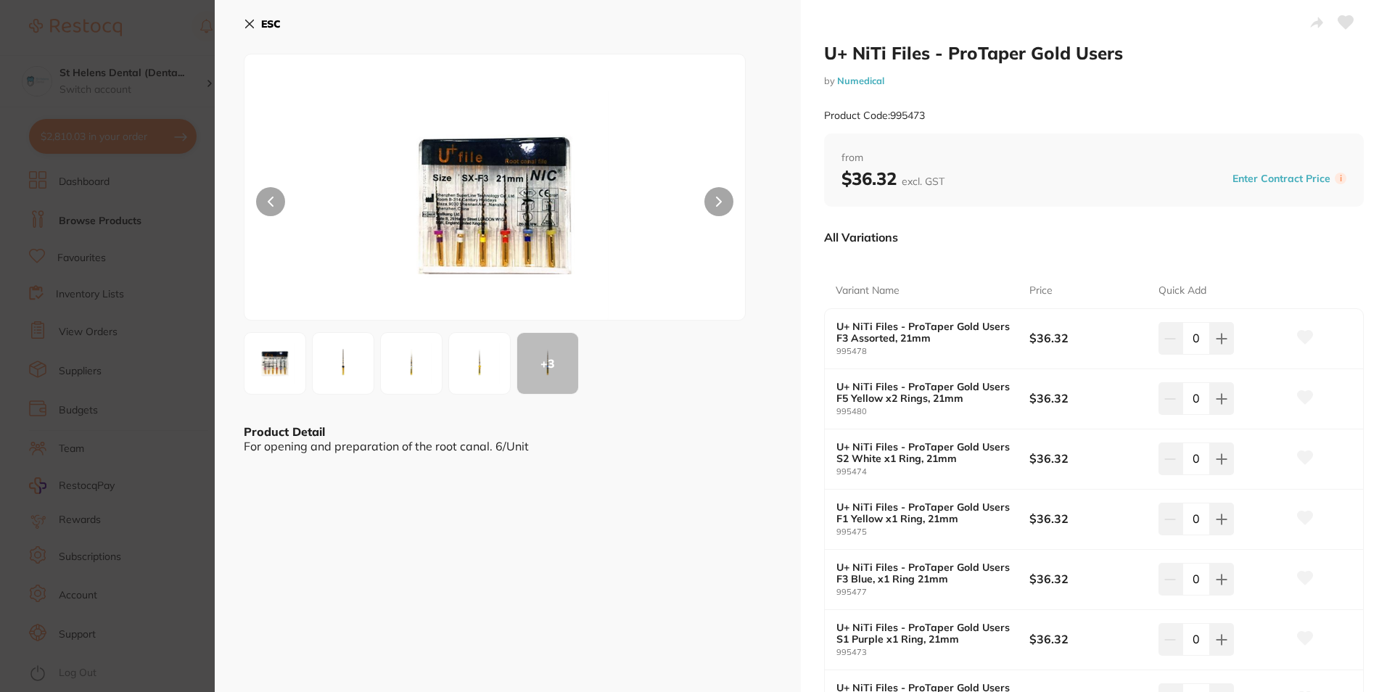
click at [723, 208] on button at bounding box center [718, 201] width 29 height 29
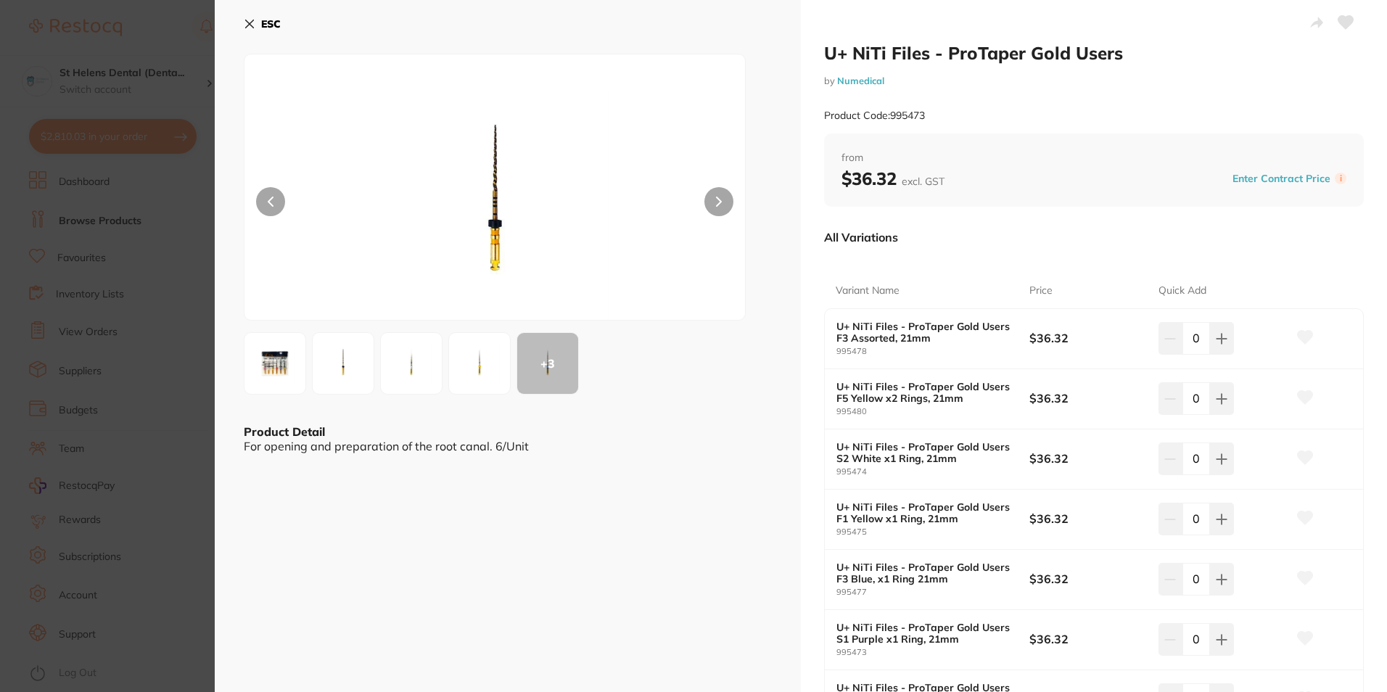
click at [723, 208] on button at bounding box center [718, 201] width 29 height 29
click at [720, 207] on button at bounding box center [718, 201] width 29 height 29
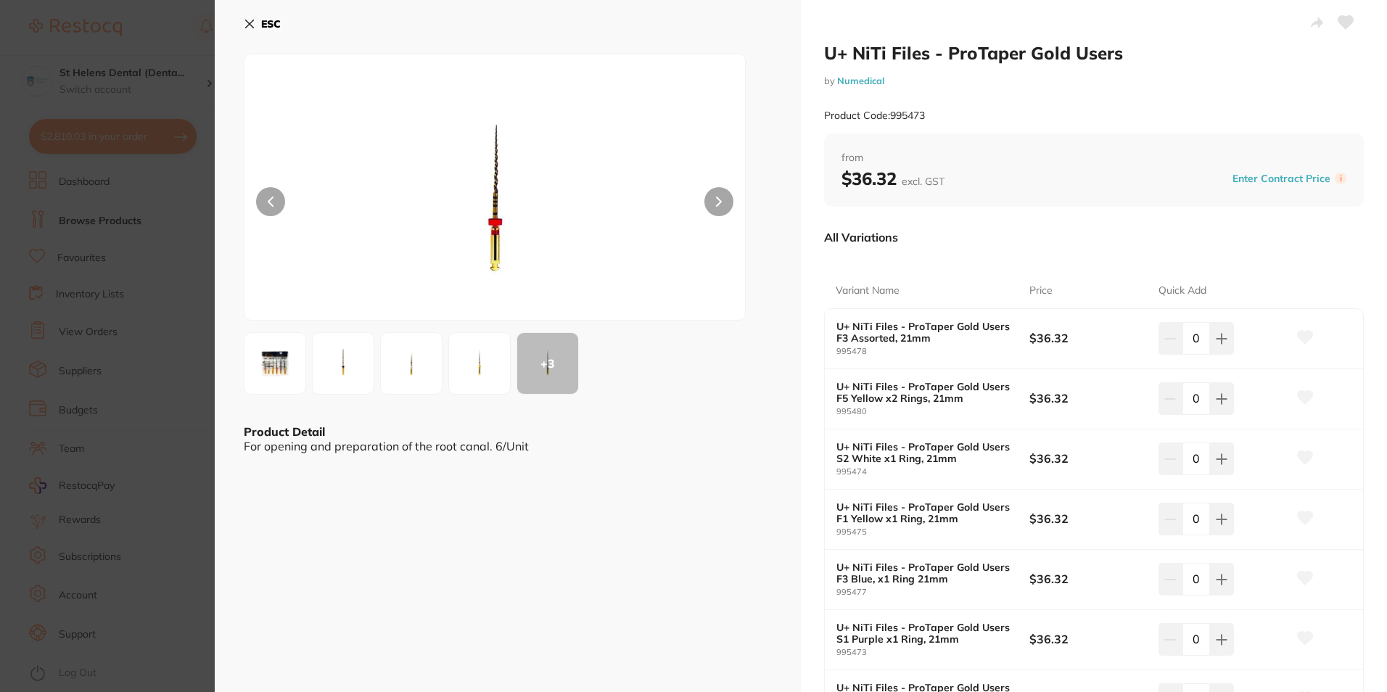
click at [720, 207] on button at bounding box center [718, 201] width 29 height 29
click at [279, 362] on img at bounding box center [275, 363] width 52 height 52
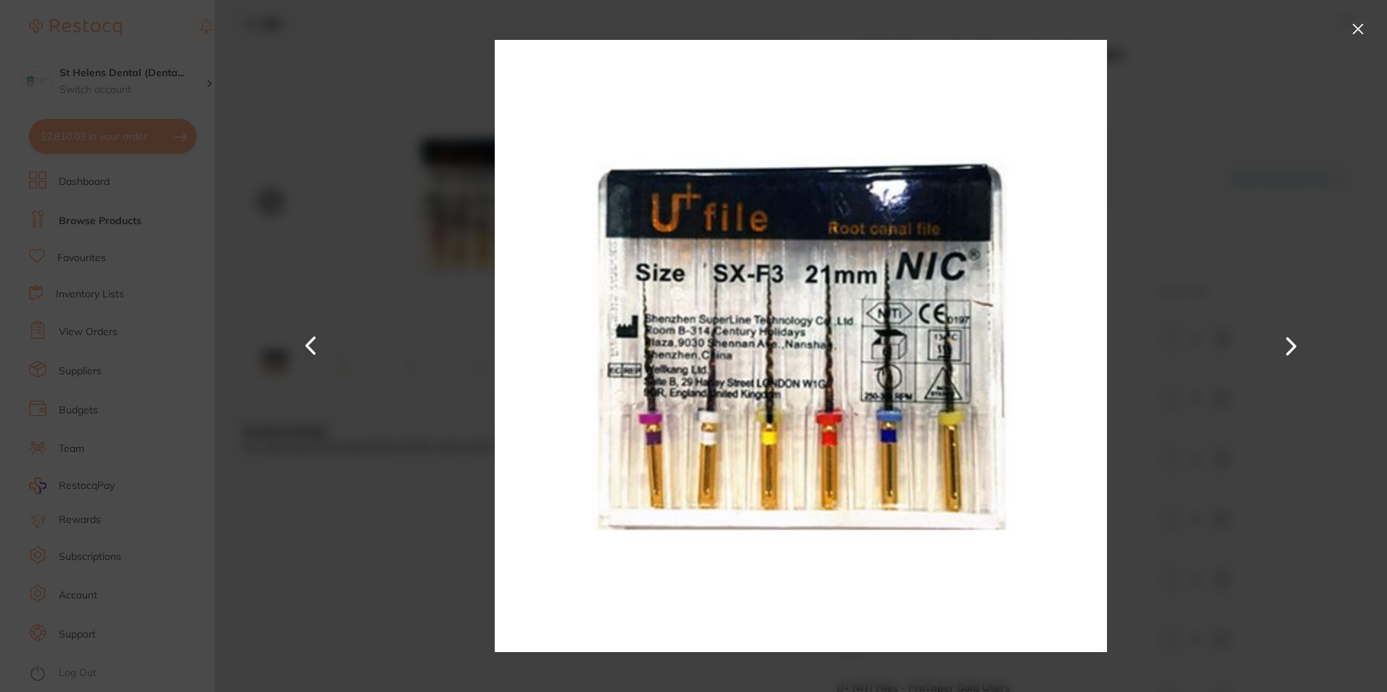
click at [348, 293] on div at bounding box center [801, 346] width 1172 height 692
click at [1356, 30] on button at bounding box center [1358, 28] width 23 height 23
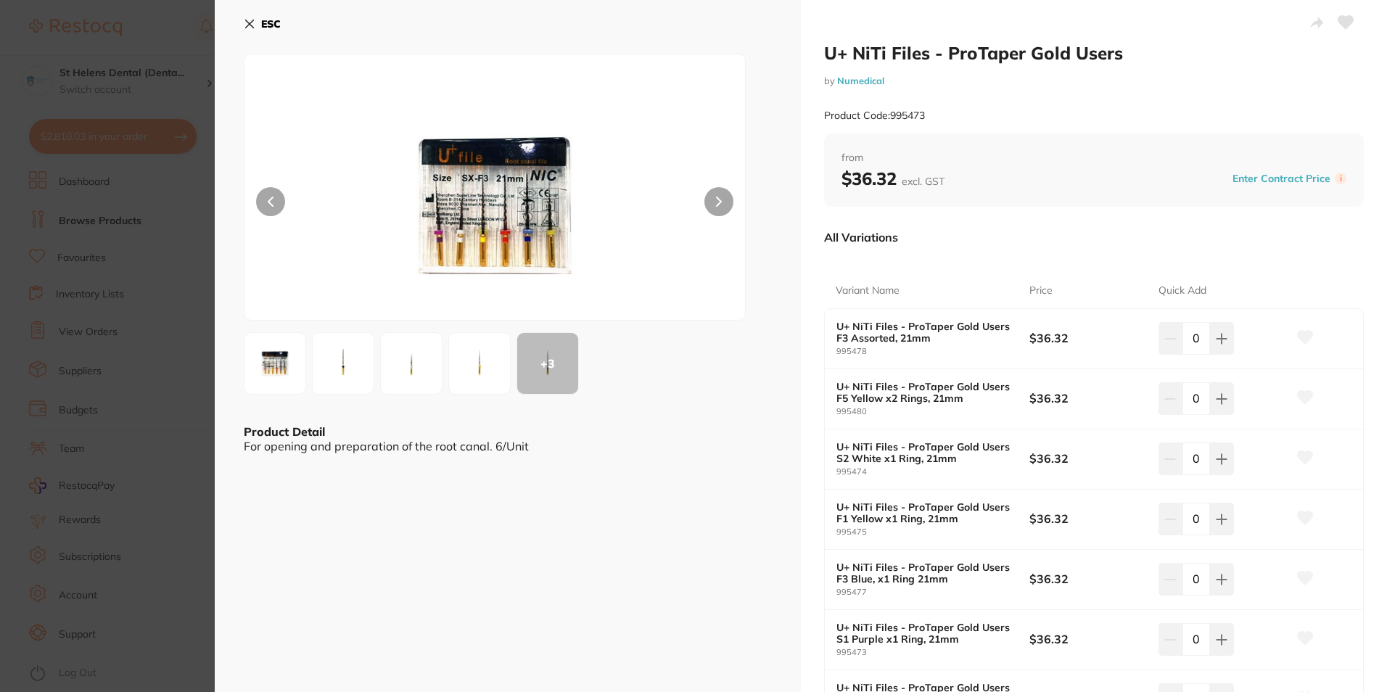
click at [155, 138] on section "U+ NiTi Files - ProTaper Gold Users by Numedical Product Code: 995473 ESC + 3 P…" at bounding box center [693, 346] width 1387 height 692
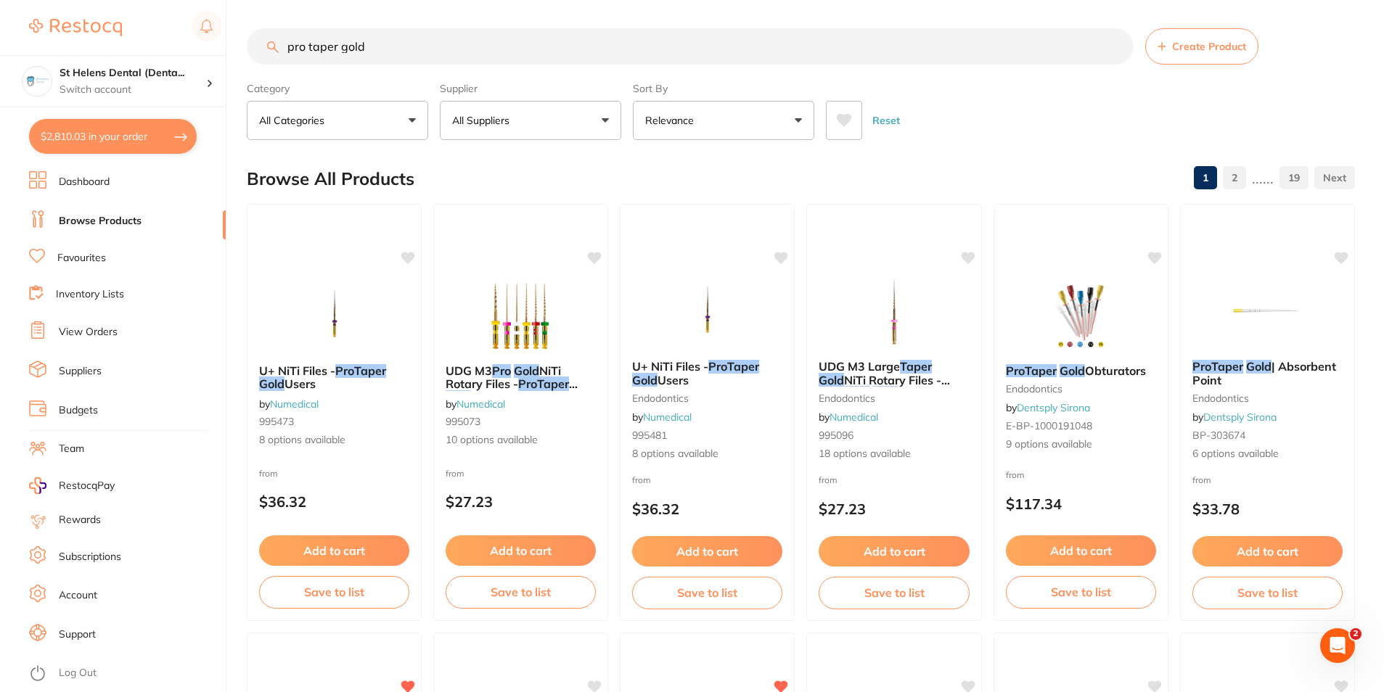
drag, startPoint x: 530, startPoint y: 380, endPoint x: 520, endPoint y: 380, distance: 10.2
click at [530, 380] on em "ProTaper" at bounding box center [543, 384] width 51 height 15
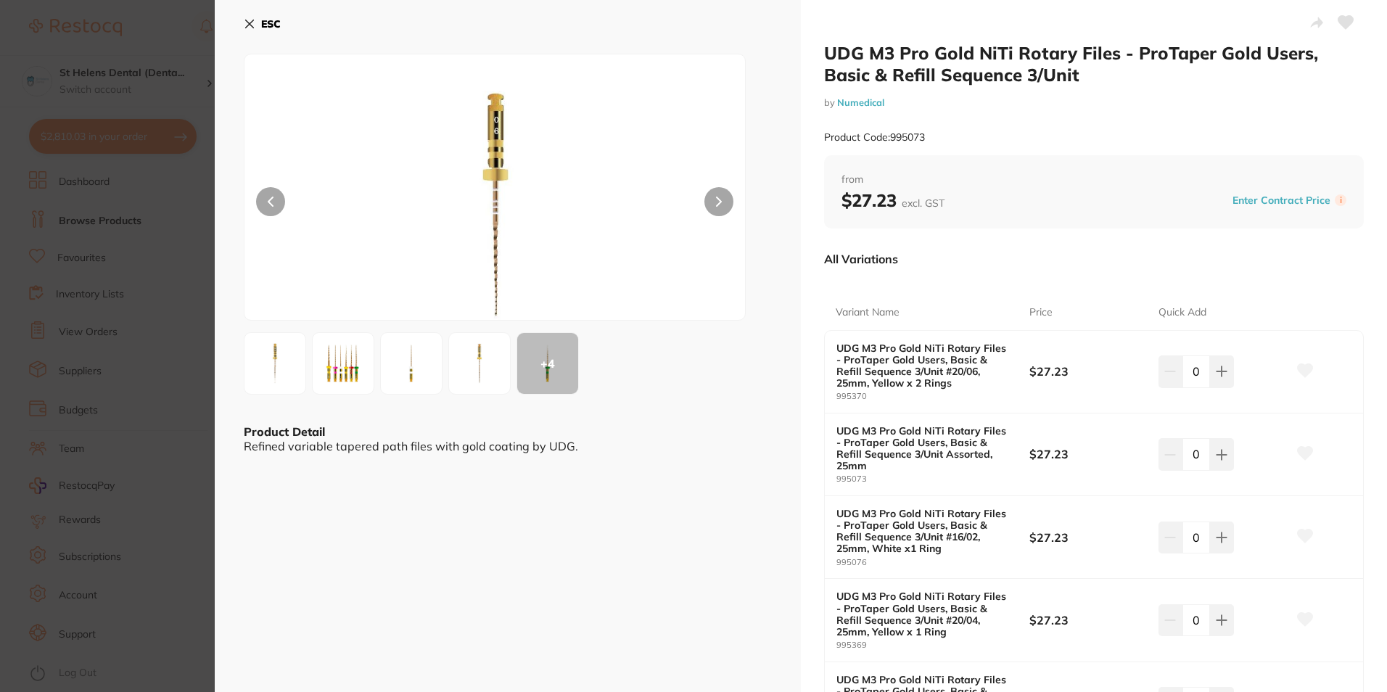
click at [349, 369] on img at bounding box center [343, 363] width 52 height 52
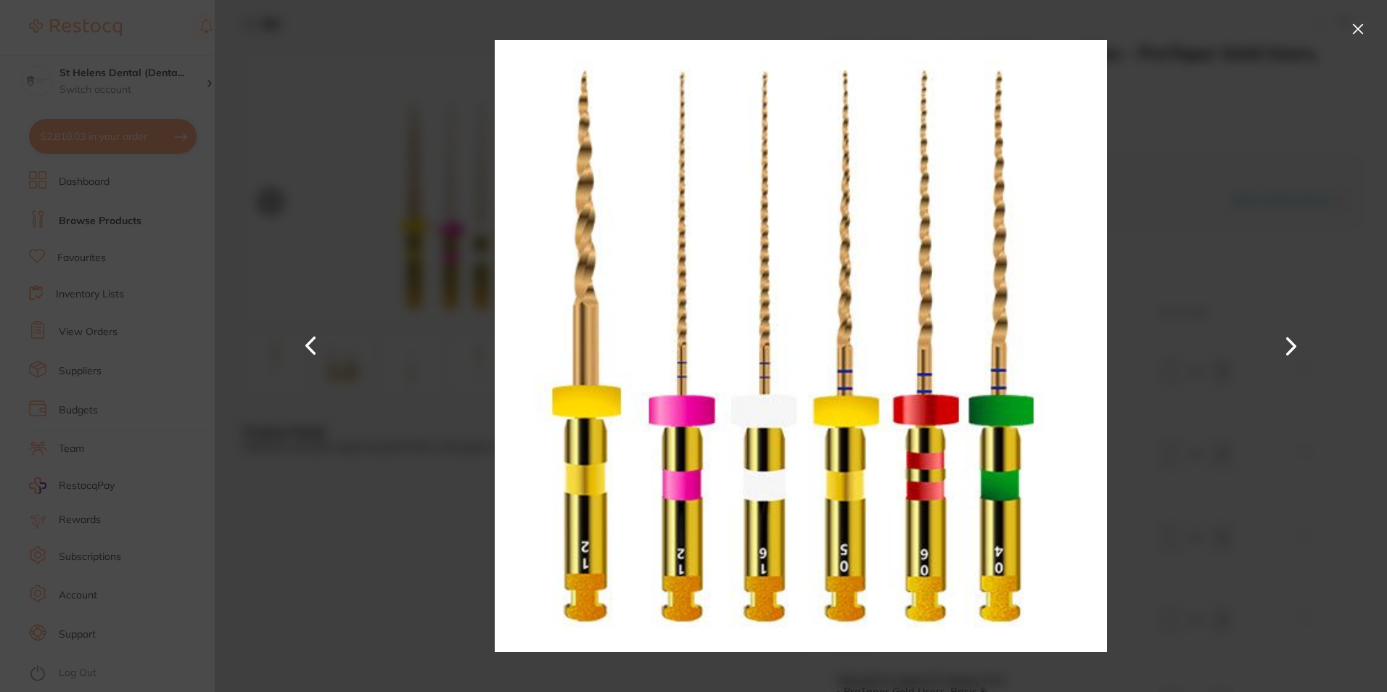
click at [380, 367] on div at bounding box center [801, 346] width 1172 height 692
click at [1354, 22] on button at bounding box center [1358, 28] width 23 height 23
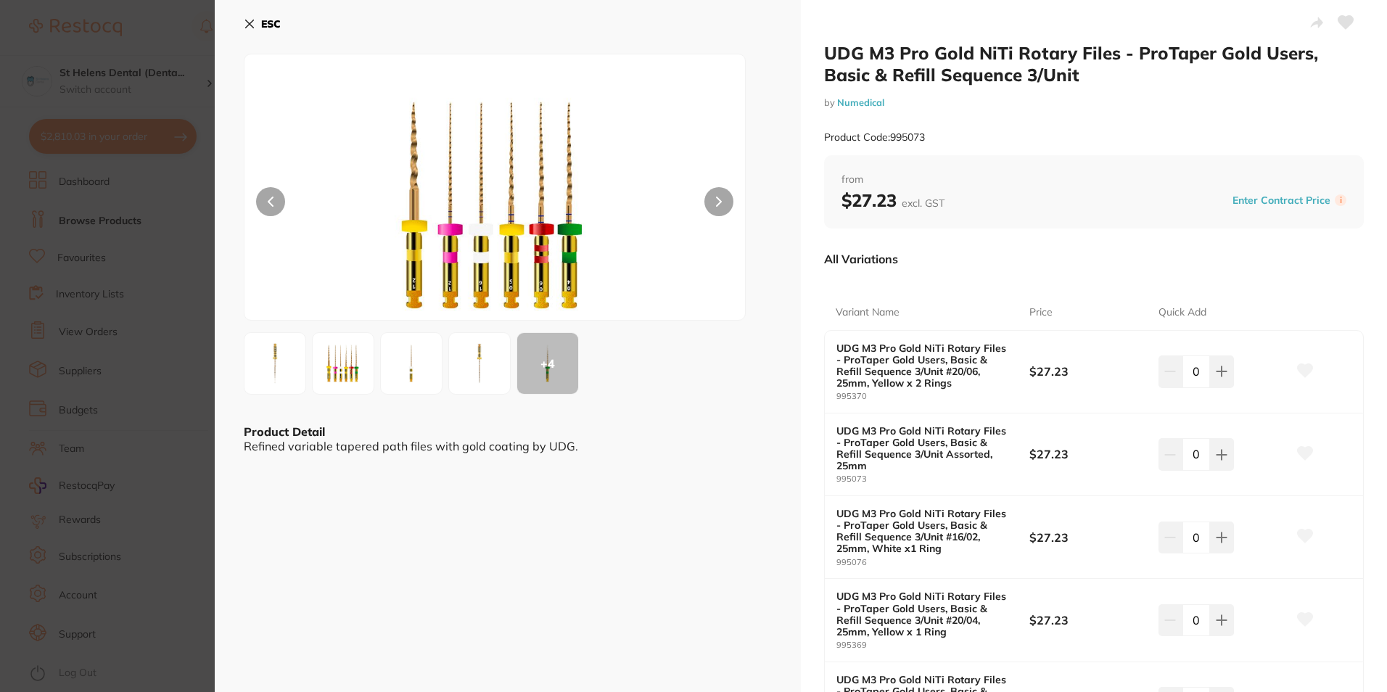
click at [274, 28] on b "ESC" at bounding box center [271, 23] width 20 height 13
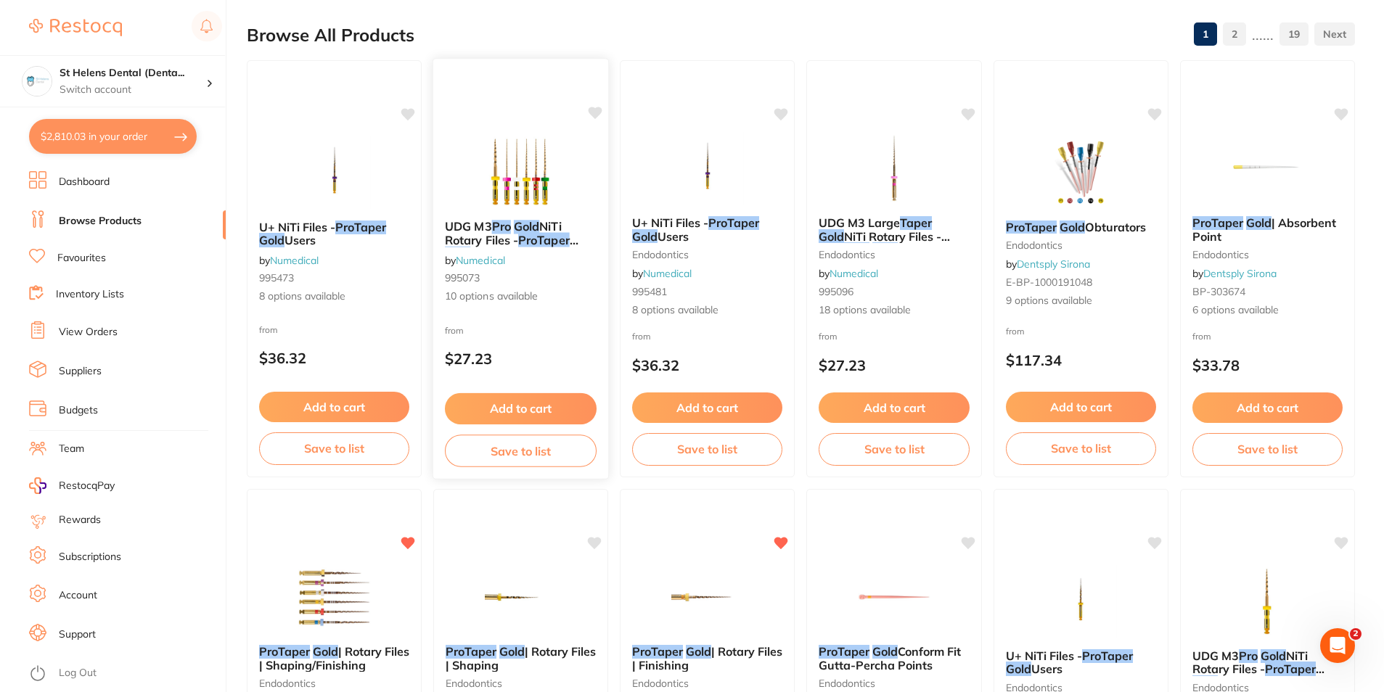
scroll to position [146, 0]
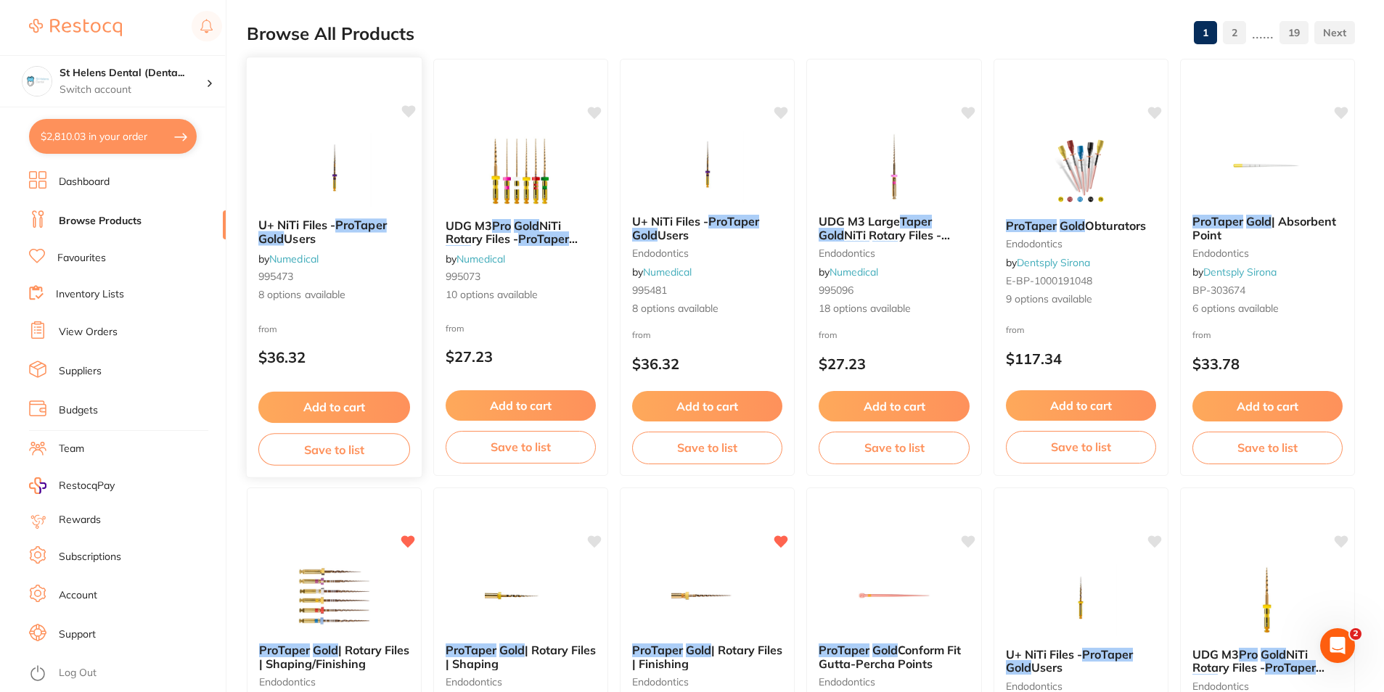
click at [306, 231] on span "Users" at bounding box center [299, 238] width 31 height 15
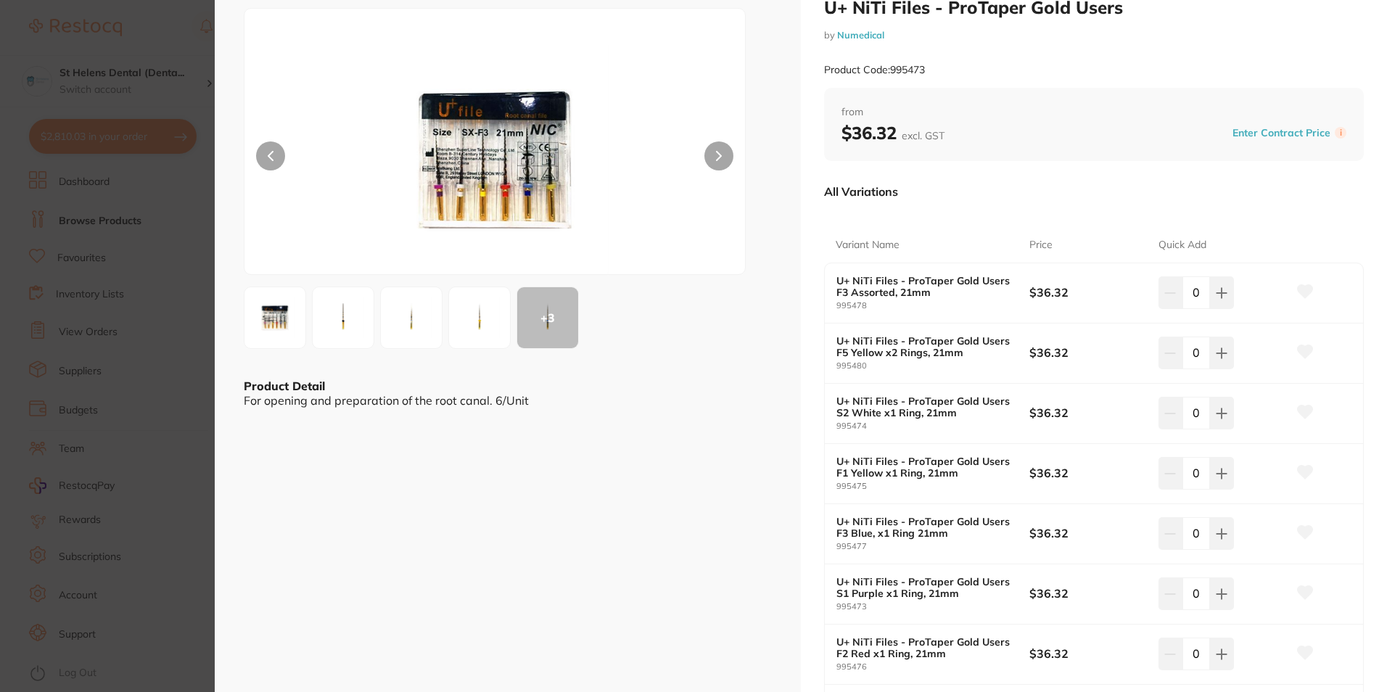
scroll to position [45, 0]
click at [900, 284] on b "U+ NiTi Files - ProTaper Gold Users F3 Assorted, 21mm" at bounding box center [923, 287] width 174 height 23
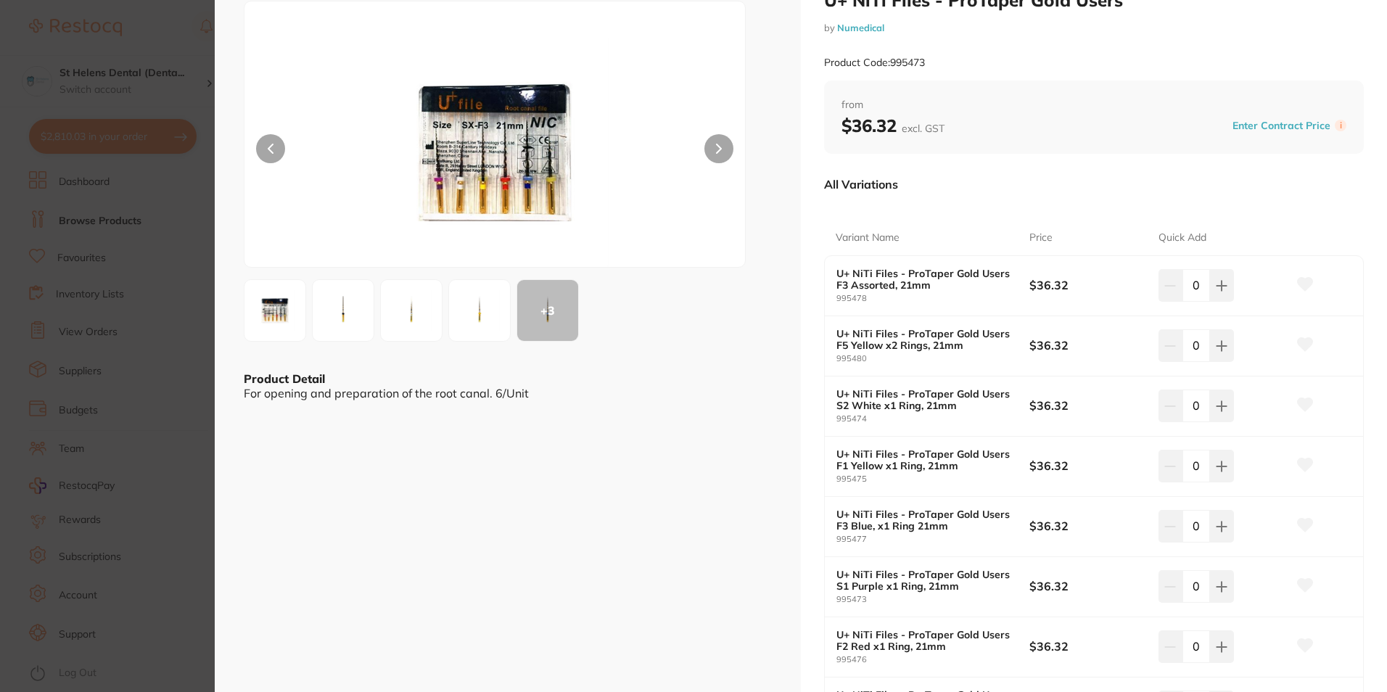
scroll to position [73, 0]
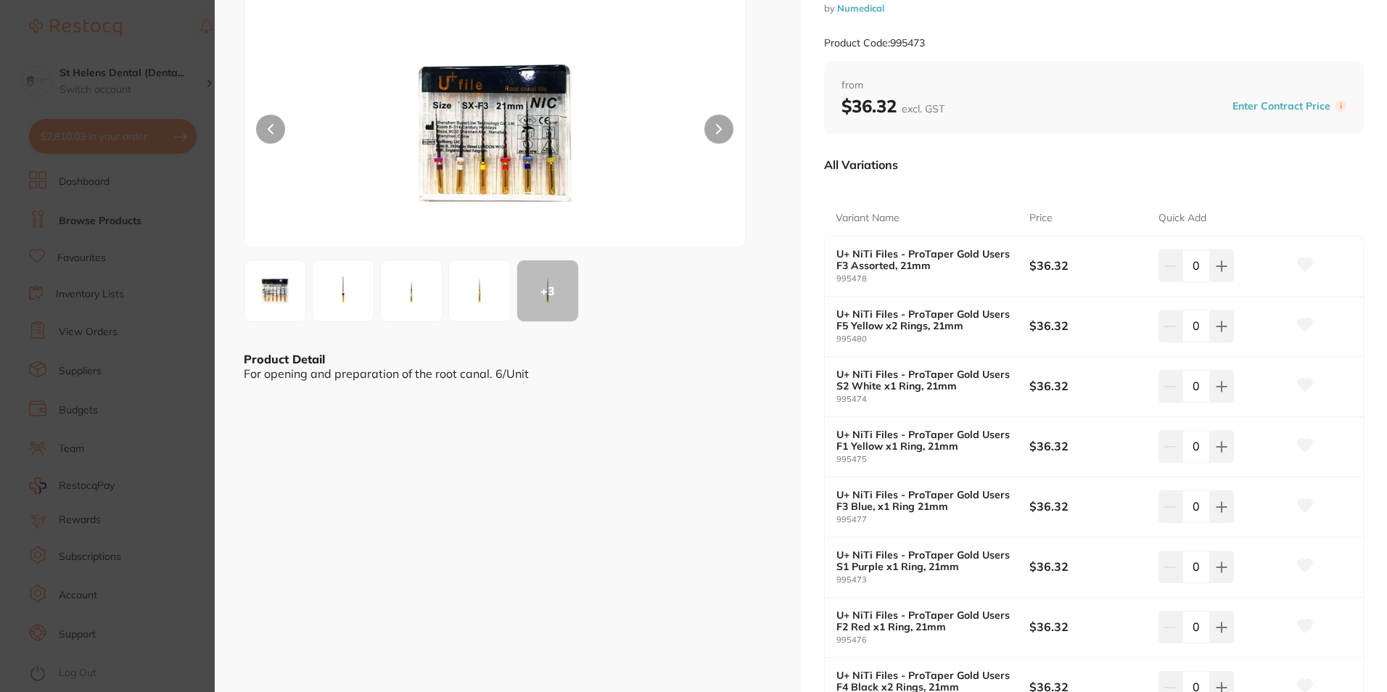
click at [879, 268] on b "U+ NiTi Files - ProTaper Gold Users F3 Assorted, 21mm" at bounding box center [923, 259] width 174 height 23
click at [184, 292] on section "U+ NiTi Files - ProTaper Gold Users by Numedical Product Code: 995473 ESC + 3 P…" at bounding box center [693, 346] width 1387 height 692
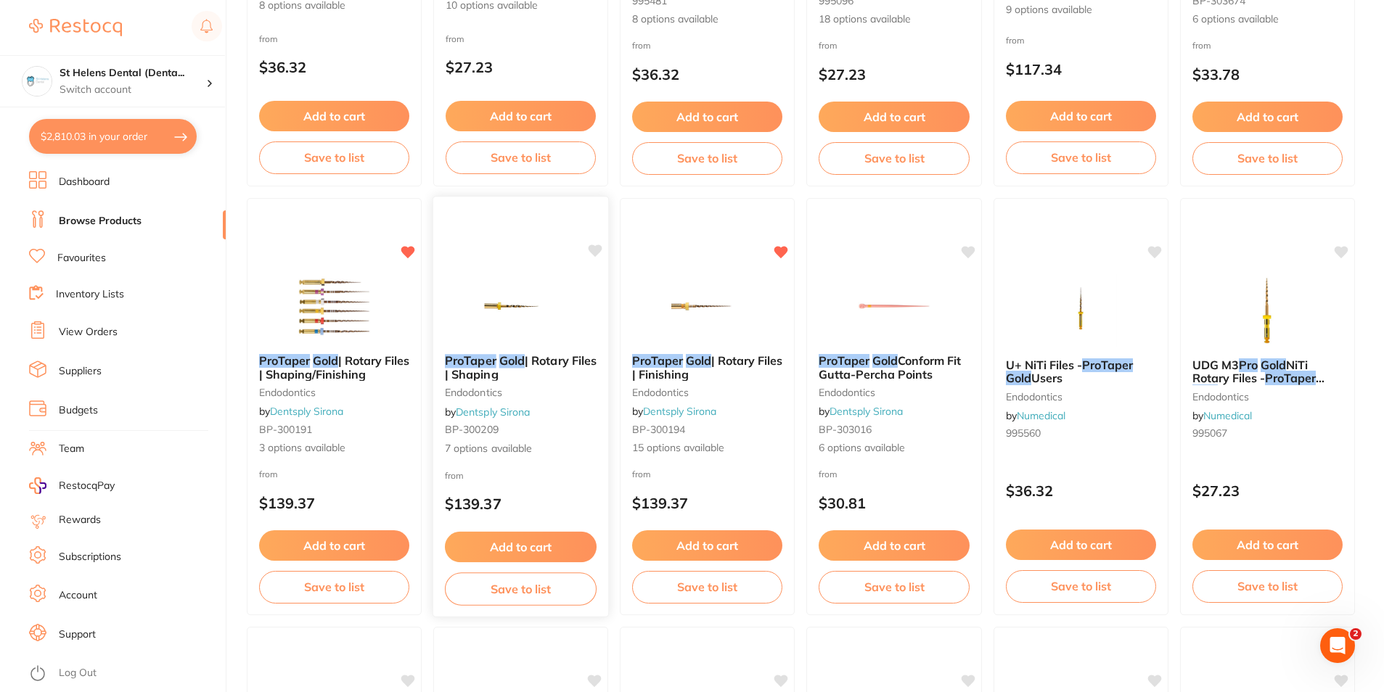
scroll to position [436, 0]
click at [311, 313] on img at bounding box center [334, 304] width 95 height 73
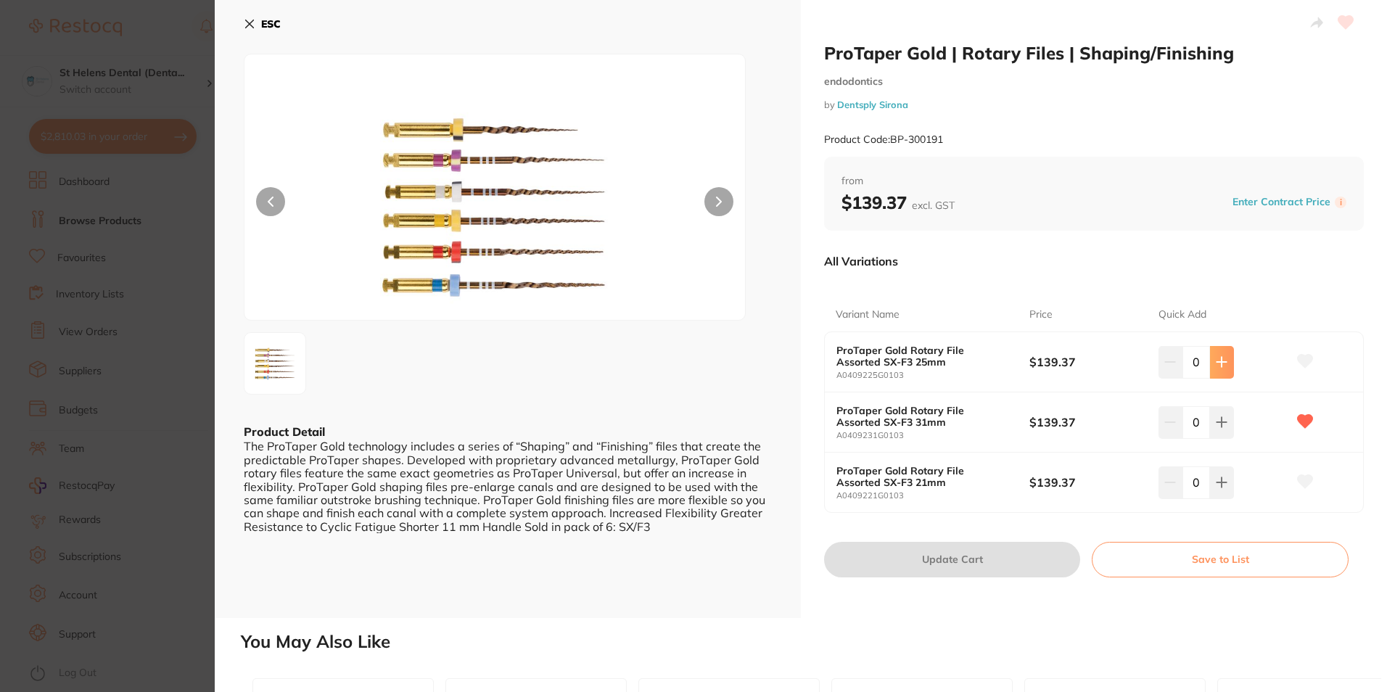
click at [1220, 368] on icon at bounding box center [1222, 362] width 12 height 12
type input "1"
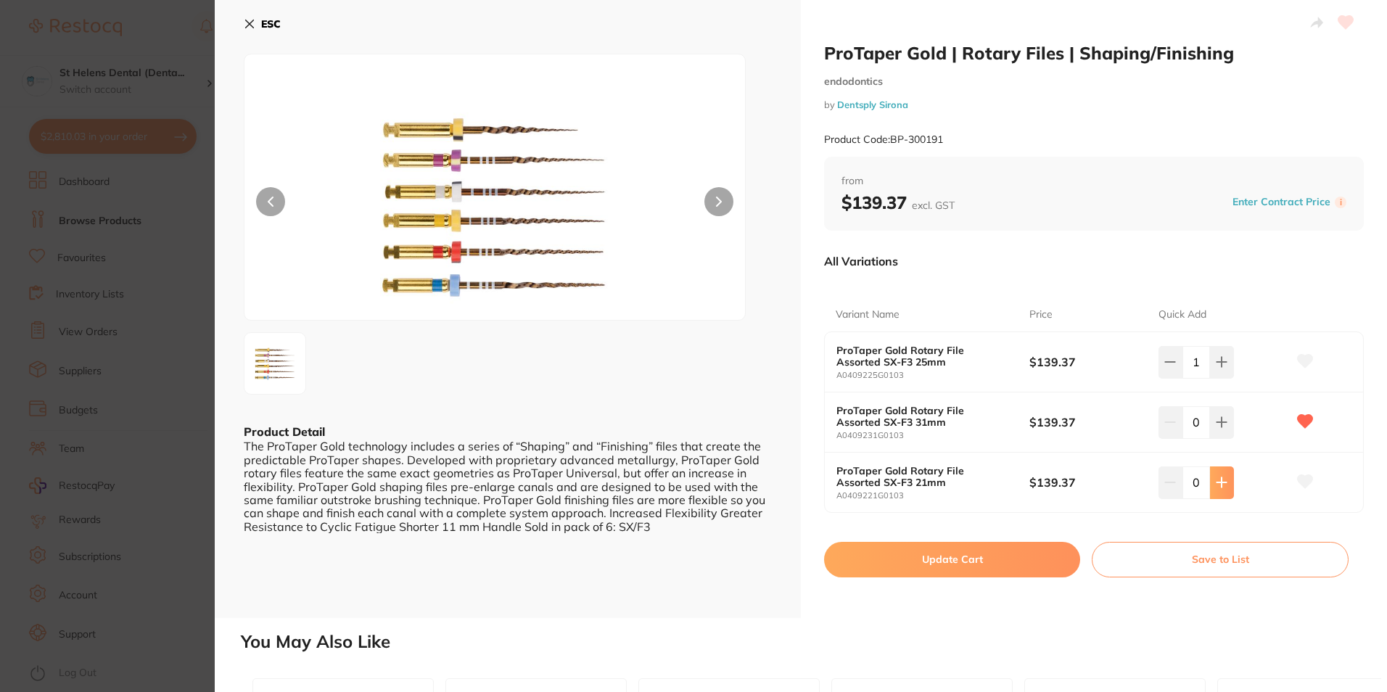
click at [1218, 378] on button at bounding box center [1222, 362] width 24 height 32
type input "1"
click at [1214, 378] on button at bounding box center [1222, 362] width 24 height 32
type input "1"
click at [1307, 360] on icon at bounding box center [1305, 361] width 15 height 13
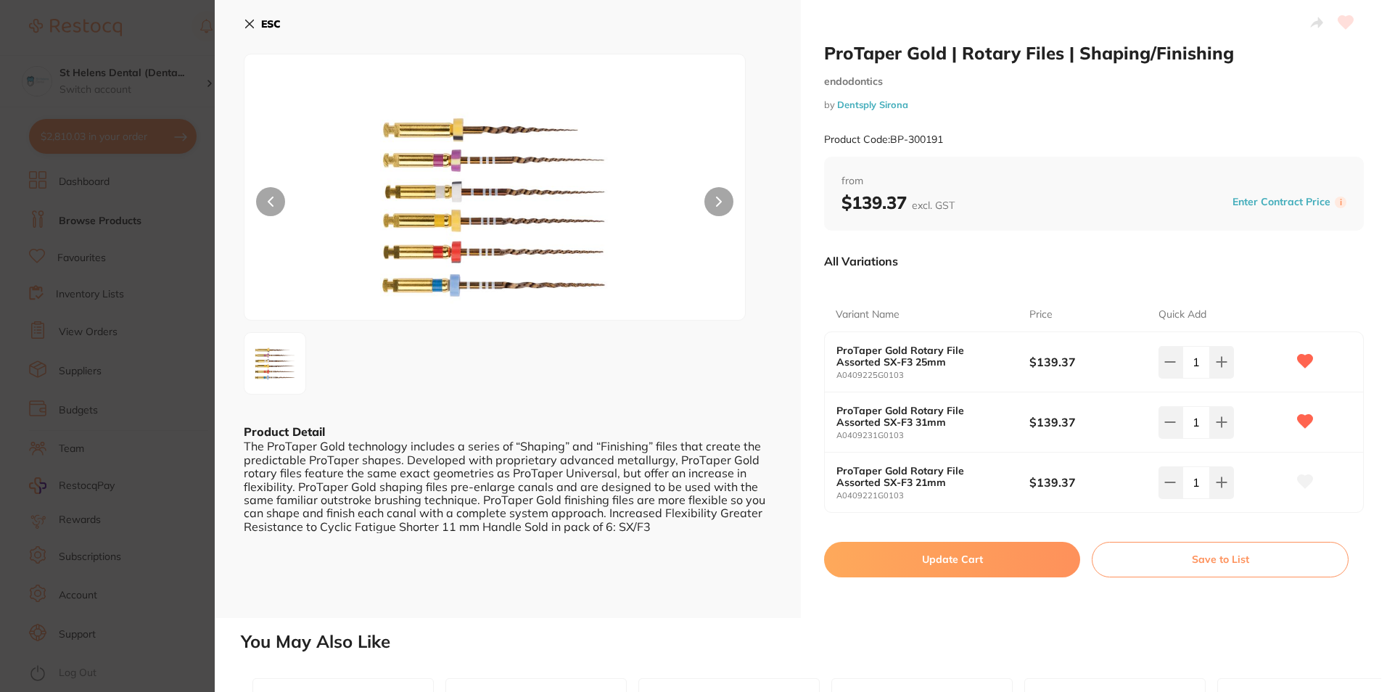
click at [1307, 485] on icon at bounding box center [1305, 481] width 16 height 15
click at [270, 25] on b "ESC" at bounding box center [271, 23] width 20 height 13
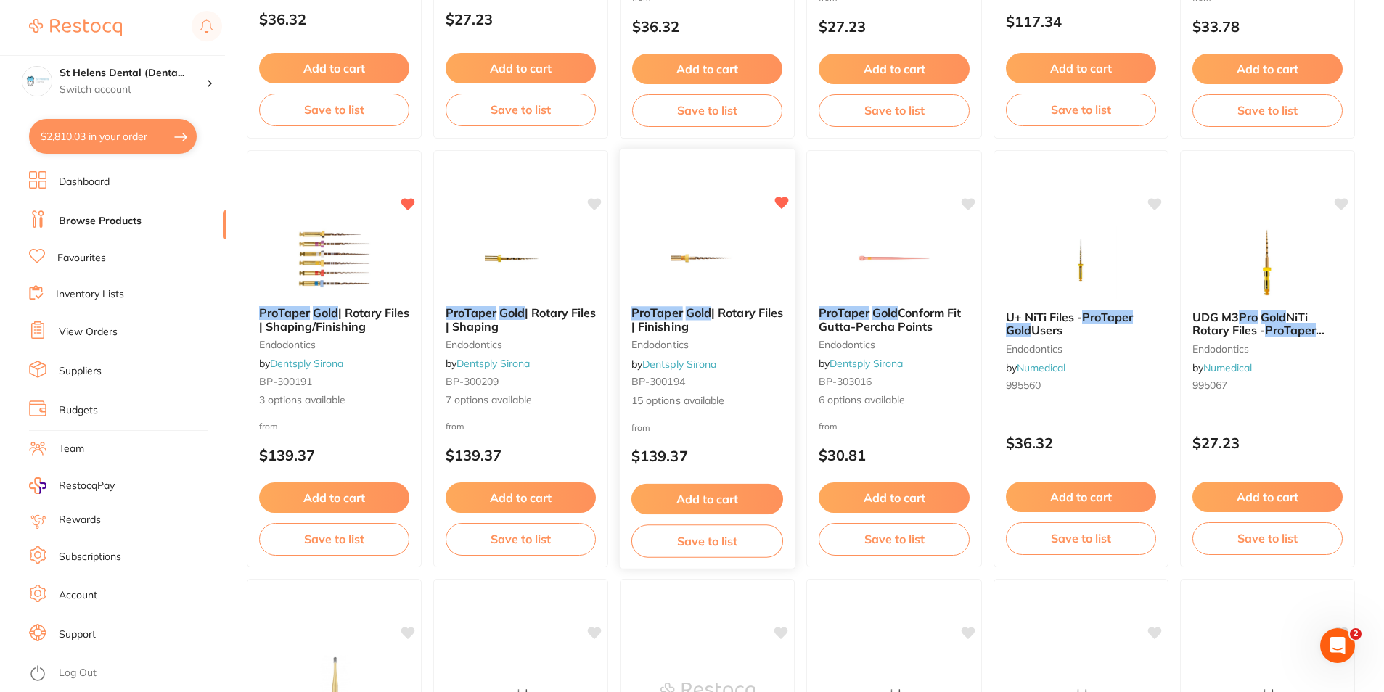
scroll to position [509, 0]
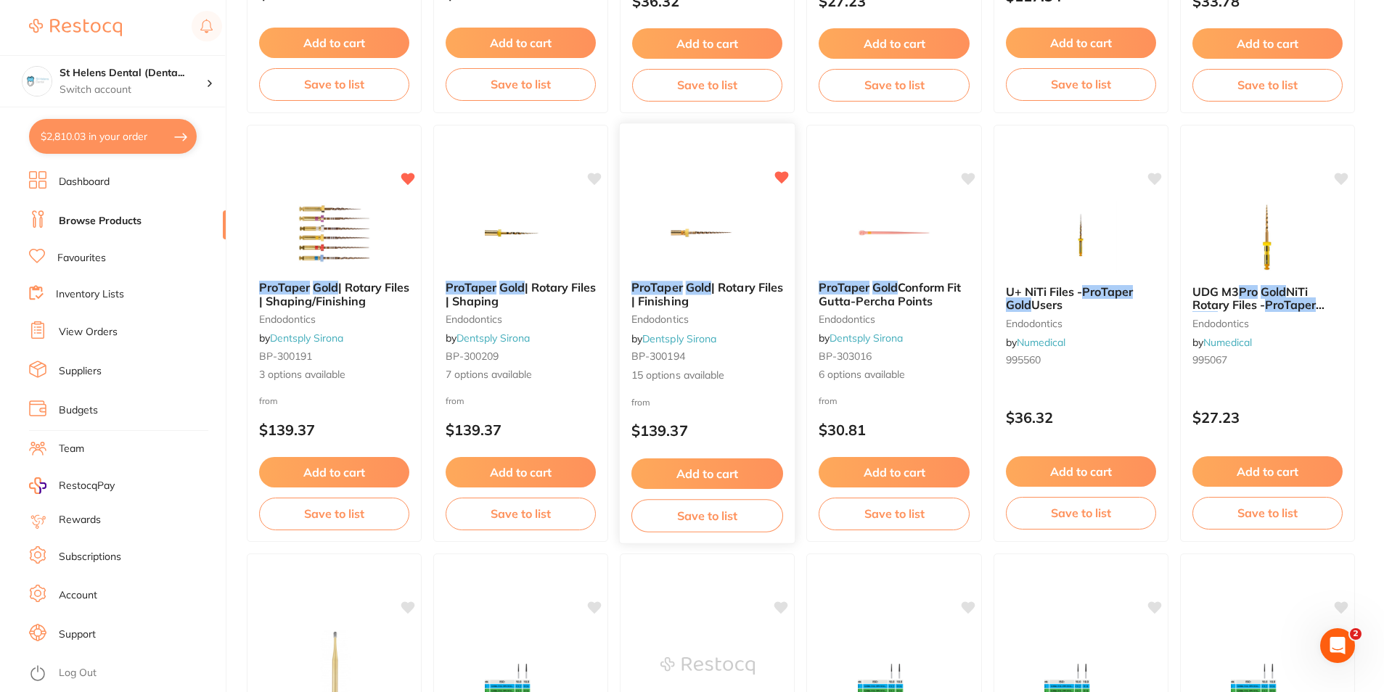
click at [687, 217] on img at bounding box center [706, 232] width 95 height 73
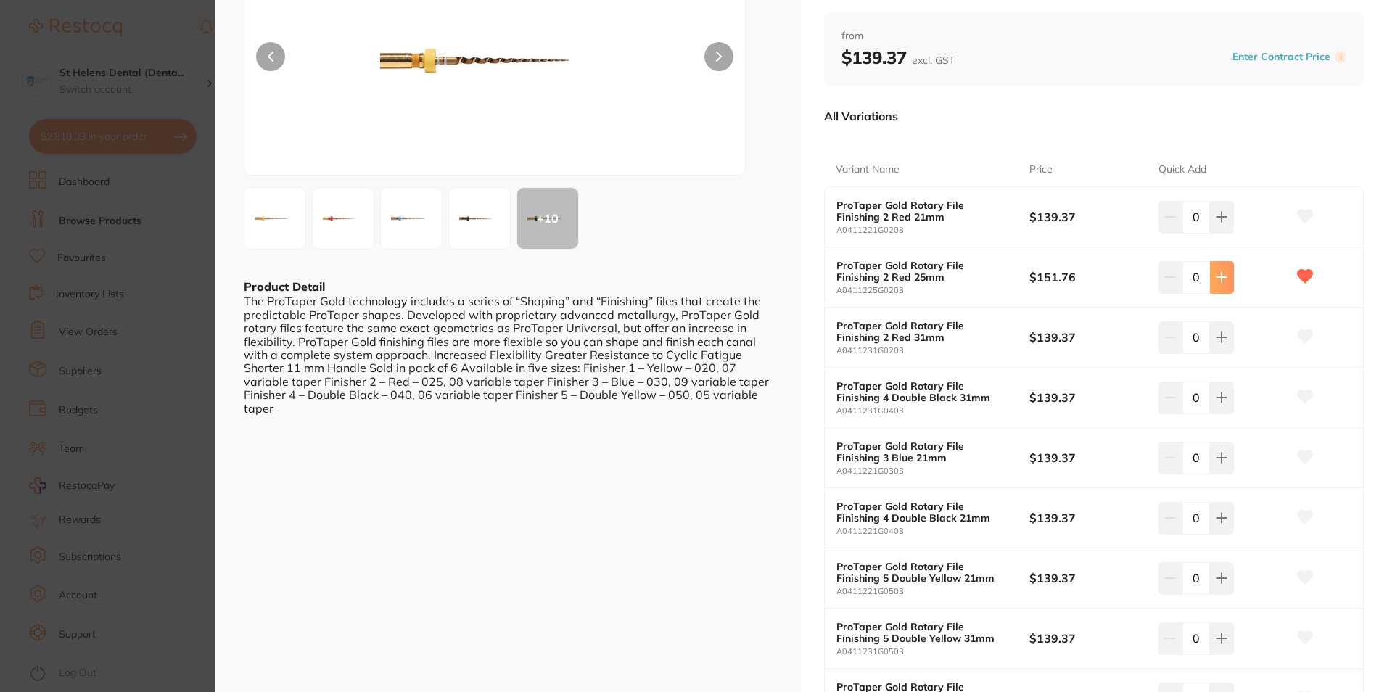
click at [1217, 223] on icon at bounding box center [1222, 217] width 12 height 12
type input "1"
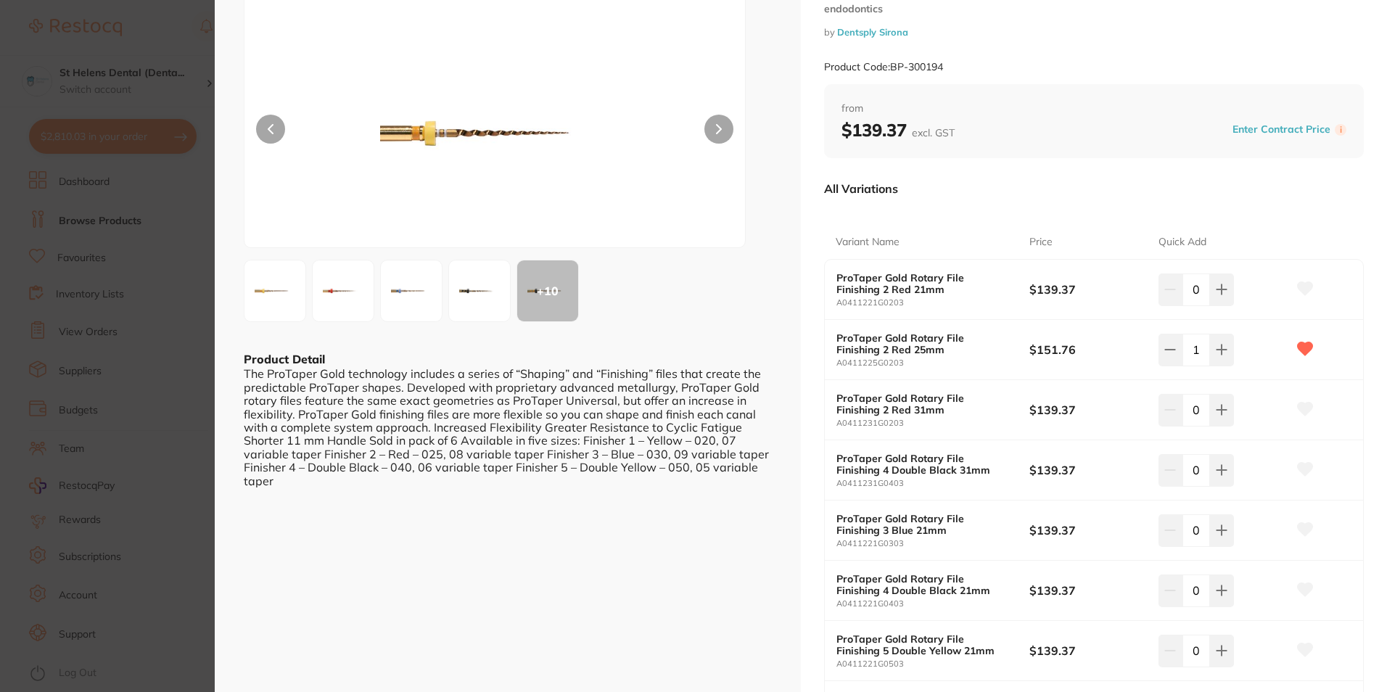
drag, startPoint x: 1228, startPoint y: 290, endPoint x: 1322, endPoint y: 306, distance: 94.9
click at [1228, 291] on button at bounding box center [1222, 290] width 24 height 32
type input "1"
click at [1302, 289] on icon at bounding box center [1305, 288] width 15 height 13
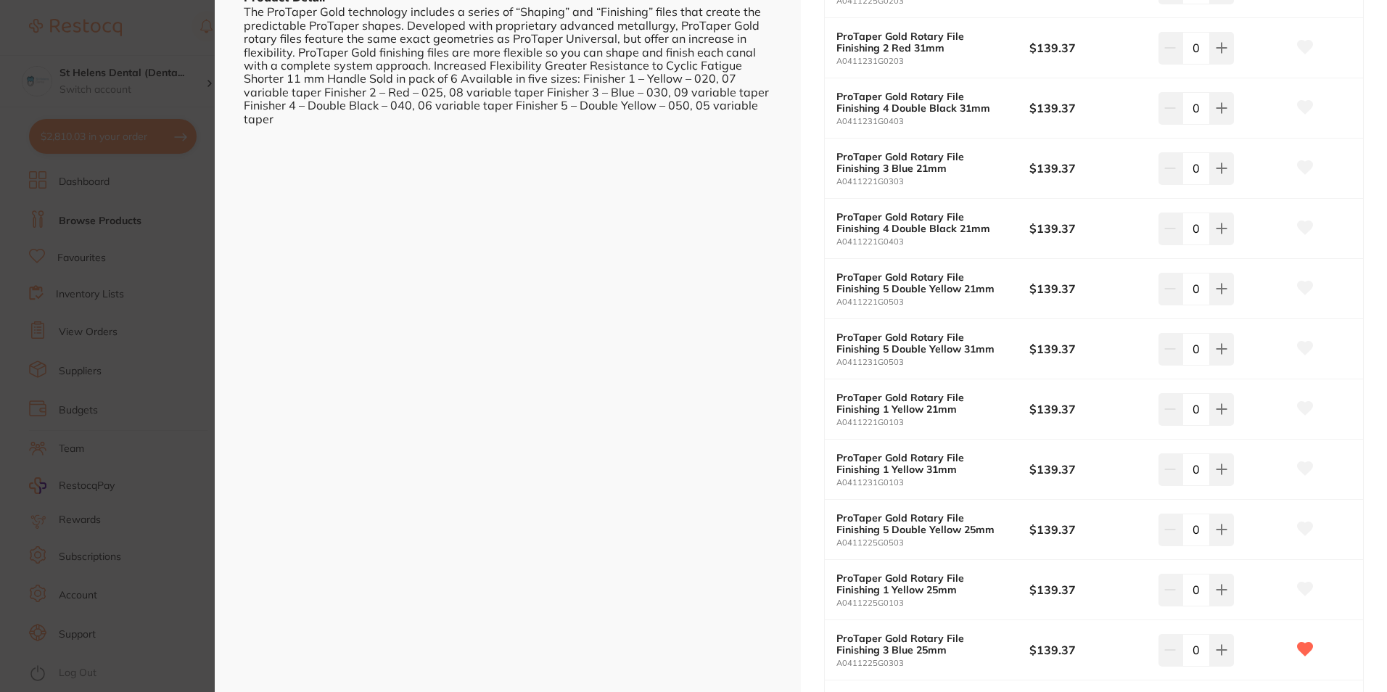
scroll to position [435, 0]
drag, startPoint x: 1298, startPoint y: 408, endPoint x: 1273, endPoint y: 408, distance: 24.7
click at [1299, 407] on icon at bounding box center [1305, 407] width 15 height 13
type input "1"
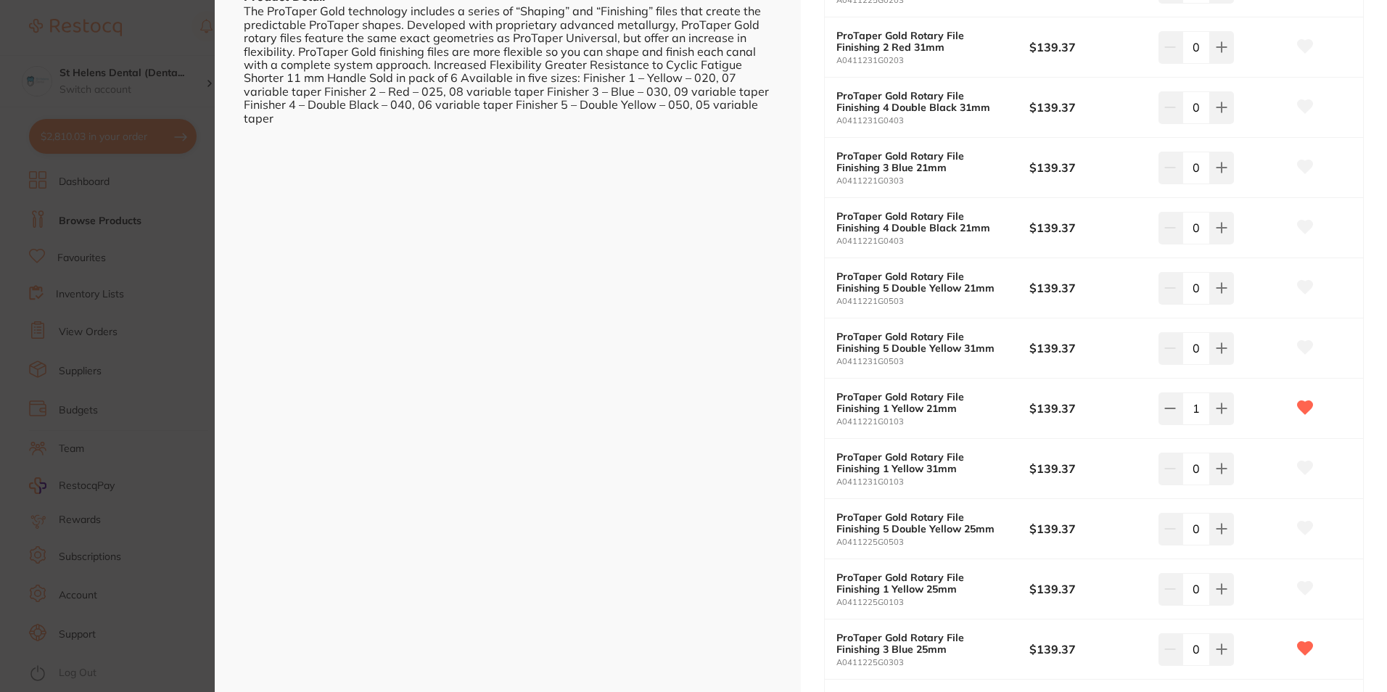
scroll to position [0, 0]
type input "1"
click at [1302, 583] on icon at bounding box center [1305, 588] width 15 height 13
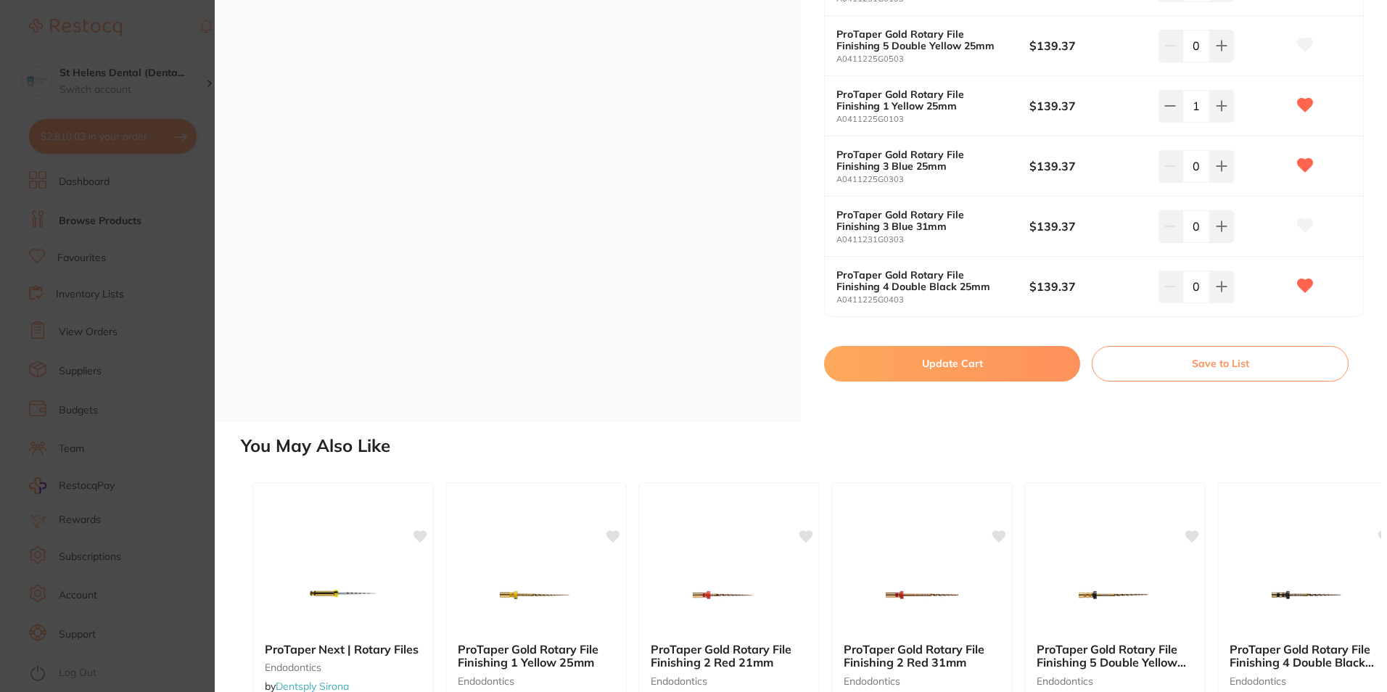
scroll to position [943, 0]
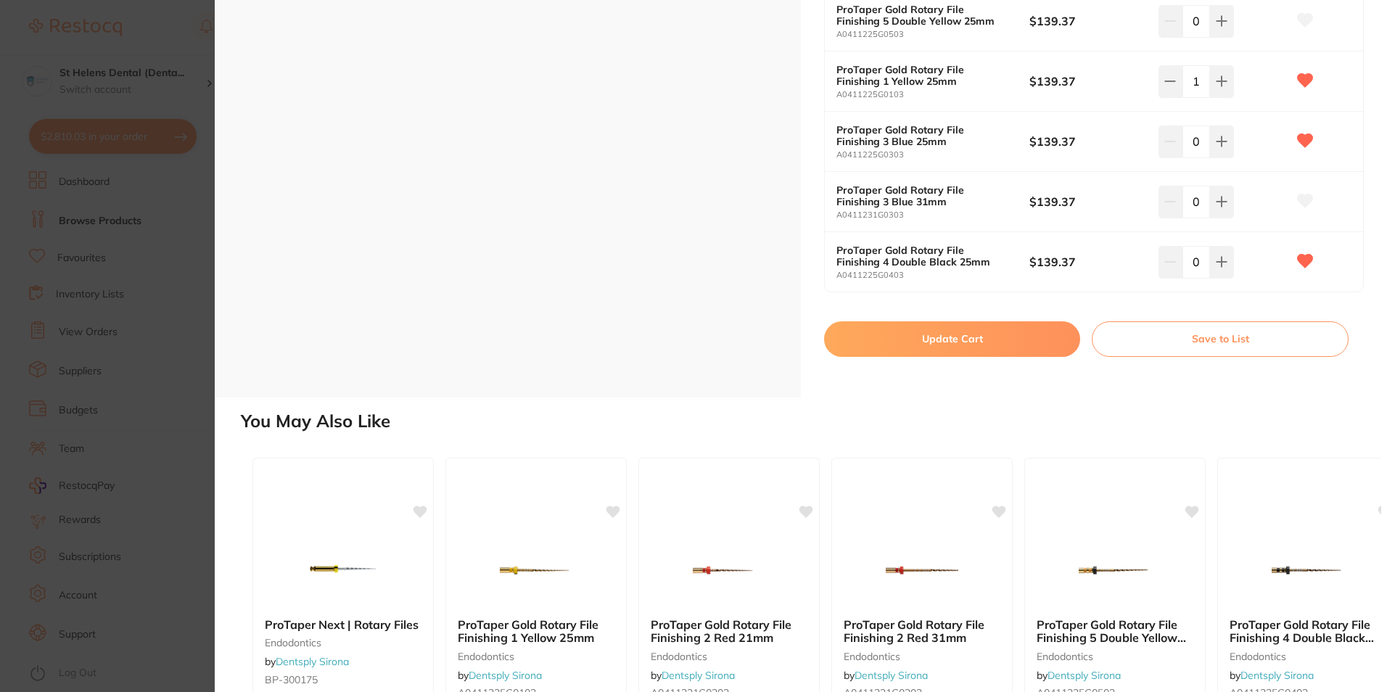
click at [1011, 340] on button "Update Cart" at bounding box center [952, 338] width 256 height 35
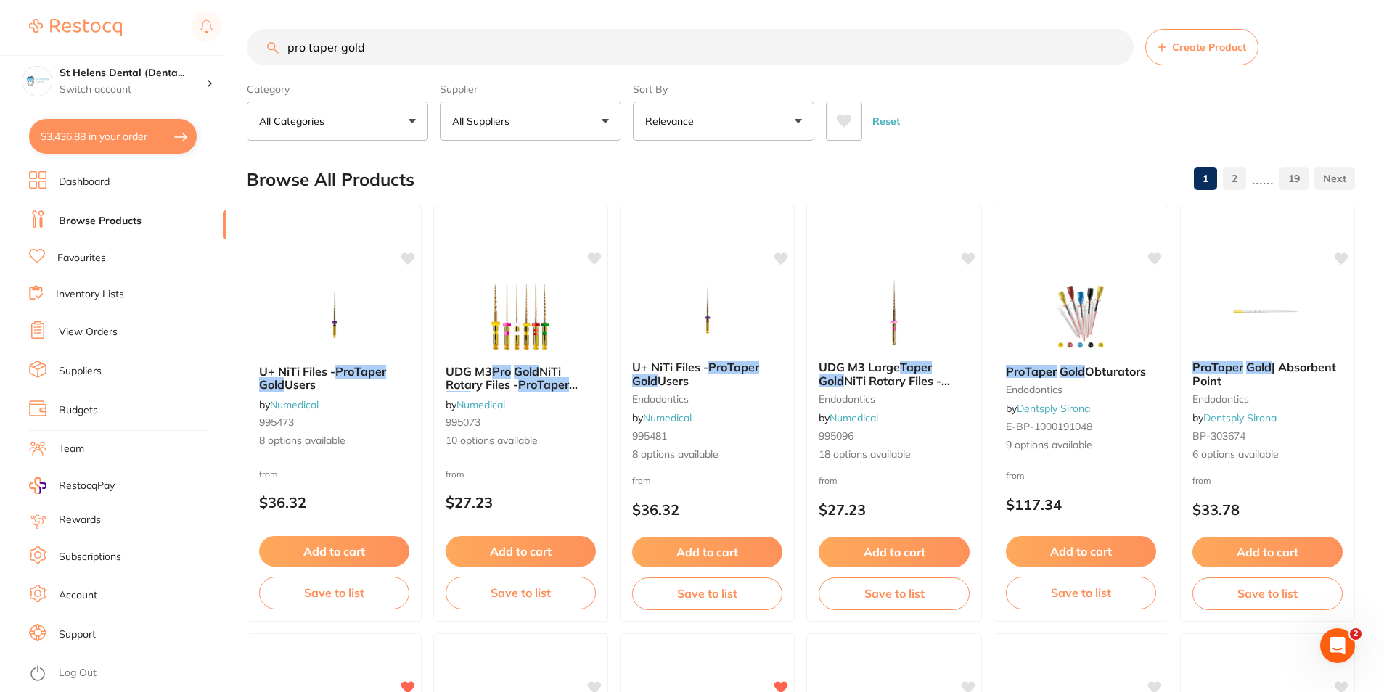
drag, startPoint x: 264, startPoint y: 53, endPoint x: 225, endPoint y: 53, distance: 39.2
click at [225, 53] on div "$3,436.88 St Helens Dental (Denta... Switch account St Helens Dental (DentalTow…" at bounding box center [692, 346] width 1384 height 692
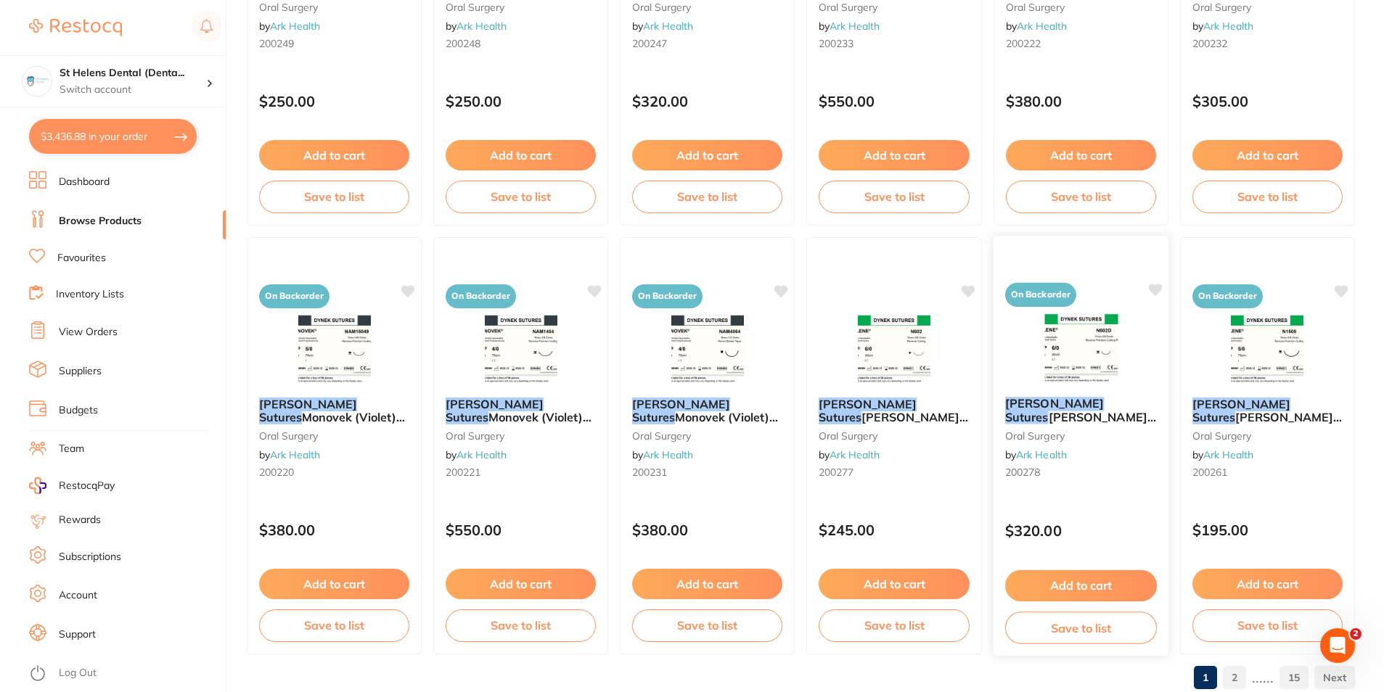
scroll to position [3435, 0]
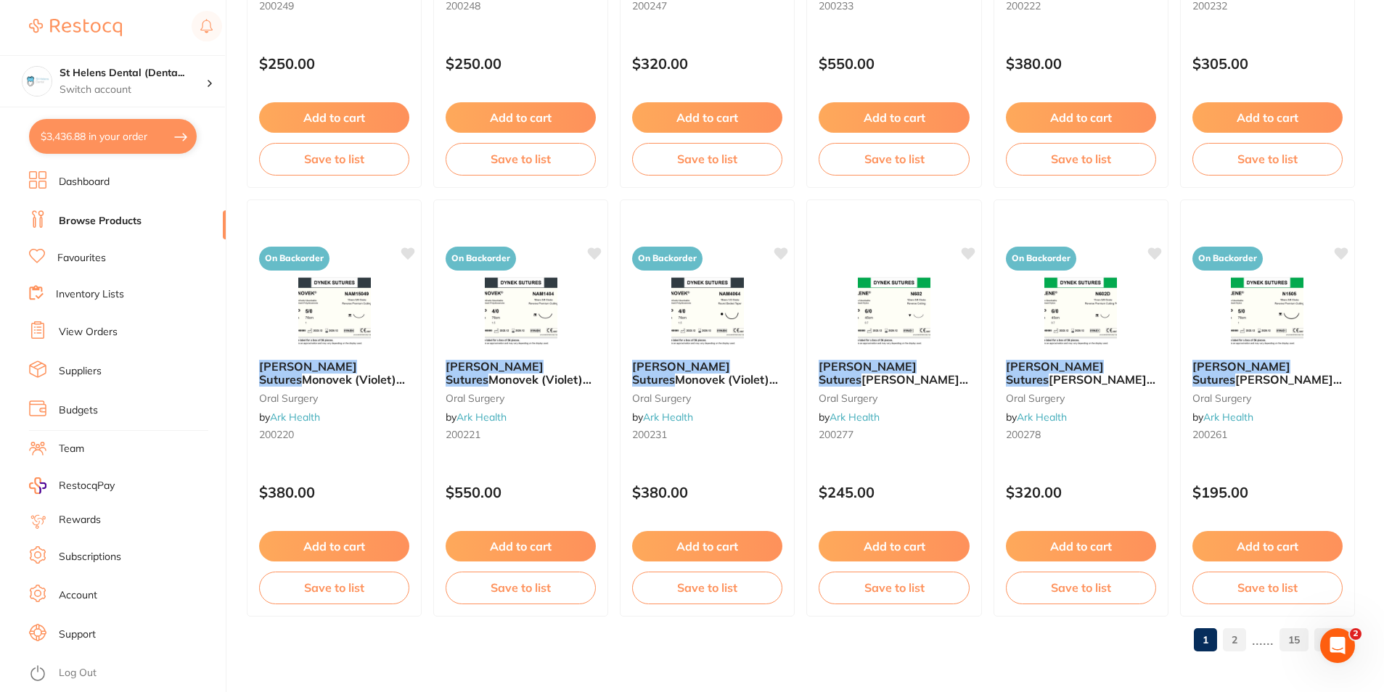
click at [1239, 633] on link "2" at bounding box center [1233, 639] width 23 height 29
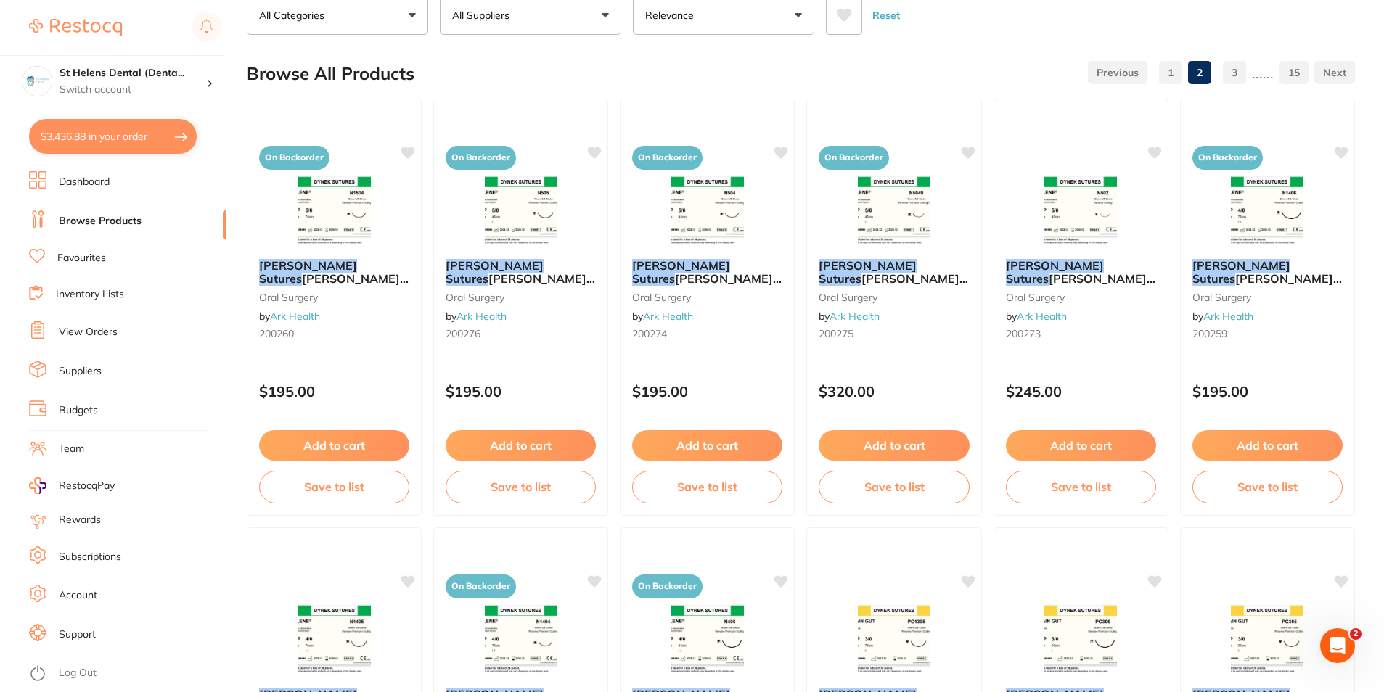
scroll to position [0, 0]
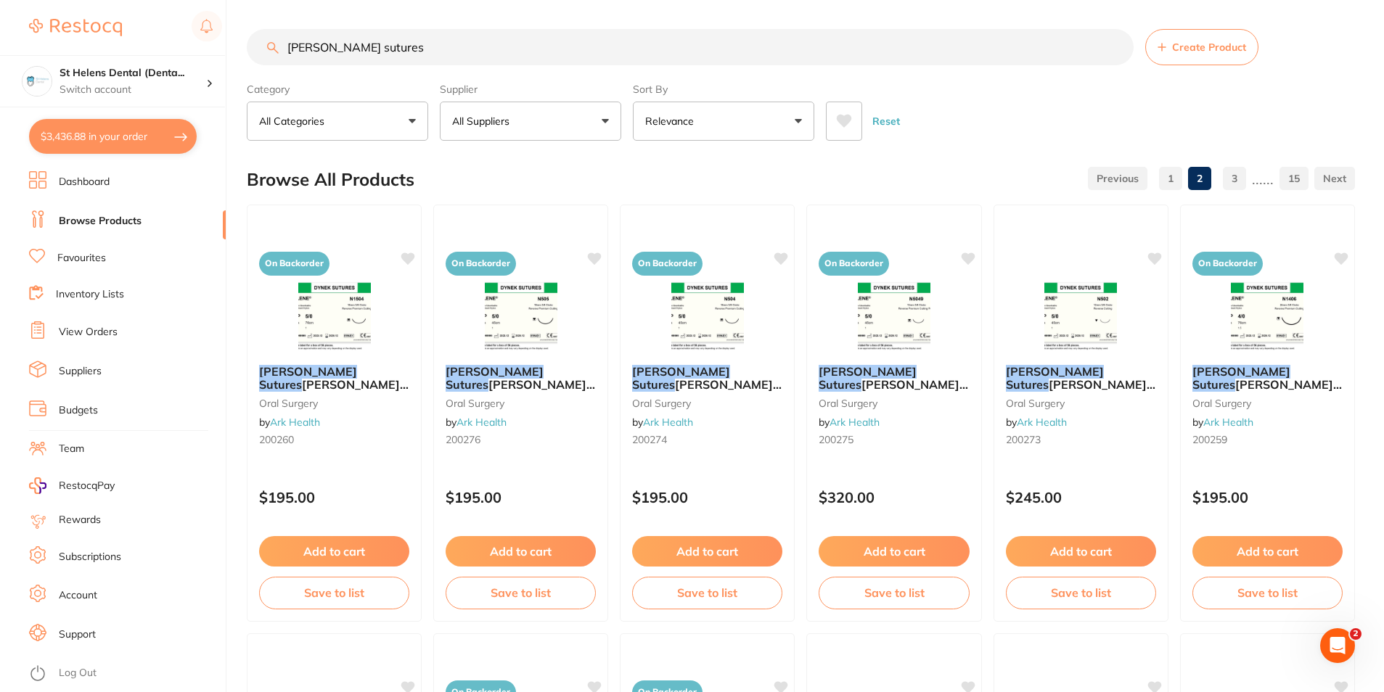
click at [483, 47] on input "dynek sutures" at bounding box center [690, 47] width 887 height 36
type input "d"
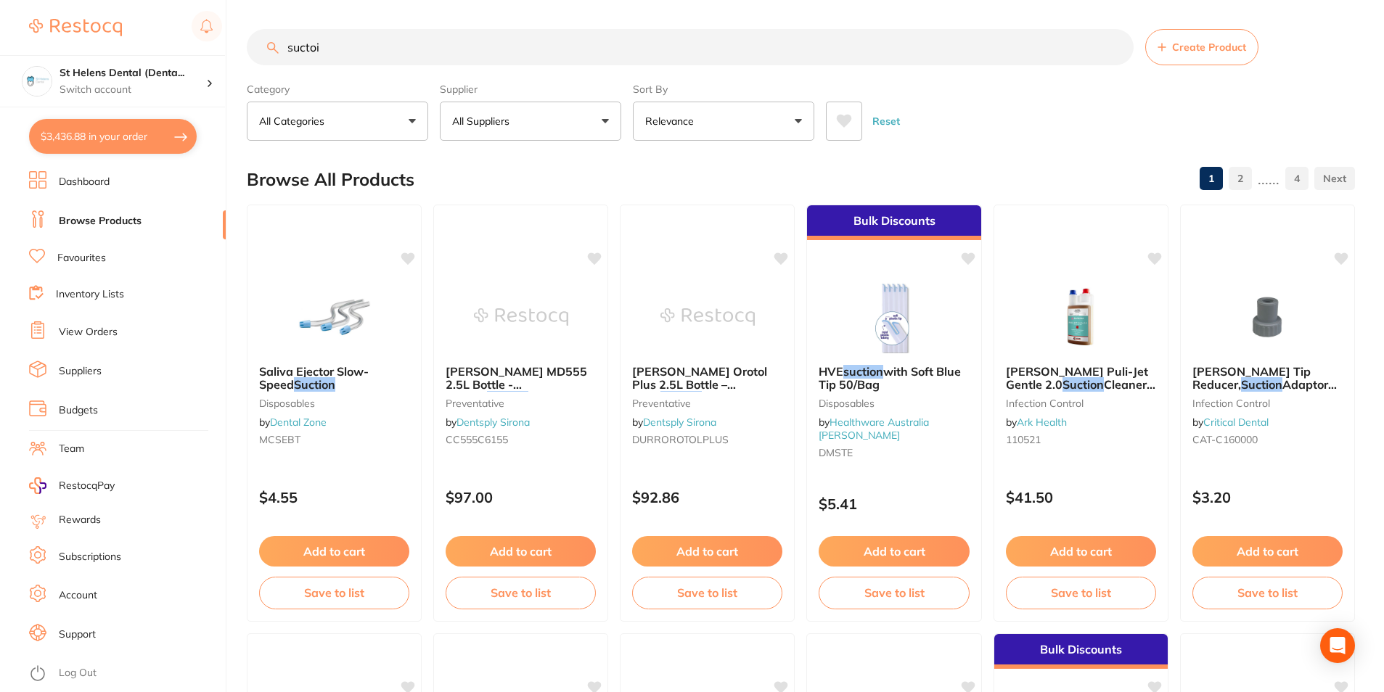
type input "sucto"
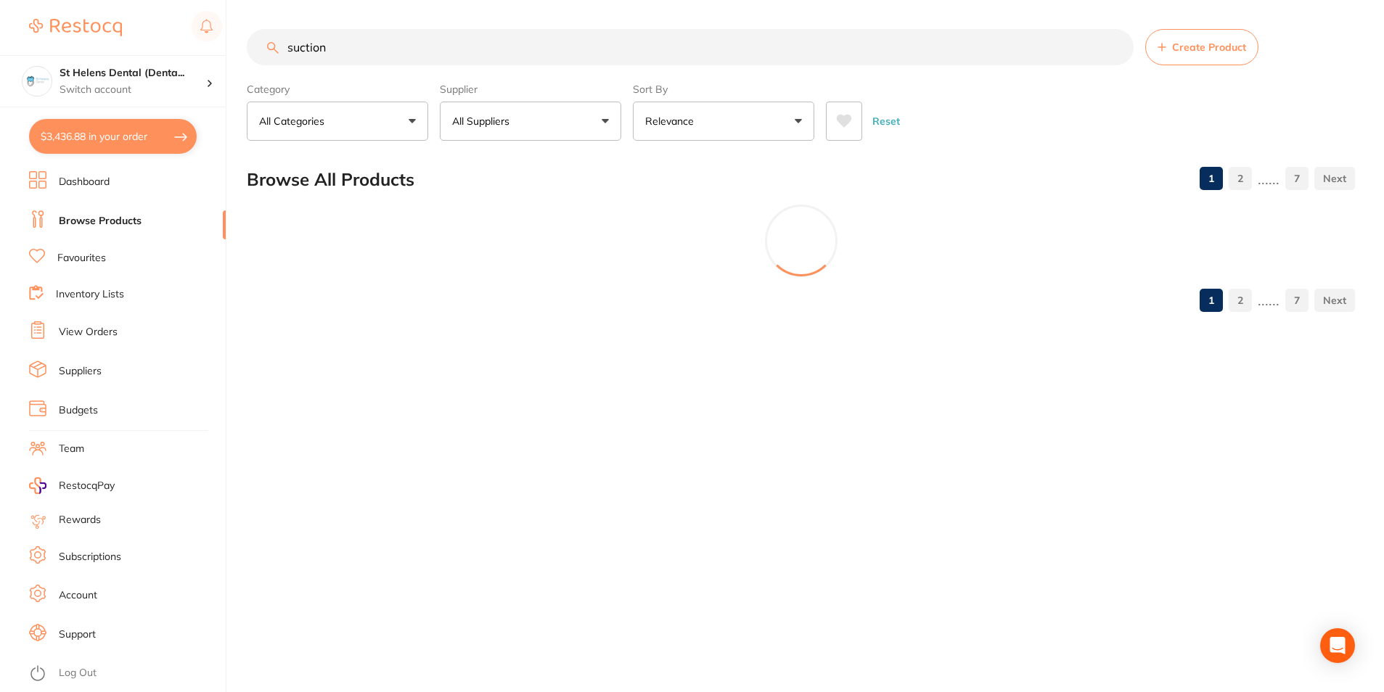
type input "suction"
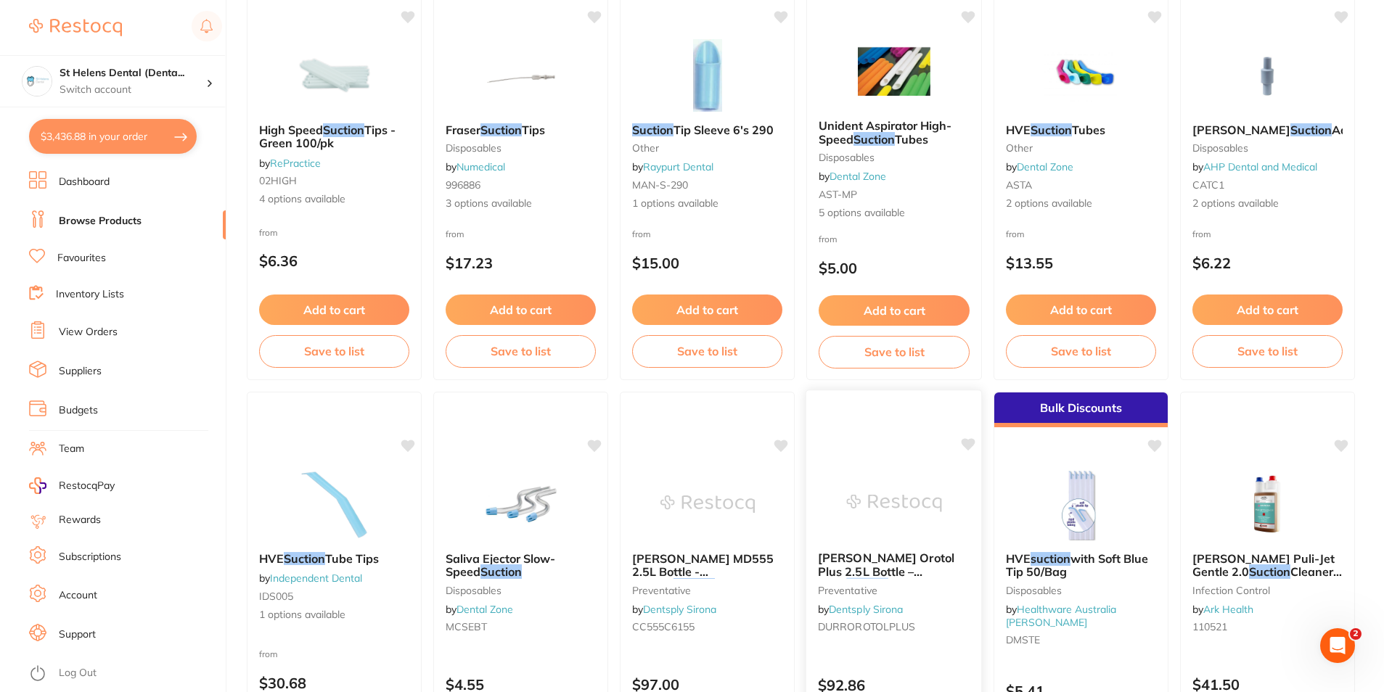
scroll to position [218, 0]
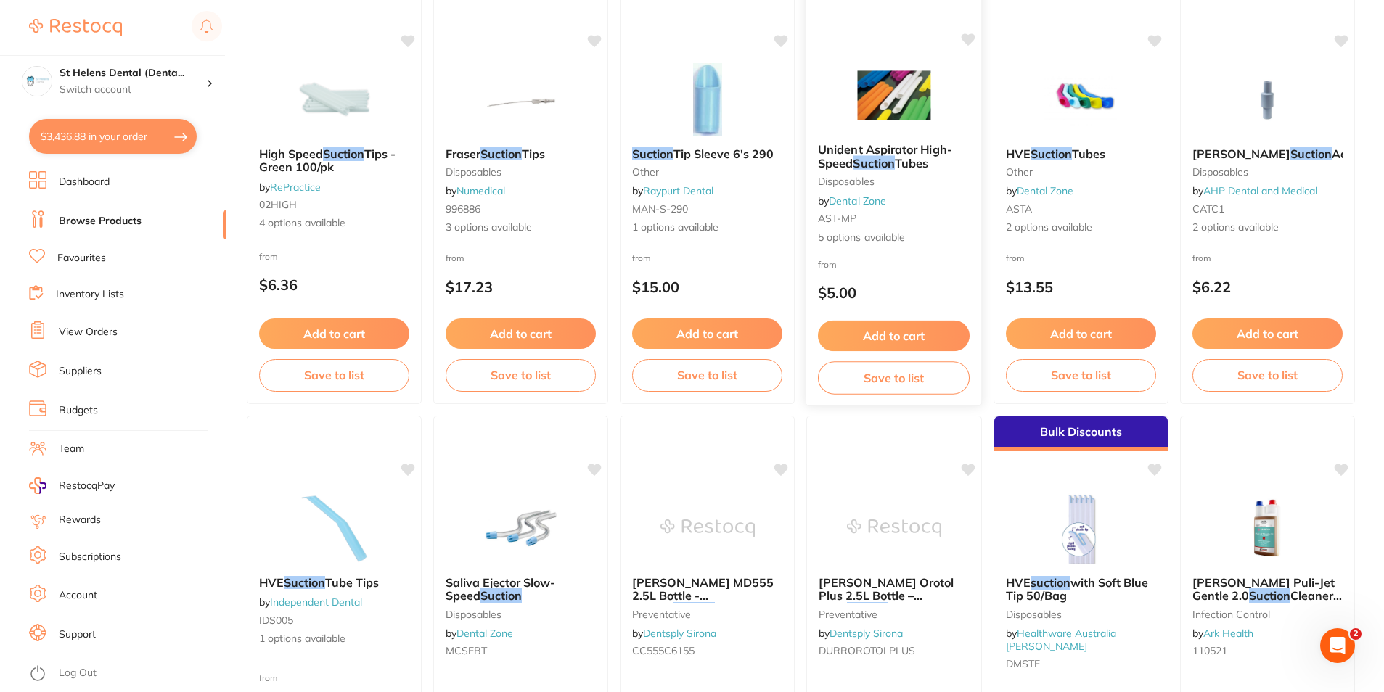
click at [913, 96] on img at bounding box center [893, 94] width 95 height 73
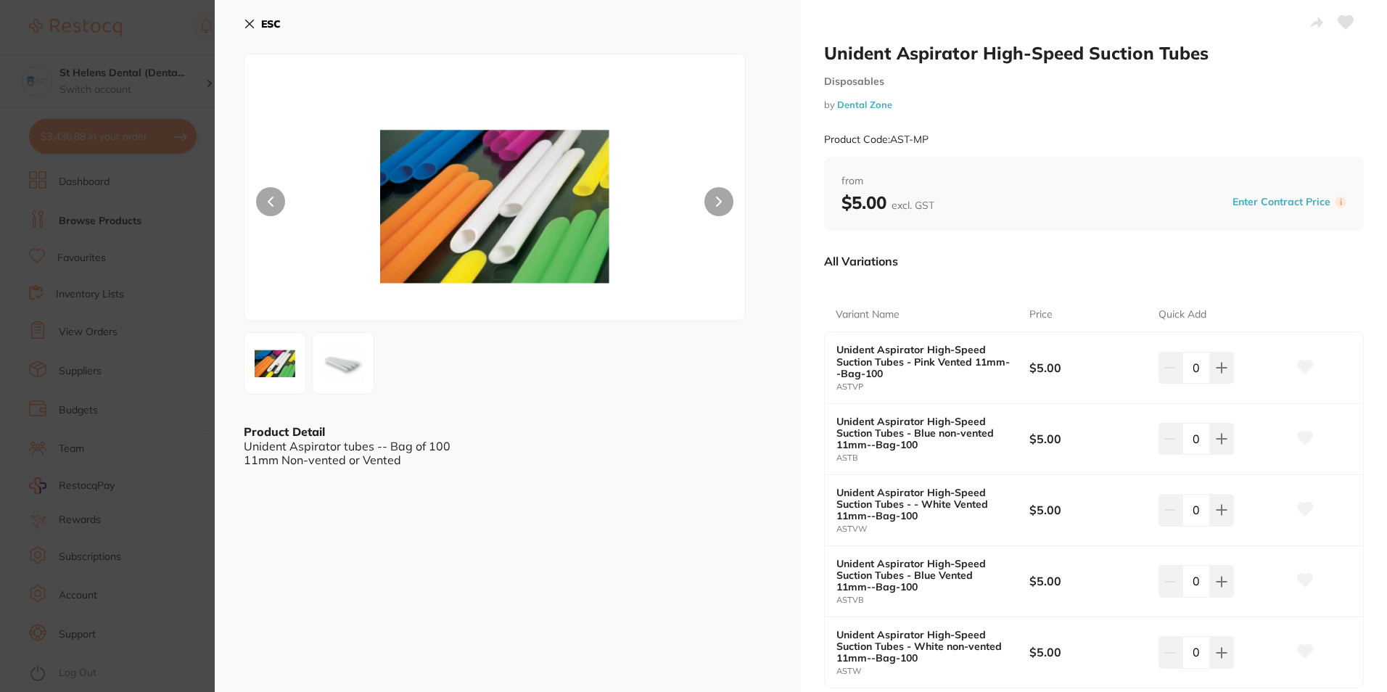
click at [721, 199] on button at bounding box center [718, 201] width 29 height 29
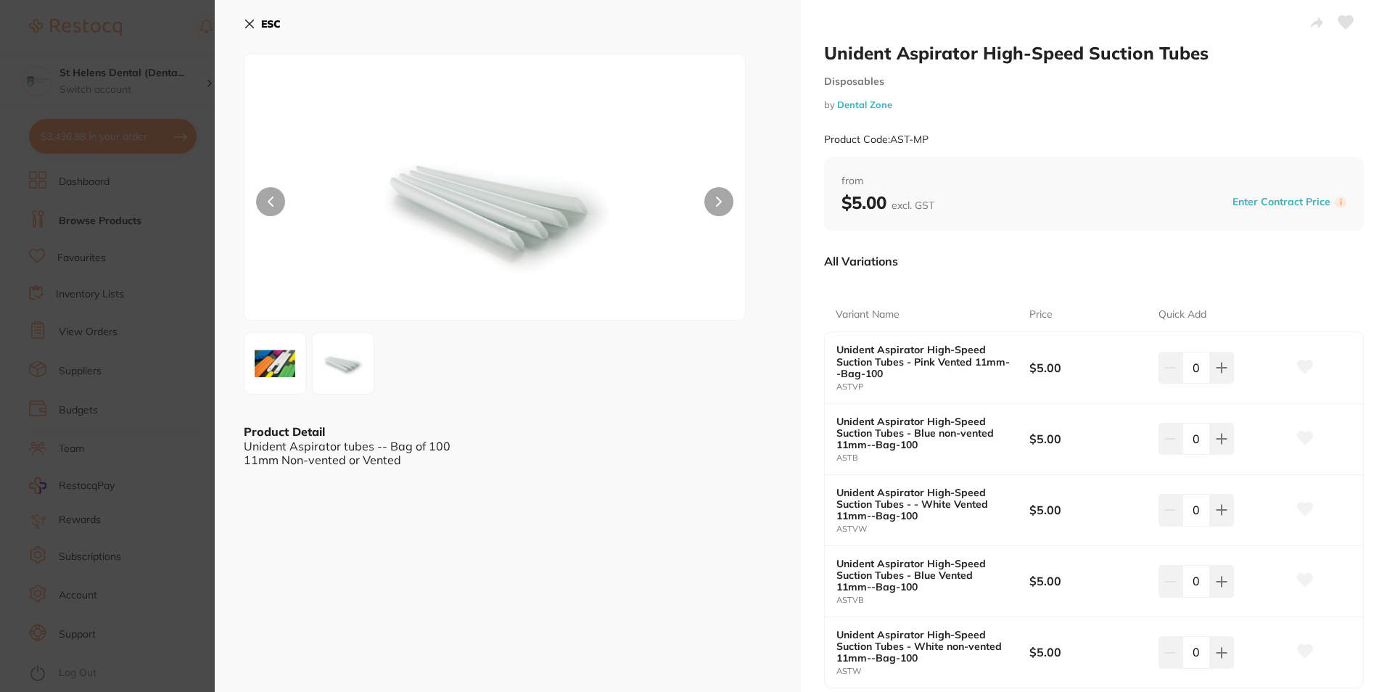
click at [721, 199] on button at bounding box center [718, 201] width 29 height 29
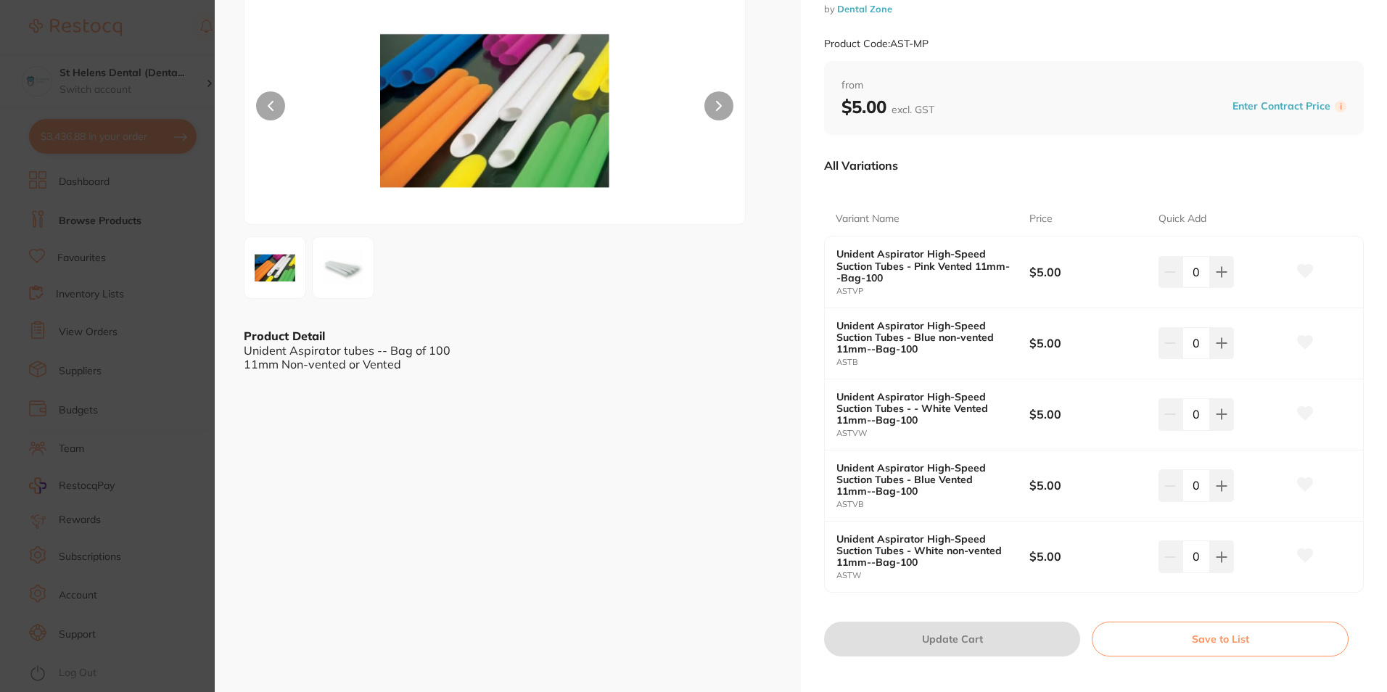
scroll to position [73, 0]
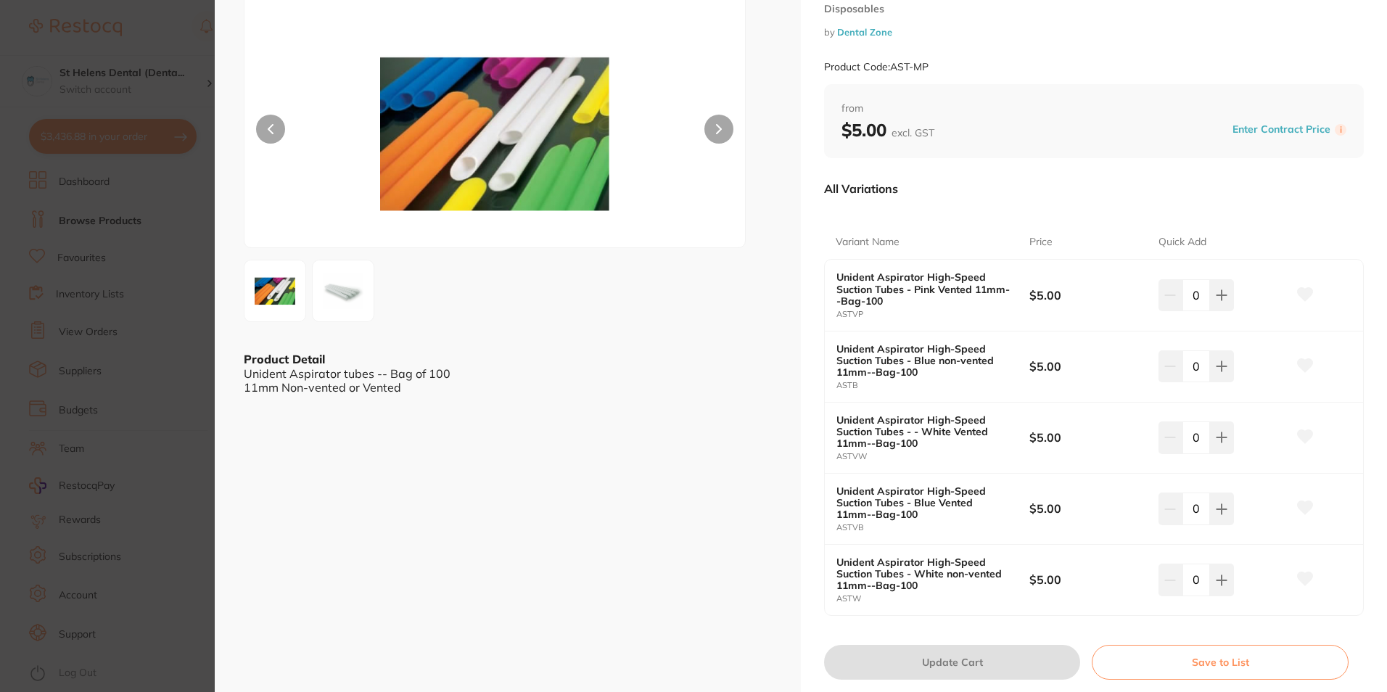
click at [40, 329] on section "Unident Aspirator High-Speed Suction Tubes Disposables by Dental Zone Product C…" at bounding box center [693, 346] width 1387 height 692
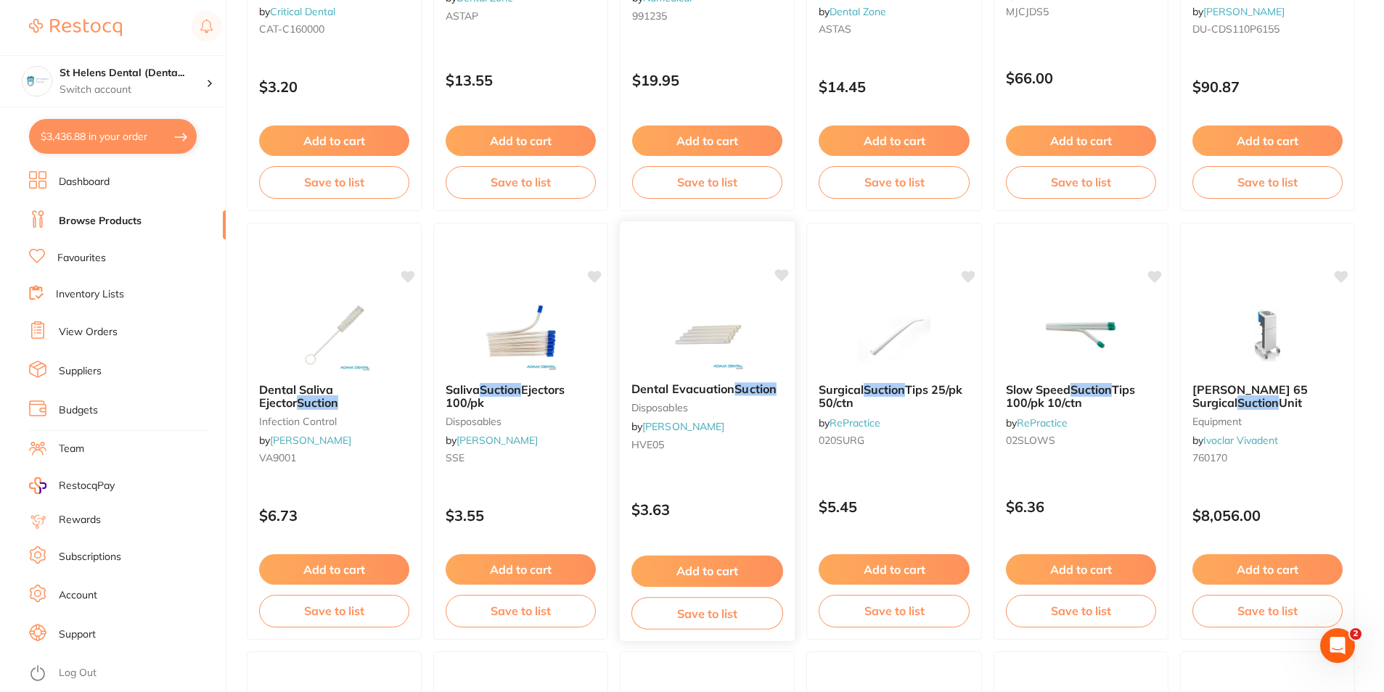
scroll to position [1306, 0]
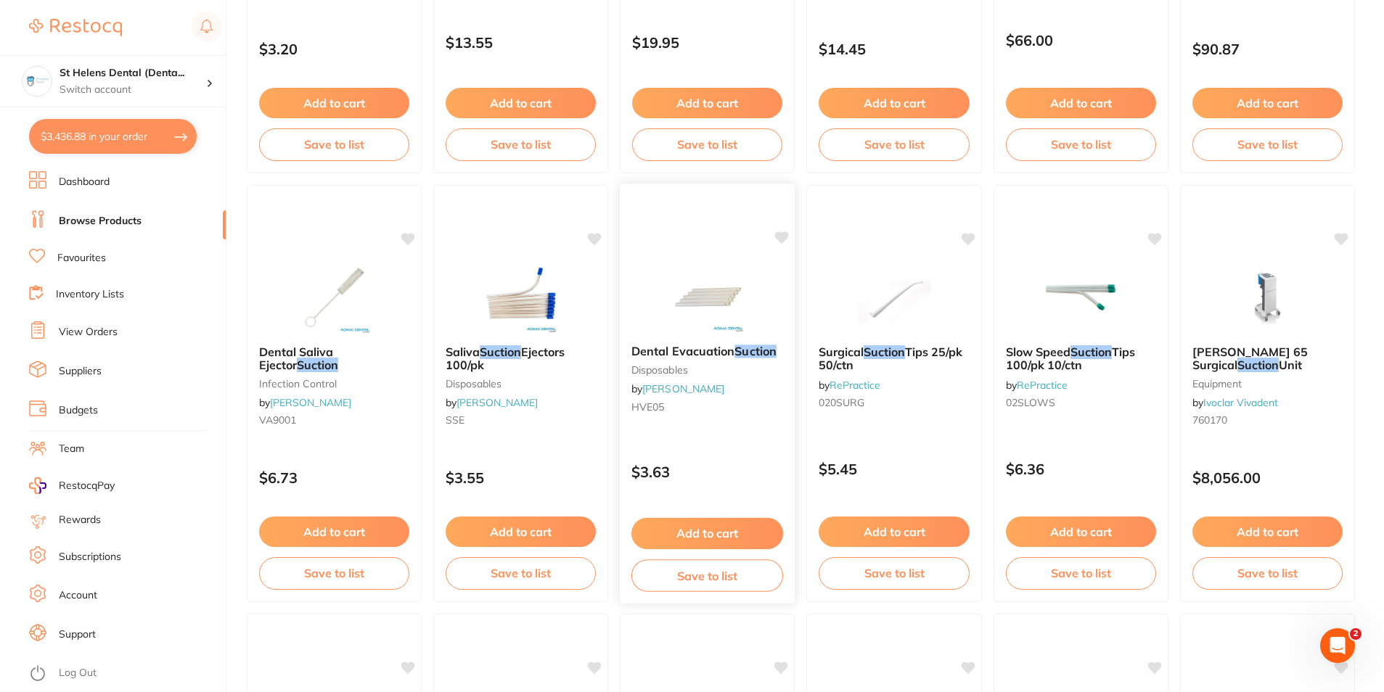
click at [708, 313] on img at bounding box center [706, 296] width 95 height 73
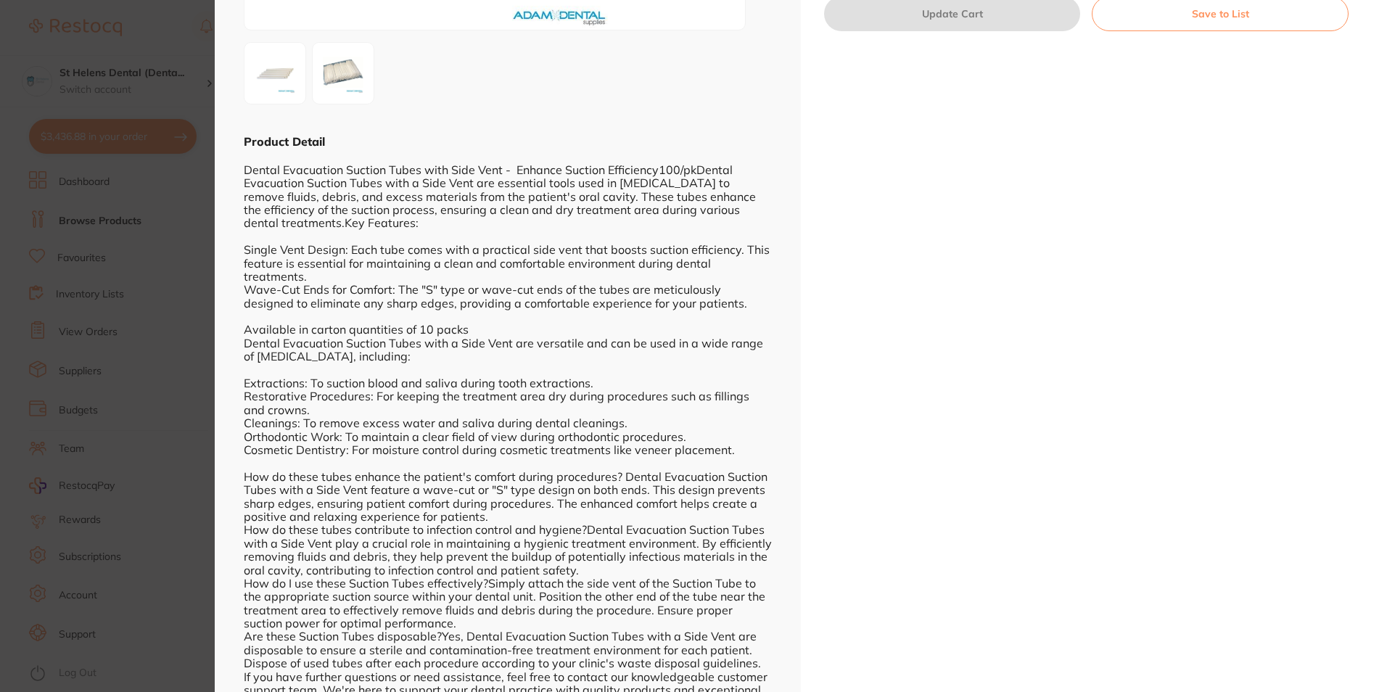
scroll to position [331, 0]
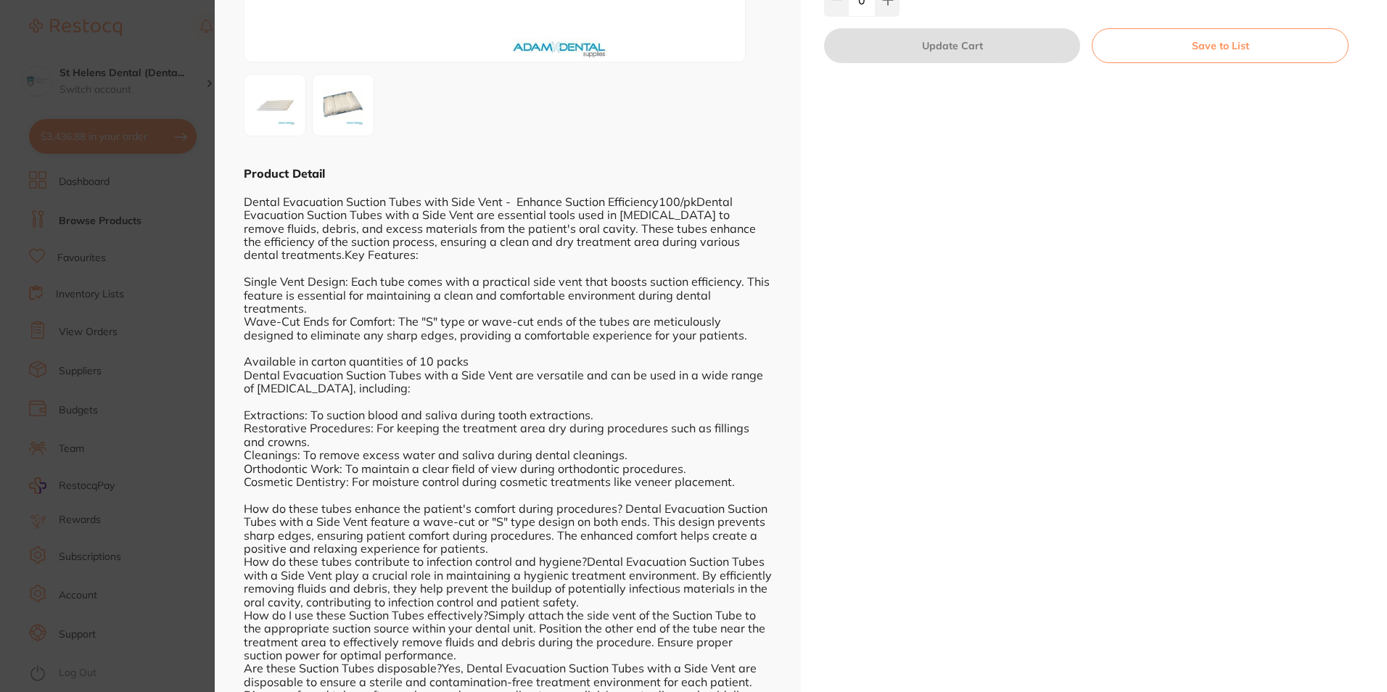
click at [567, 345] on div "Dental Evacuation Suction Tubes with Side Vent - Enhance Suction Efficiency100/…" at bounding box center [508, 468] width 528 height 574
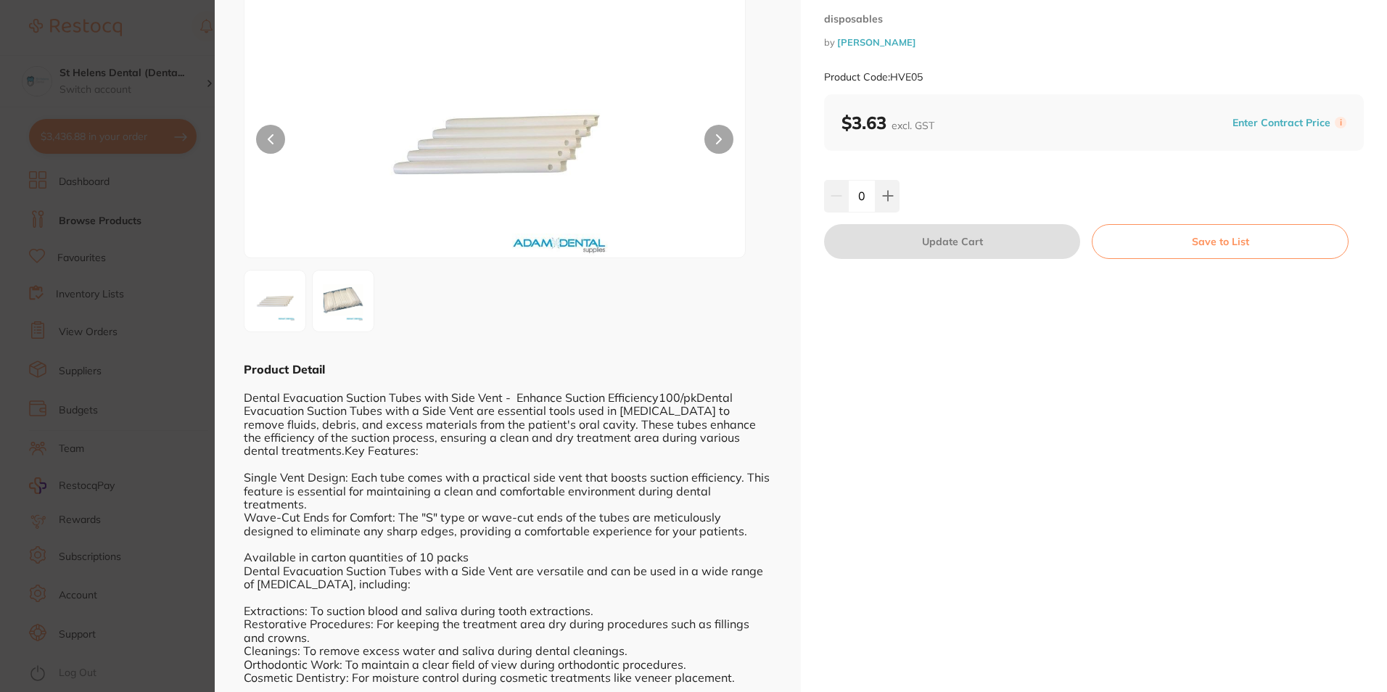
scroll to position [41, 0]
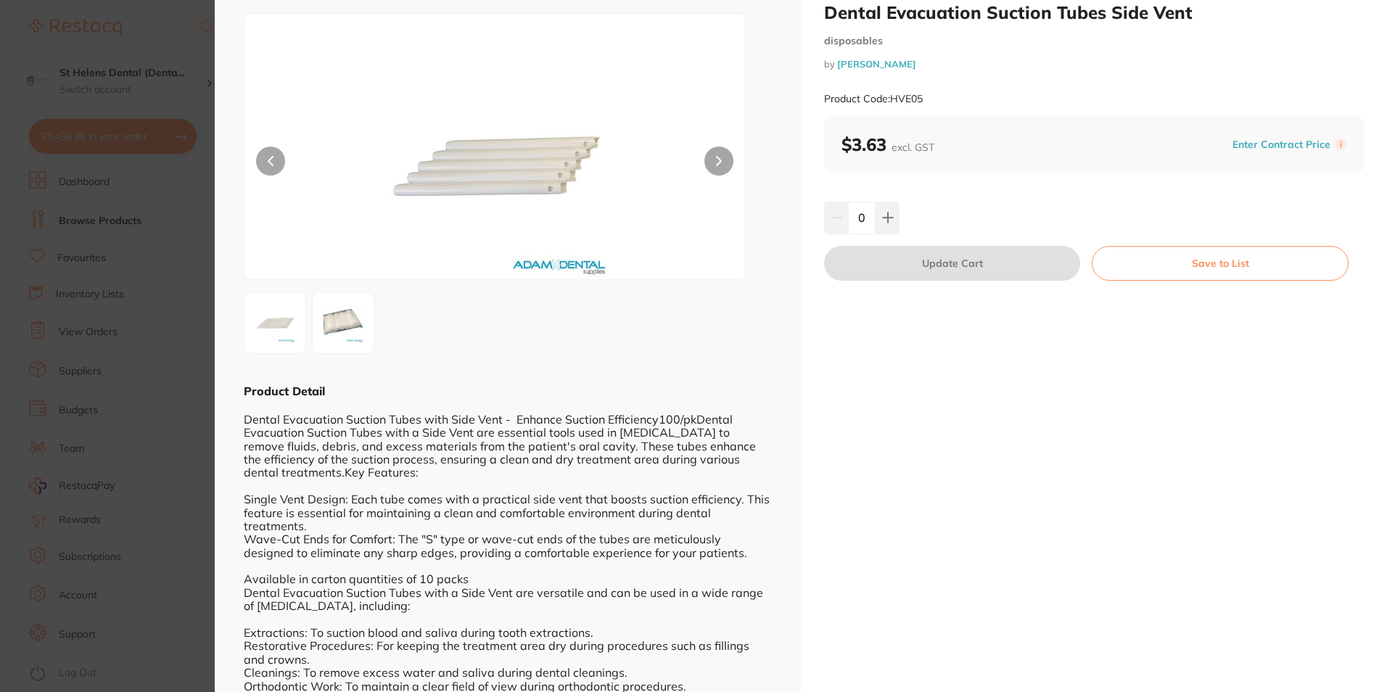
click at [358, 324] on img at bounding box center [343, 323] width 52 height 52
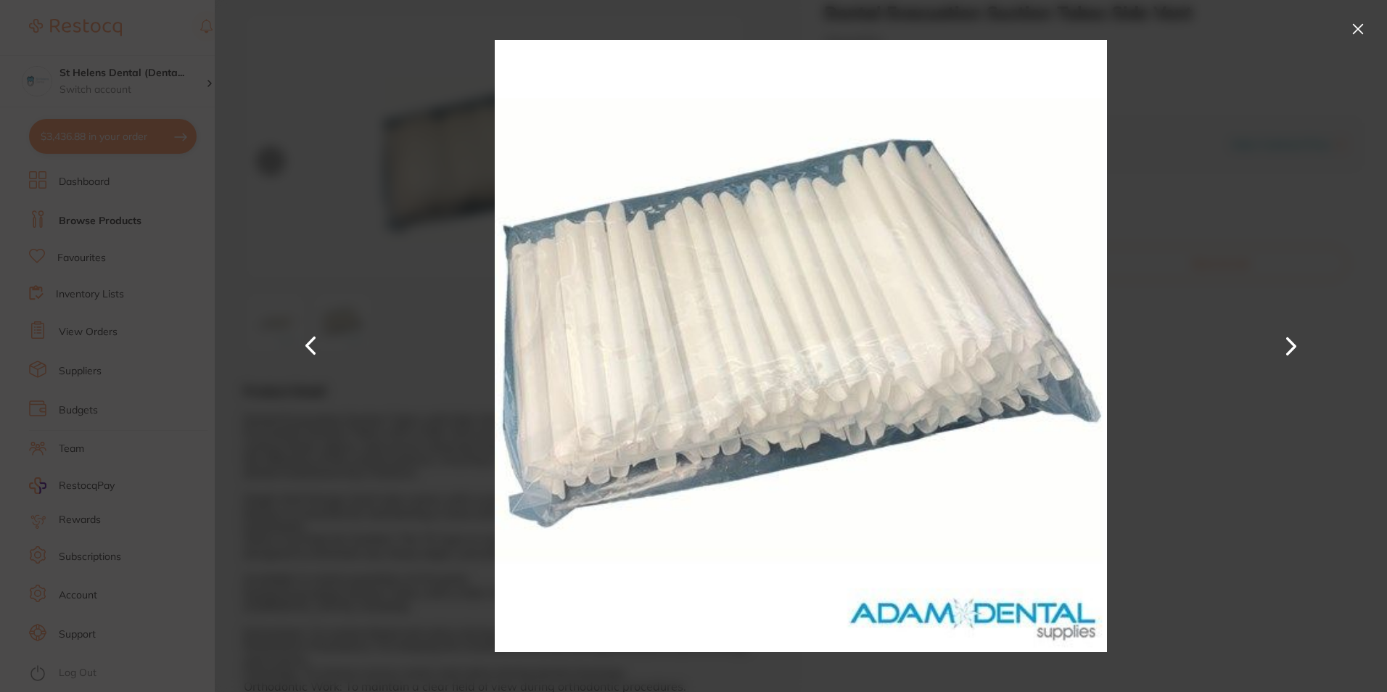
click at [358, 324] on div at bounding box center [801, 346] width 1172 height 692
click at [329, 345] on div at bounding box center [801, 346] width 1172 height 692
click at [311, 350] on button at bounding box center [310, 346] width 35 height 346
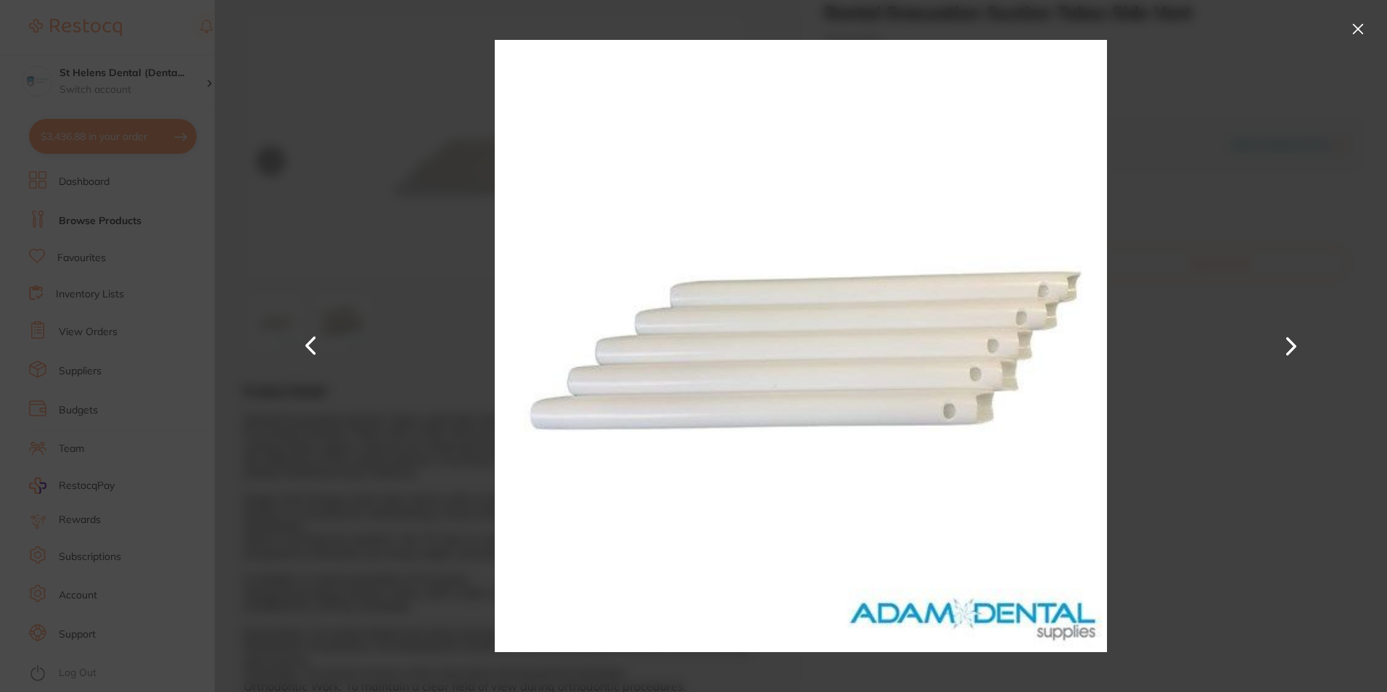
click at [1363, 30] on button at bounding box center [1358, 28] width 23 height 23
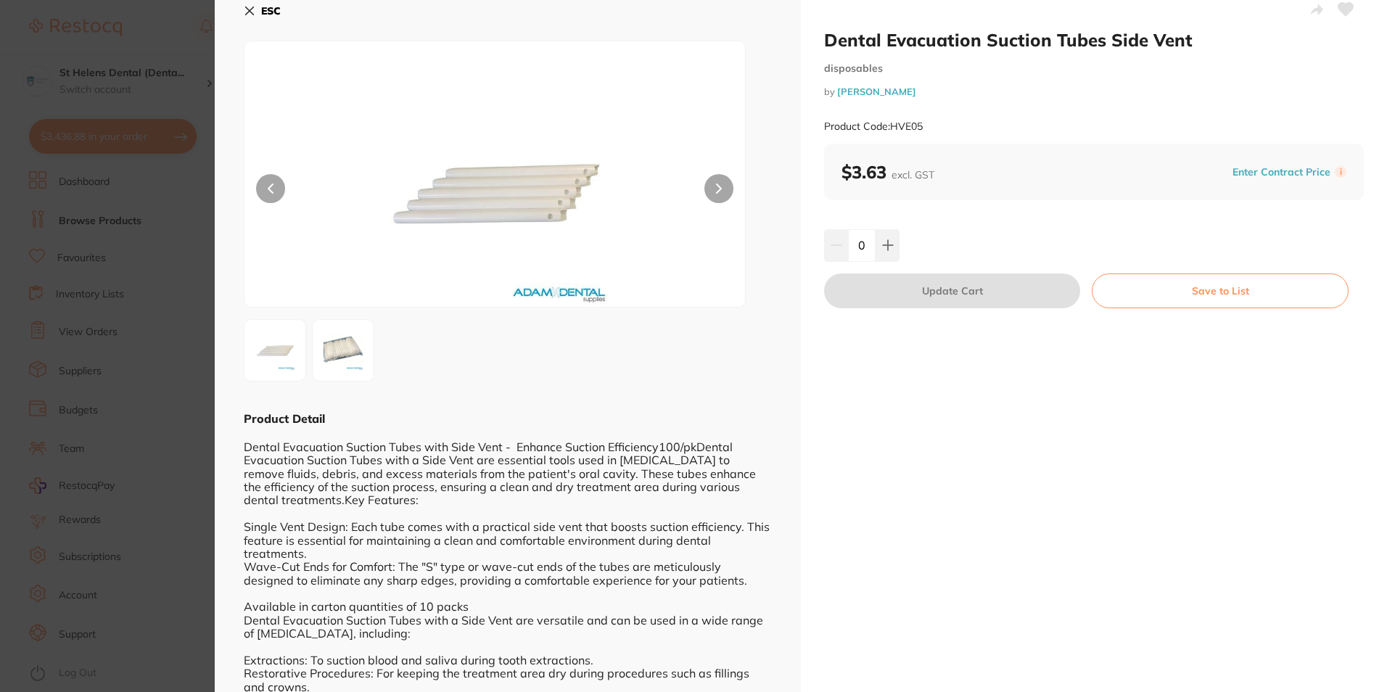
scroll to position [0, 0]
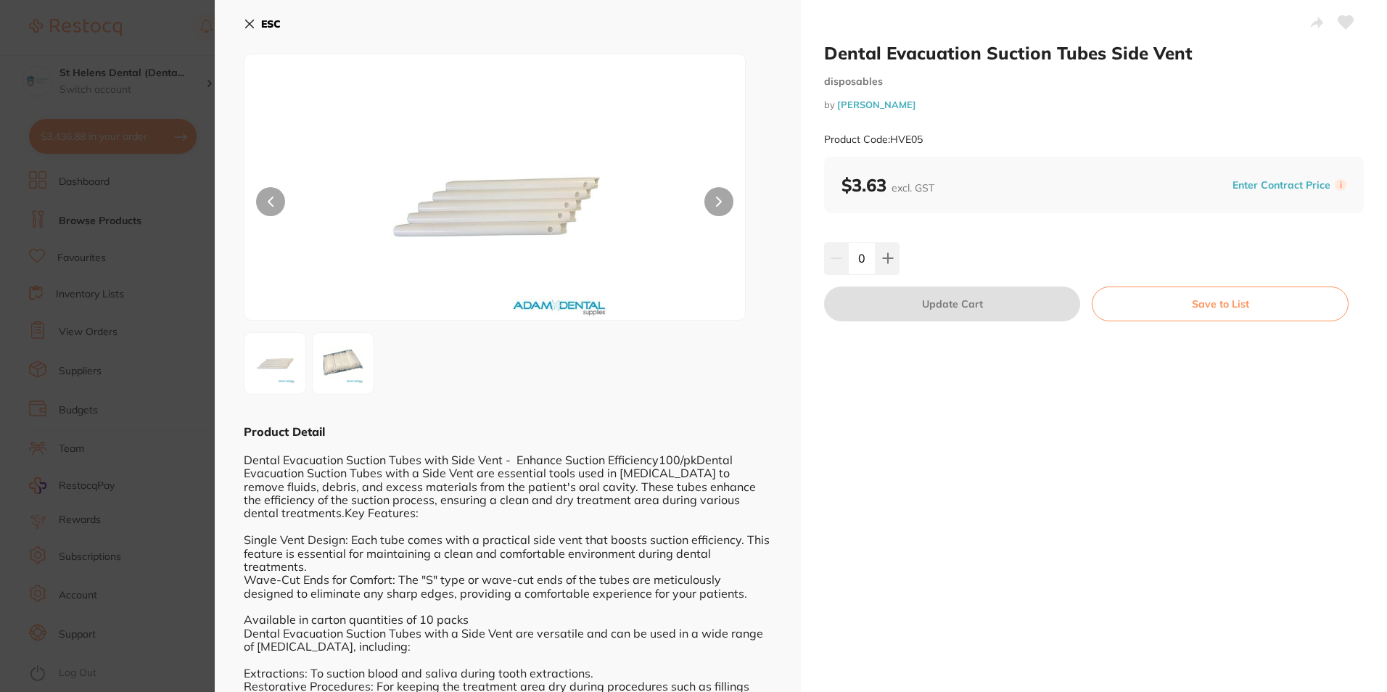
click at [859, 261] on input "0" at bounding box center [862, 258] width 28 height 32
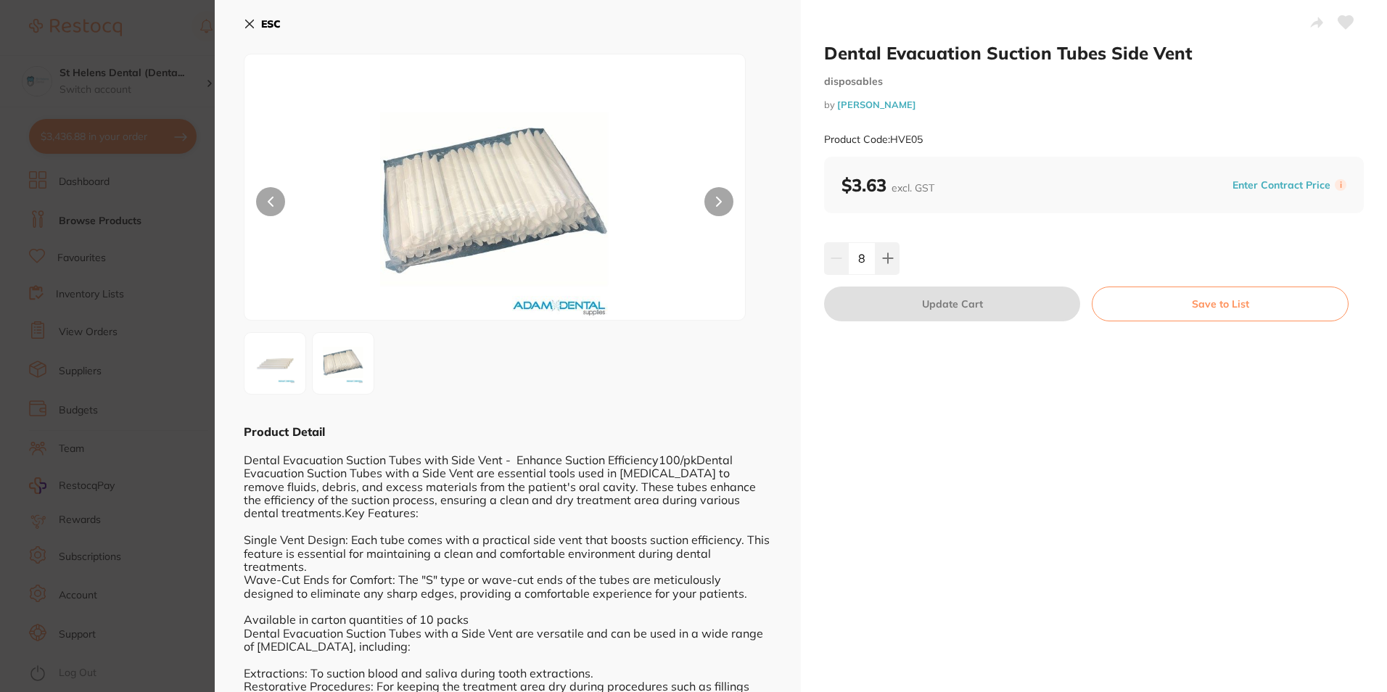
type input "8"
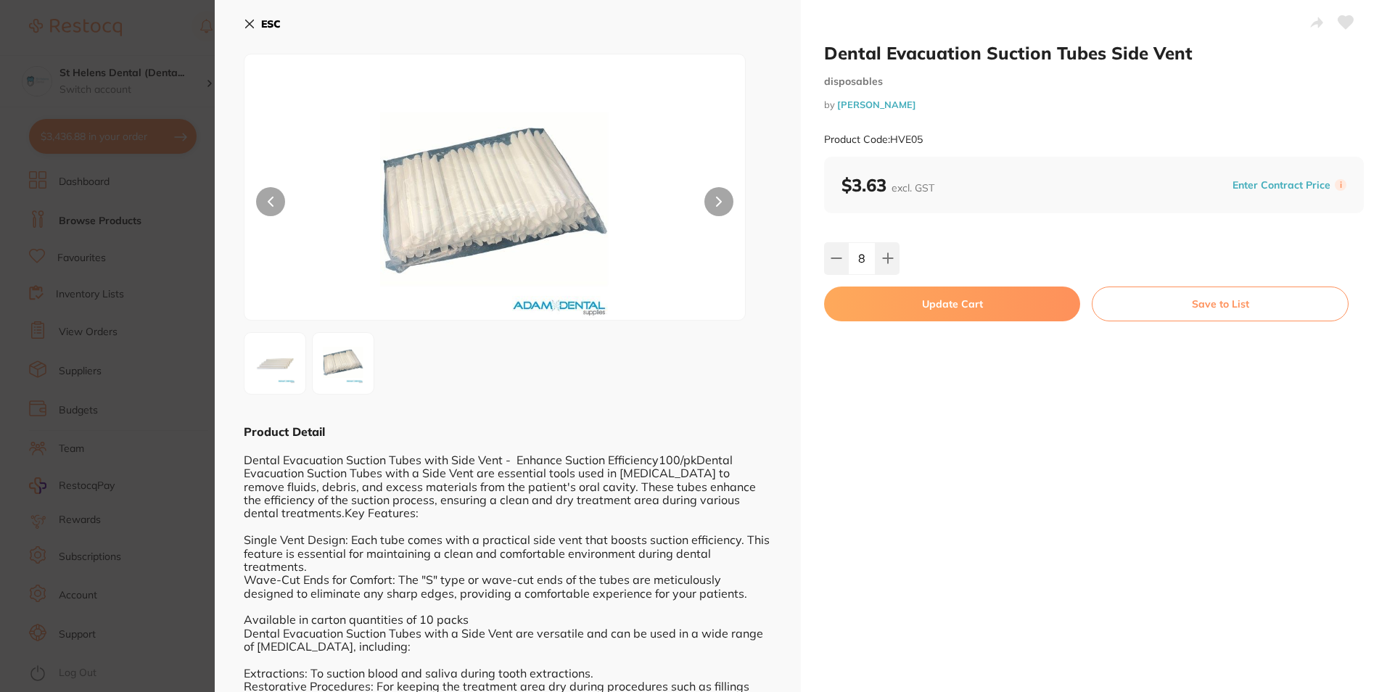
click at [1344, 20] on icon at bounding box center [1346, 22] width 15 height 13
click at [998, 297] on button "Update Cart" at bounding box center [952, 304] width 256 height 35
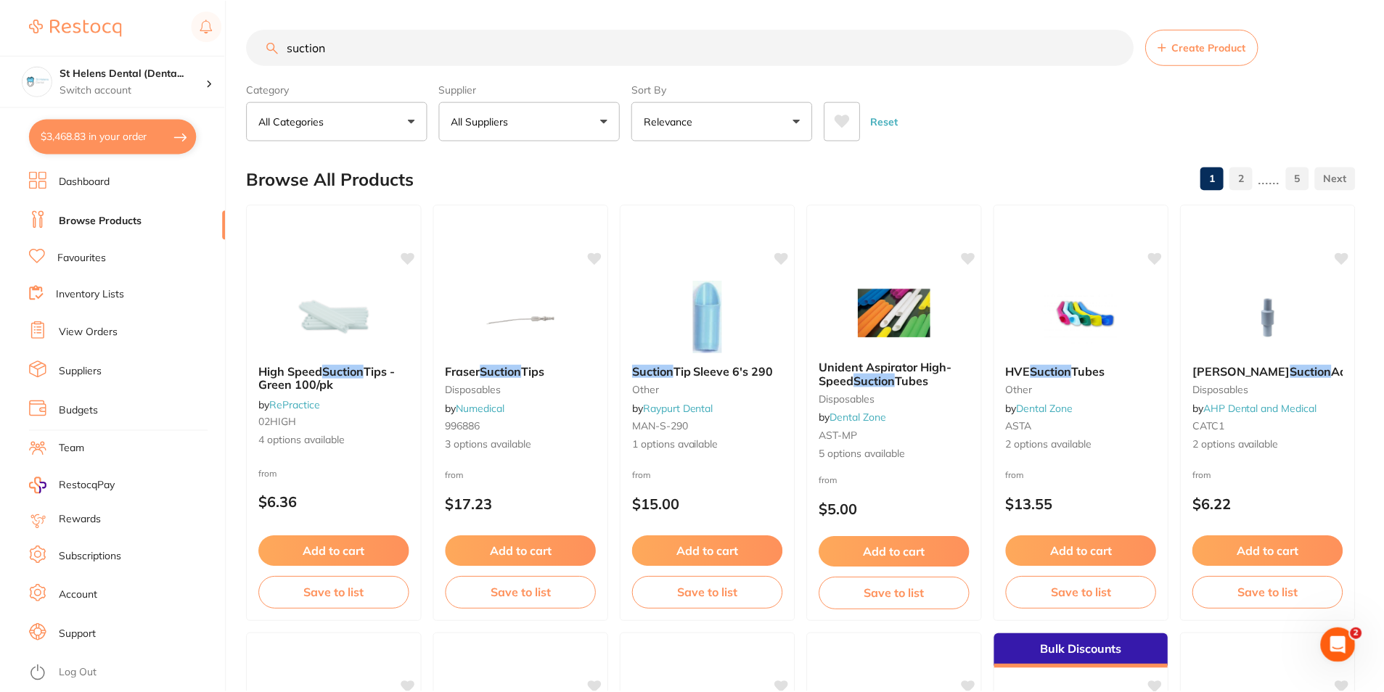
scroll to position [1306, 0]
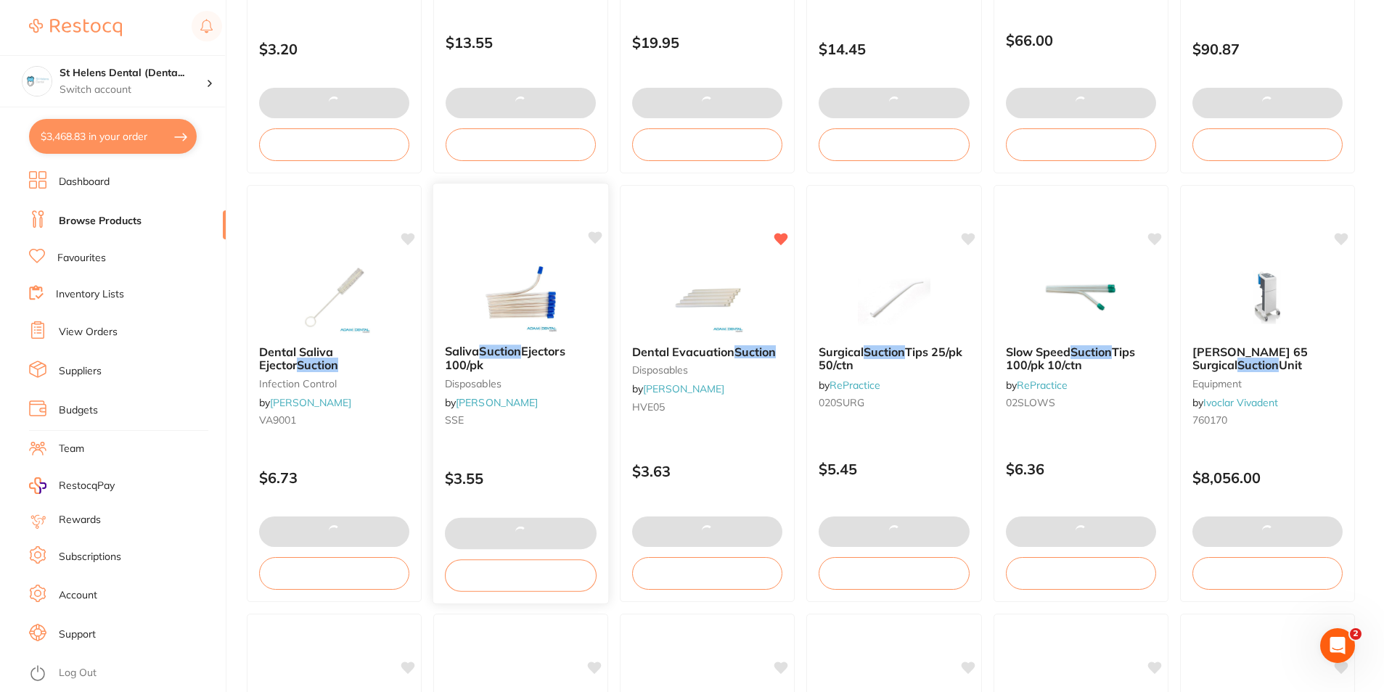
click at [593, 231] on icon at bounding box center [595, 238] width 15 height 15
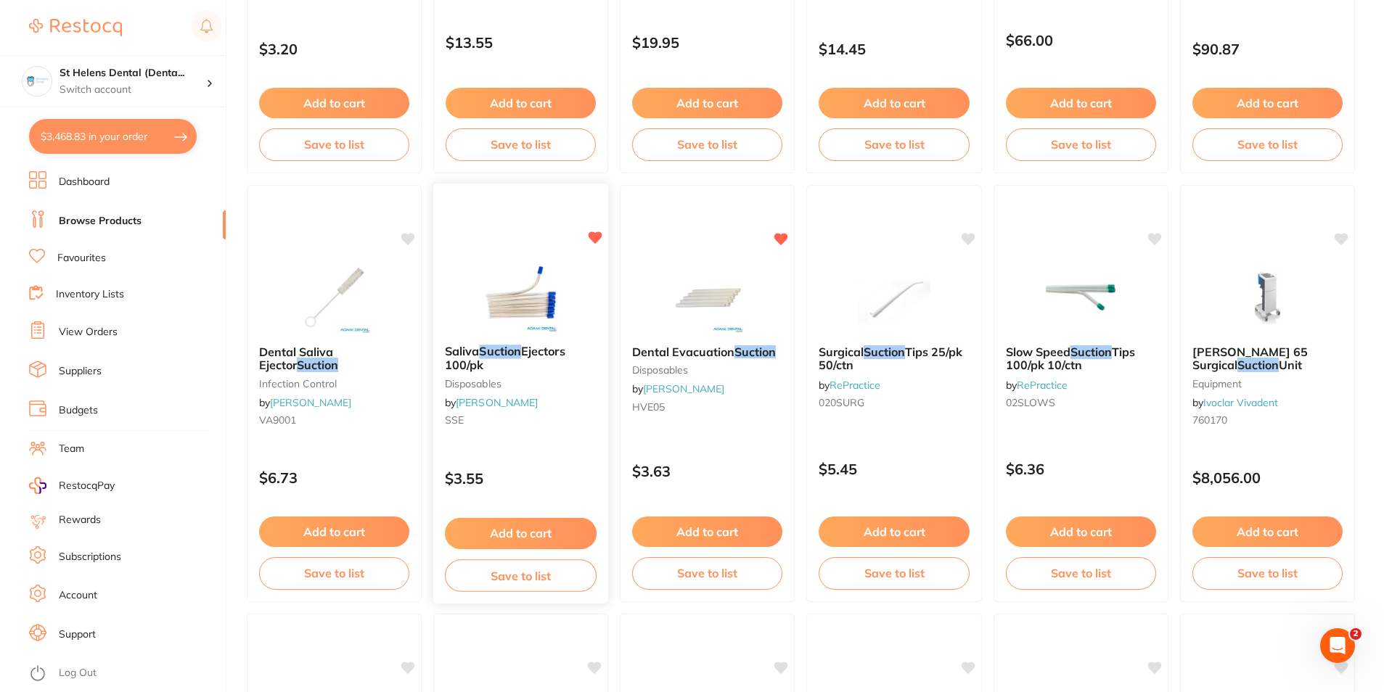
click at [525, 533] on button "Add to cart" at bounding box center [521, 533] width 152 height 31
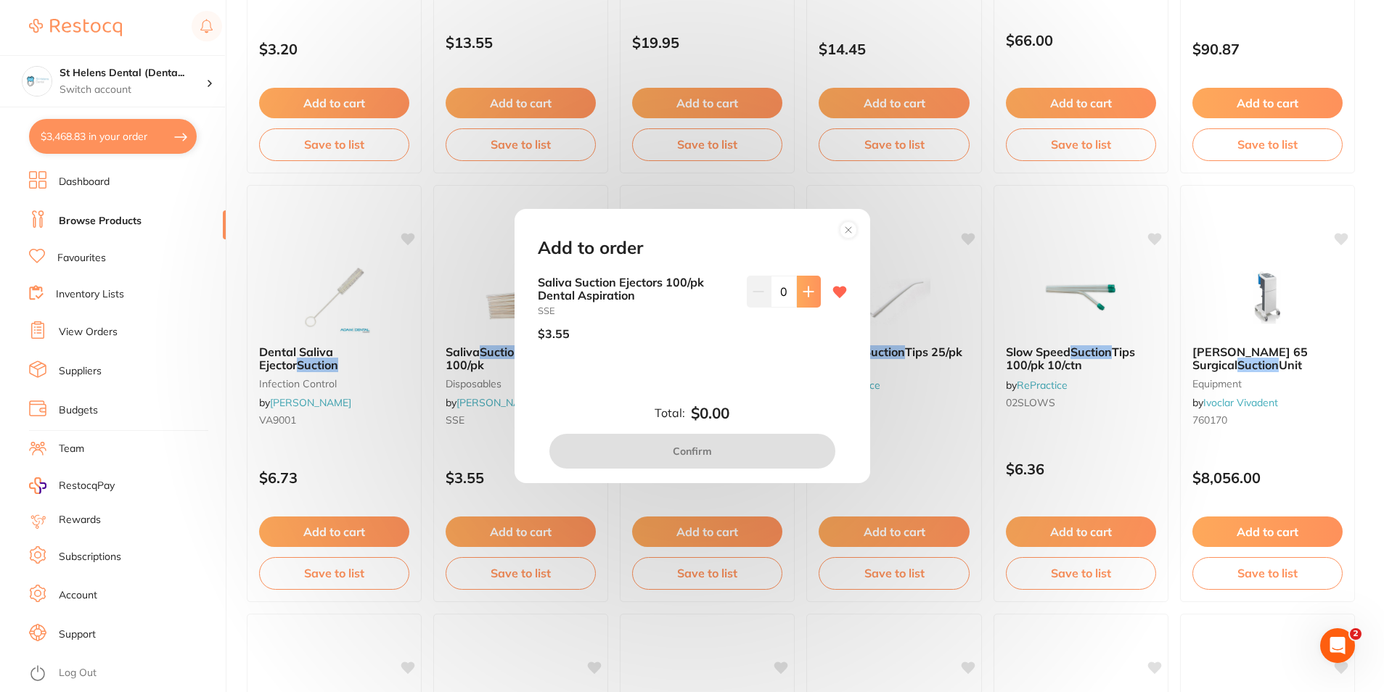
scroll to position [0, 0]
click at [790, 296] on input "0" at bounding box center [783, 292] width 26 height 32
type input "8"
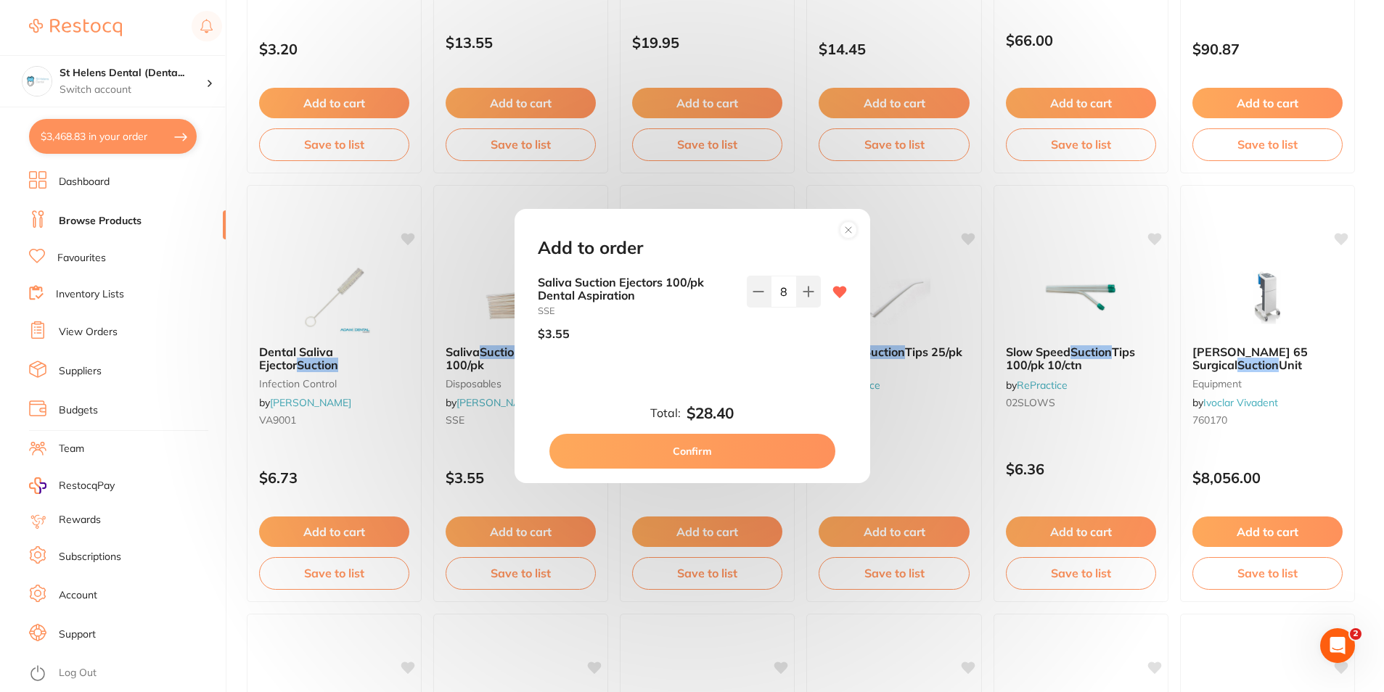
click at [762, 411] on div "Total: $28.40 Confirm" at bounding box center [692, 437] width 344 height 64
click at [731, 458] on button "Confirm" at bounding box center [692, 451] width 286 height 35
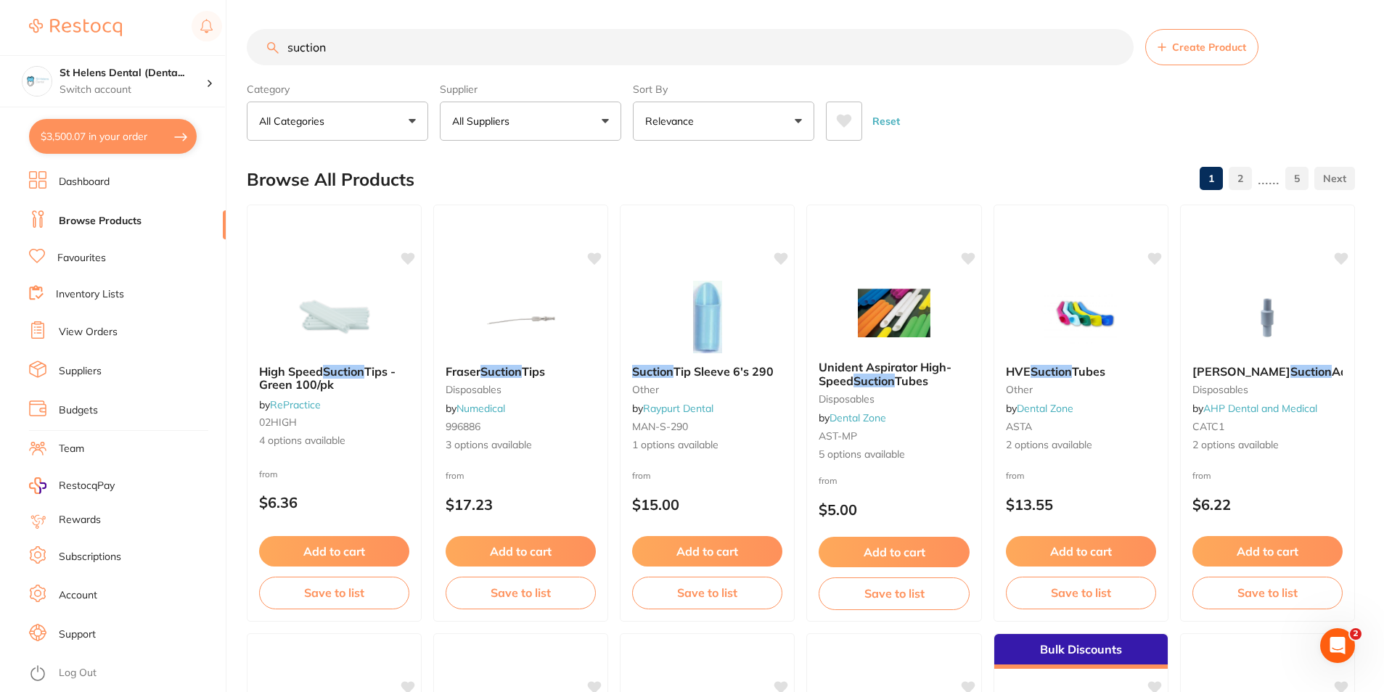
scroll to position [1, 0]
drag, startPoint x: 465, startPoint y: 52, endPoint x: 215, endPoint y: 53, distance: 249.6
click at [145, 65] on div "$3,500.07 St Helens Dental (Denta... Switch account St Helens Dental (DentalTow…" at bounding box center [692, 346] width 1384 height 692
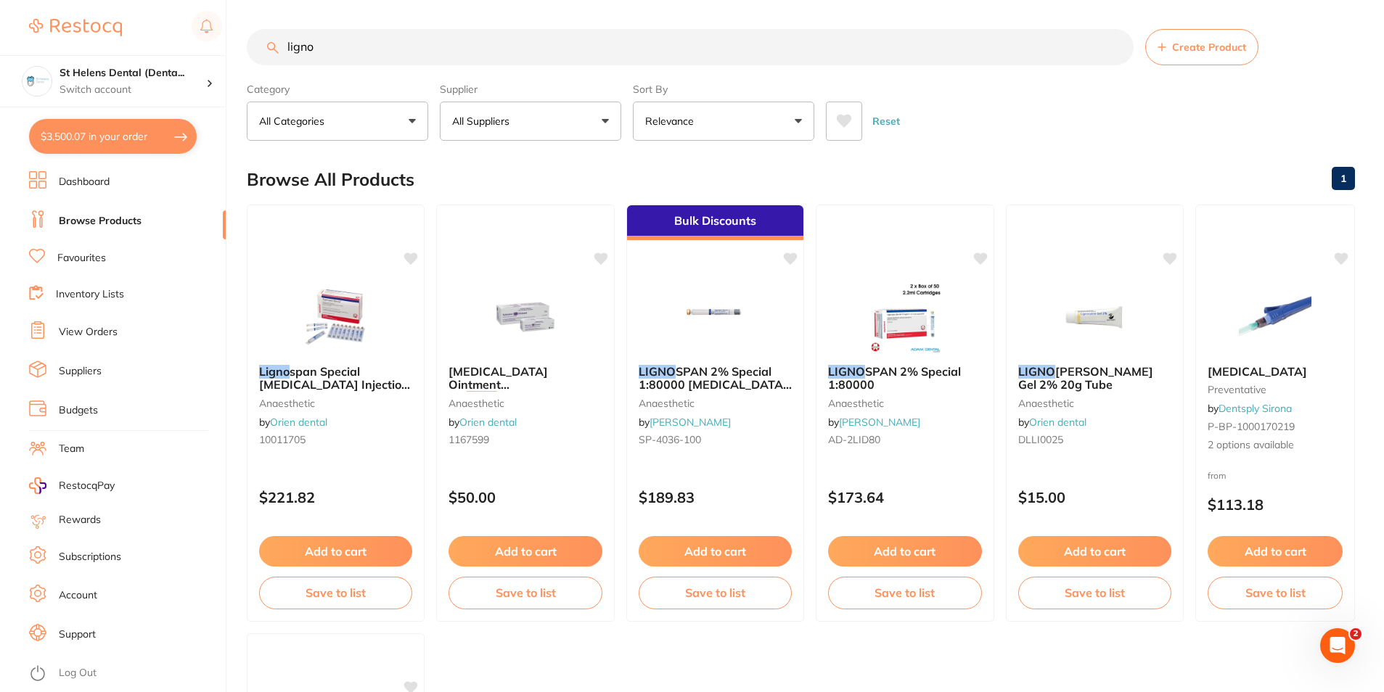
scroll to position [0, 0]
type input "lignospan"
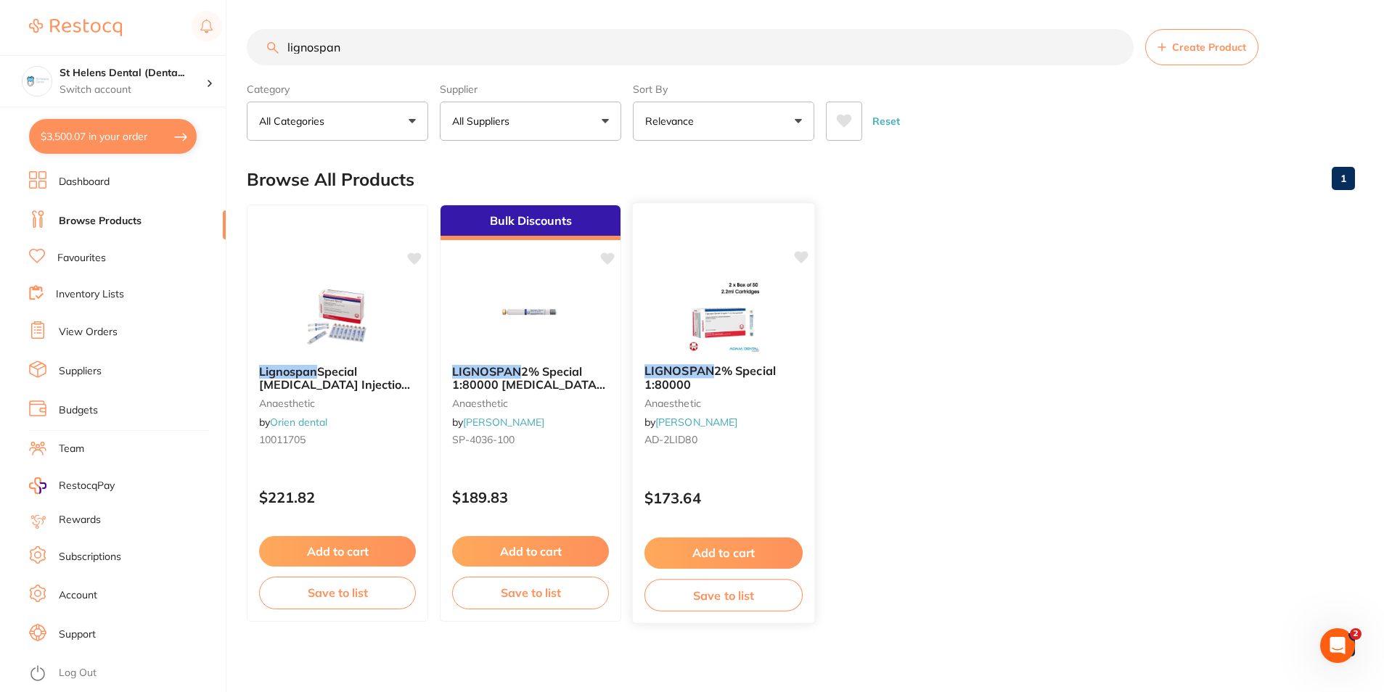
click at [798, 268] on div "LIGNOSPAN 2% Special 1:80000 anaesthetic by Adam Dental AD-2LID80 $173.64 Add t…" at bounding box center [724, 413] width 184 height 422
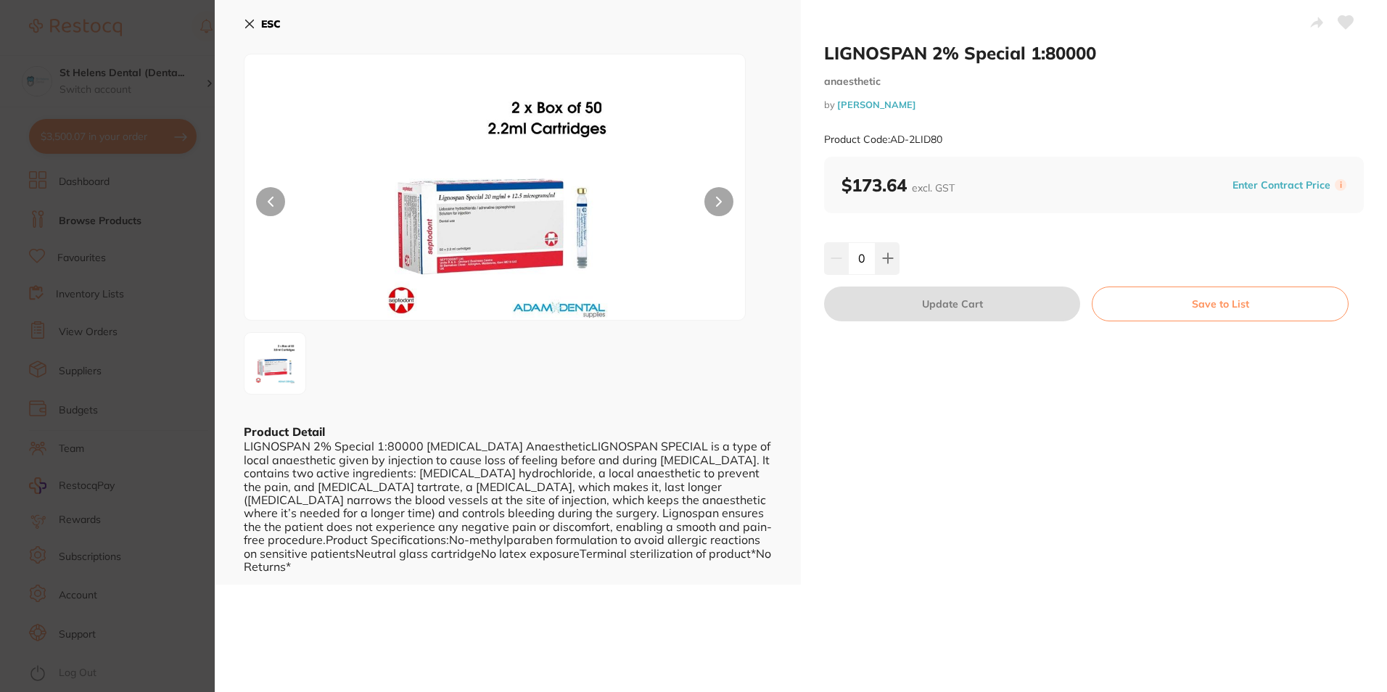
click at [1344, 22] on icon at bounding box center [1346, 22] width 15 height 13
click at [1339, 22] on icon at bounding box center [1346, 22] width 15 height 13
click at [864, 261] on input "0" at bounding box center [862, 258] width 28 height 32
type input "3"
click at [970, 257] on div "3" at bounding box center [1094, 258] width 540 height 32
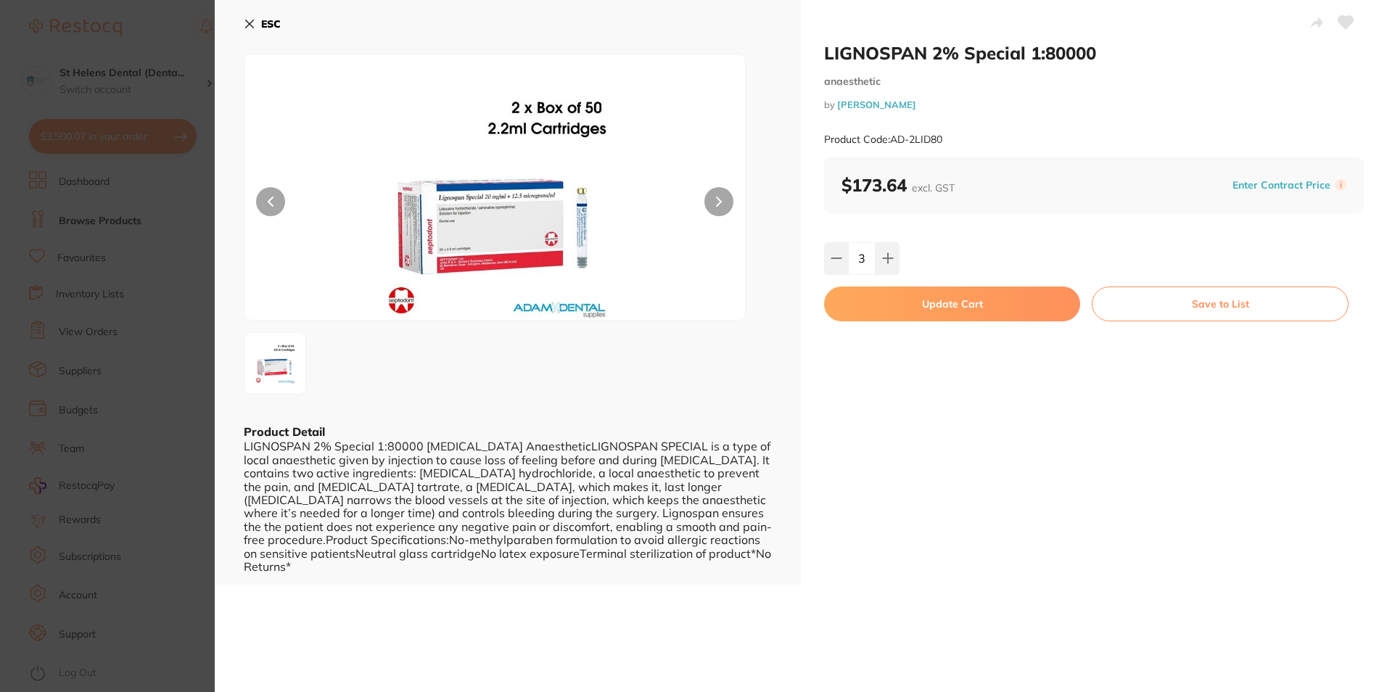
click at [971, 318] on button "Update Cart" at bounding box center [952, 304] width 256 height 35
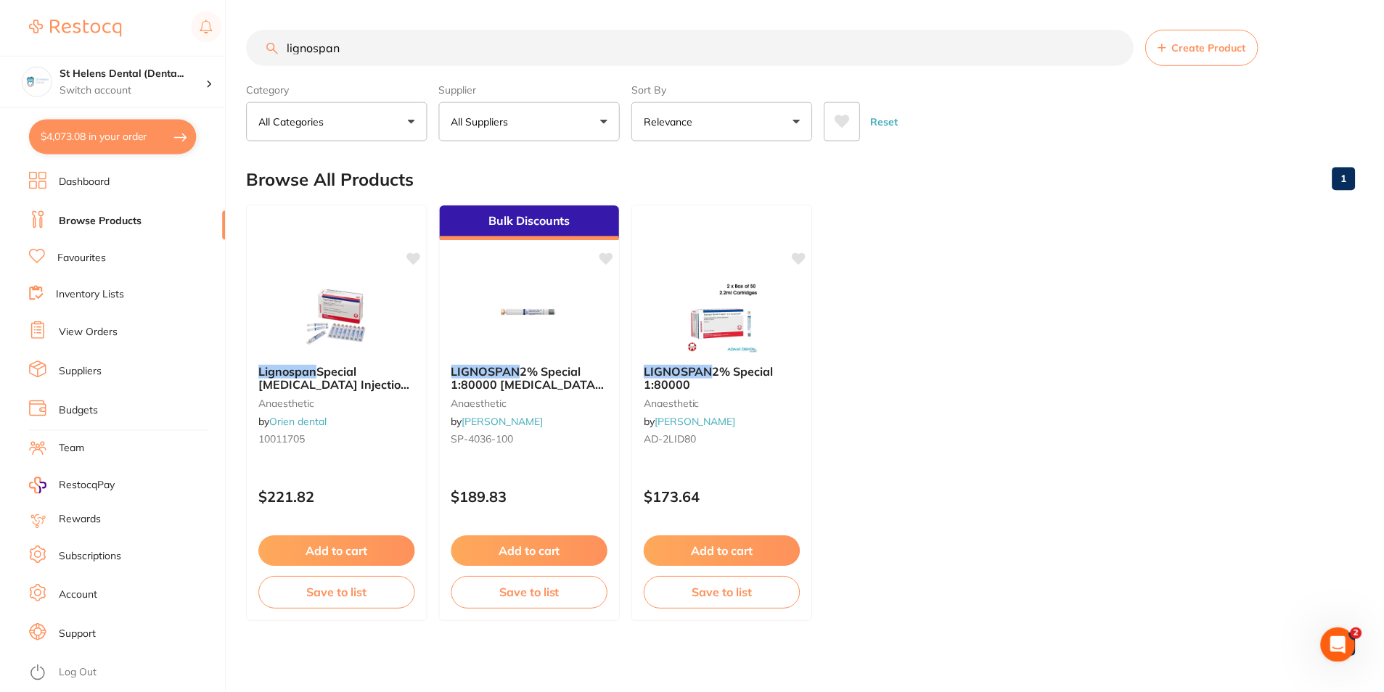
scroll to position [5, 0]
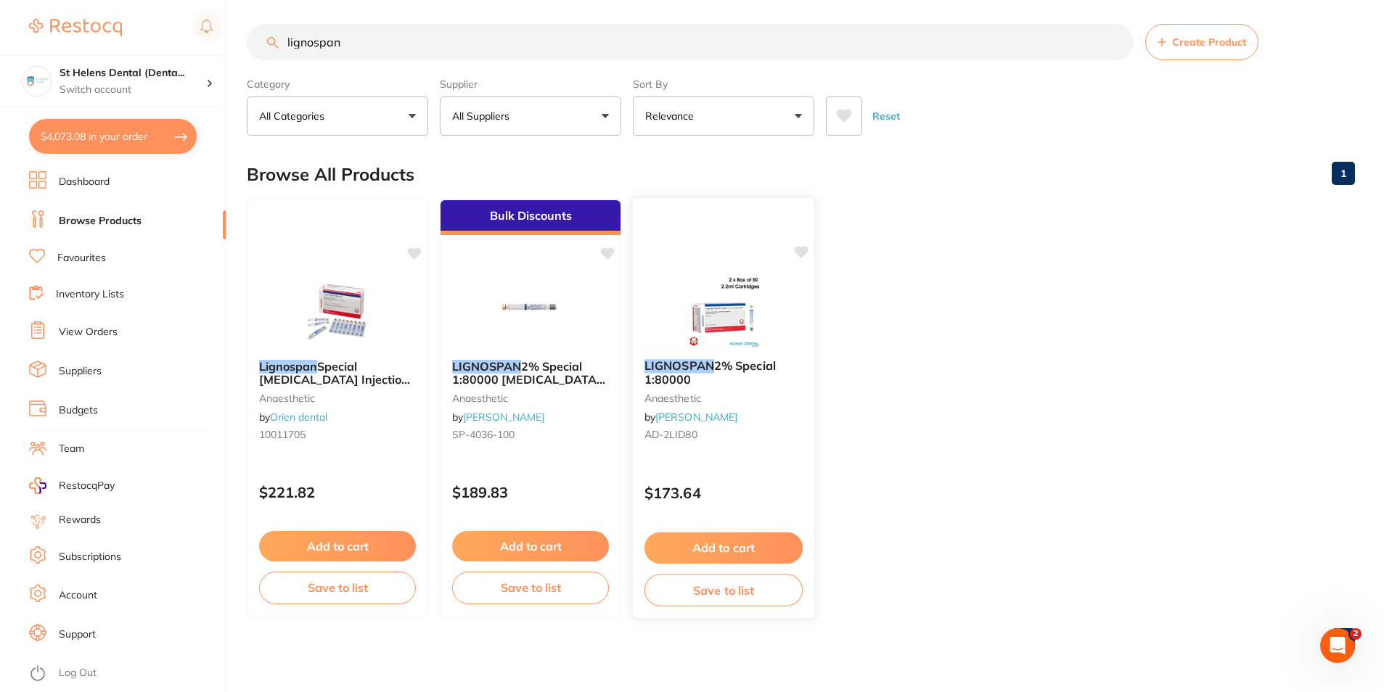
click at [805, 253] on icon at bounding box center [801, 252] width 14 height 12
click at [799, 250] on icon at bounding box center [801, 252] width 14 height 12
click at [343, 48] on input "lignospan" at bounding box center [690, 42] width 887 height 36
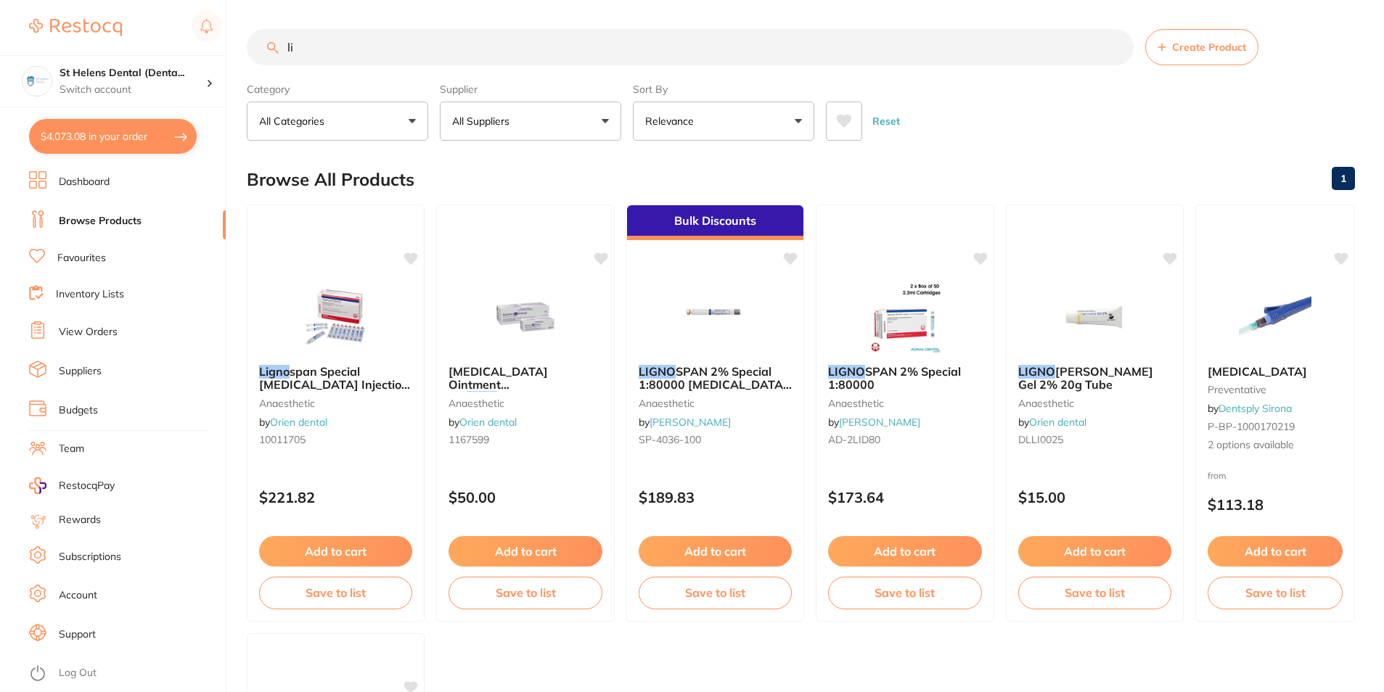
type input "l"
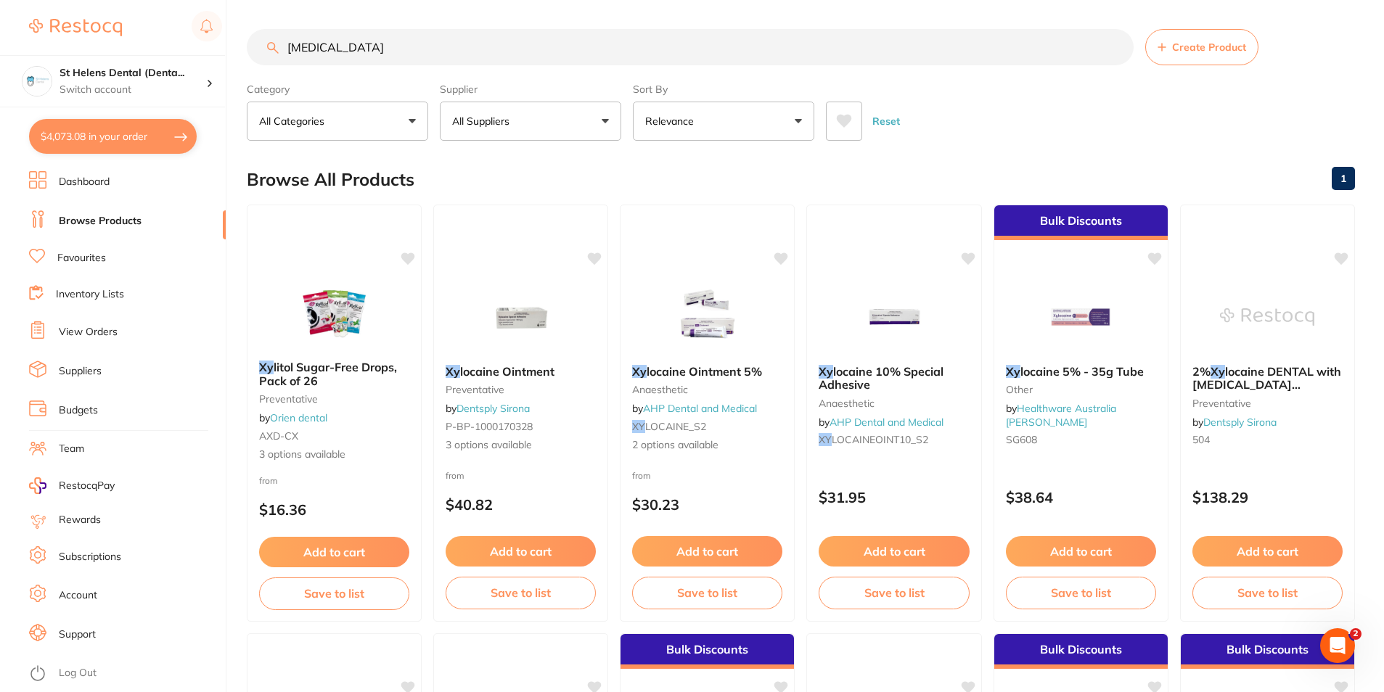
type input "xylocaine"
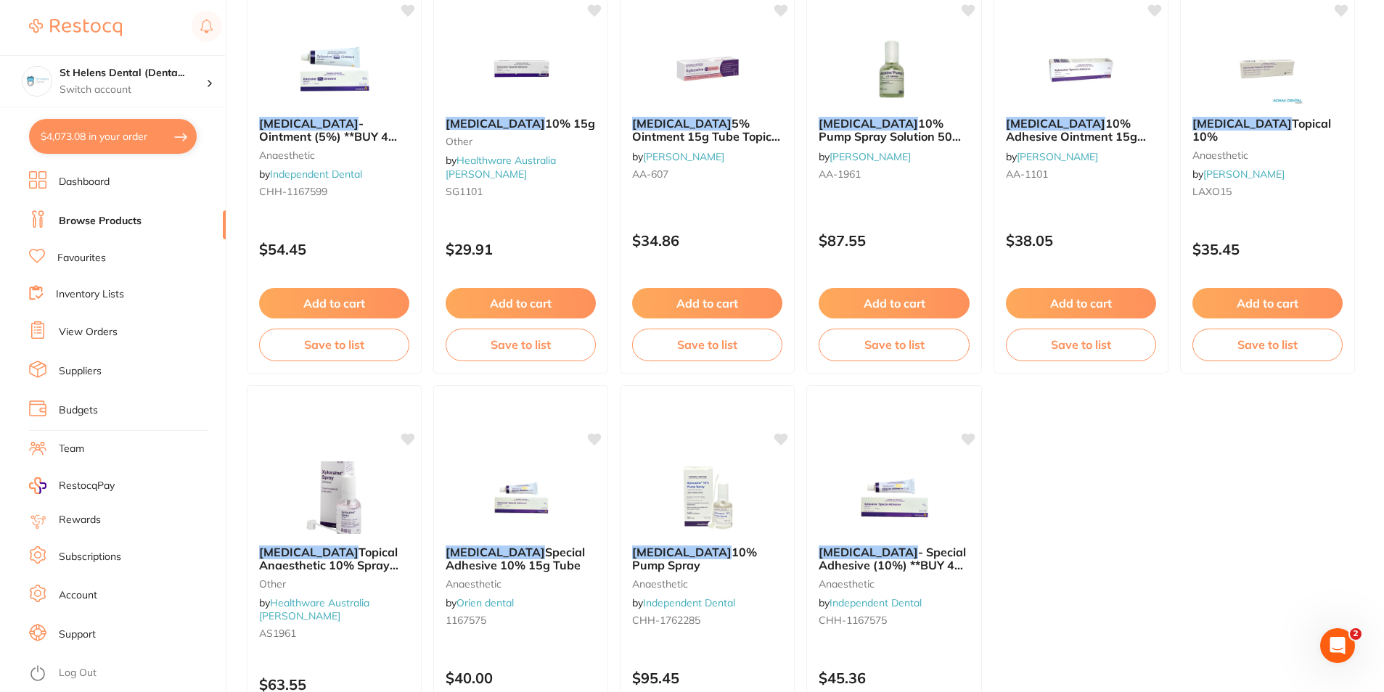
scroll to position [653, 0]
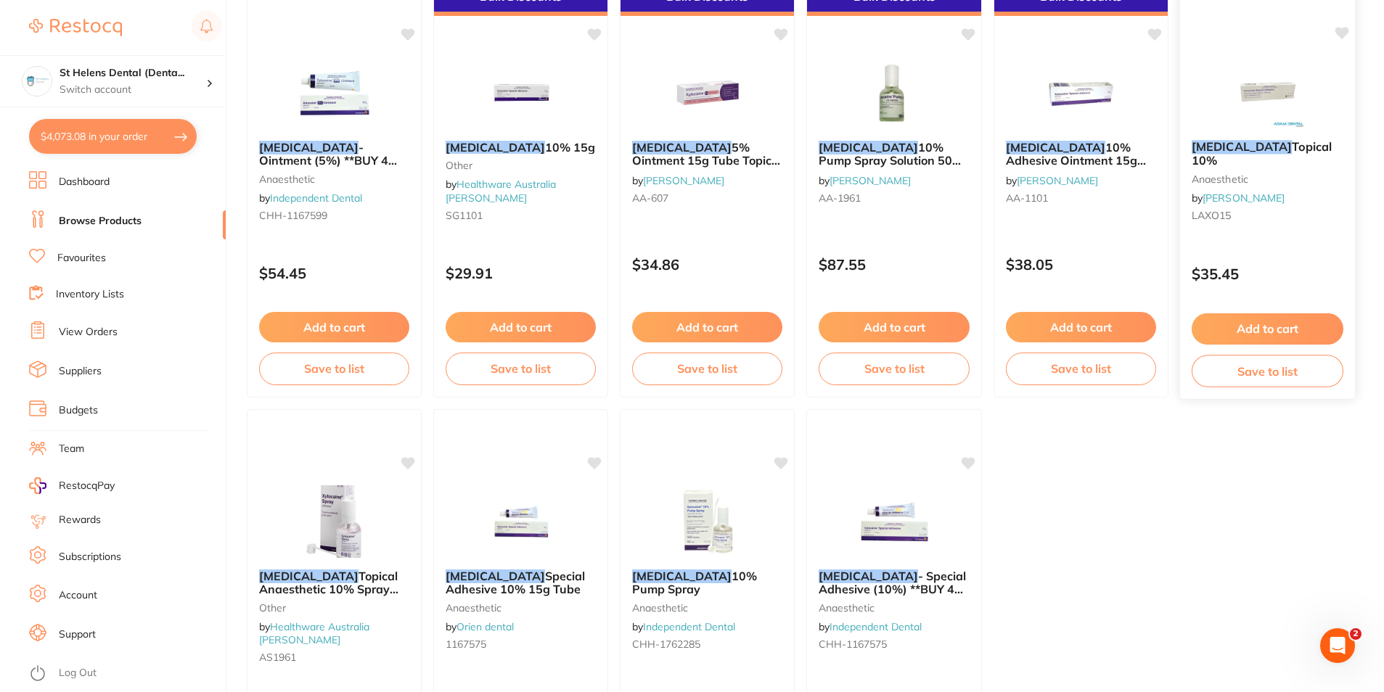
click at [1273, 86] on img at bounding box center [1267, 91] width 95 height 73
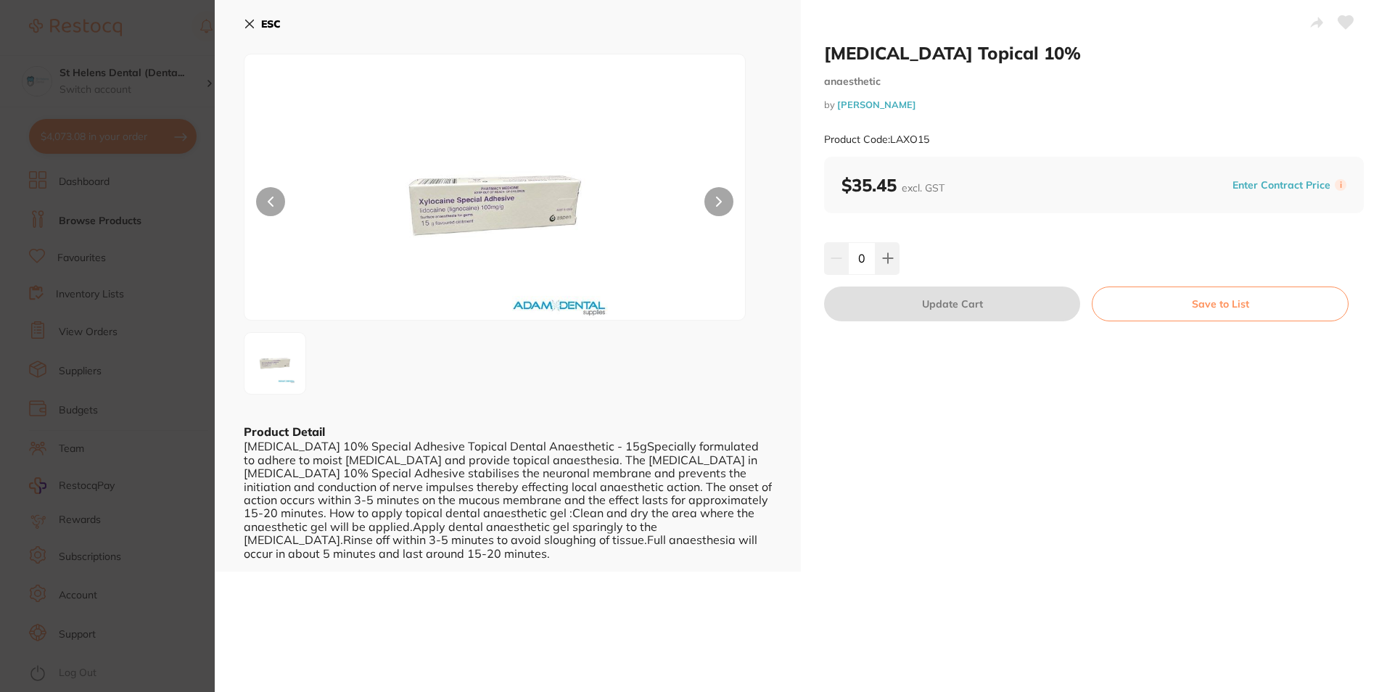
click at [258, 28] on button "ESC" at bounding box center [262, 24] width 37 height 25
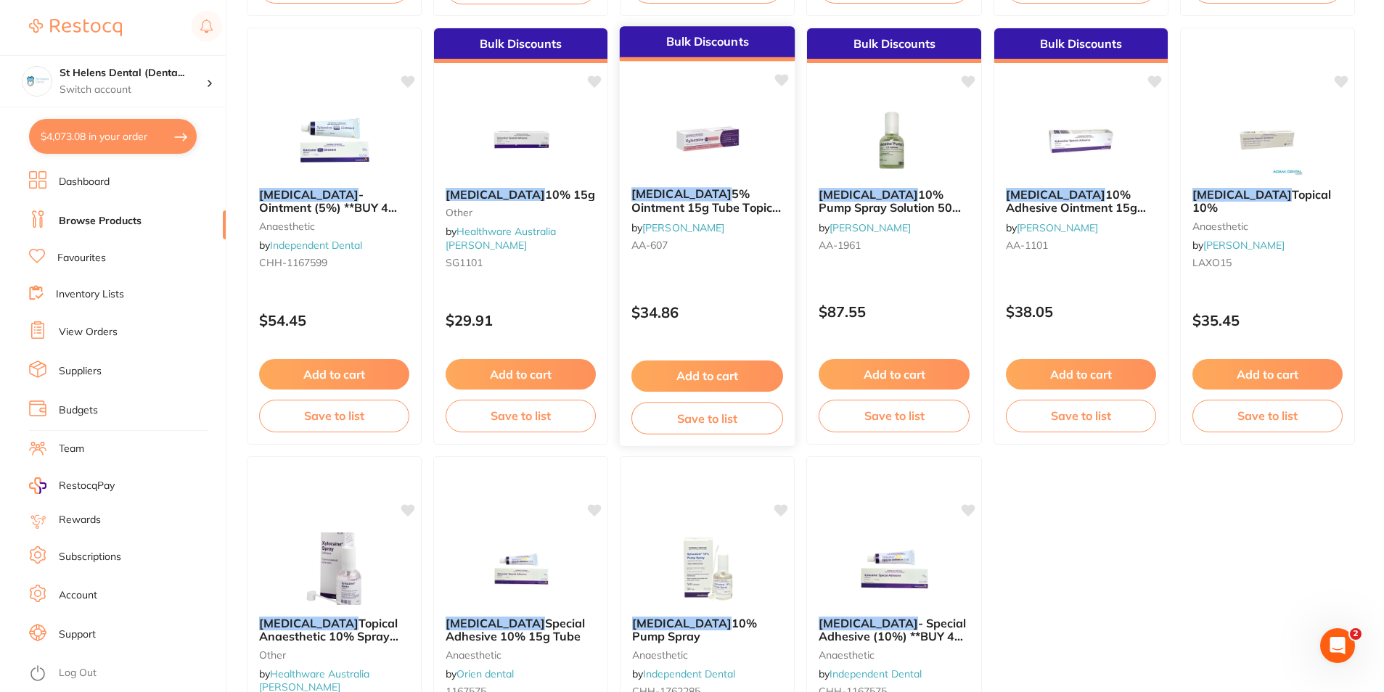
scroll to position [580, 0]
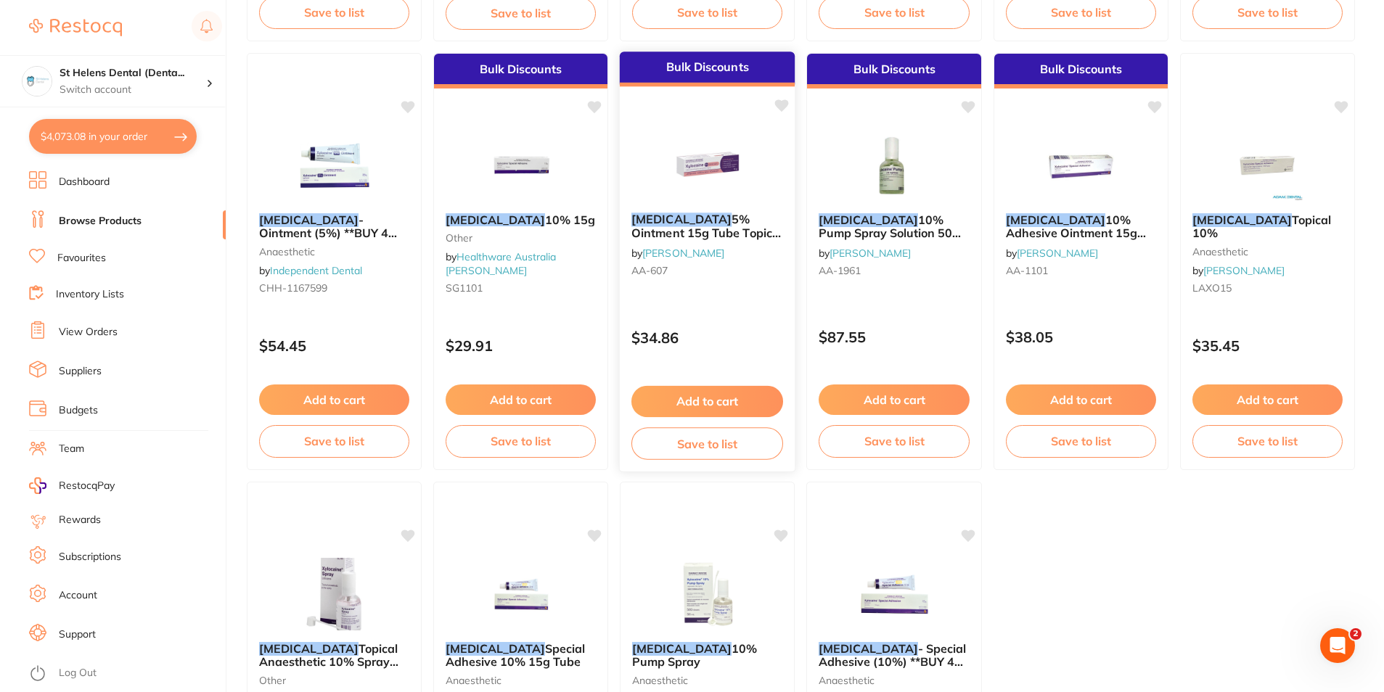
click at [781, 102] on icon at bounding box center [782, 105] width 14 height 12
click at [687, 174] on img at bounding box center [707, 165] width 94 height 73
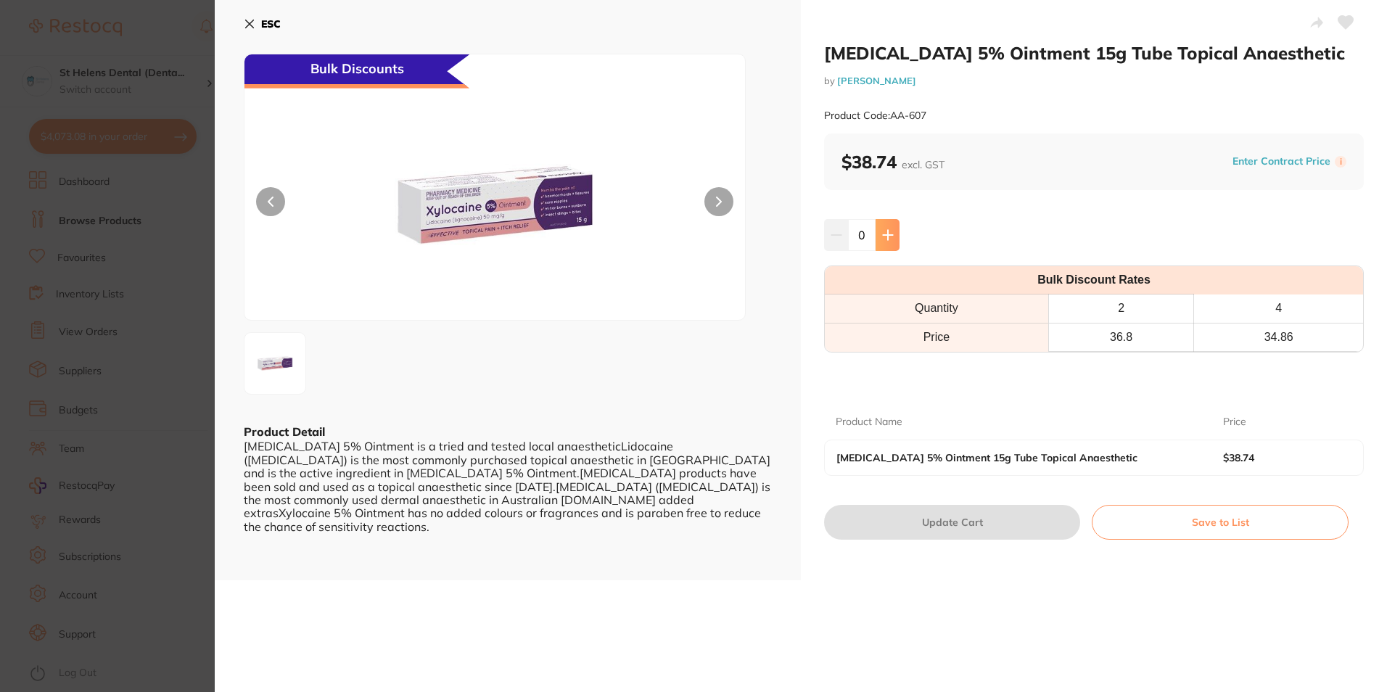
click at [895, 245] on button at bounding box center [888, 235] width 24 height 32
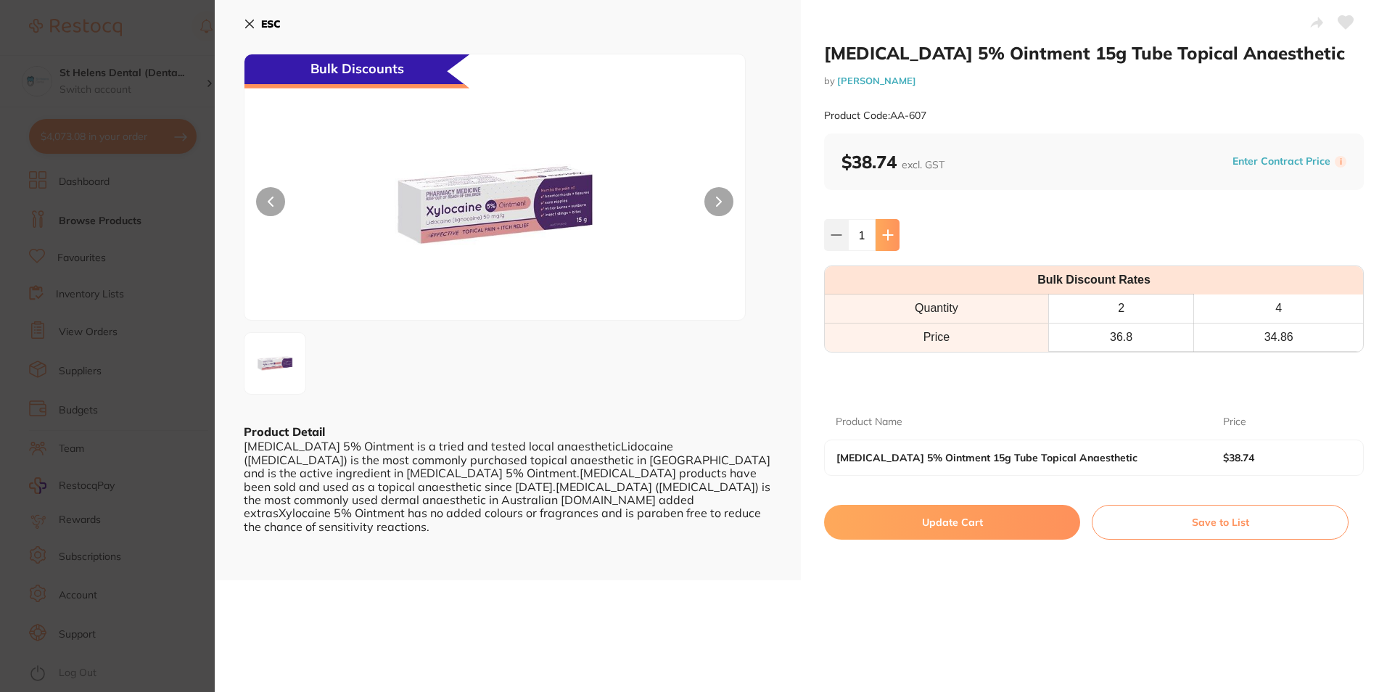
click at [895, 245] on button at bounding box center [888, 235] width 24 height 32
click at [894, 244] on button at bounding box center [888, 235] width 24 height 32
type input "4"
click at [1339, 21] on icon at bounding box center [1346, 22] width 15 height 13
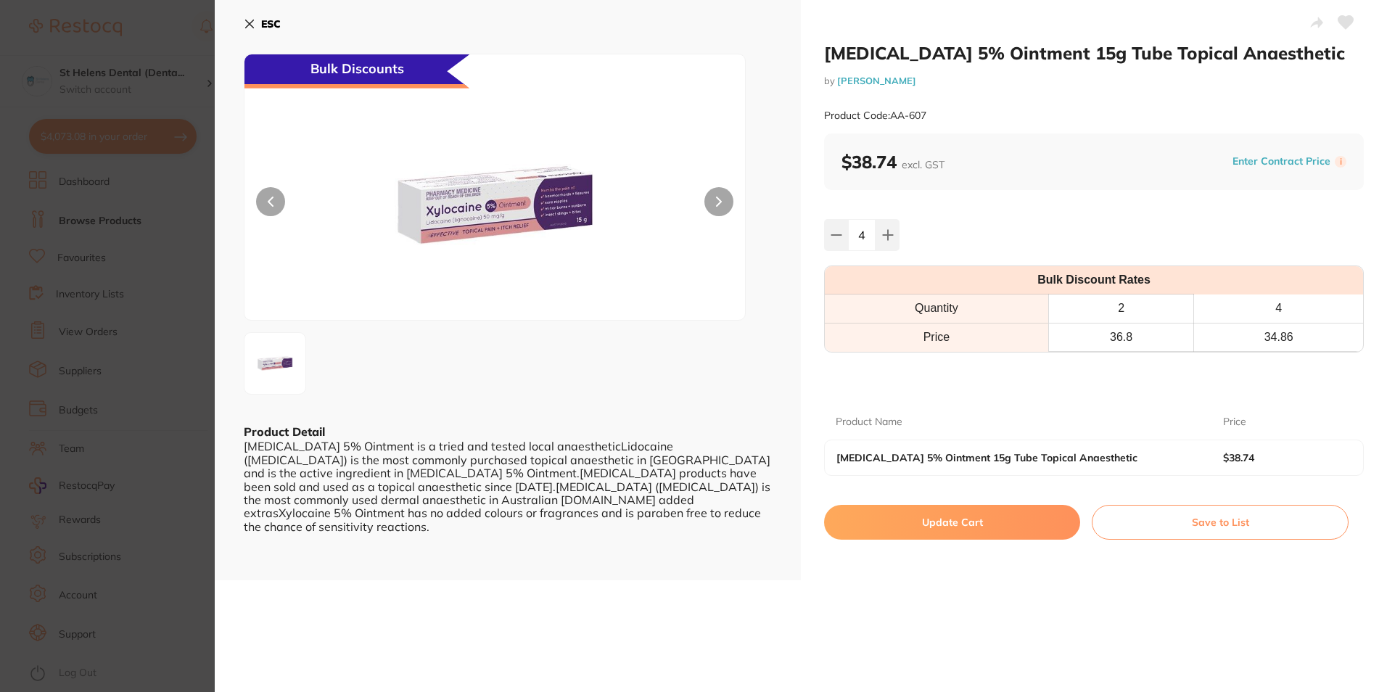
click at [961, 527] on button "Update Cart" at bounding box center [952, 522] width 256 height 35
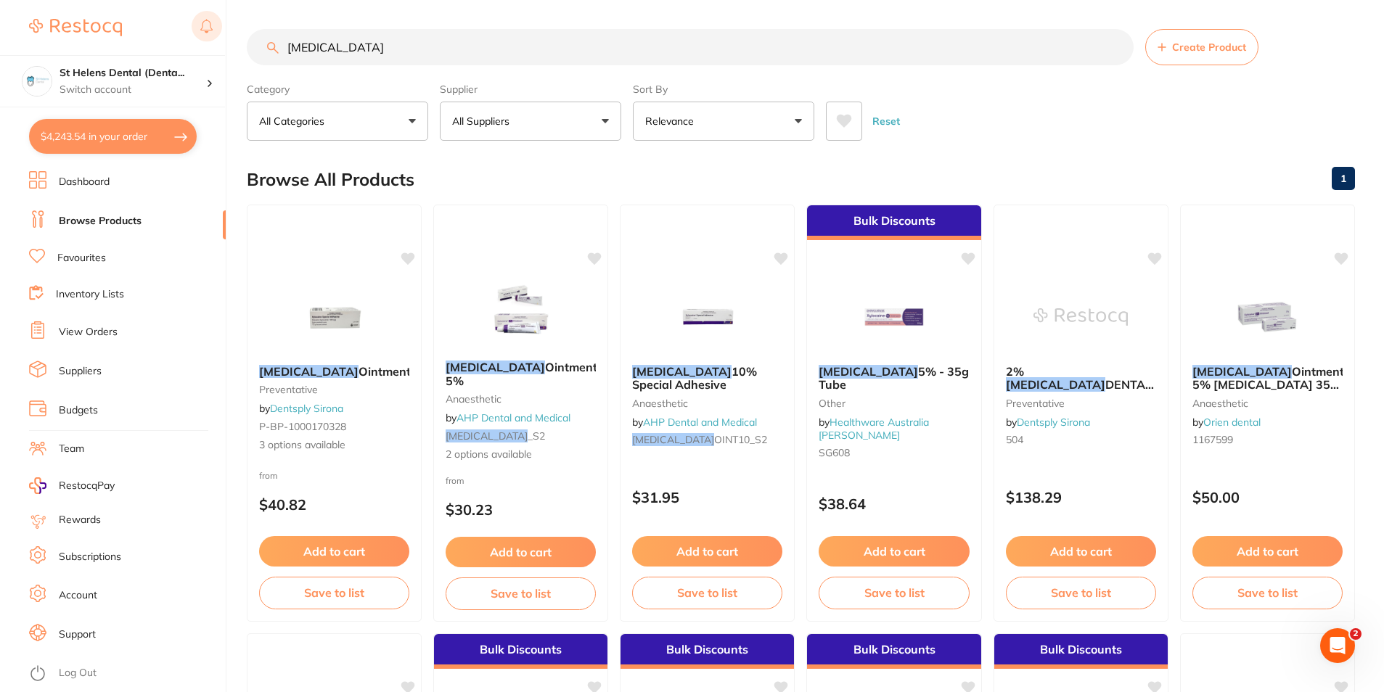
click at [205, 38] on div "$4,243.54 St Helens Dental (Denta... Switch account St Helens Dental (DentalTow…" at bounding box center [692, 346] width 1384 height 692
type input "q"
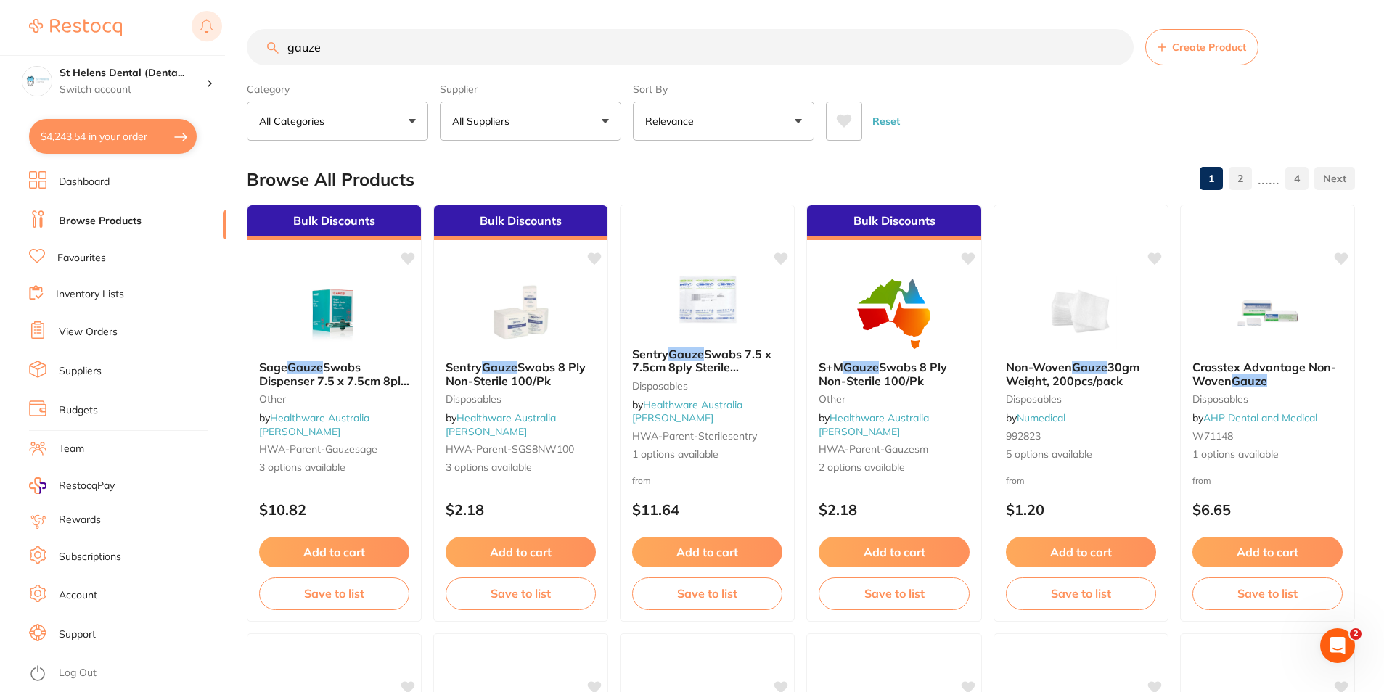
type input "gauze"
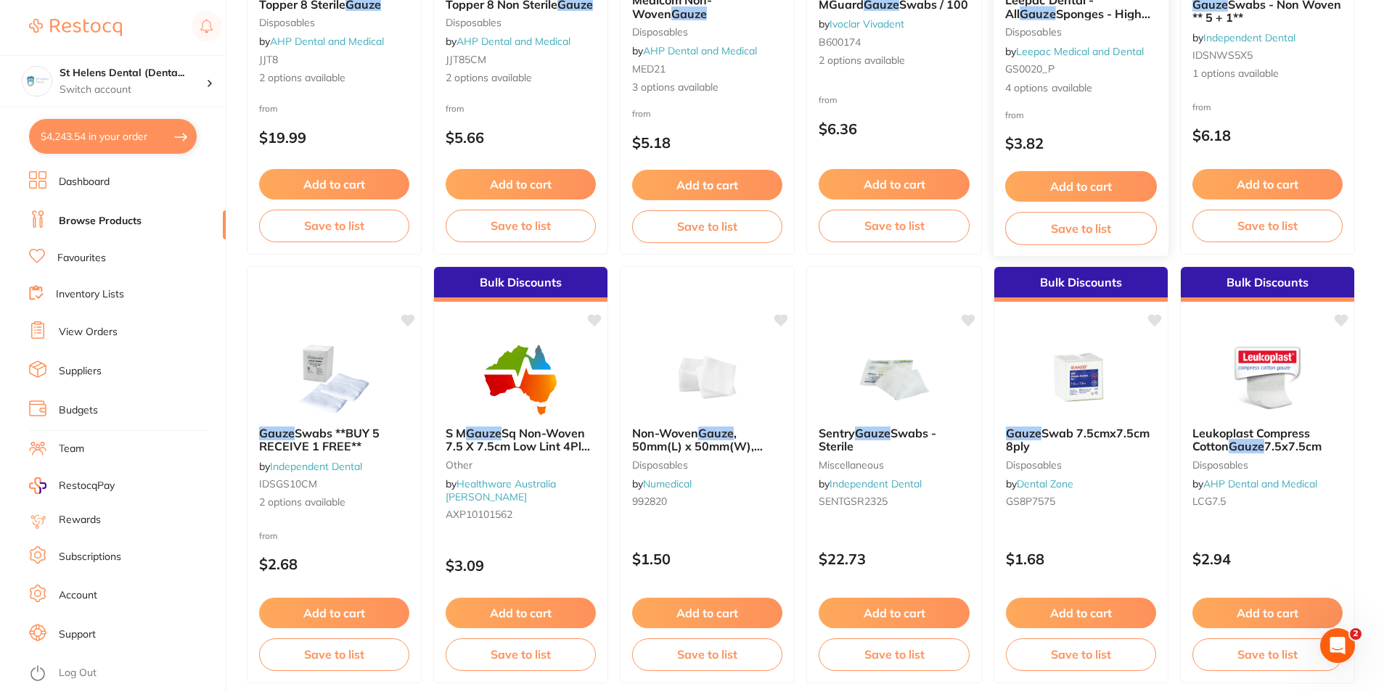
scroll to position [798, 0]
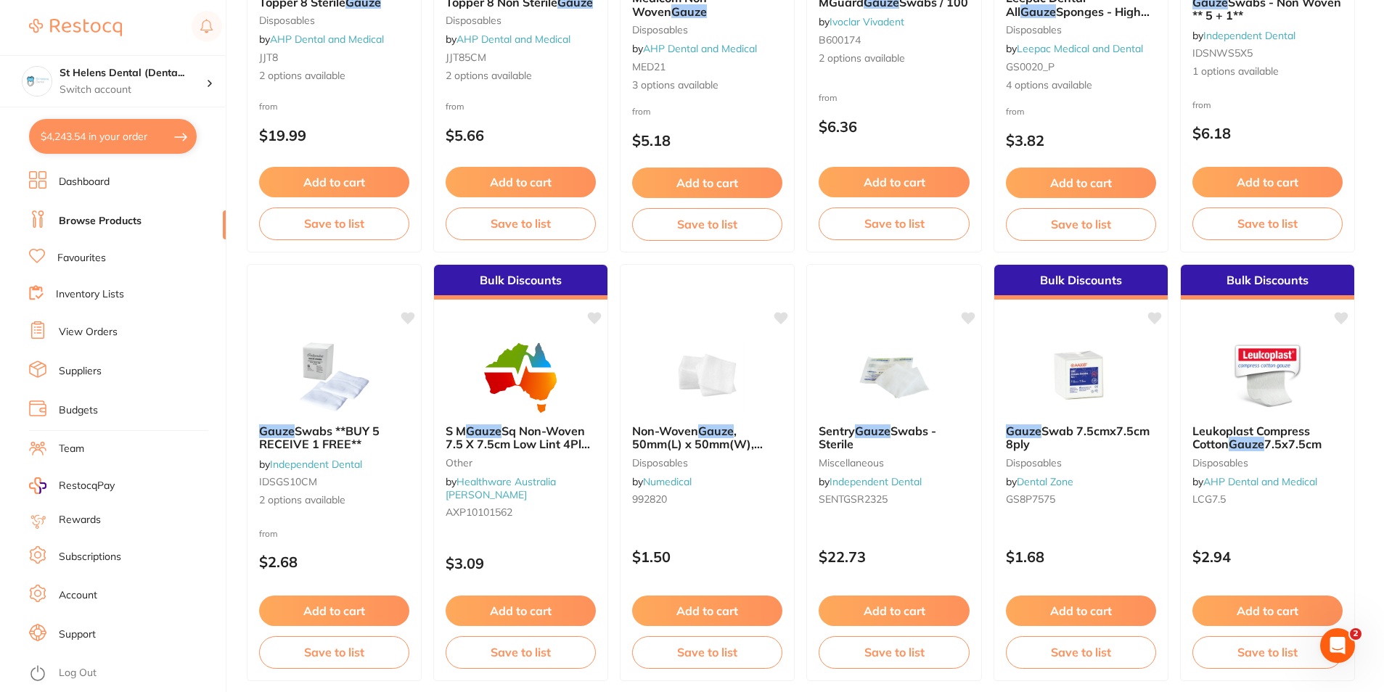
click at [128, 137] on button "$4,243.54 in your order" at bounding box center [113, 136] width 168 height 35
checkbox input "true"
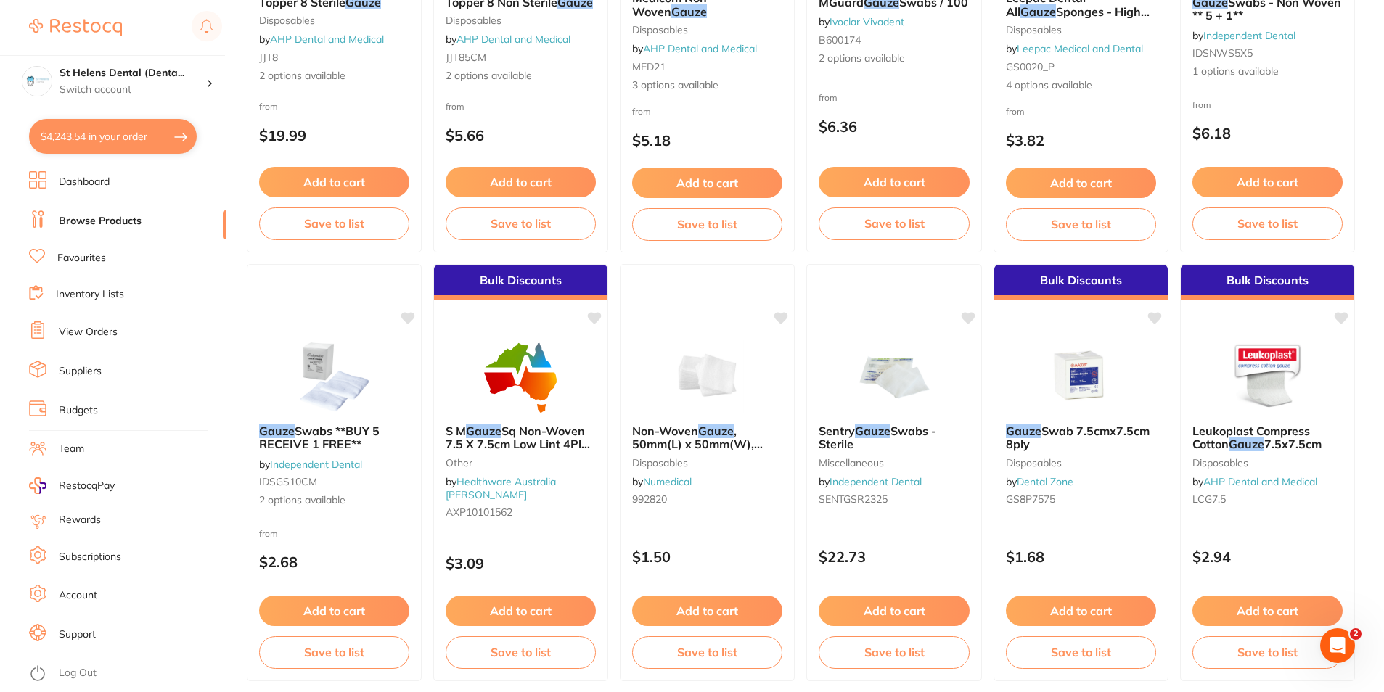
checkbox input "true"
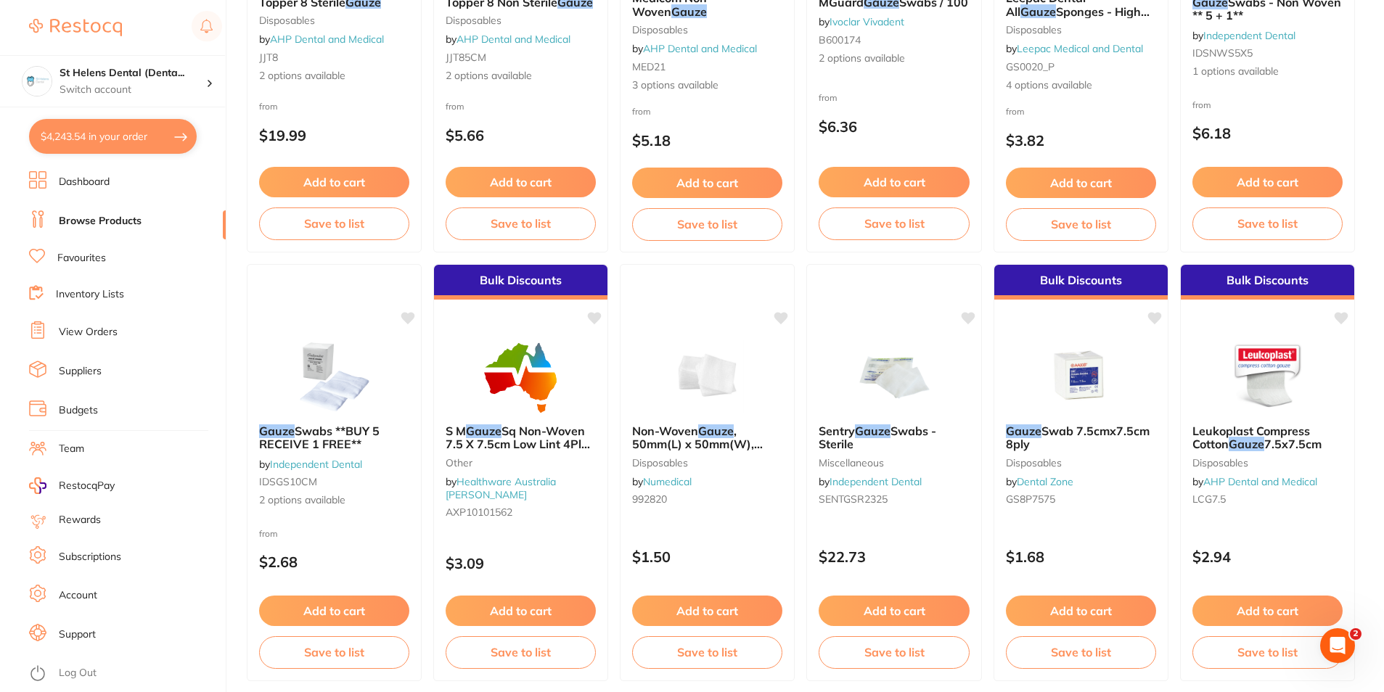
checkbox input "true"
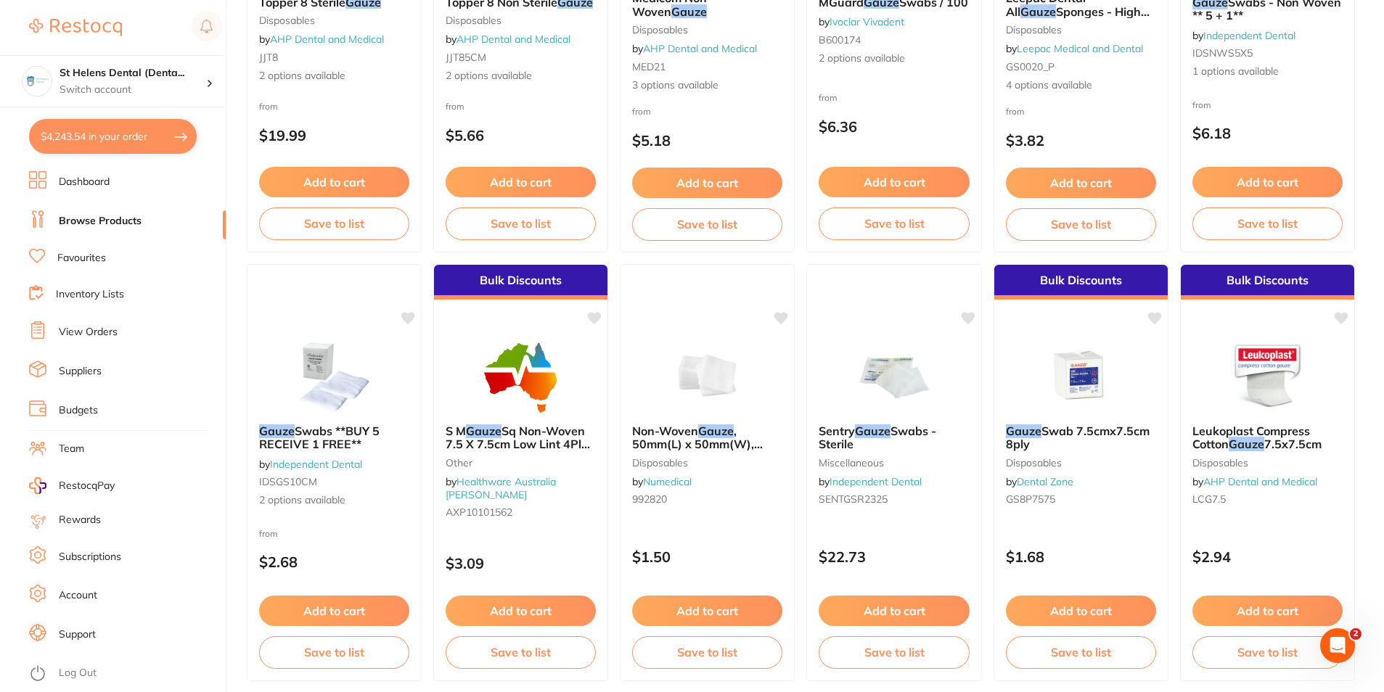
checkbox input "true"
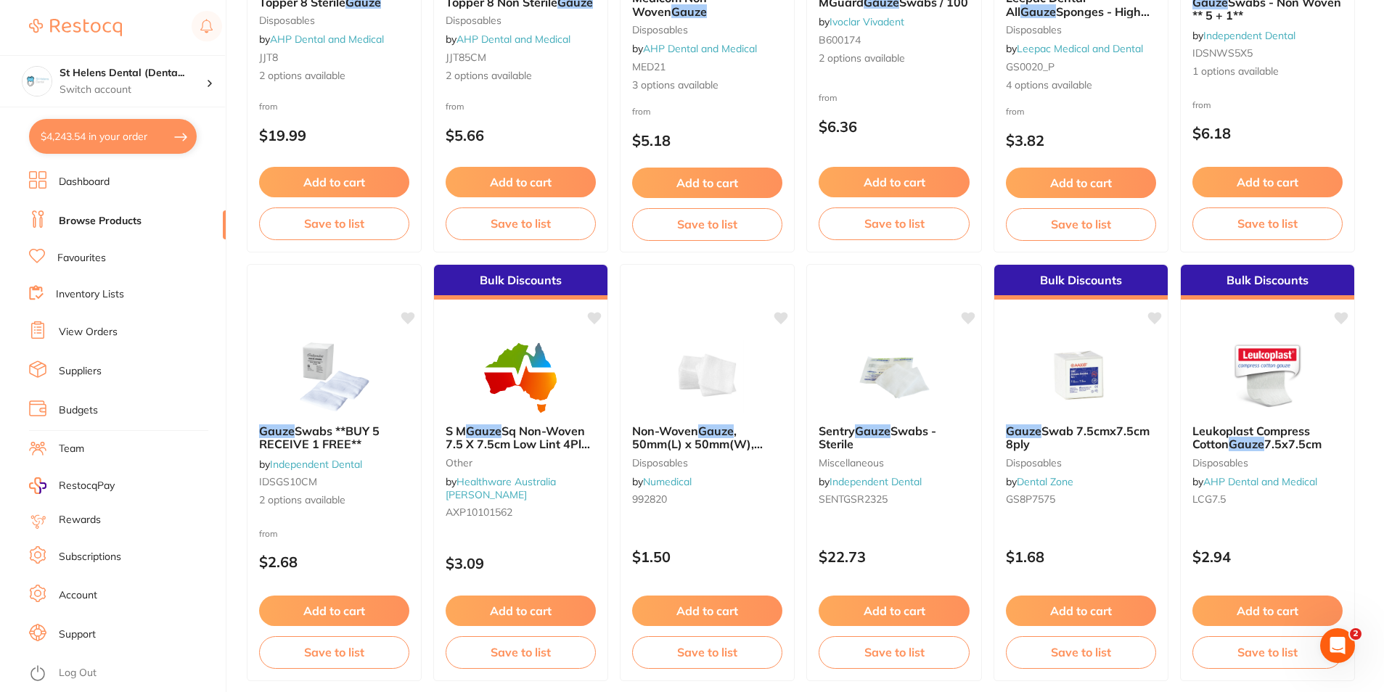
checkbox input "true"
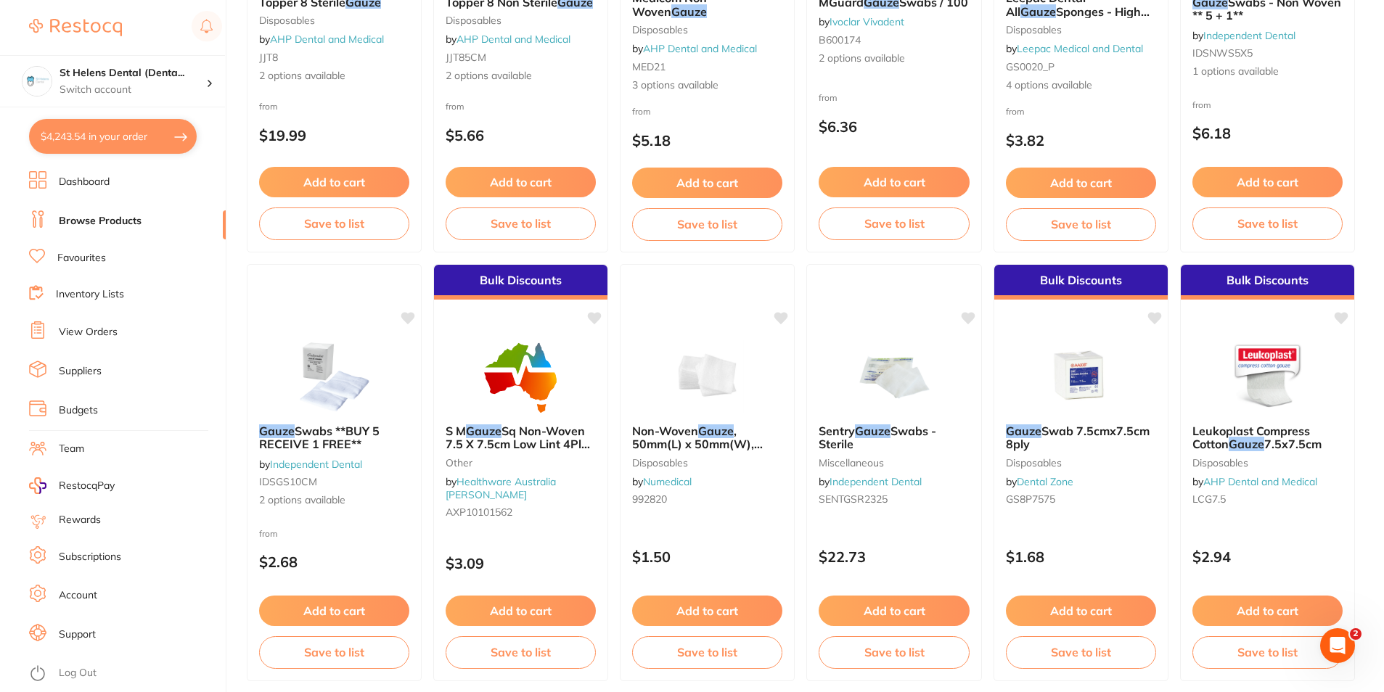
checkbox input "true"
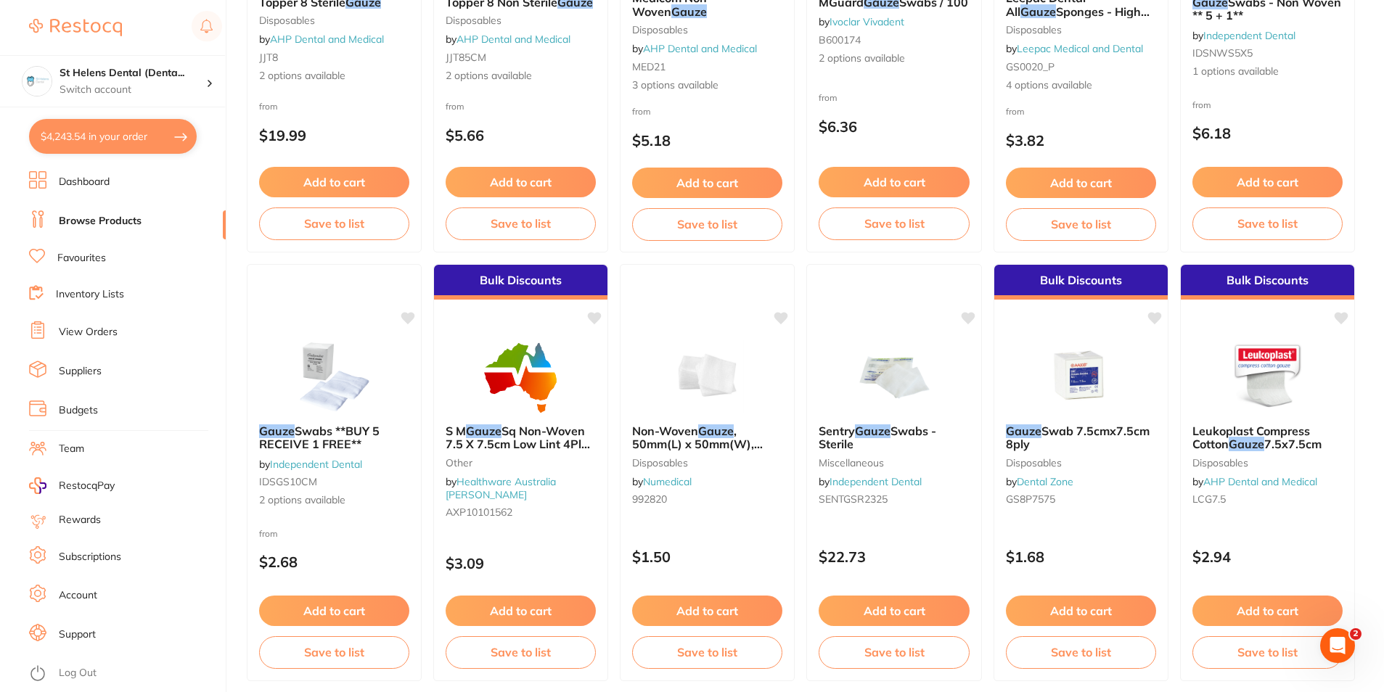
checkbox input "true"
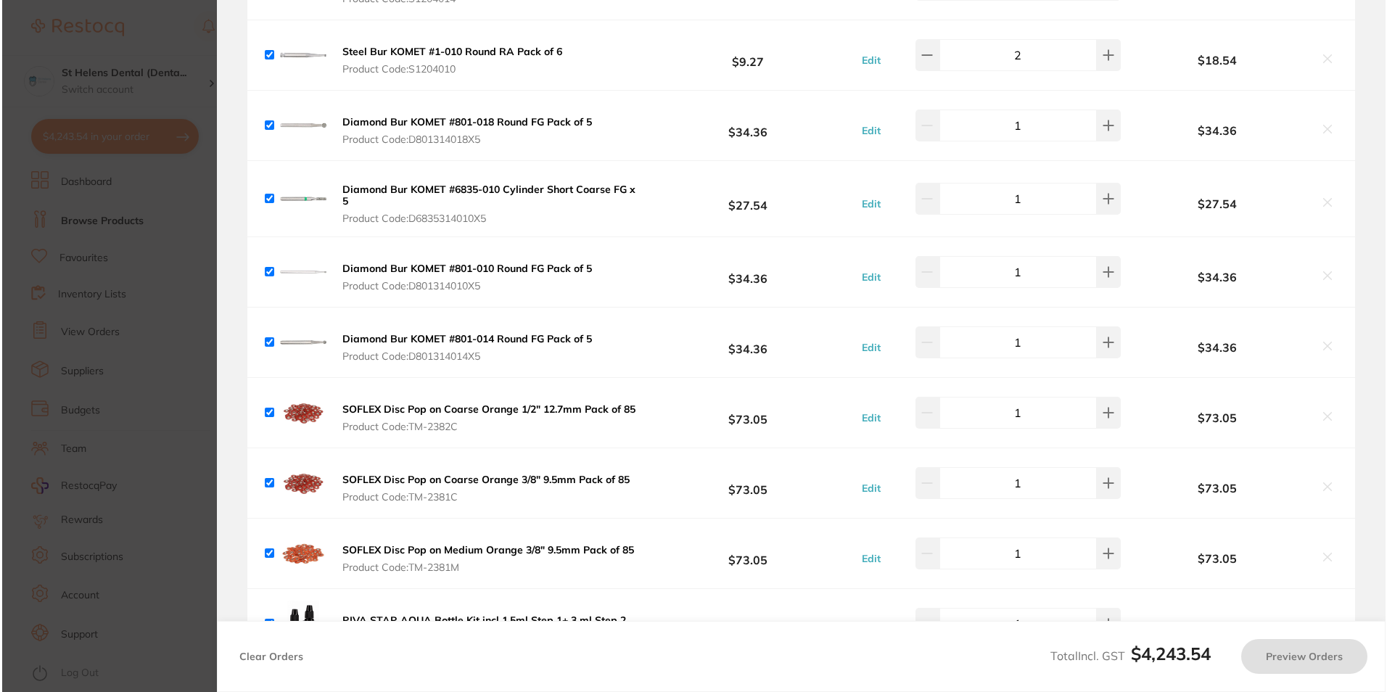
scroll to position [0, 0]
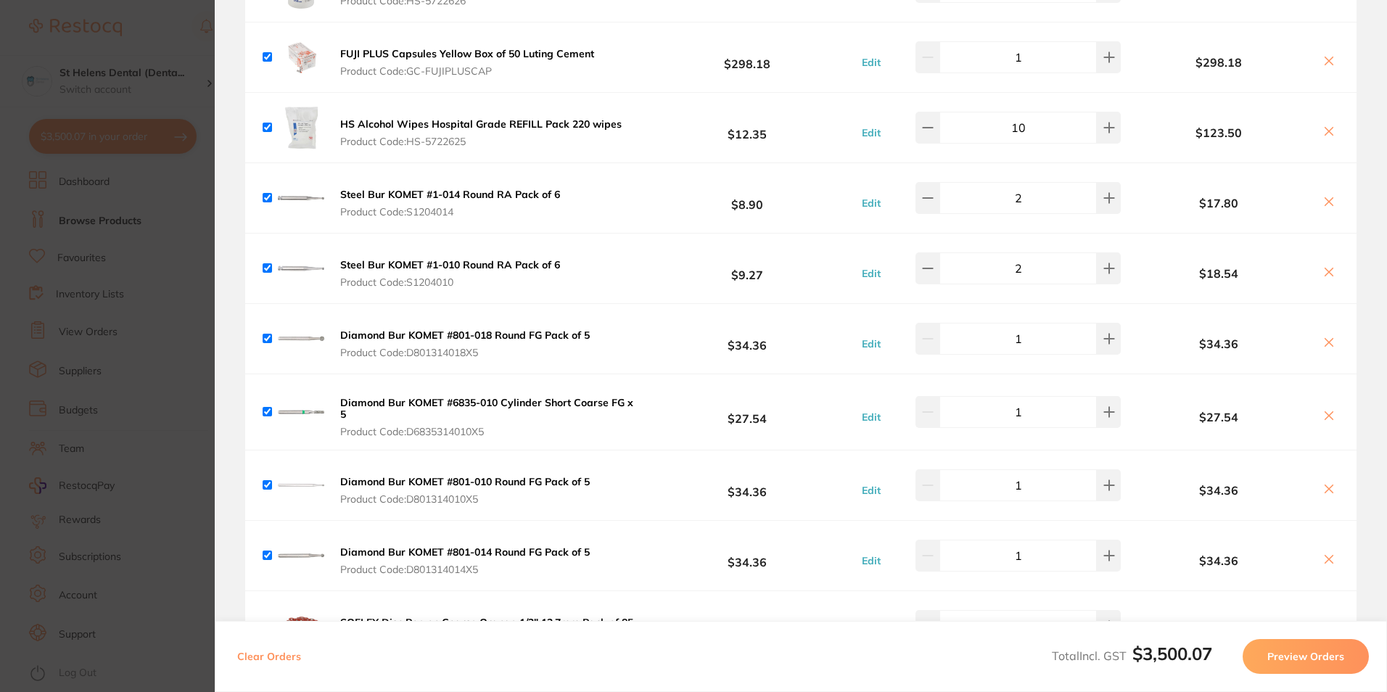
checkbox input "true"
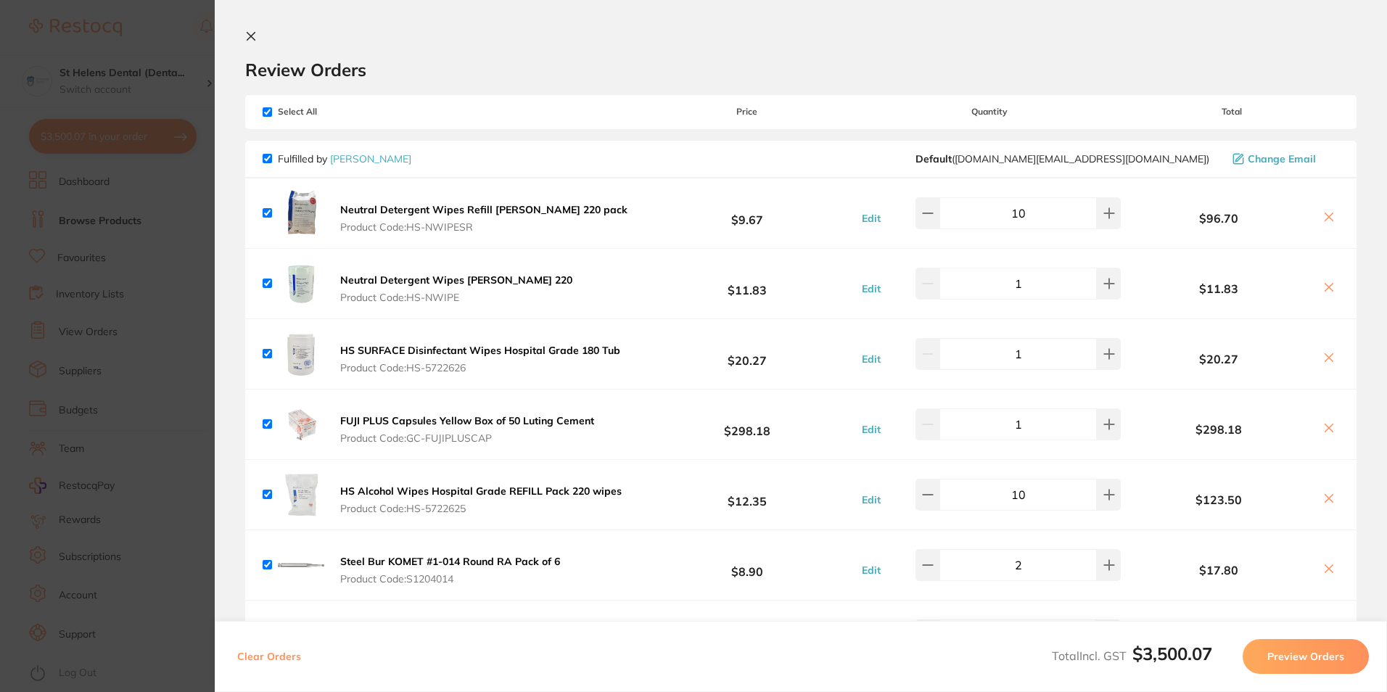
click at [257, 38] on button at bounding box center [253, 37] width 17 height 14
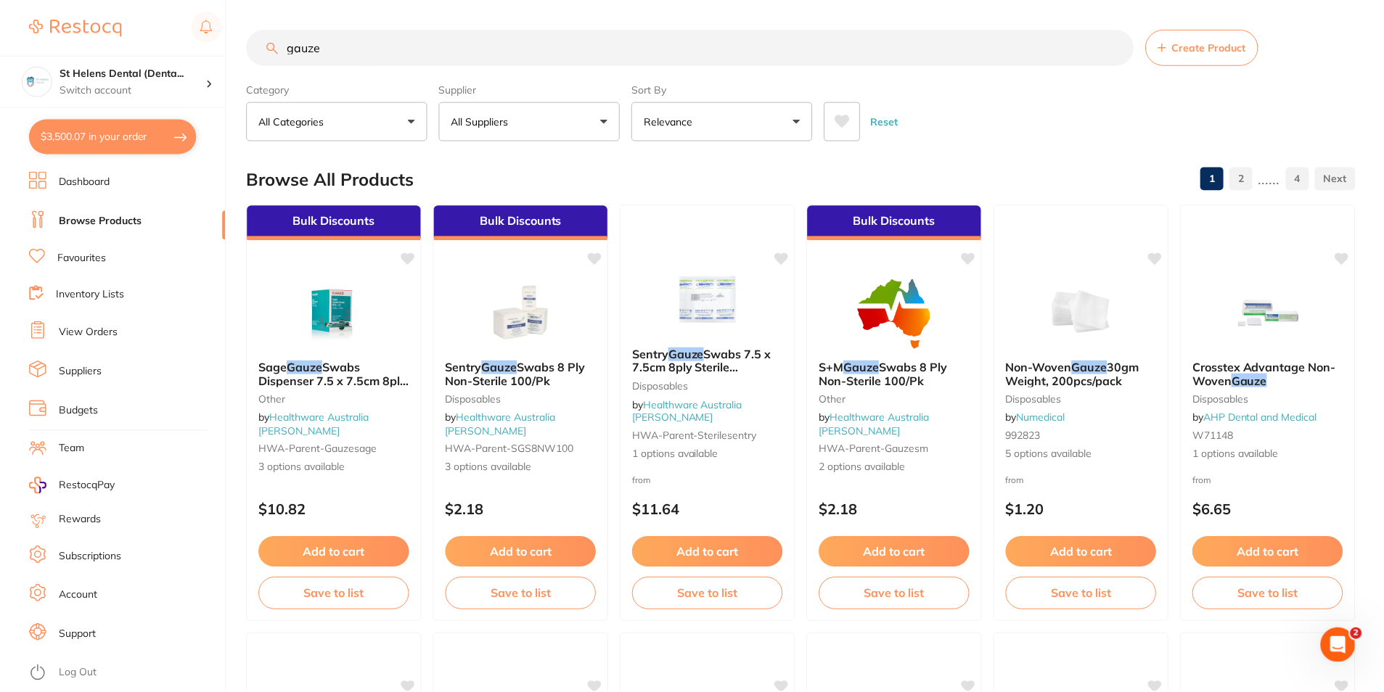
scroll to position [798, 0]
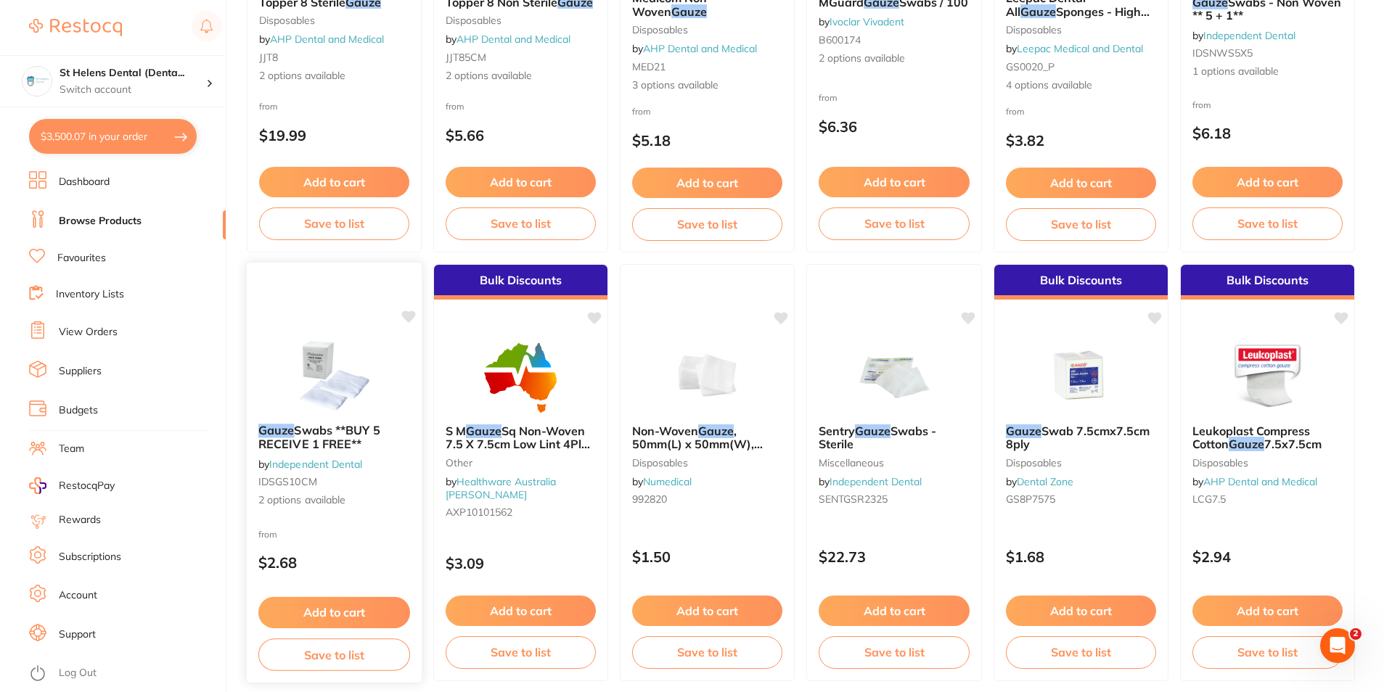
click at [321, 387] on img at bounding box center [334, 375] width 95 height 73
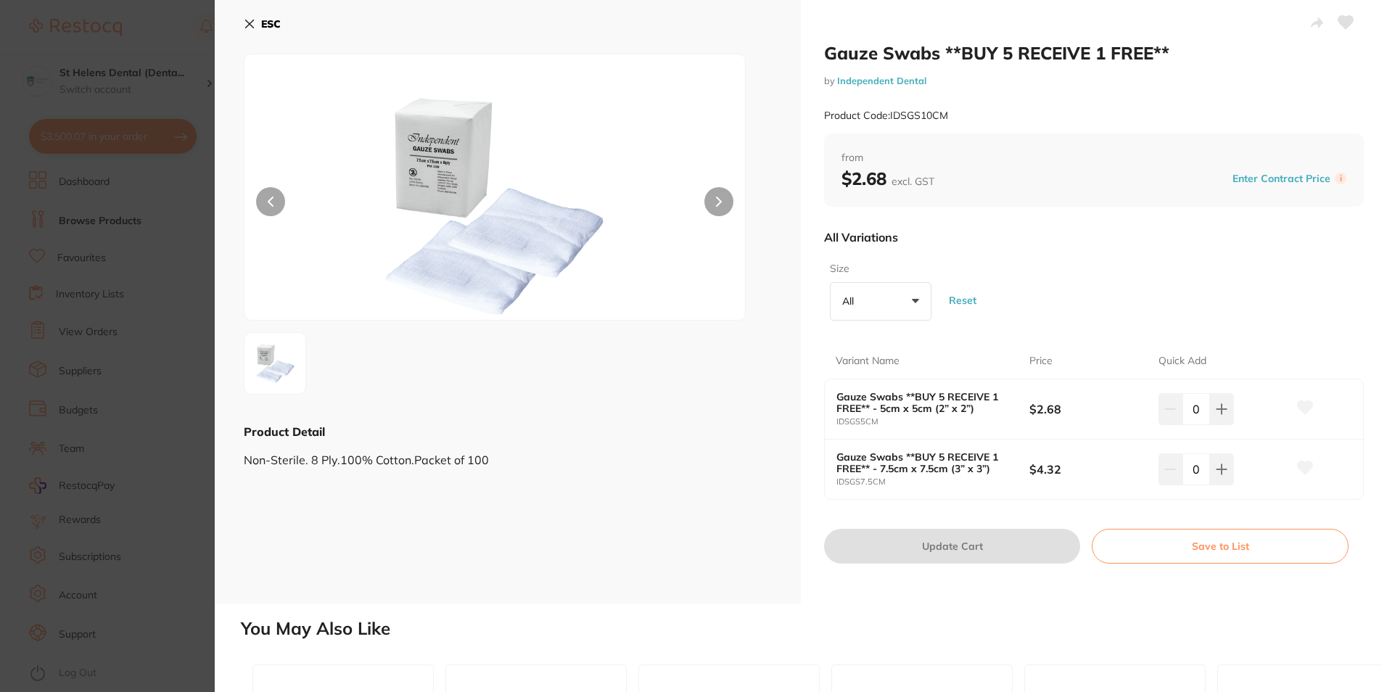
click at [525, 251] on img at bounding box center [495, 205] width 300 height 229
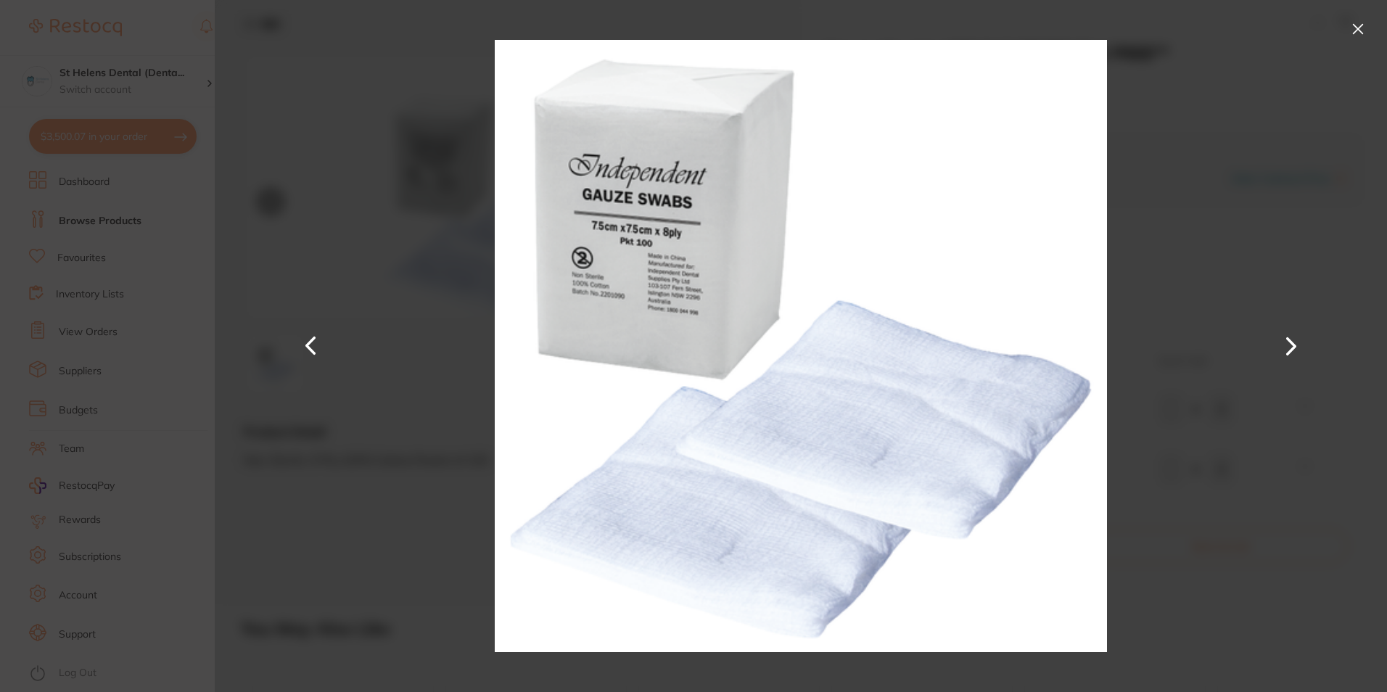
click at [144, 345] on section "Gauze Swabs **BUY 5 RECEIVE 1 FREE** by Independent Dental Product Code: IDSGS1…" at bounding box center [693, 346] width 1387 height 692
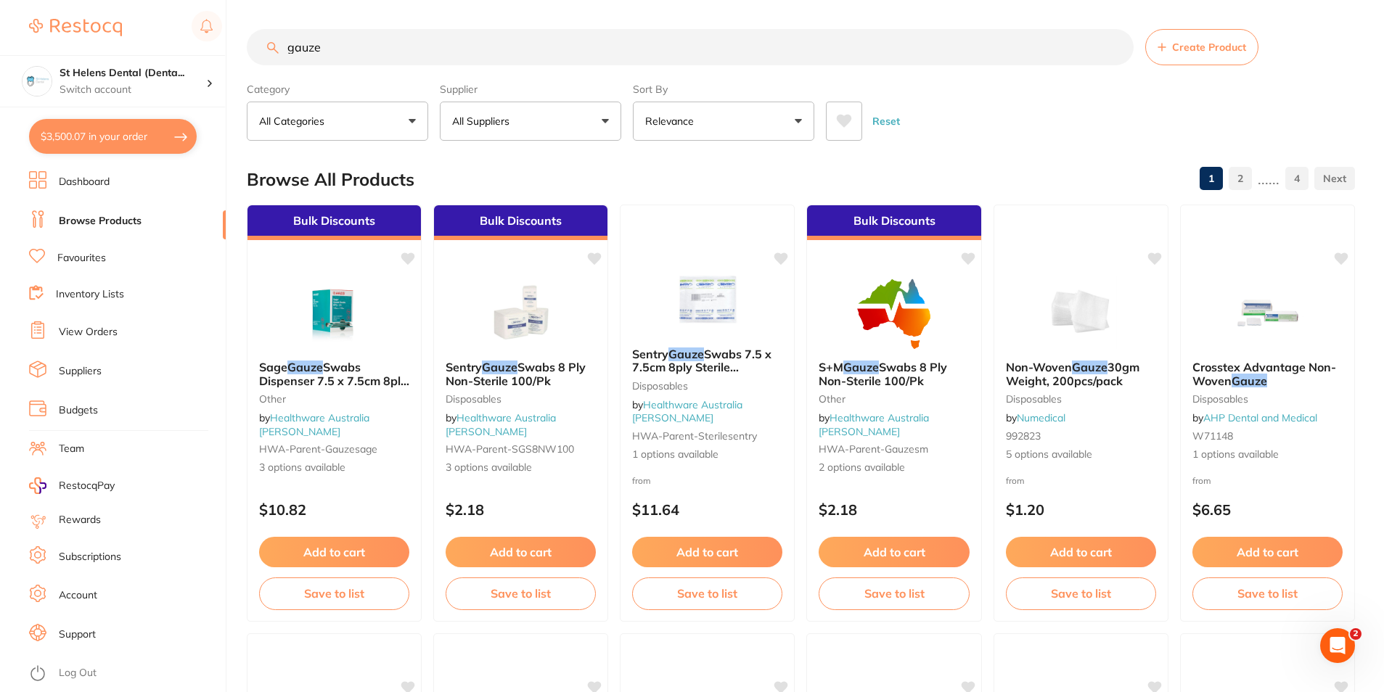
click at [422, 47] on input "gauze" at bounding box center [690, 47] width 887 height 36
type input "gauze 7.5"
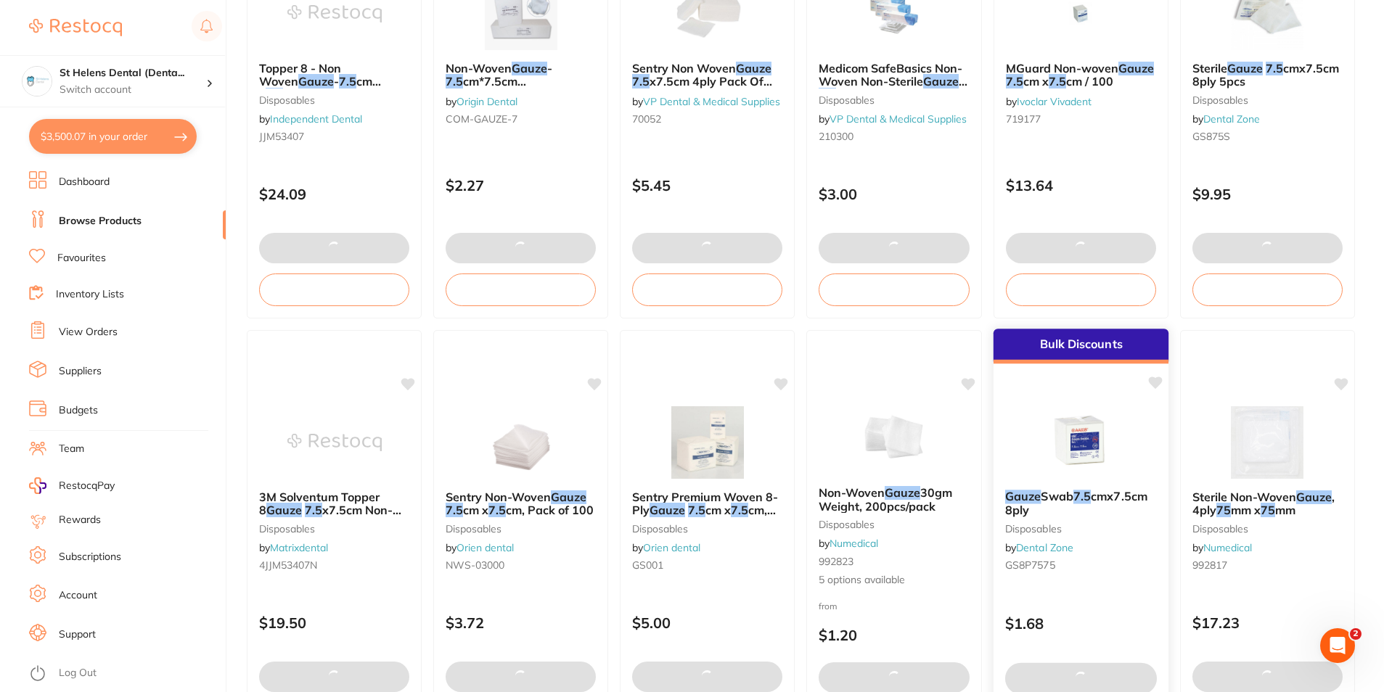
scroll to position [1233, 0]
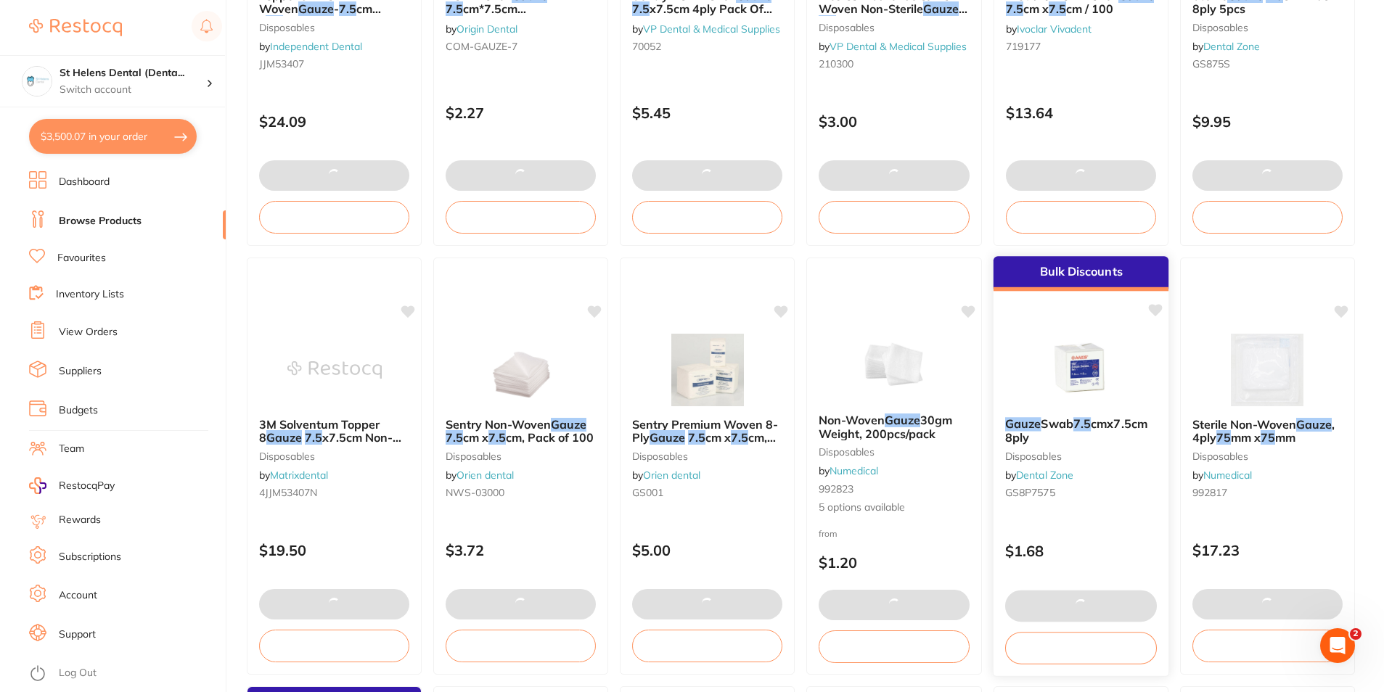
checkbox input "false"
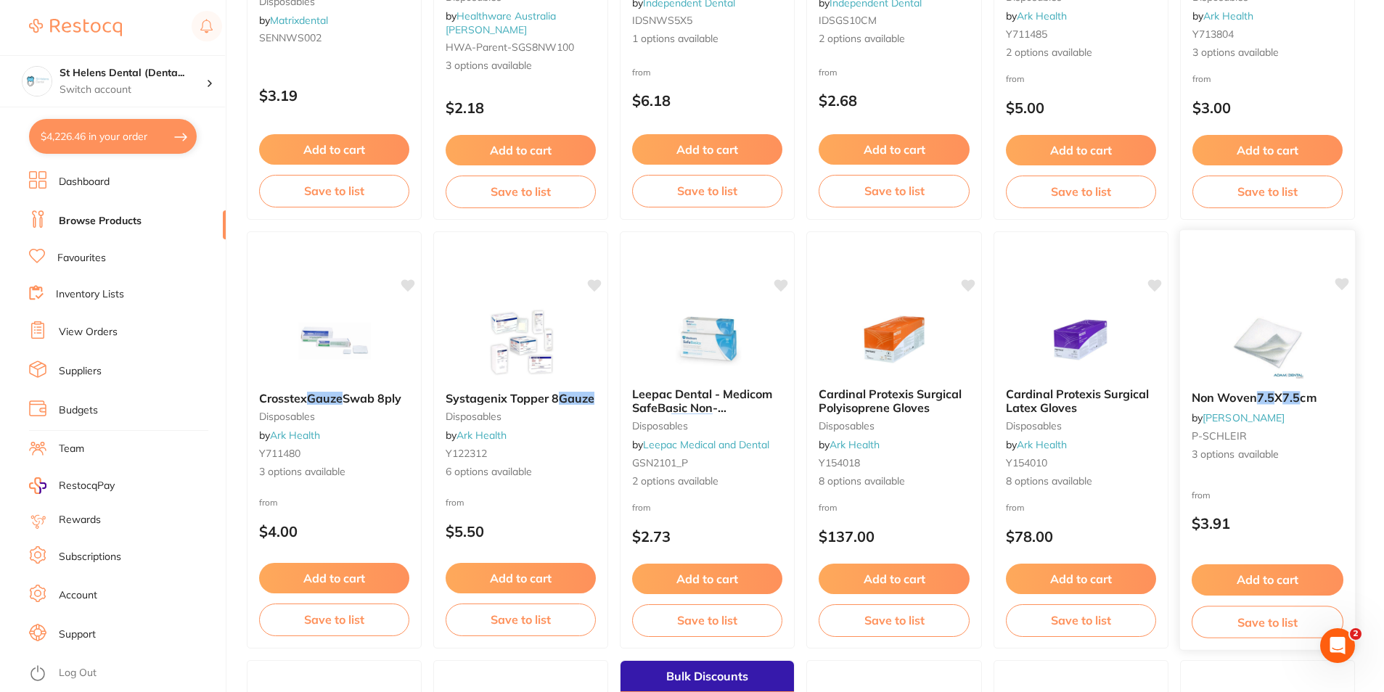
scroll to position [3047, 0]
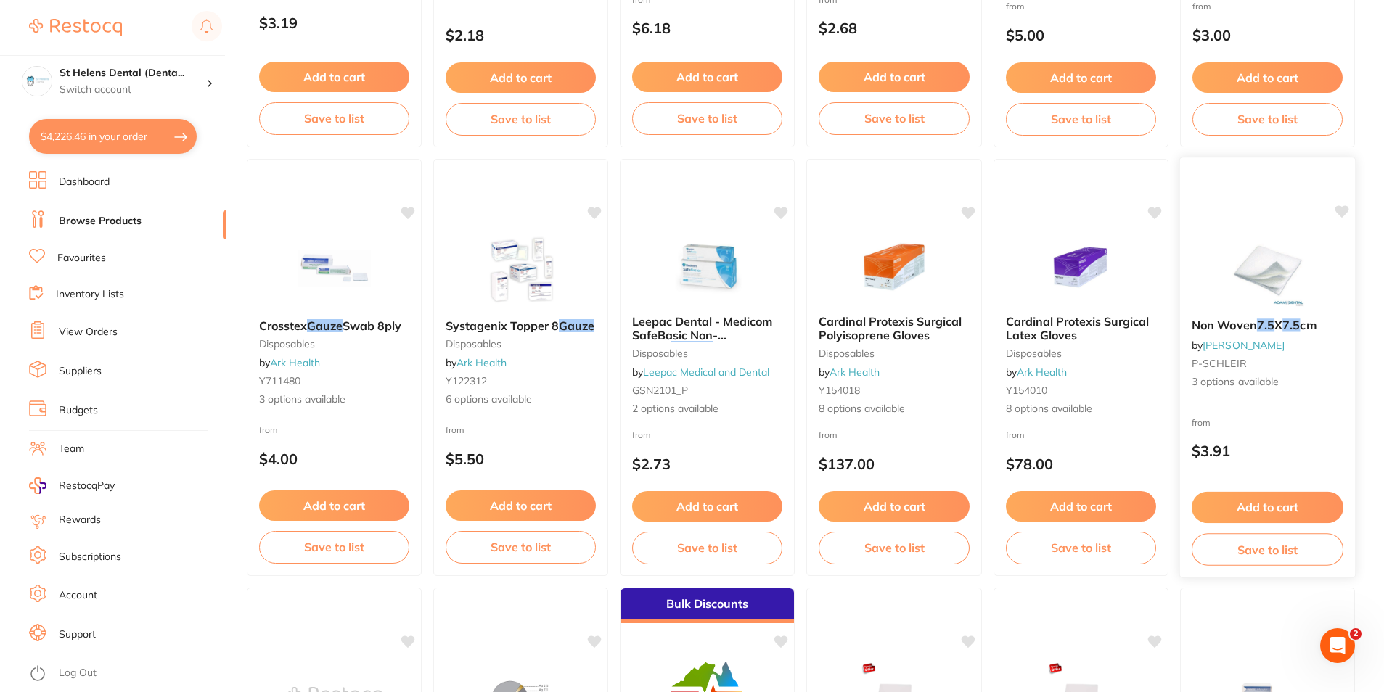
click at [1277, 281] on img at bounding box center [1267, 270] width 95 height 73
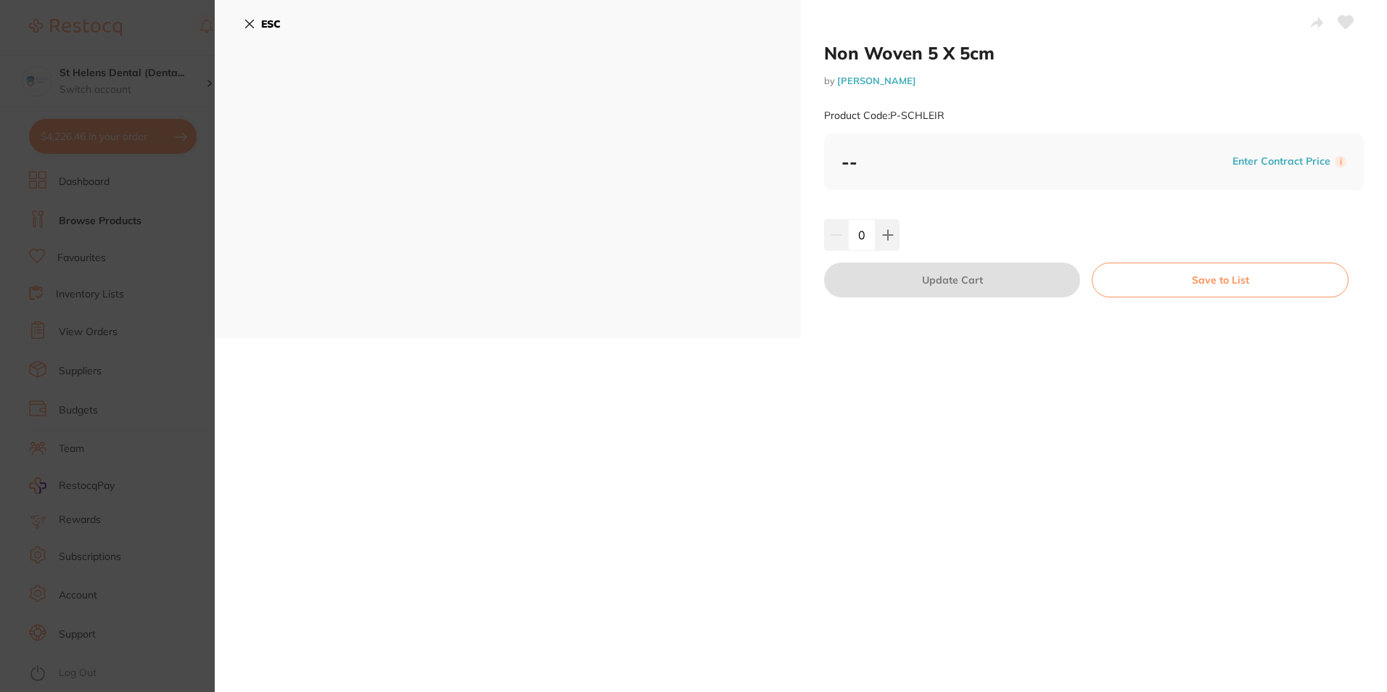
click at [249, 24] on icon at bounding box center [250, 24] width 8 height 8
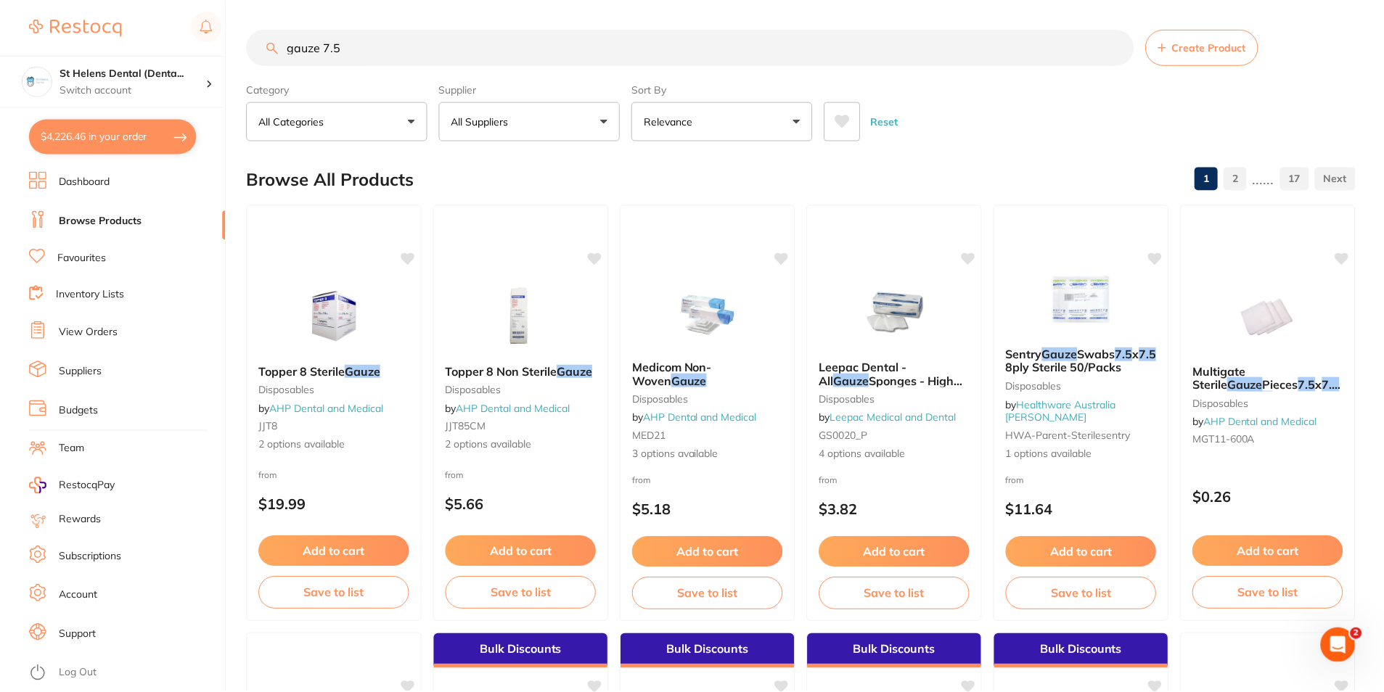
scroll to position [3047, 0]
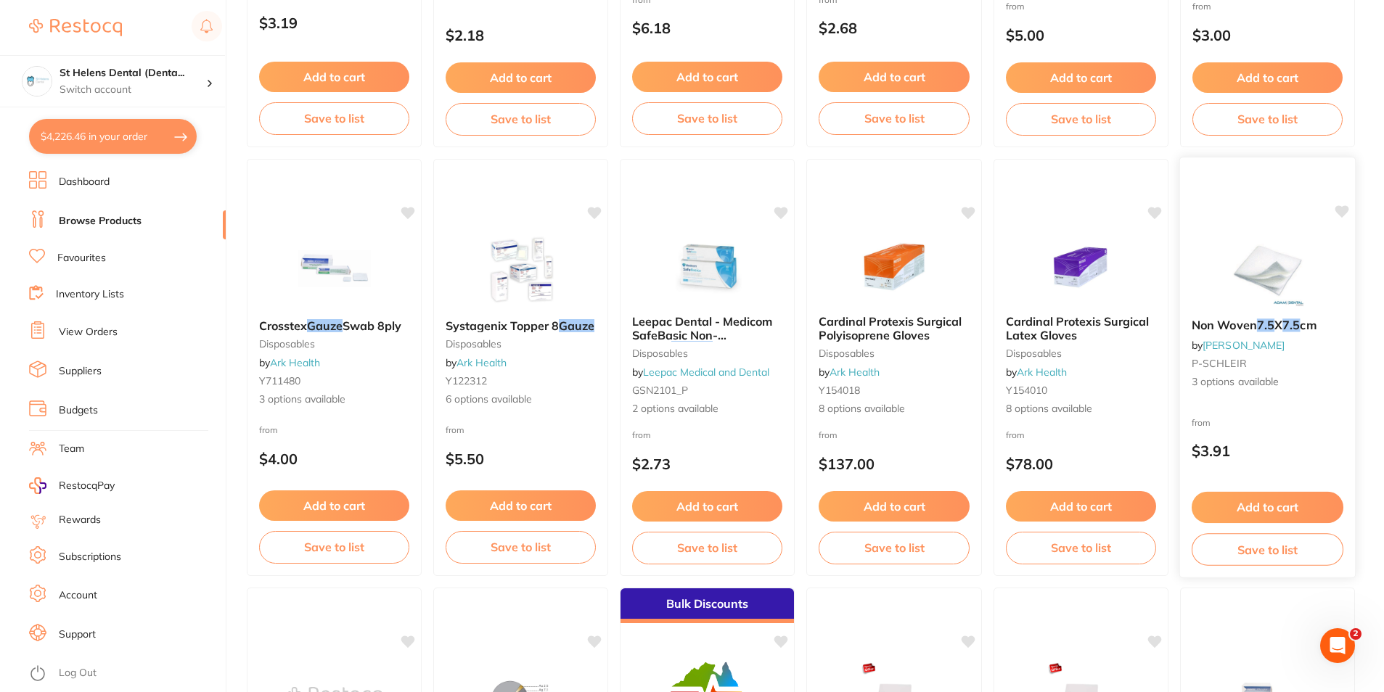
click at [1255, 506] on button "Add to cart" at bounding box center [1267, 507] width 152 height 31
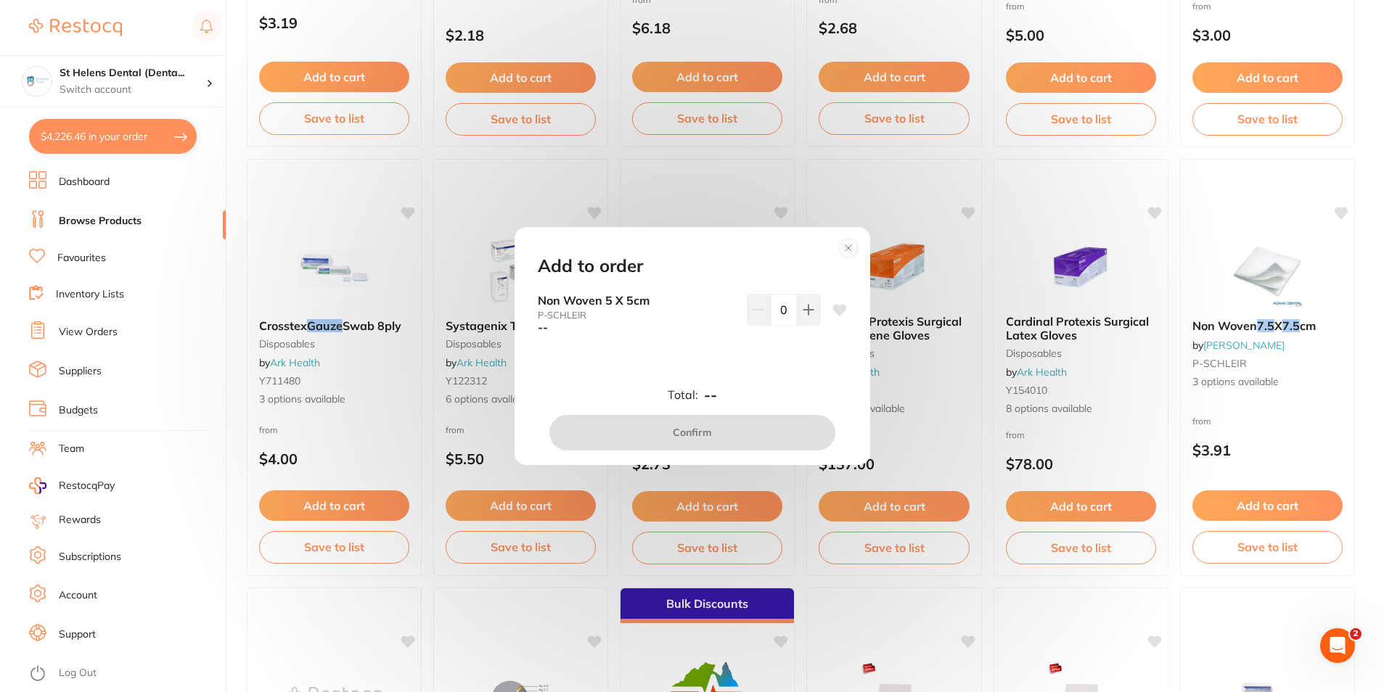
scroll to position [0, 0]
click at [844, 251] on circle at bounding box center [847, 248] width 17 height 17
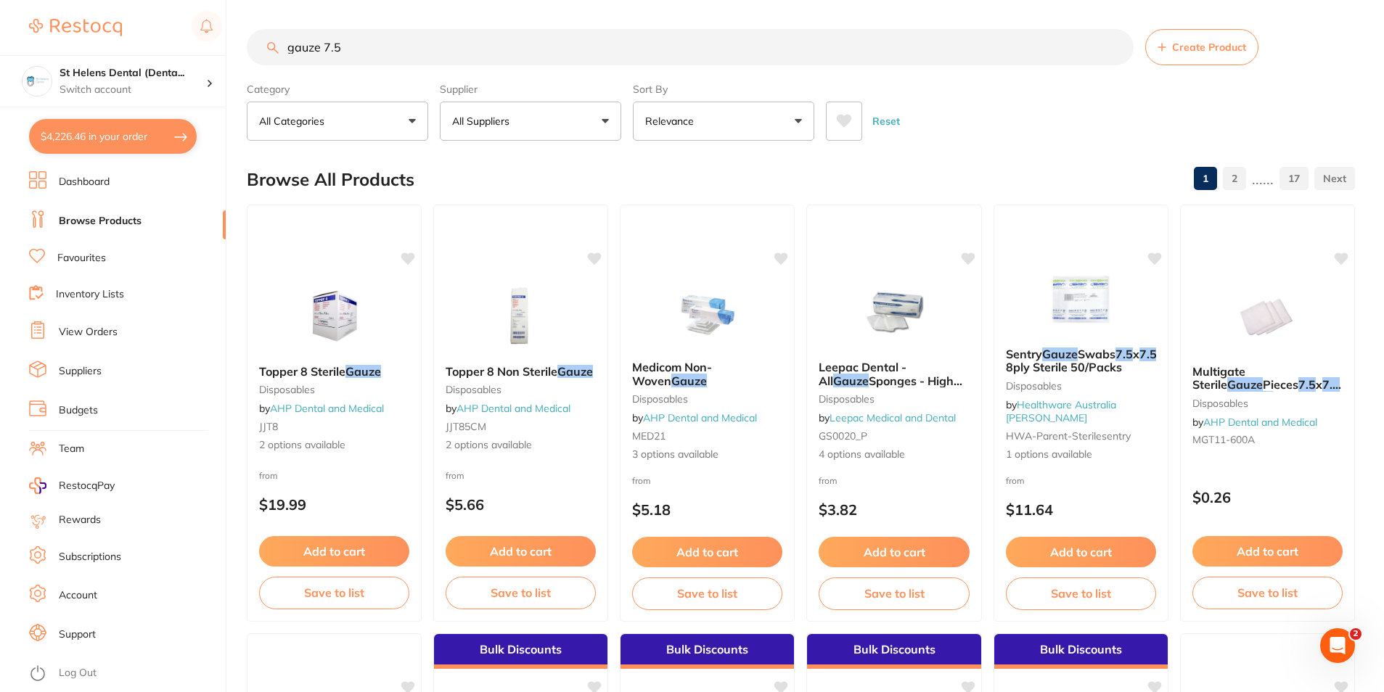
click at [553, 136] on button "All Suppliers" at bounding box center [530, 121] width 181 height 39
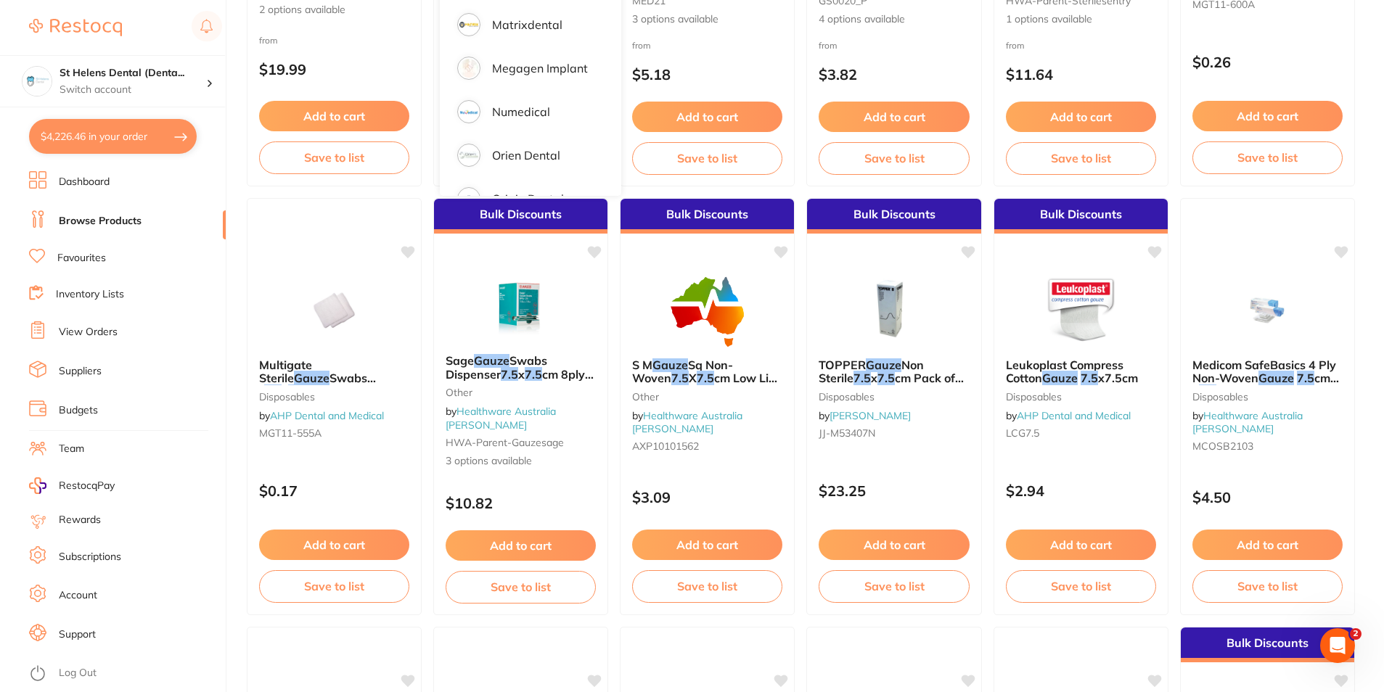
scroll to position [579, 0]
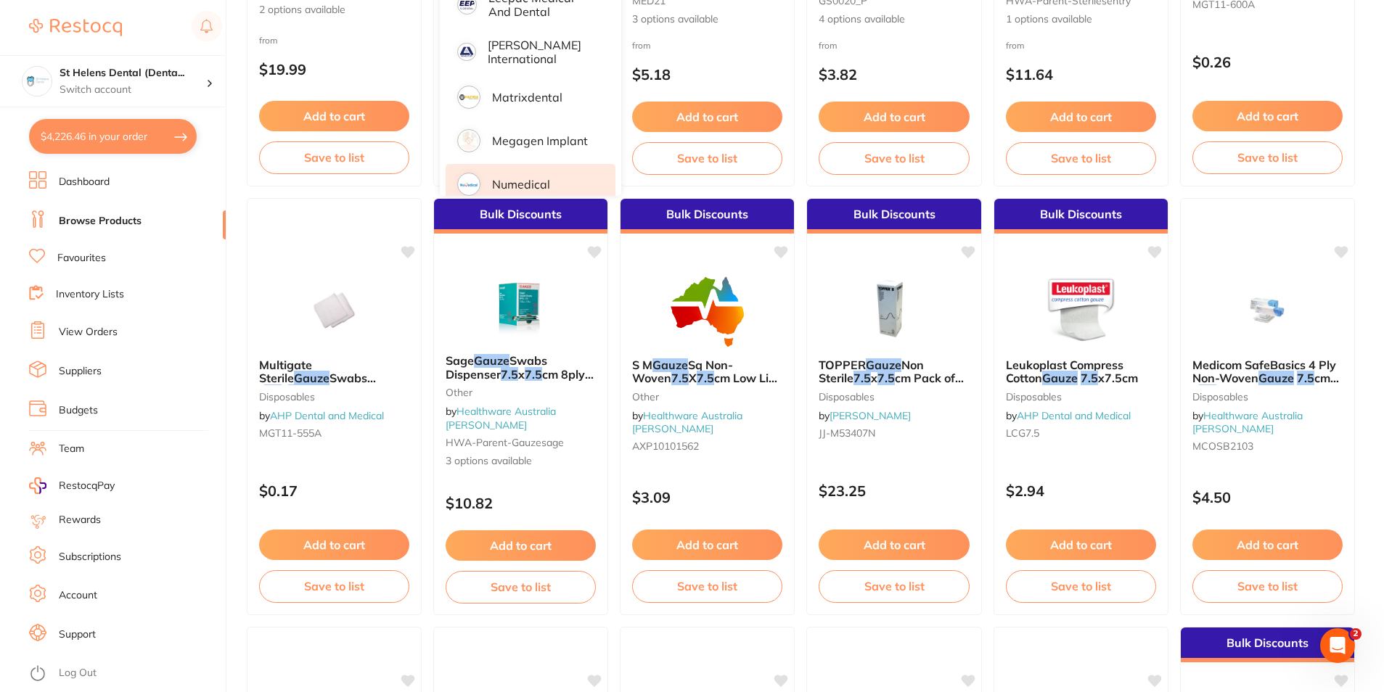
click at [539, 178] on p "Numedical" at bounding box center [521, 184] width 58 height 13
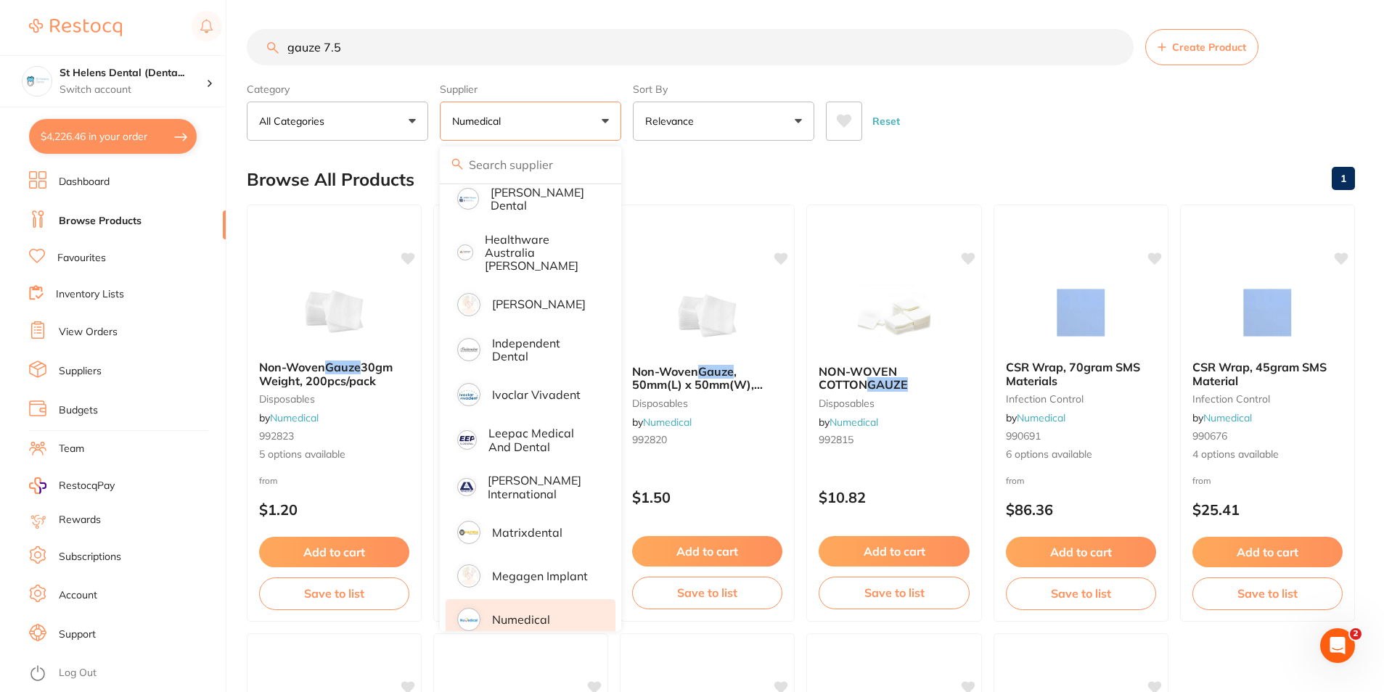
scroll to position [0, 0]
click at [992, 160] on div "Browse All Products 1" at bounding box center [801, 179] width 1108 height 49
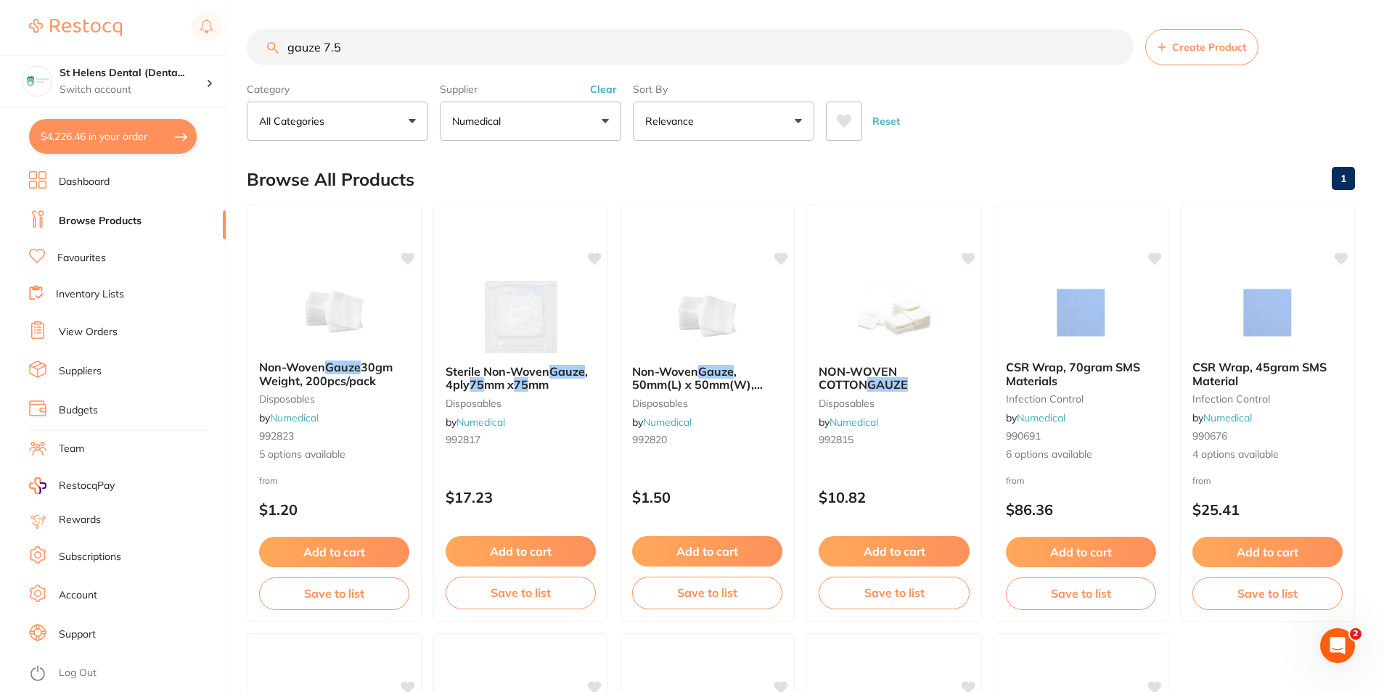
click at [540, 116] on button "Numedical" at bounding box center [530, 121] width 181 height 39
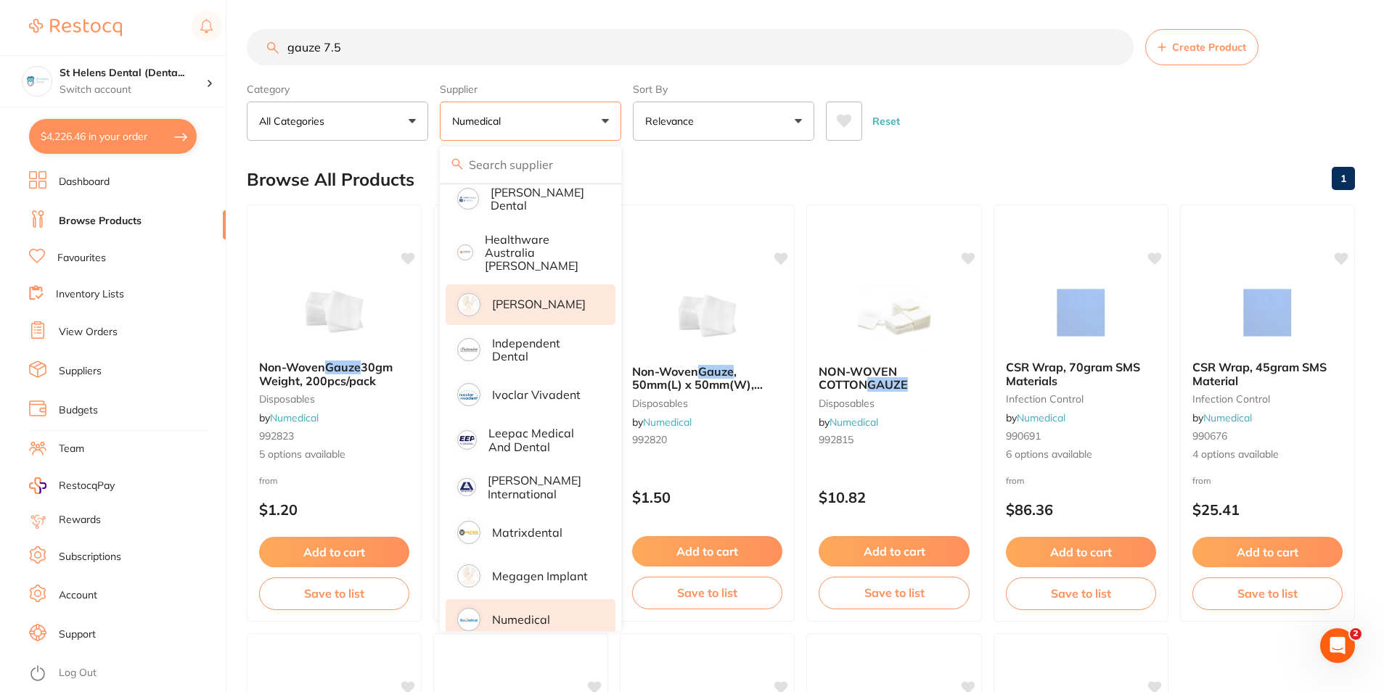
click at [542, 297] on p "[PERSON_NAME]" at bounding box center [539, 303] width 94 height 13
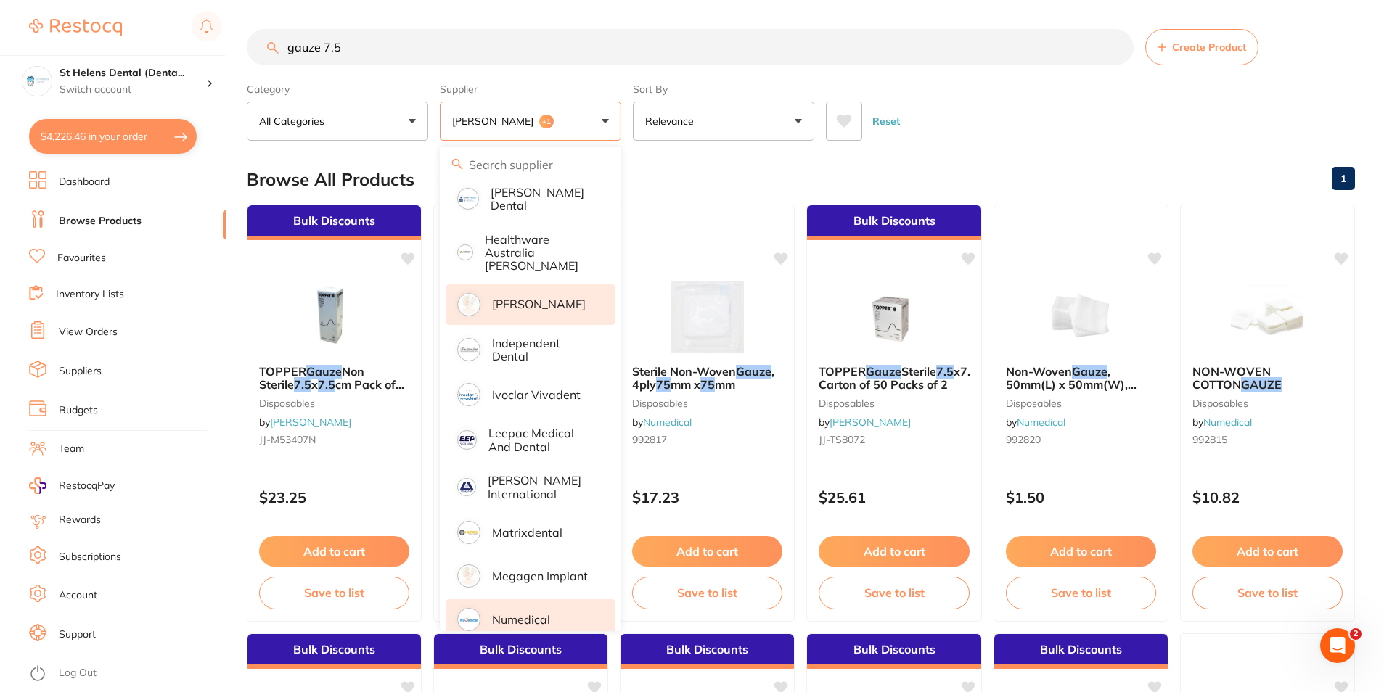
click at [1071, 138] on div "Reset" at bounding box center [1084, 115] width 517 height 51
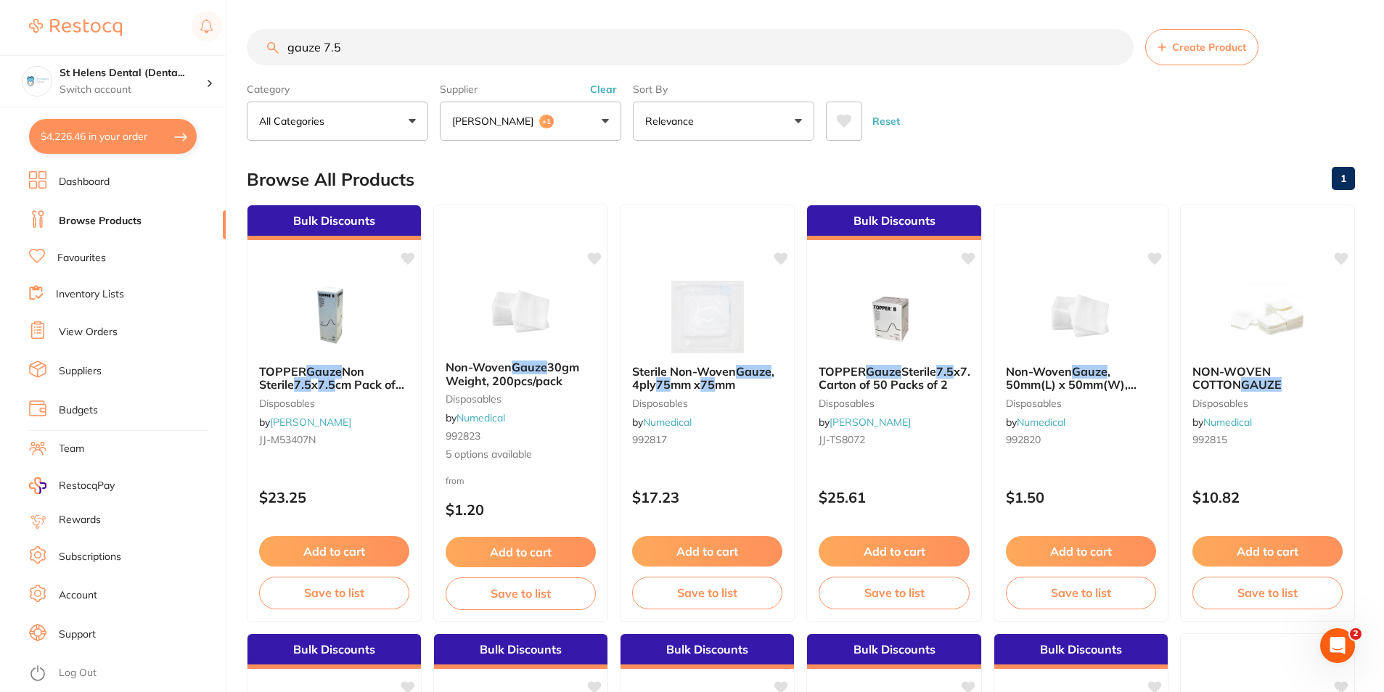
click at [598, 113] on button "Henry Schein Halas +1" at bounding box center [530, 121] width 181 height 39
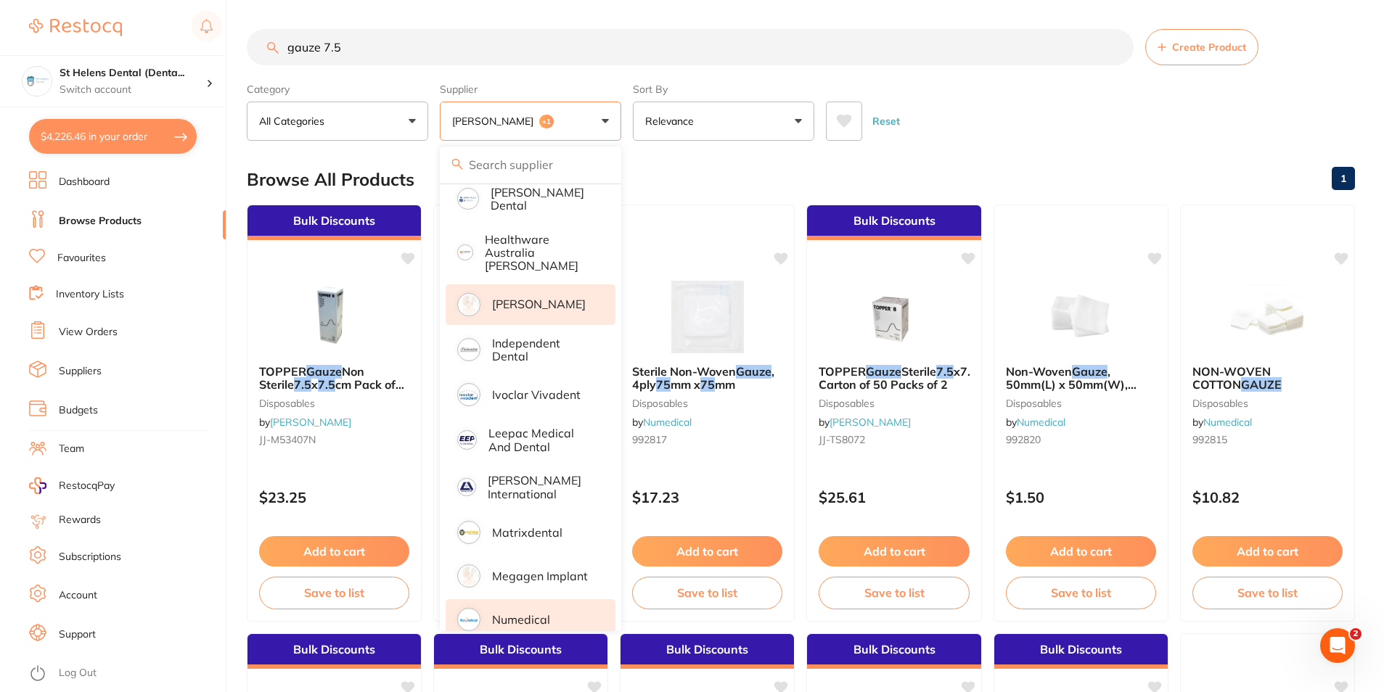
click at [469, 122] on p "[PERSON_NAME]" at bounding box center [495, 121] width 87 height 15
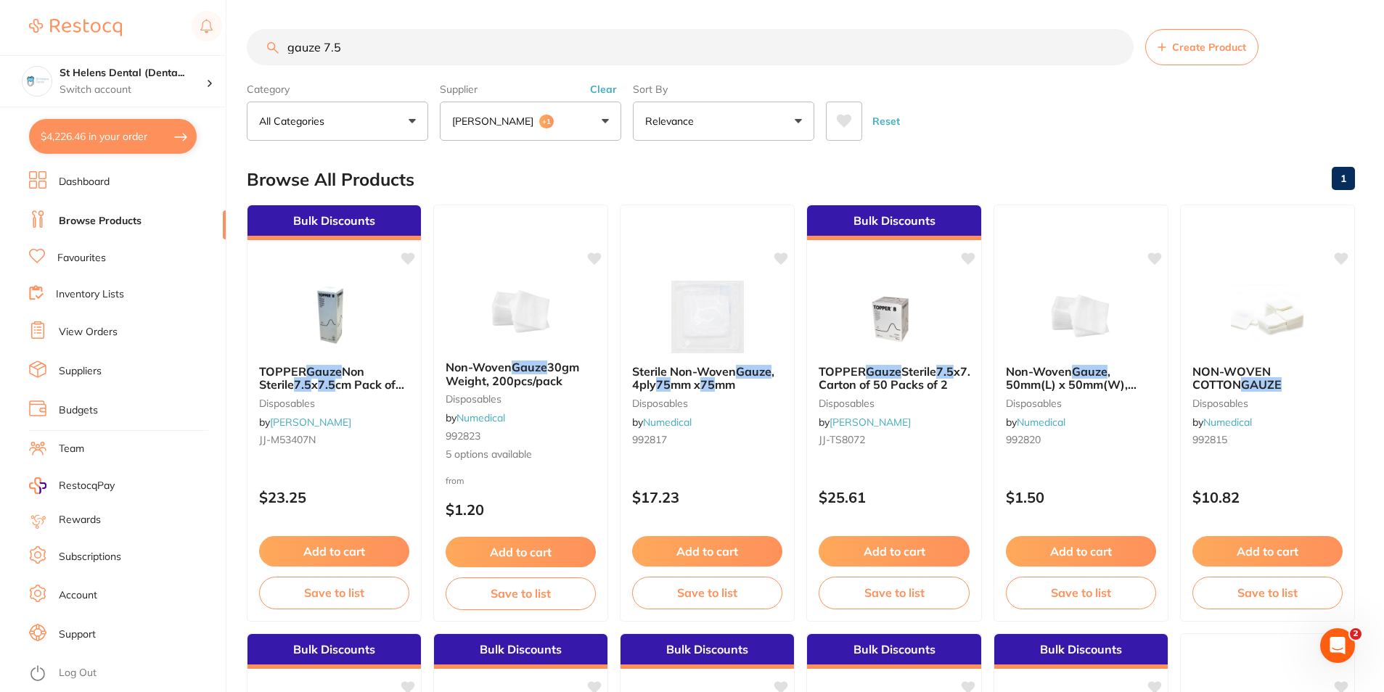
click at [554, 119] on span "+1" at bounding box center [546, 122] width 15 height 15
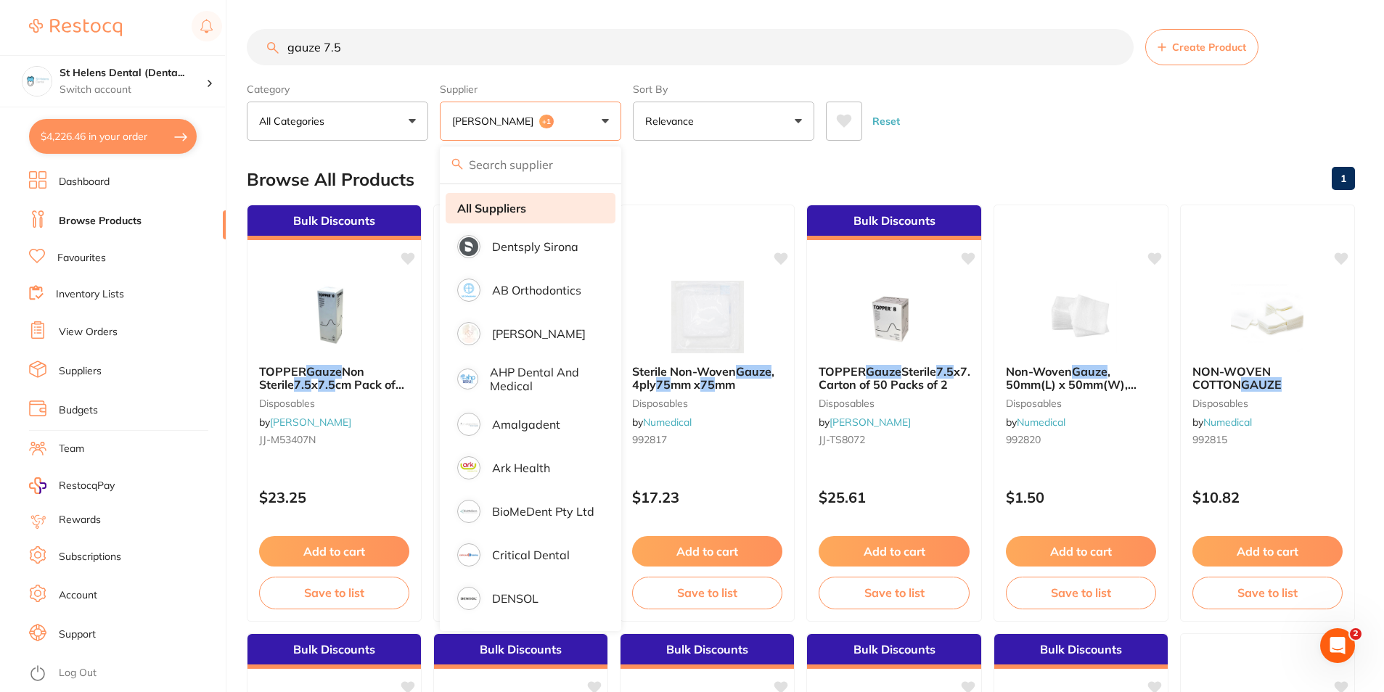
click at [556, 216] on li "All Suppliers" at bounding box center [530, 208] width 170 height 30
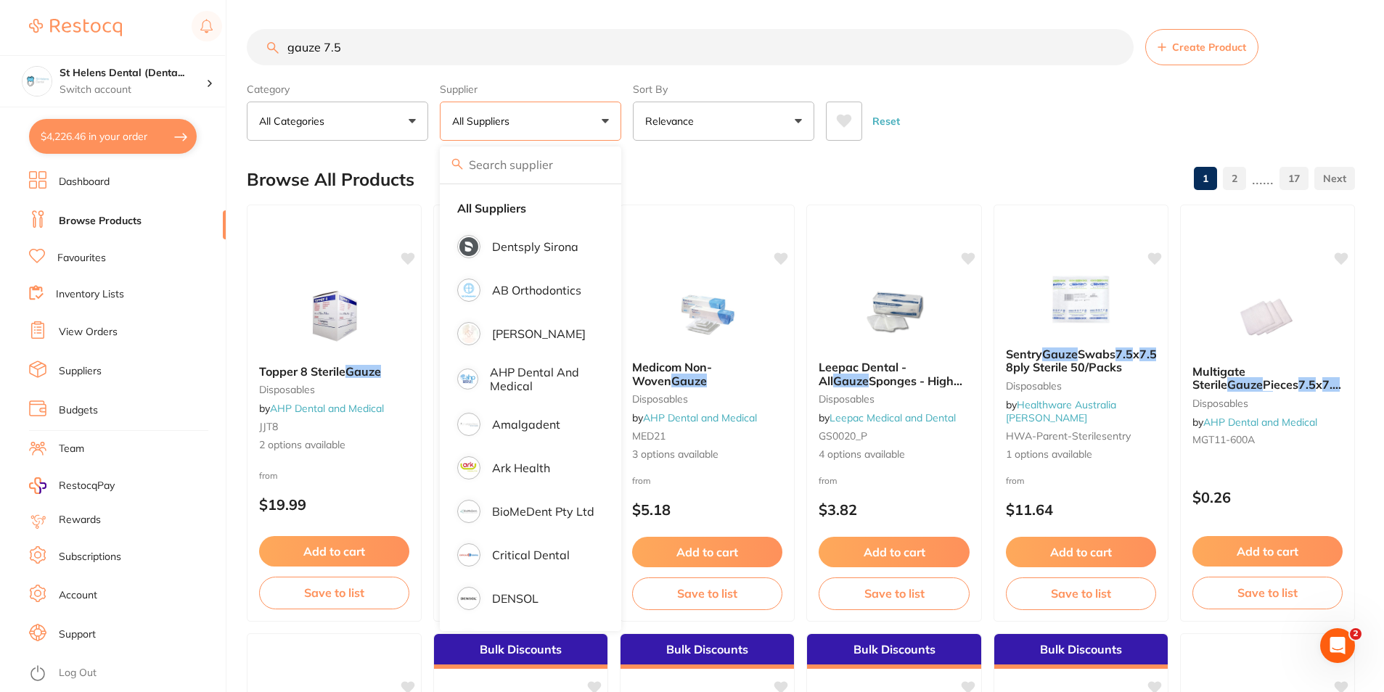
click at [745, 178] on div "Browse All Products 1 2 ...... 17" at bounding box center [801, 179] width 1108 height 49
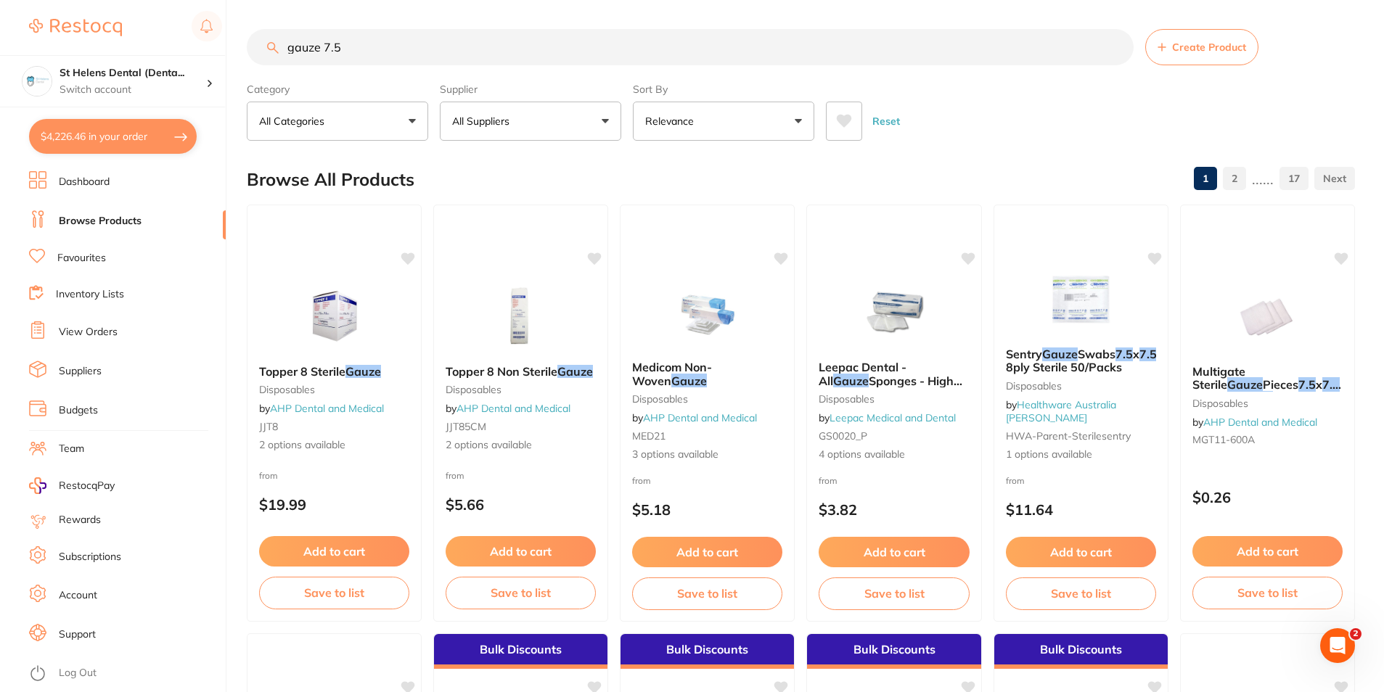
click at [564, 118] on button "All Suppliers" at bounding box center [530, 121] width 181 height 39
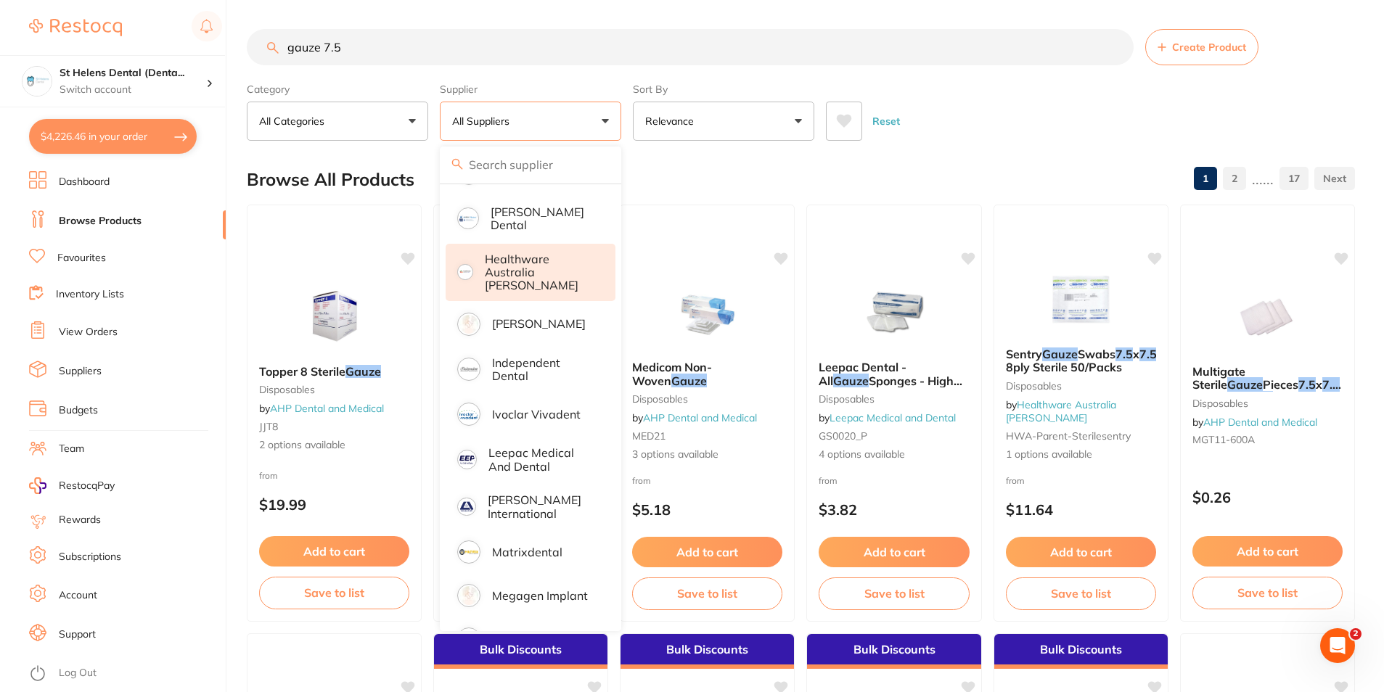
scroll to position [580, 0]
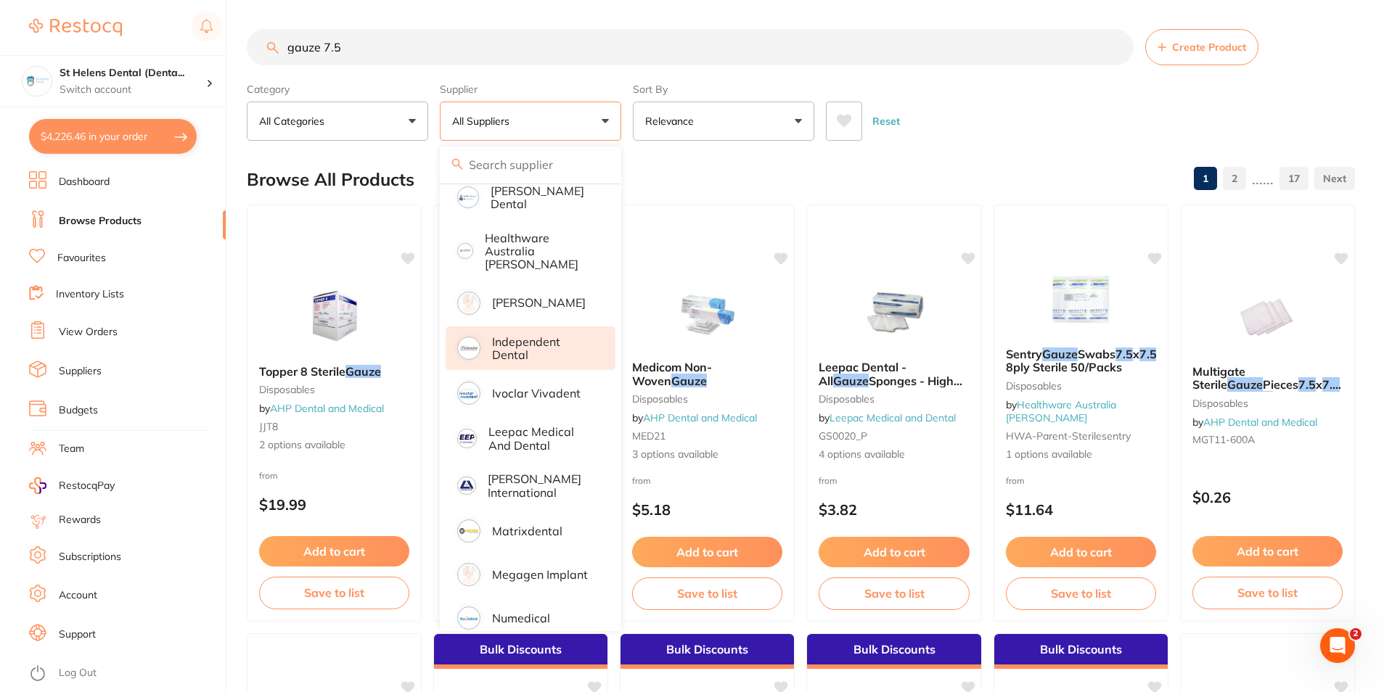
click at [522, 342] on p "Independent Dental" at bounding box center [543, 348] width 103 height 27
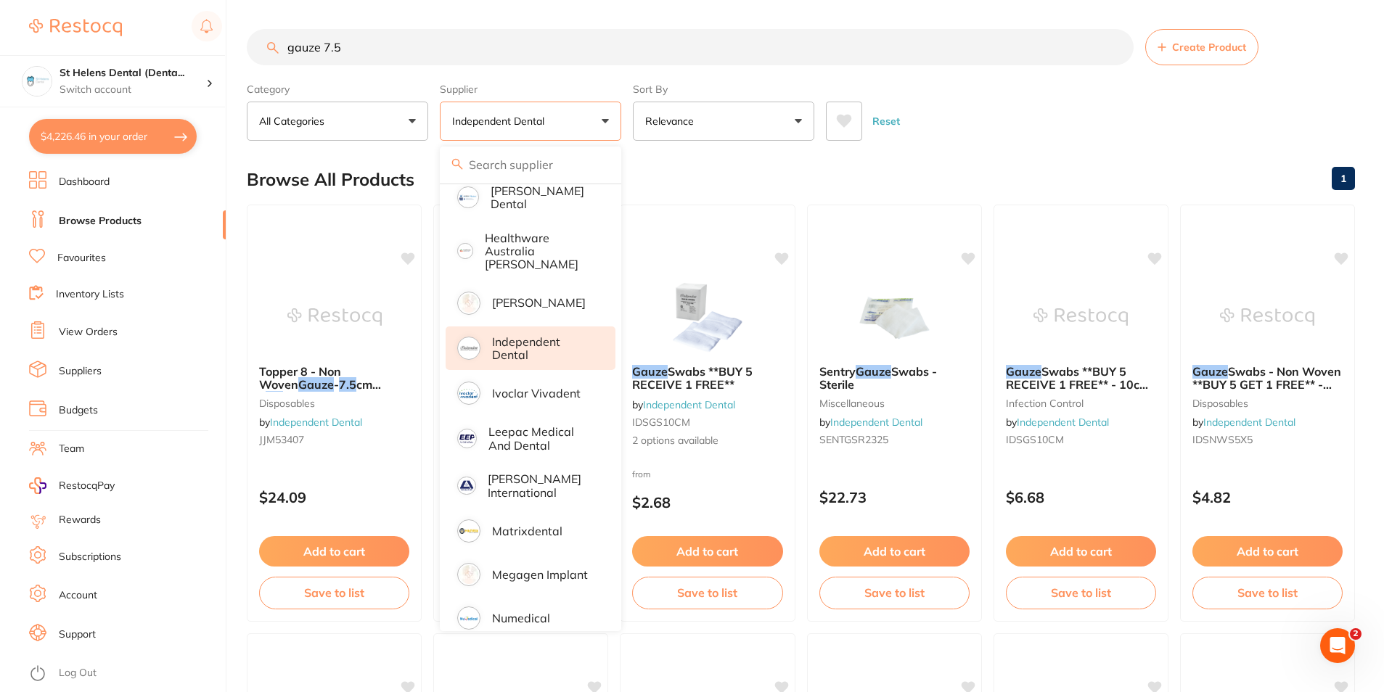
scroll to position [0, 0]
click at [1033, 141] on div "Reset" at bounding box center [1084, 115] width 517 height 51
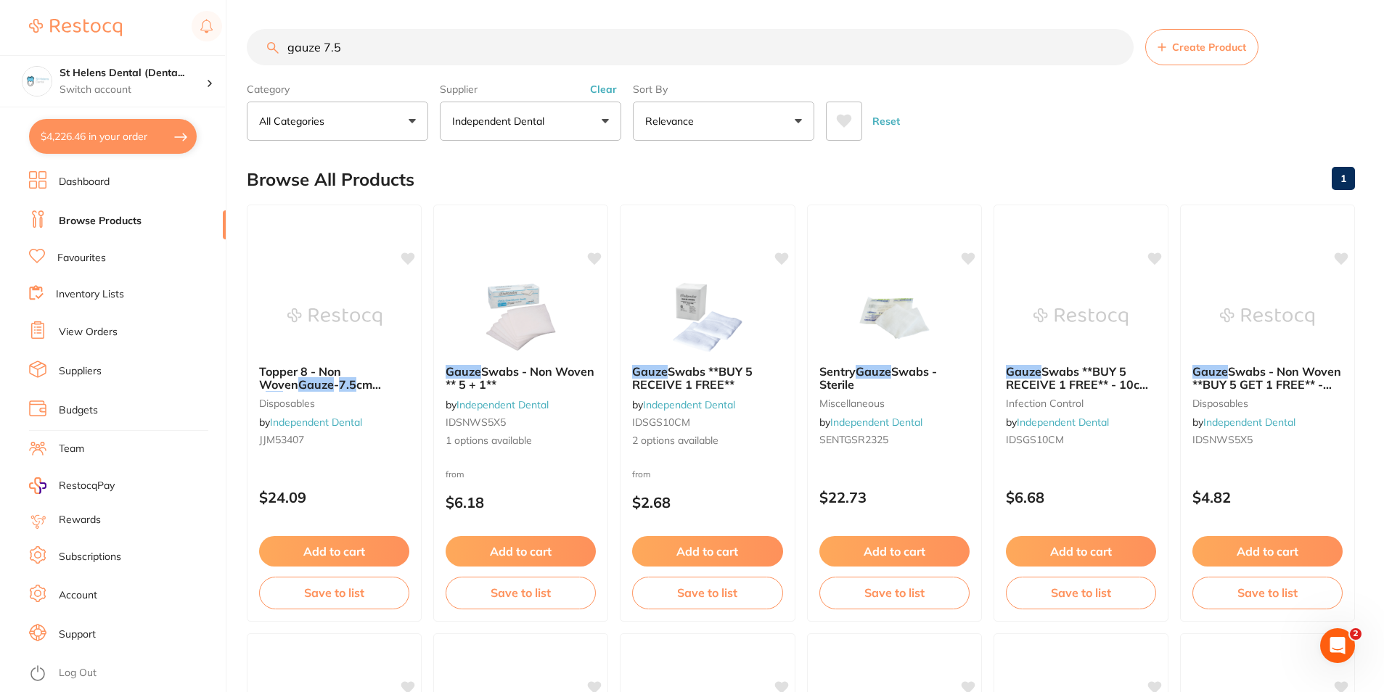
click at [513, 126] on p "Independent Dental" at bounding box center [501, 121] width 98 height 15
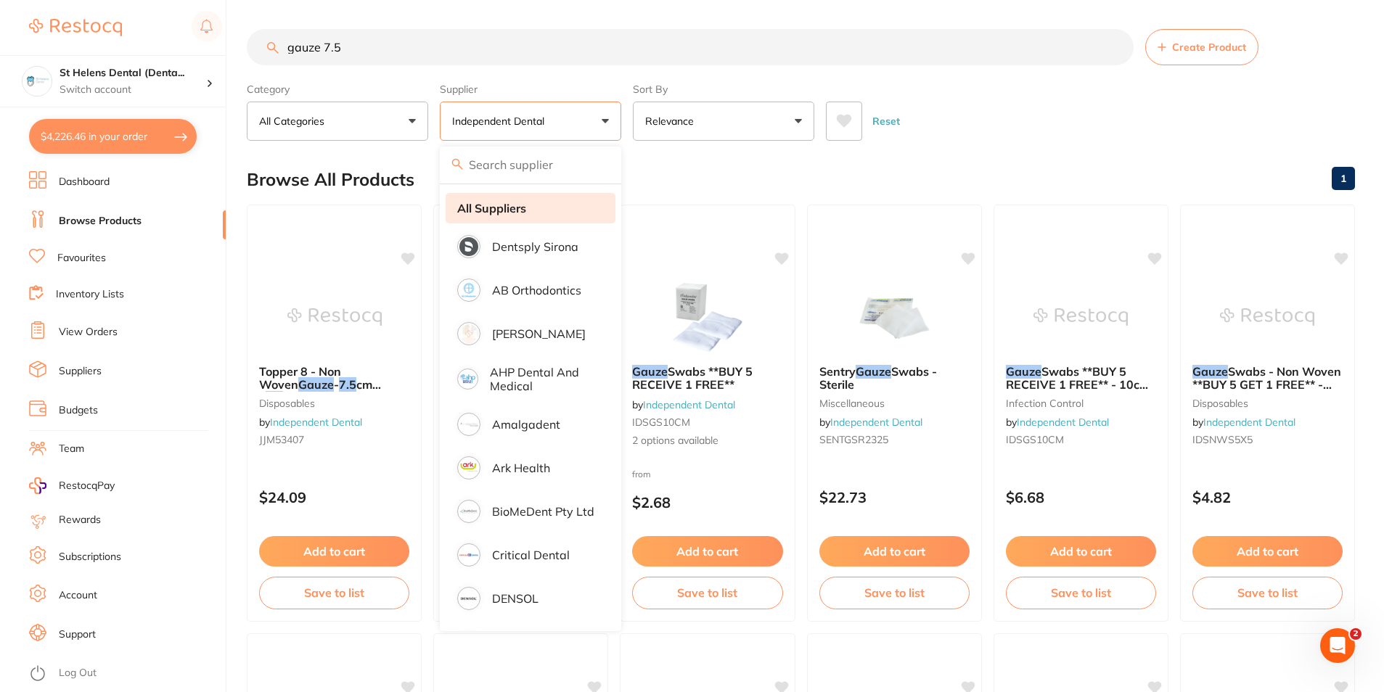
click at [503, 220] on li "All Suppliers" at bounding box center [530, 208] width 170 height 30
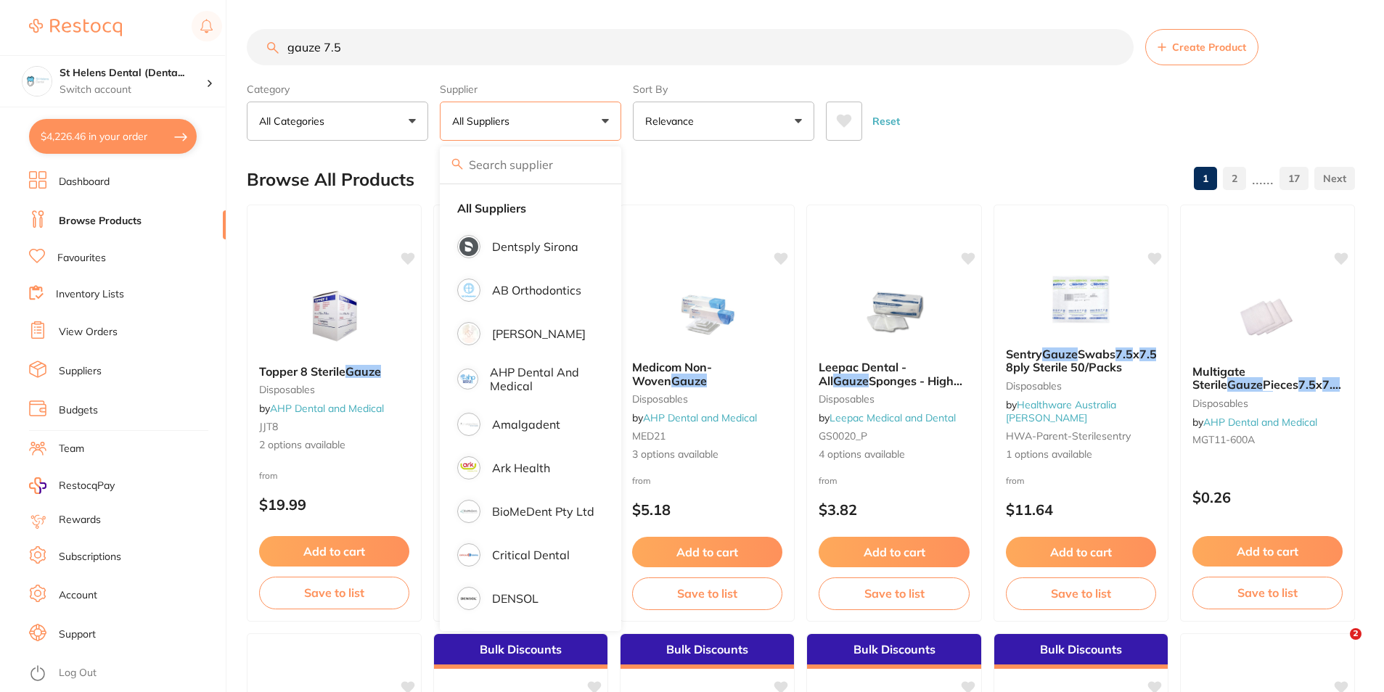
click at [1035, 133] on div "Reset" at bounding box center [1084, 115] width 517 height 51
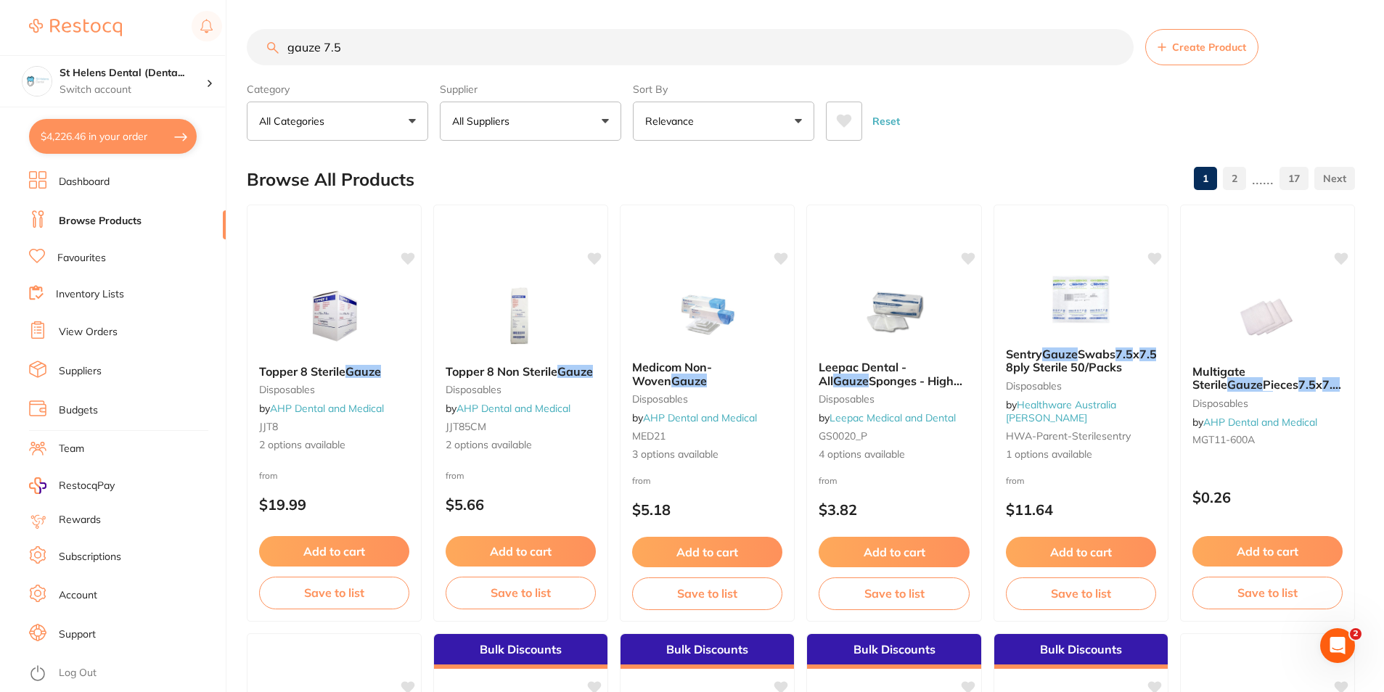
click at [489, 123] on p "All Suppliers" at bounding box center [483, 121] width 63 height 15
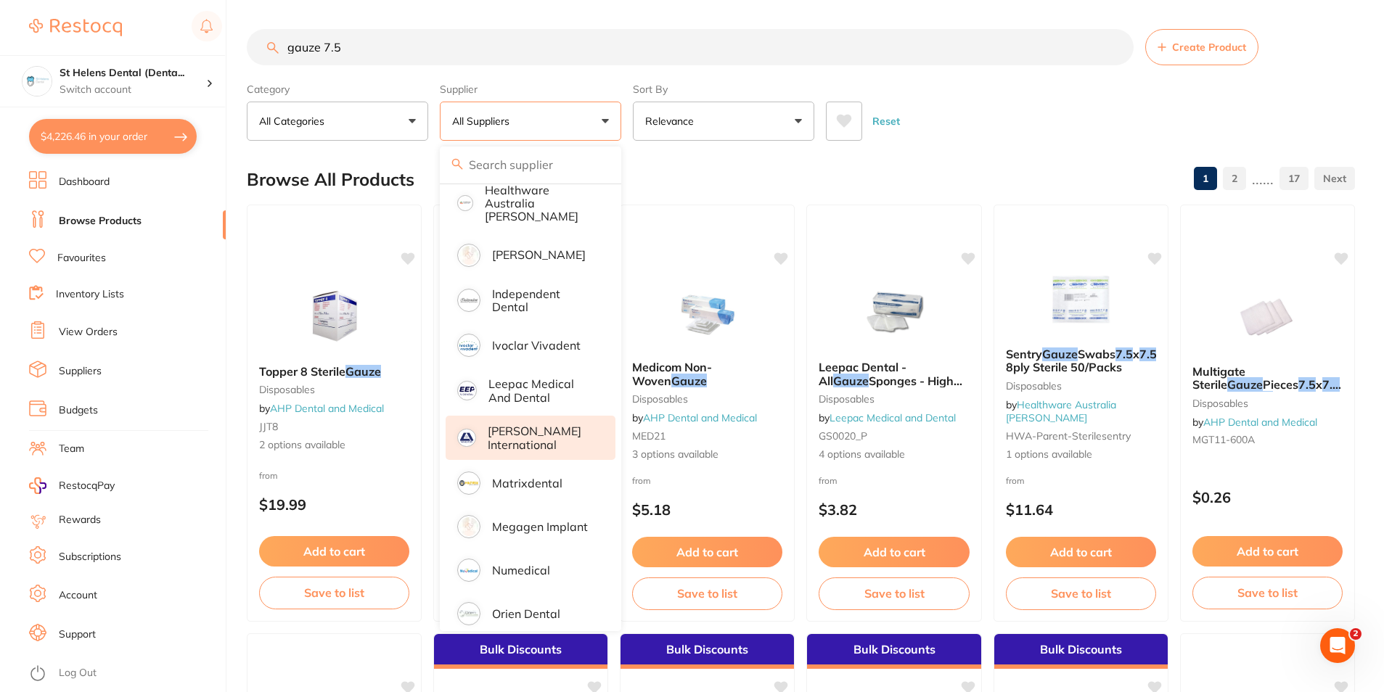
scroll to position [651, 0]
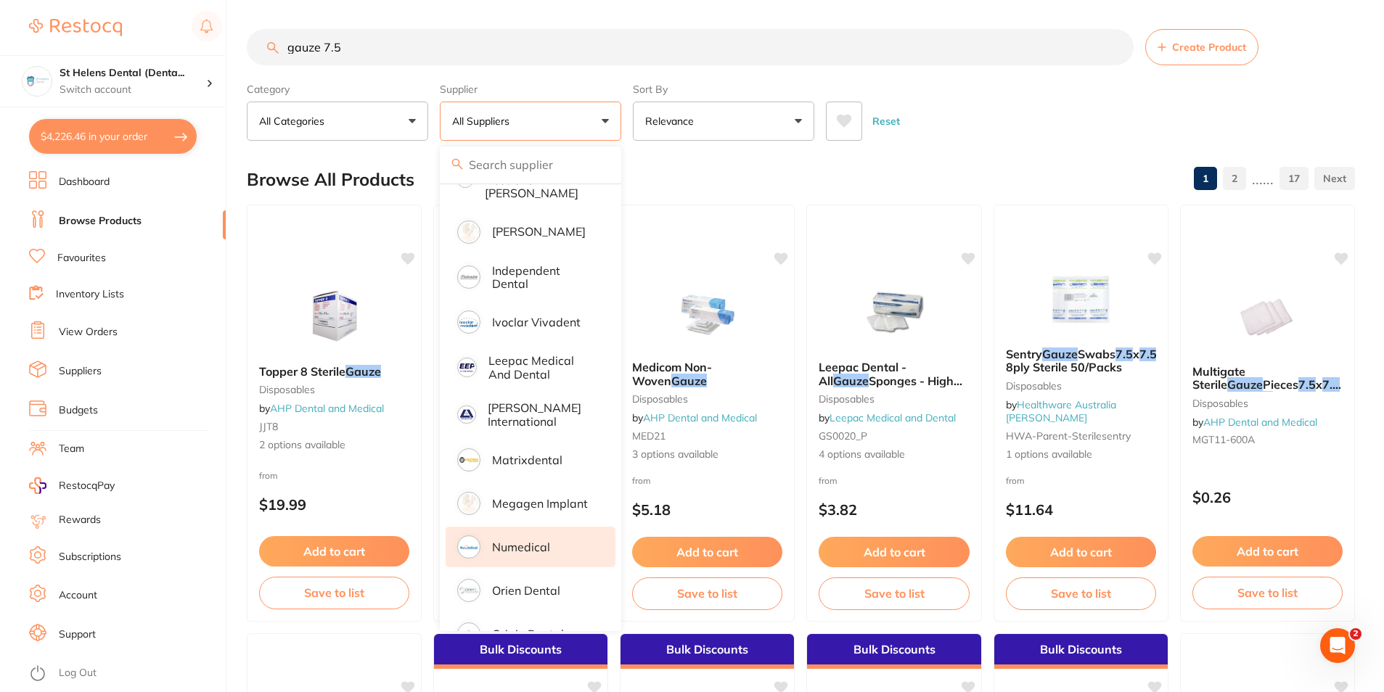
click at [477, 538] on div at bounding box center [468, 547] width 19 height 19
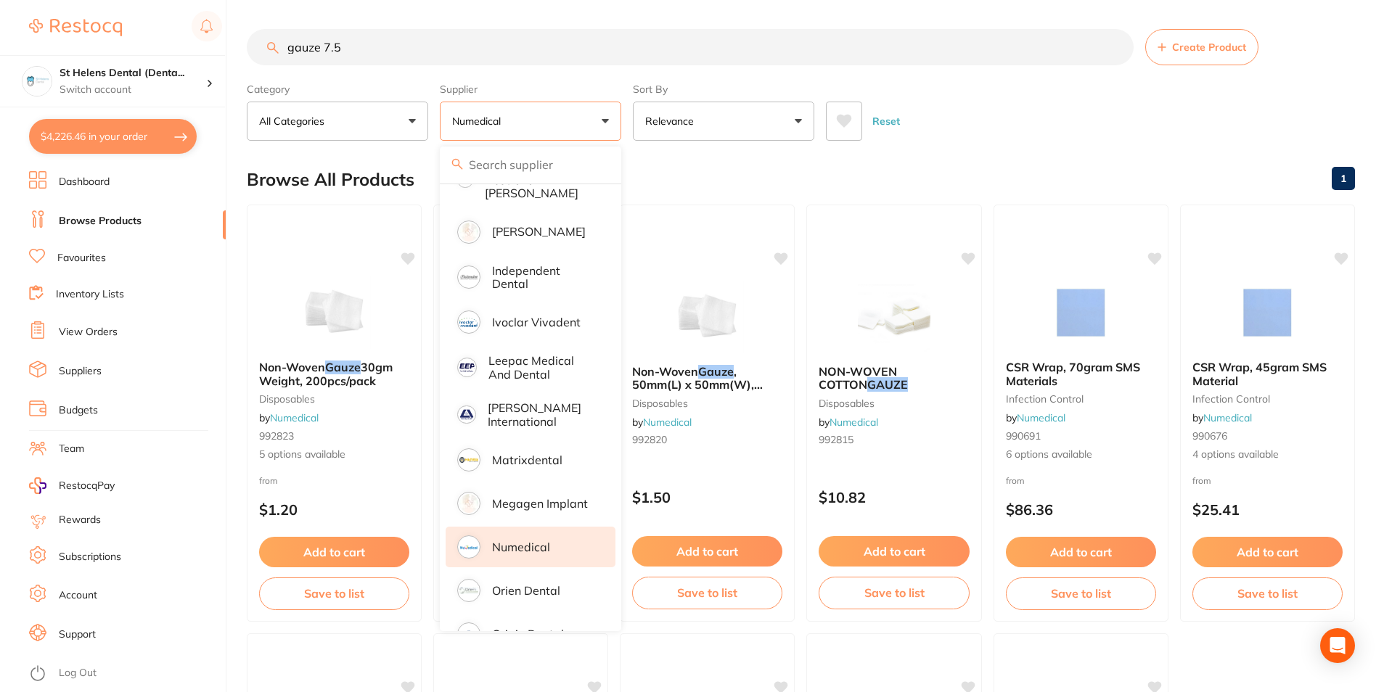
click at [953, 151] on main "gauze 7.5 Create Product Category All Categories All Categories disposables han…" at bounding box center [815, 563] width 1137 height 1126
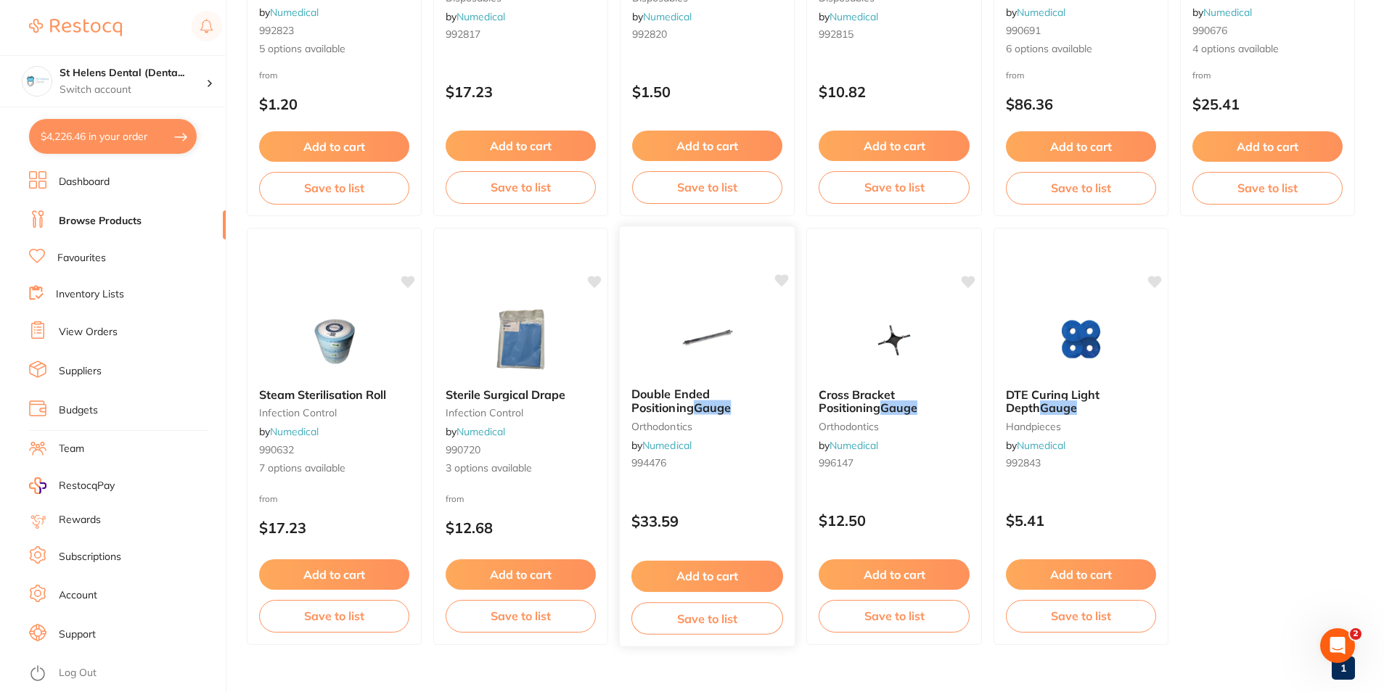
scroll to position [0, 0]
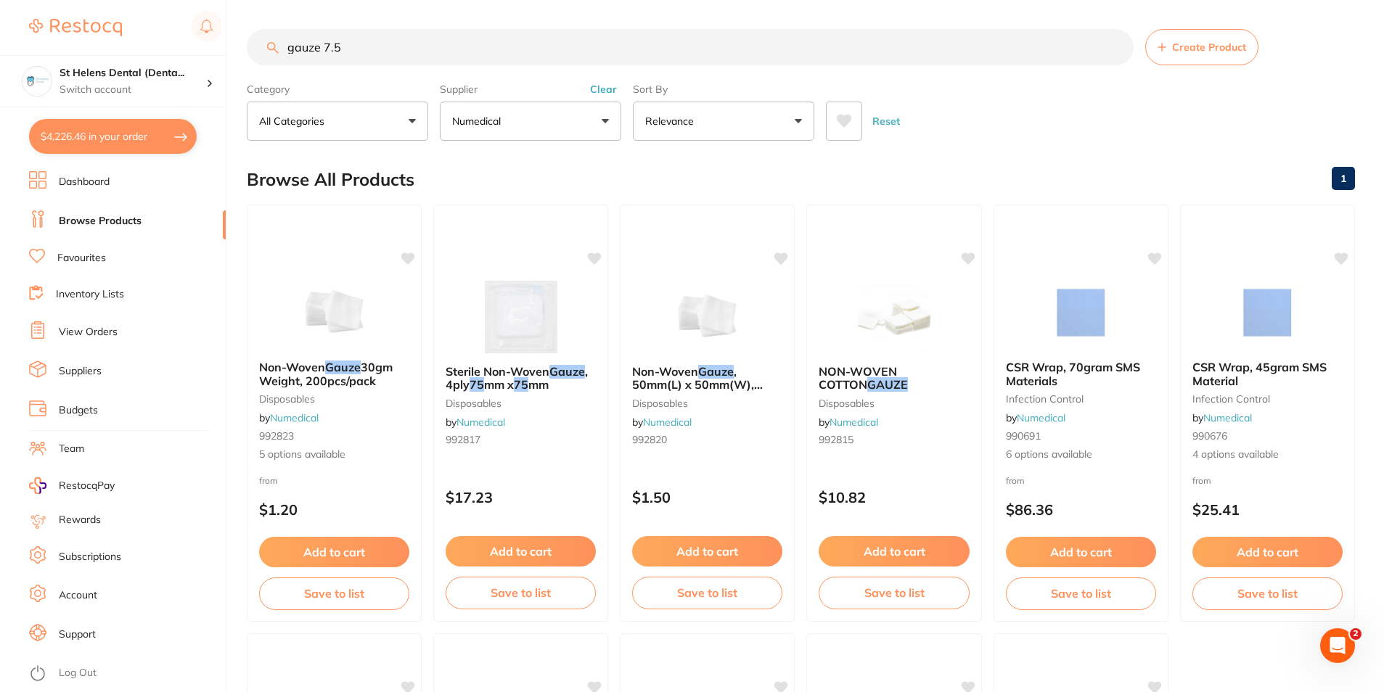
click at [519, 113] on button "Numedical" at bounding box center [530, 121] width 181 height 39
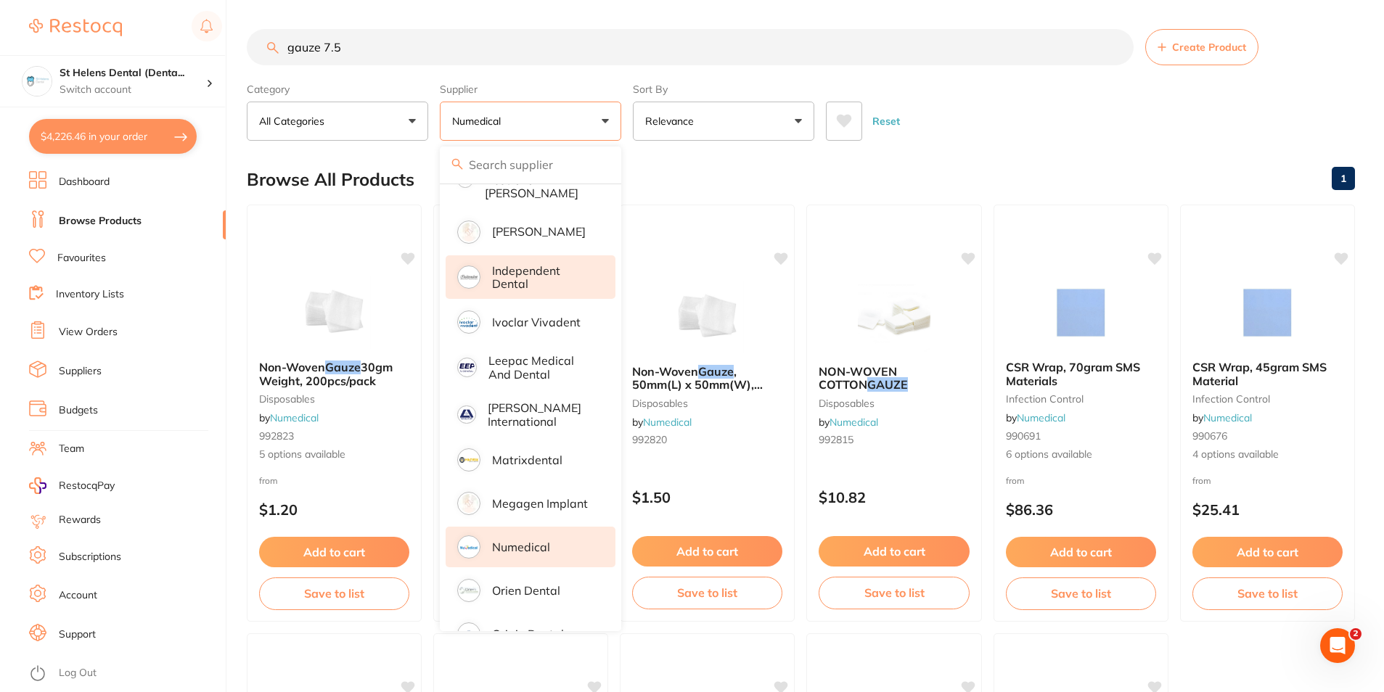
click at [514, 273] on p "Independent Dental" at bounding box center [543, 277] width 103 height 27
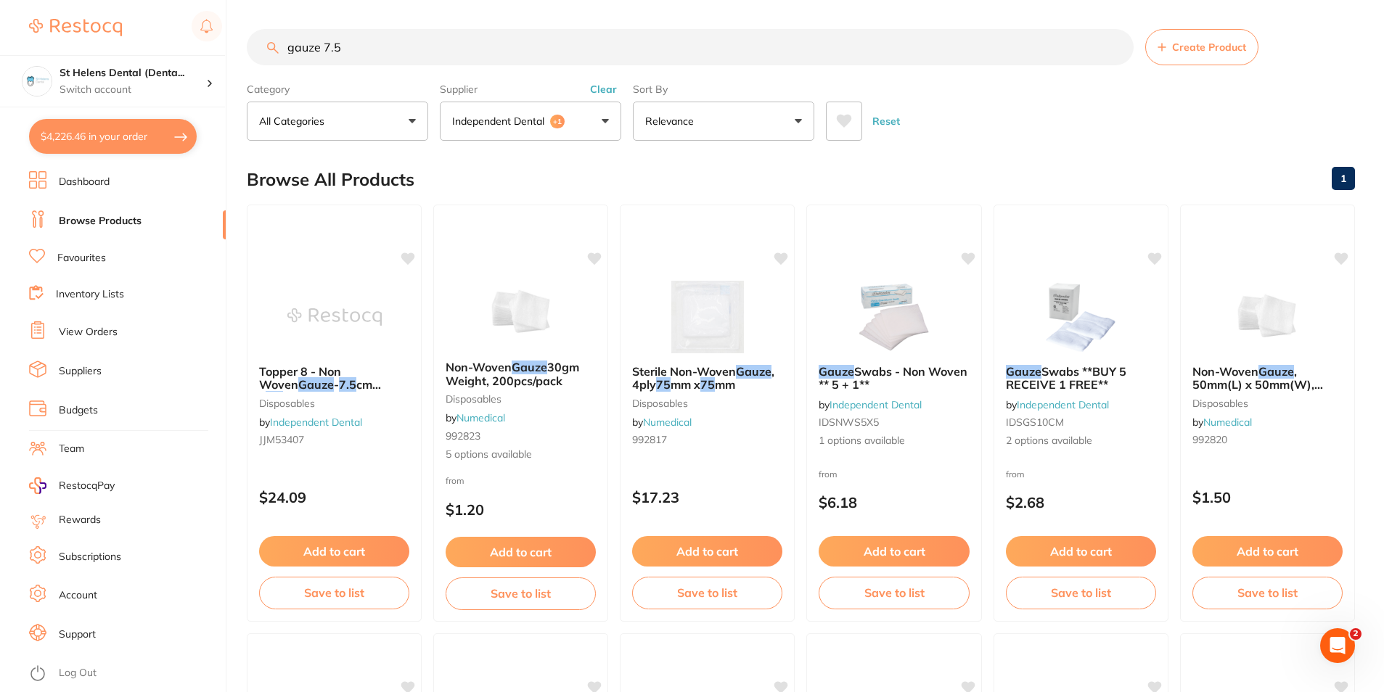
drag, startPoint x: 365, startPoint y: 49, endPoint x: 320, endPoint y: 20, distance: 53.9
click at [244, 51] on div "$4,226.46 St Helens Dental (Denta... Switch account St Helens Dental (DentalTow…" at bounding box center [692, 346] width 1384 height 692
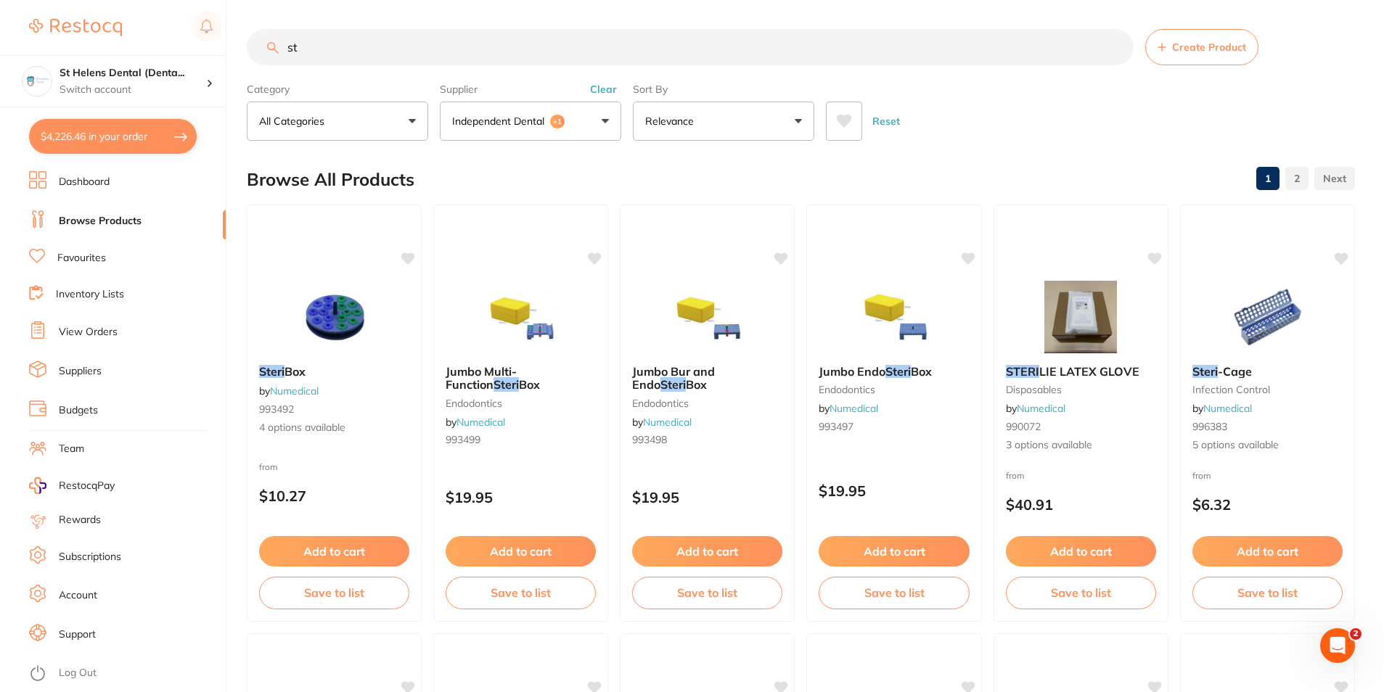
type input "s"
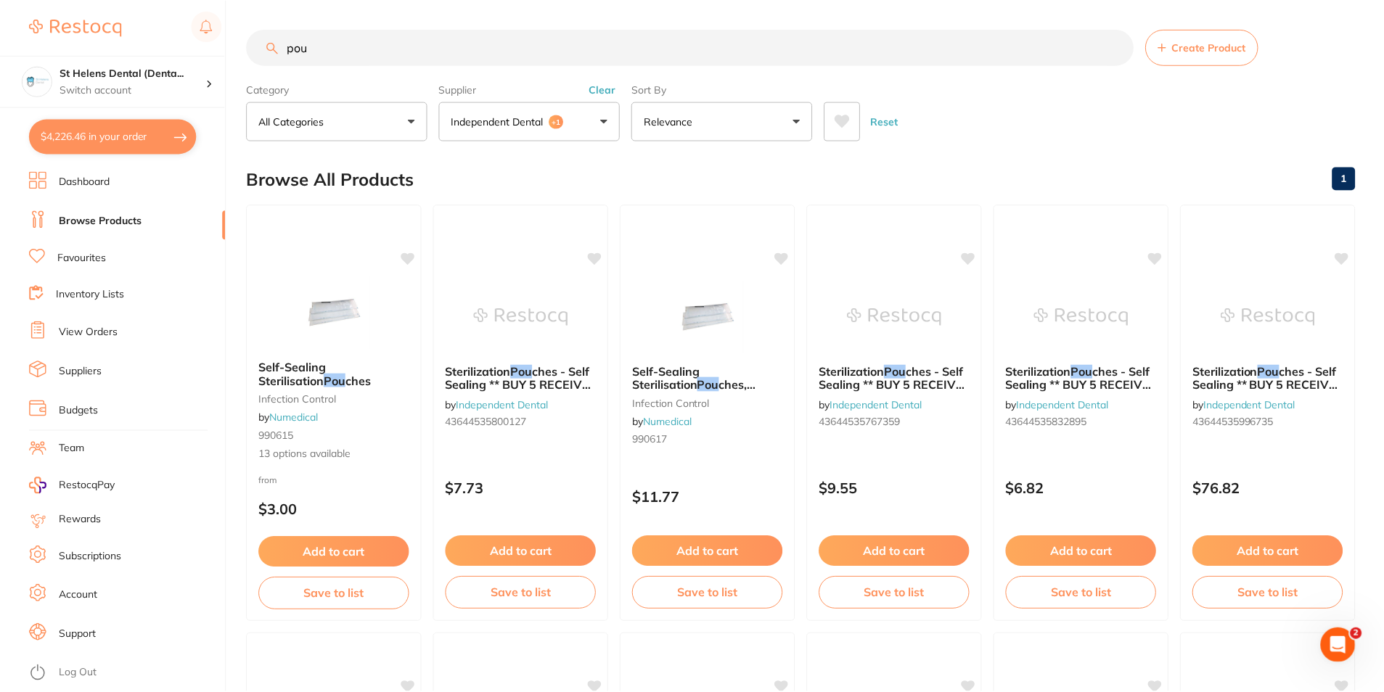
scroll to position [434, 0]
type input "pouch"
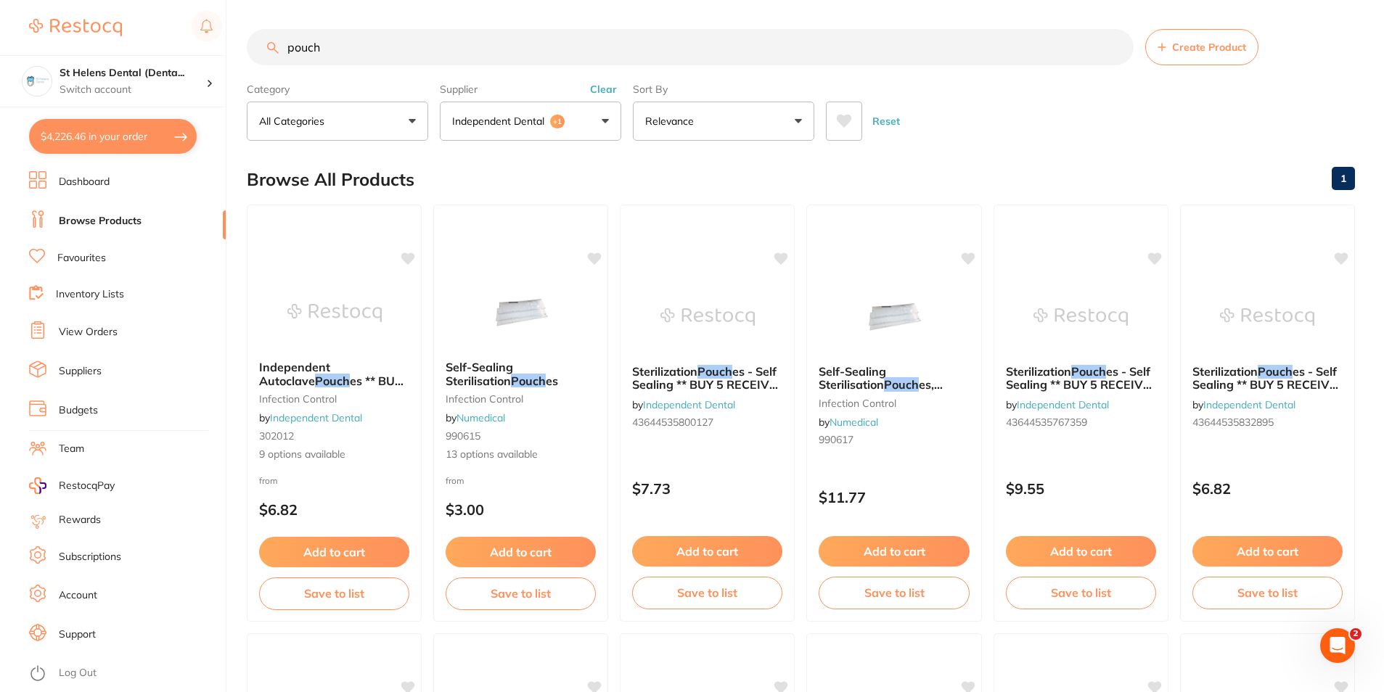
type input "pouch"
click at [551, 117] on span "+1" at bounding box center [557, 122] width 15 height 15
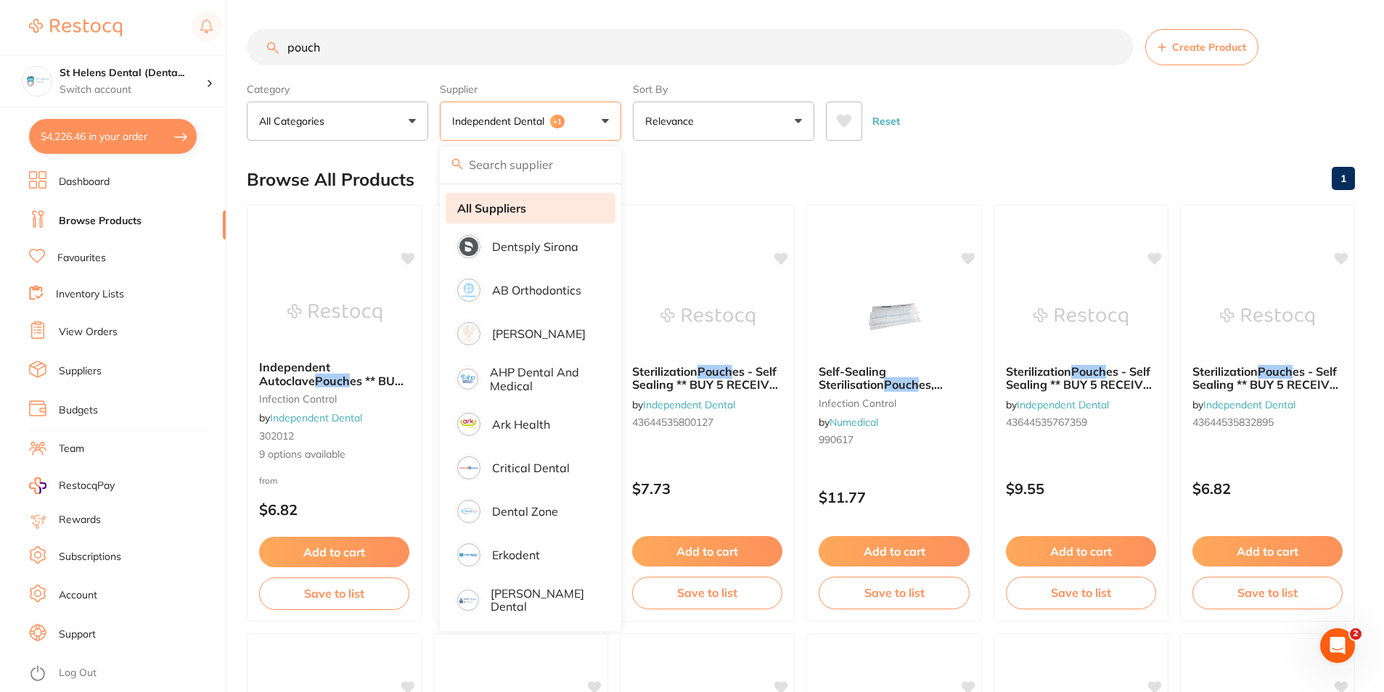
click at [551, 211] on li "All Suppliers" at bounding box center [530, 208] width 170 height 30
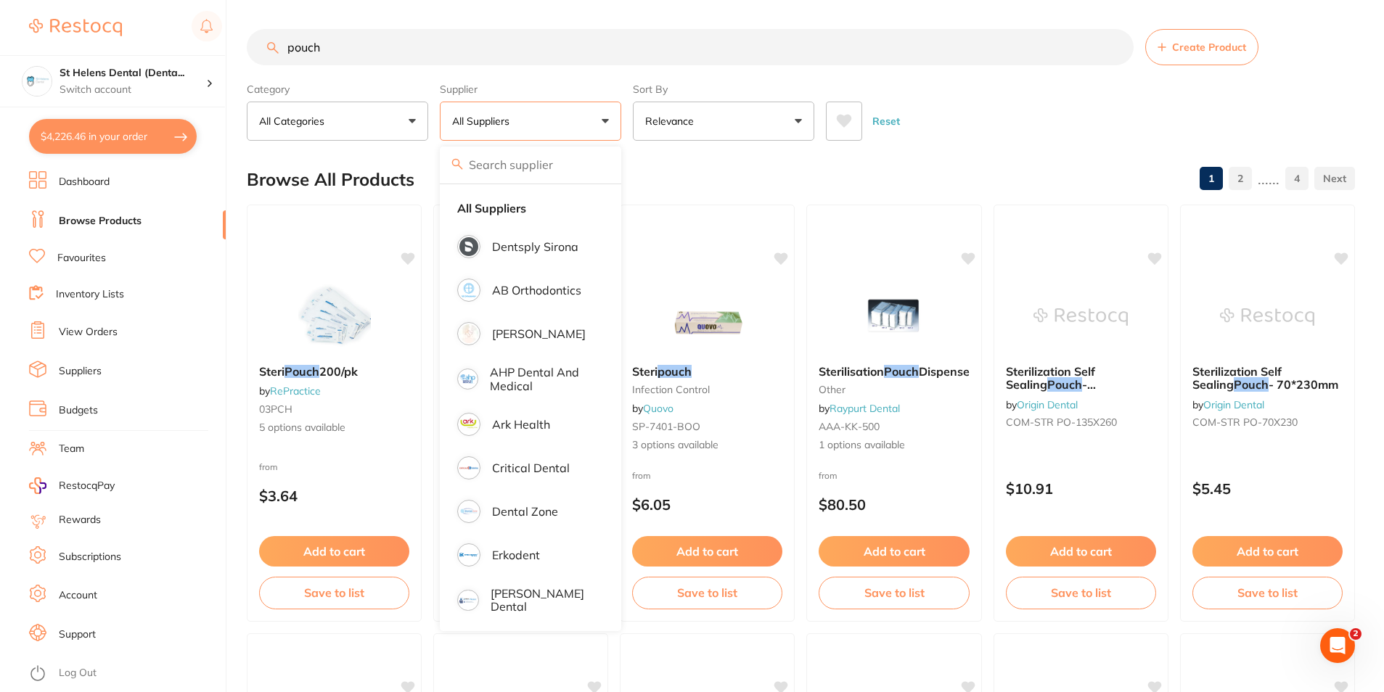
click at [955, 169] on div "Browse All Products 1 2 ...... 4" at bounding box center [801, 179] width 1108 height 49
